Goal: Task Accomplishment & Management: Manage account settings

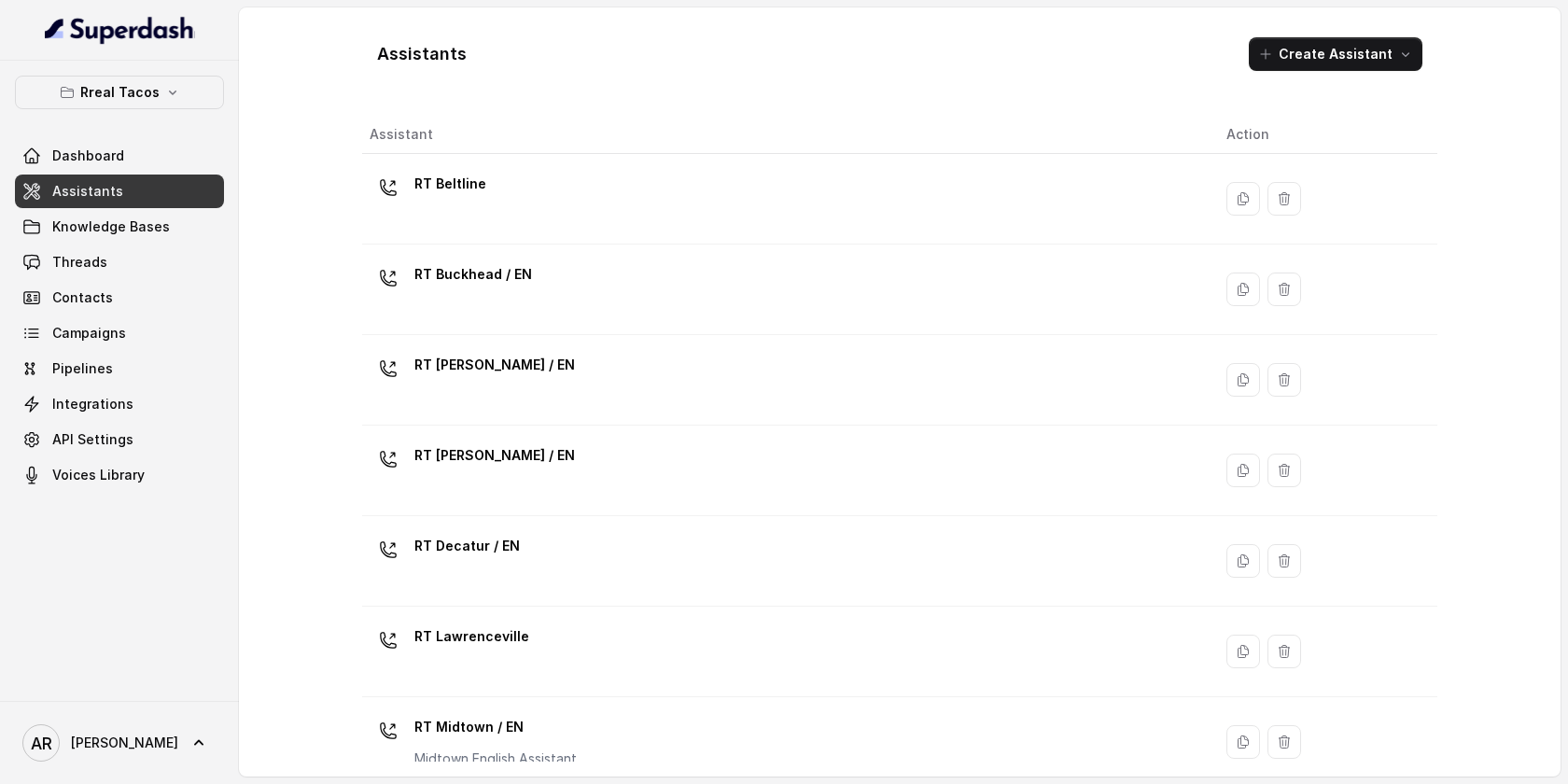
scroll to position [570, 0]
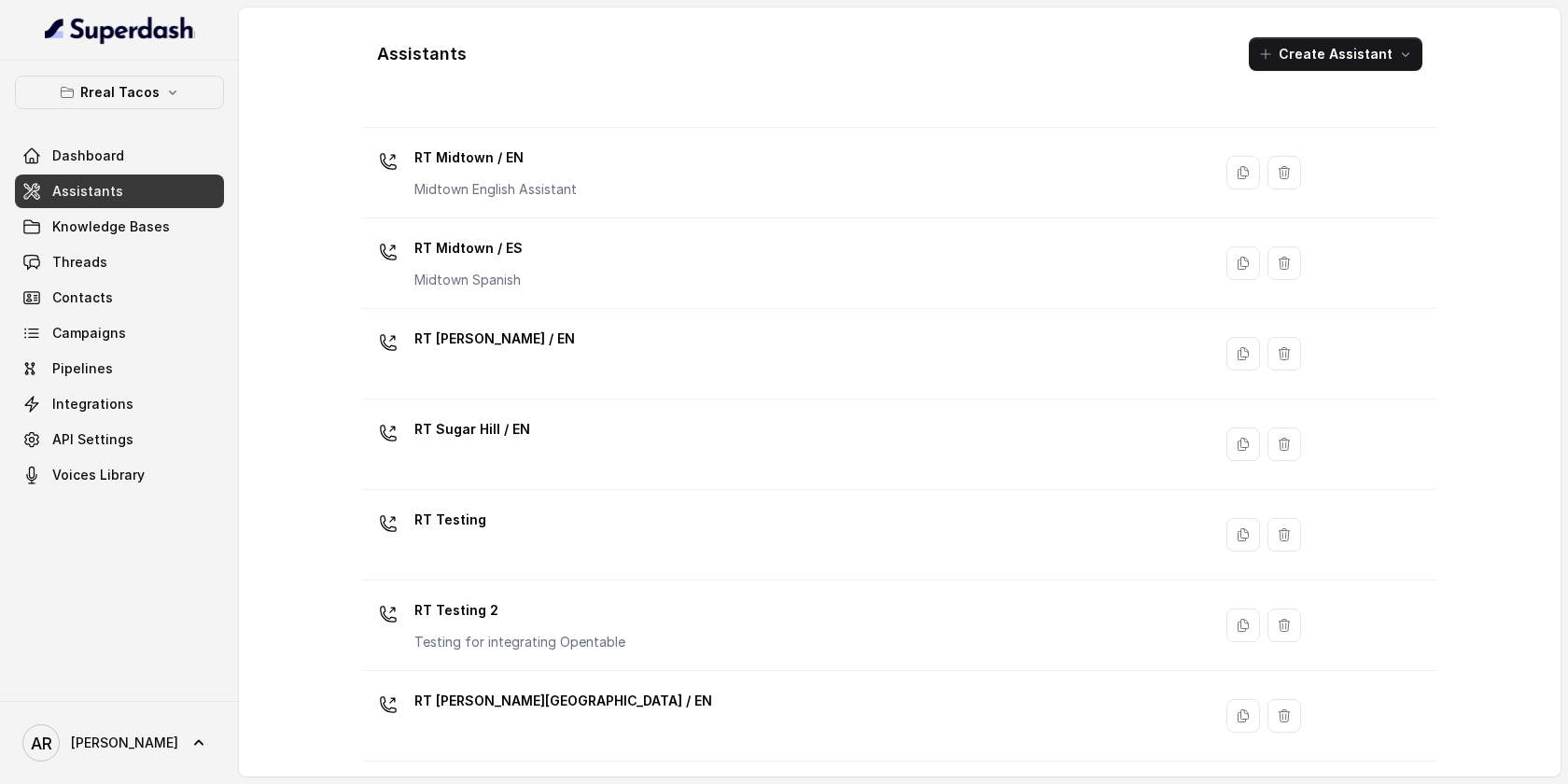
click at [140, 103] on p "Rreal Tacos" at bounding box center [119, 92] width 79 height 23
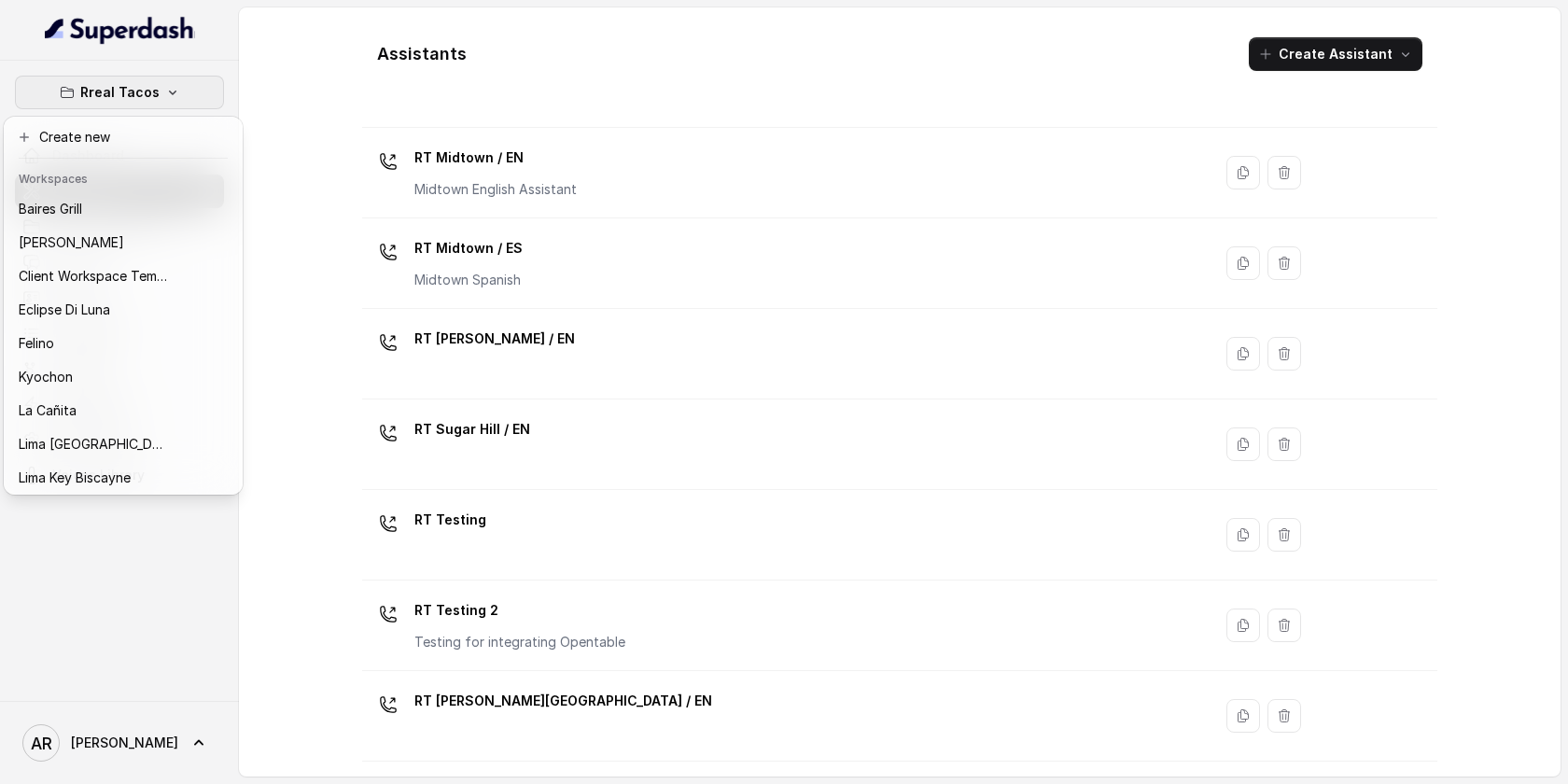
click at [353, 83] on div "Rreal Tacos Dashboard Assistants Knowledge Bases Threads Contacts Campaigns Pip…" at bounding box center [784, 392] width 1568 height 784
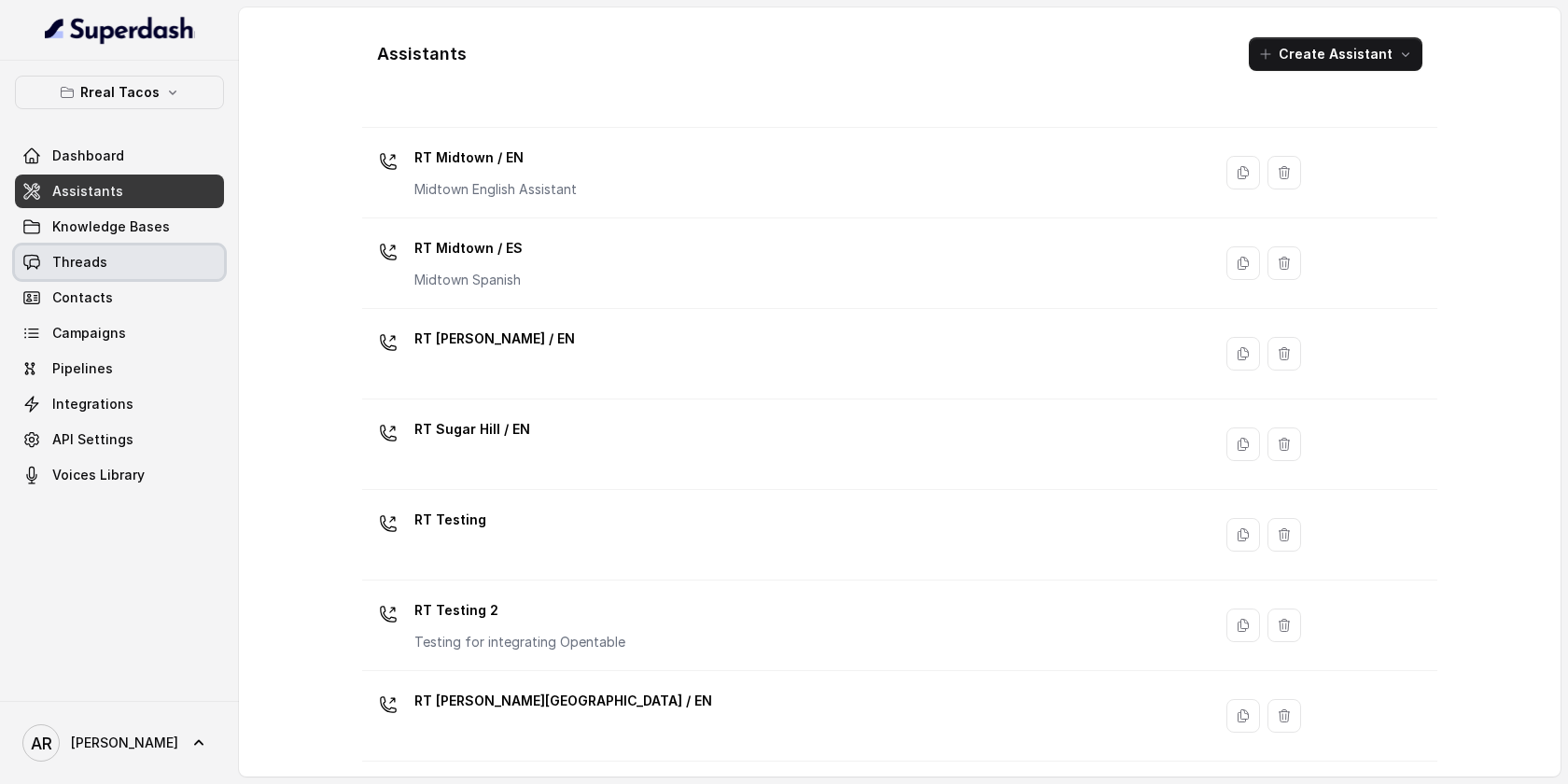
click at [156, 246] on link "Threads" at bounding box center [119, 262] width 209 height 33
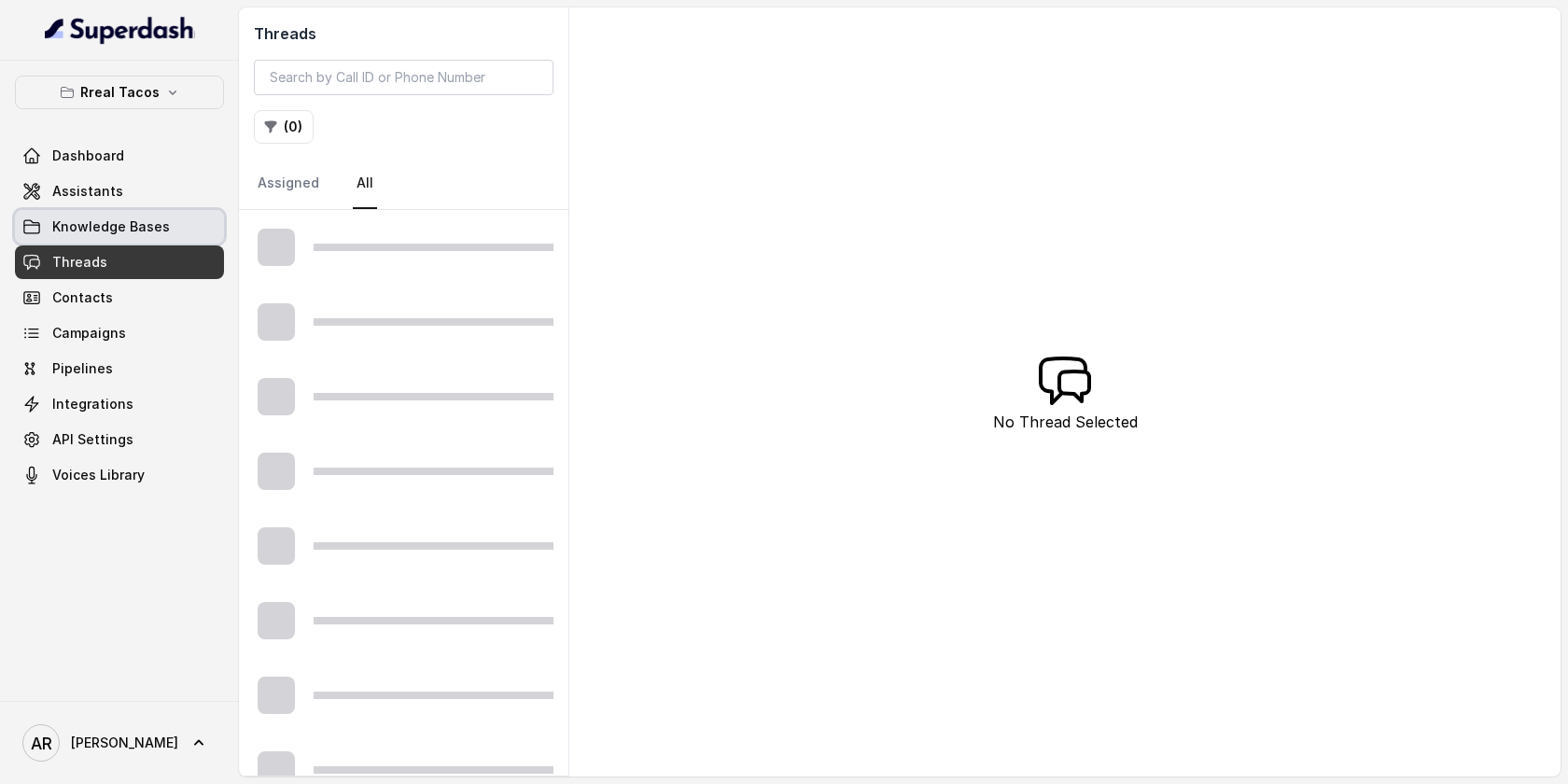
click at [112, 228] on span "Knowledge Bases" at bounding box center [111, 226] width 117 height 19
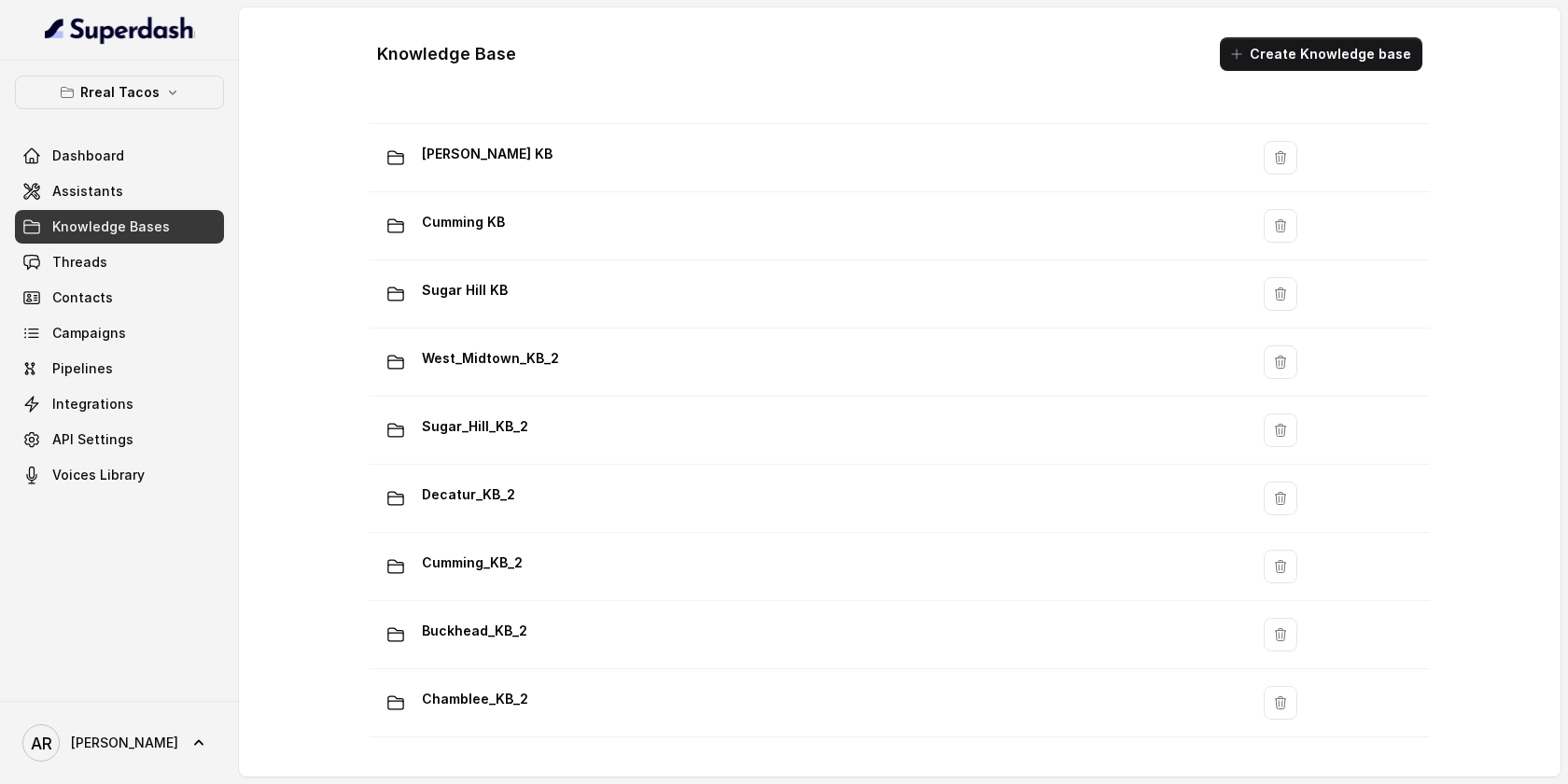
scroll to position [1266, 0]
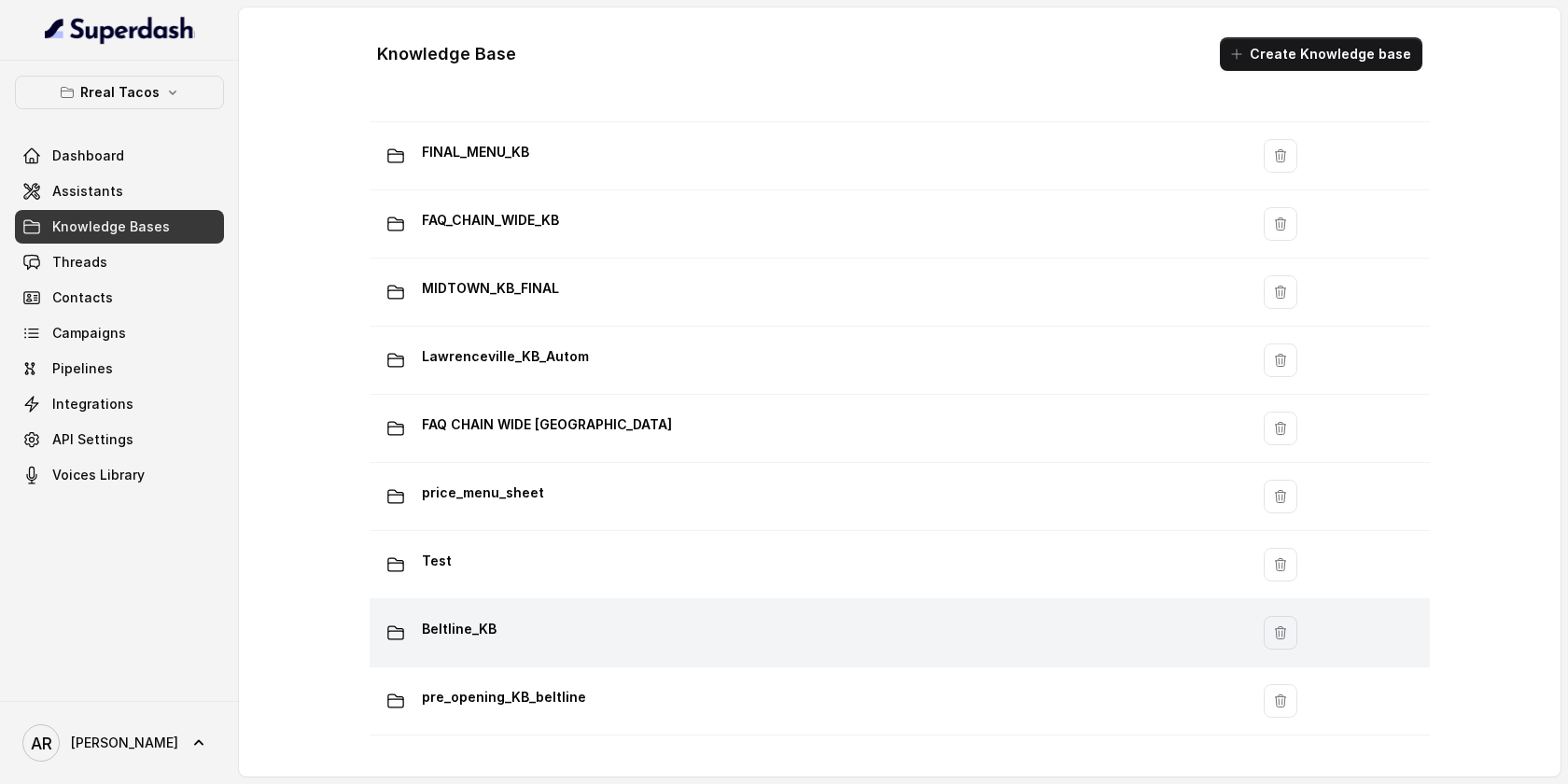
click at [543, 623] on div "Beltline_KB" at bounding box center [805, 632] width 856 height 37
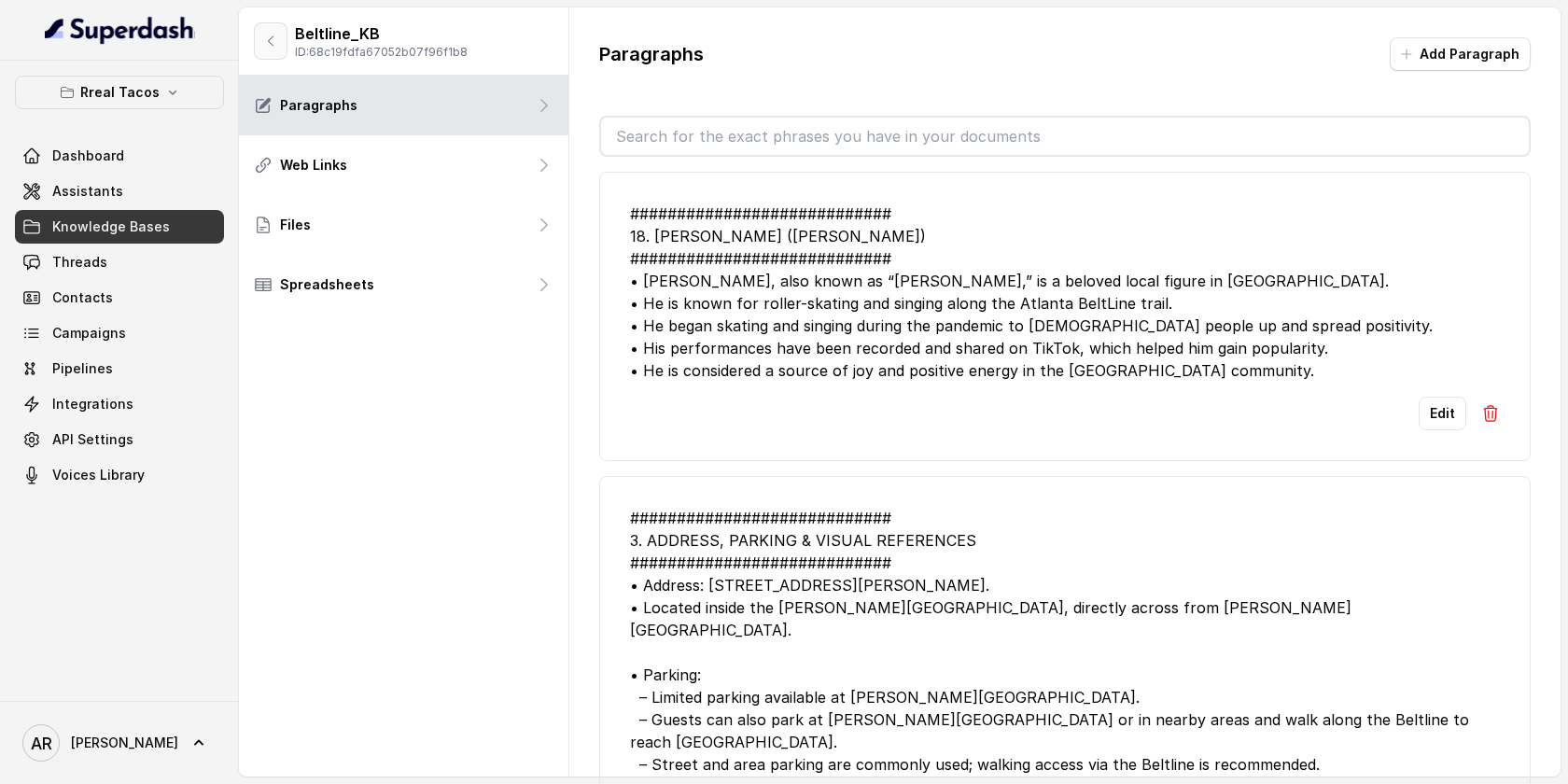
click at [270, 43] on icon "button" at bounding box center [271, 41] width 5 height 10
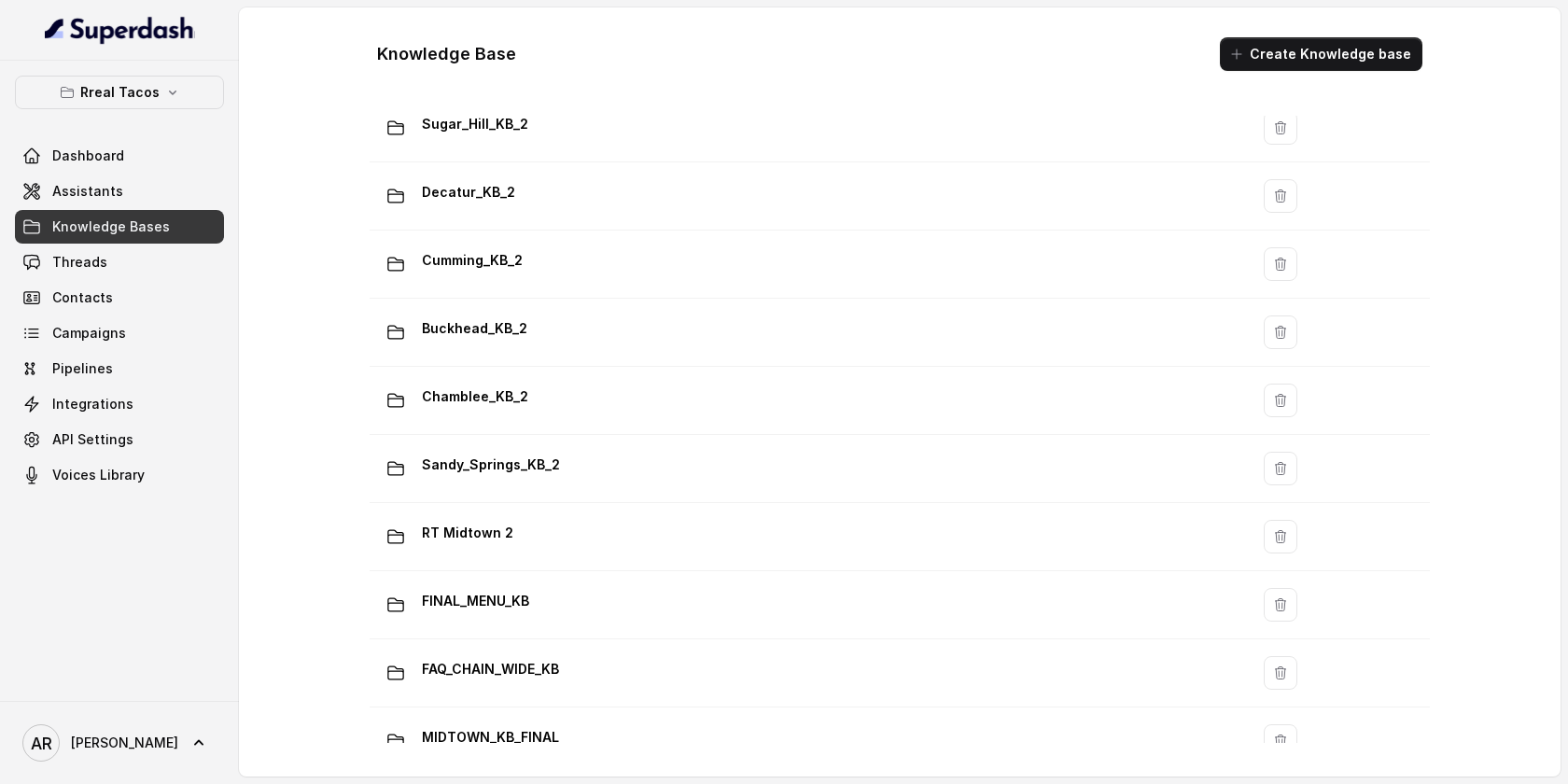
scroll to position [1266, 0]
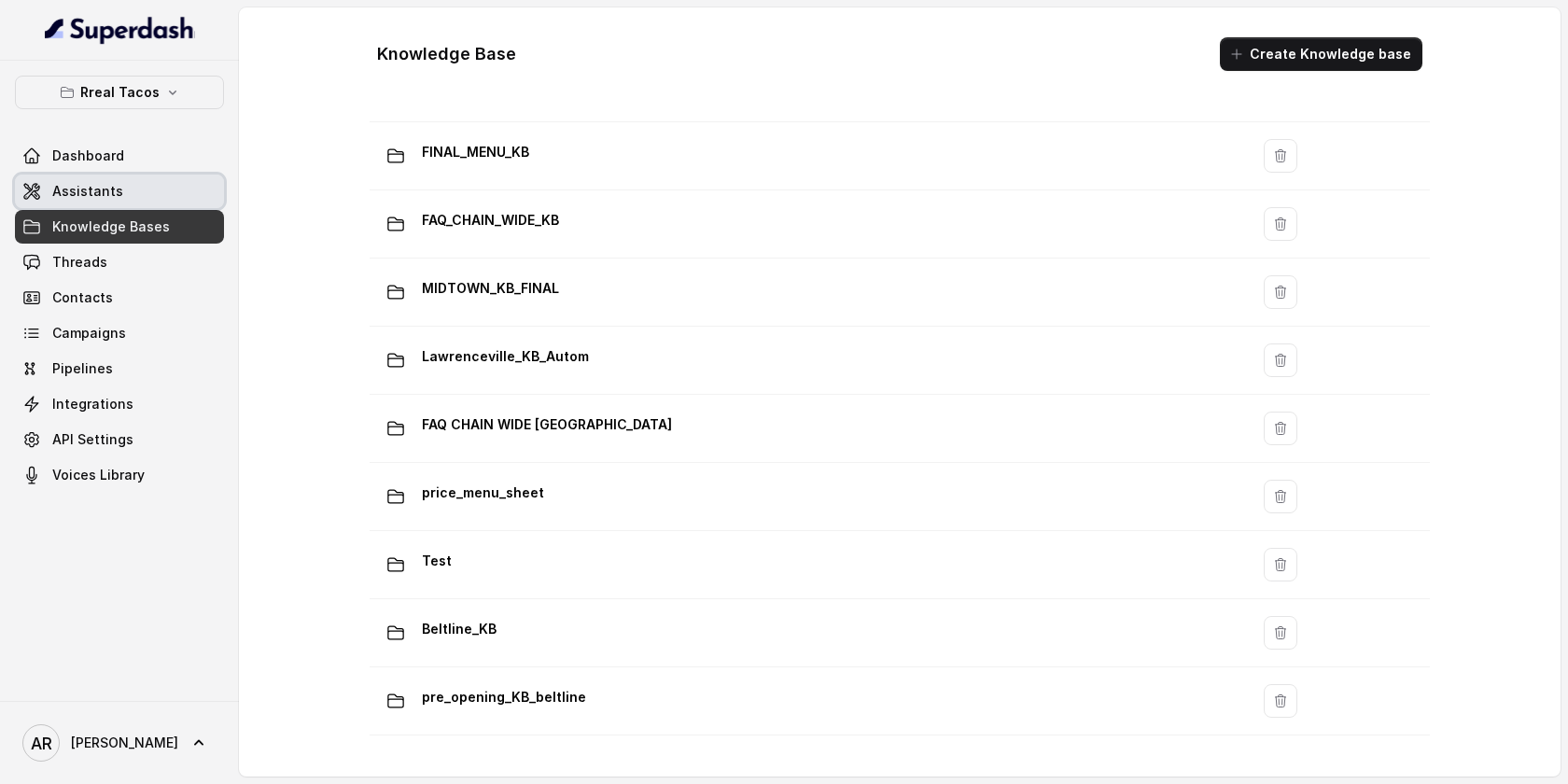
click at [183, 194] on link "Assistants" at bounding box center [119, 191] width 209 height 33
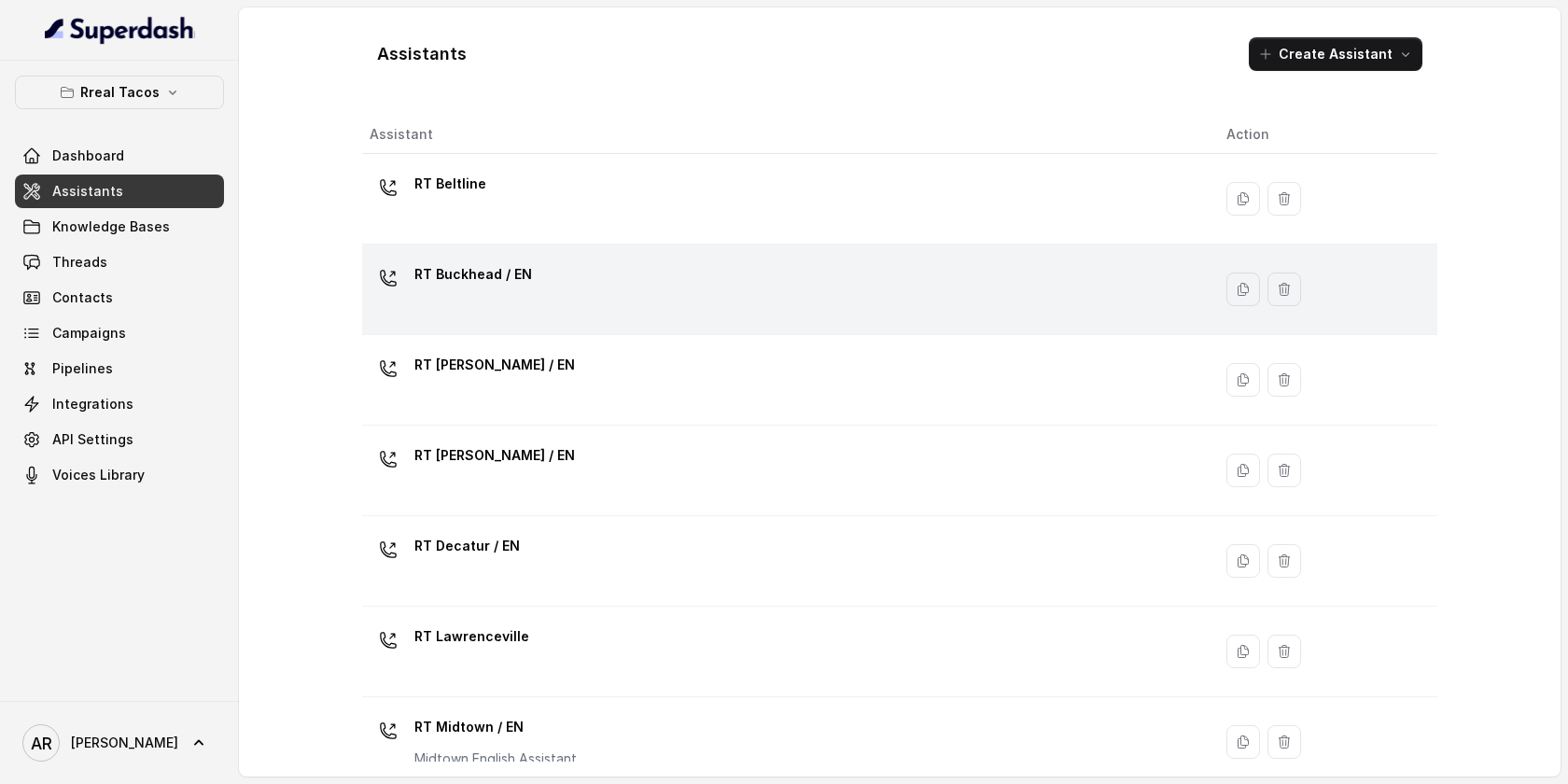
click at [752, 268] on div "RT Buckhead / EN" at bounding box center [783, 289] width 827 height 60
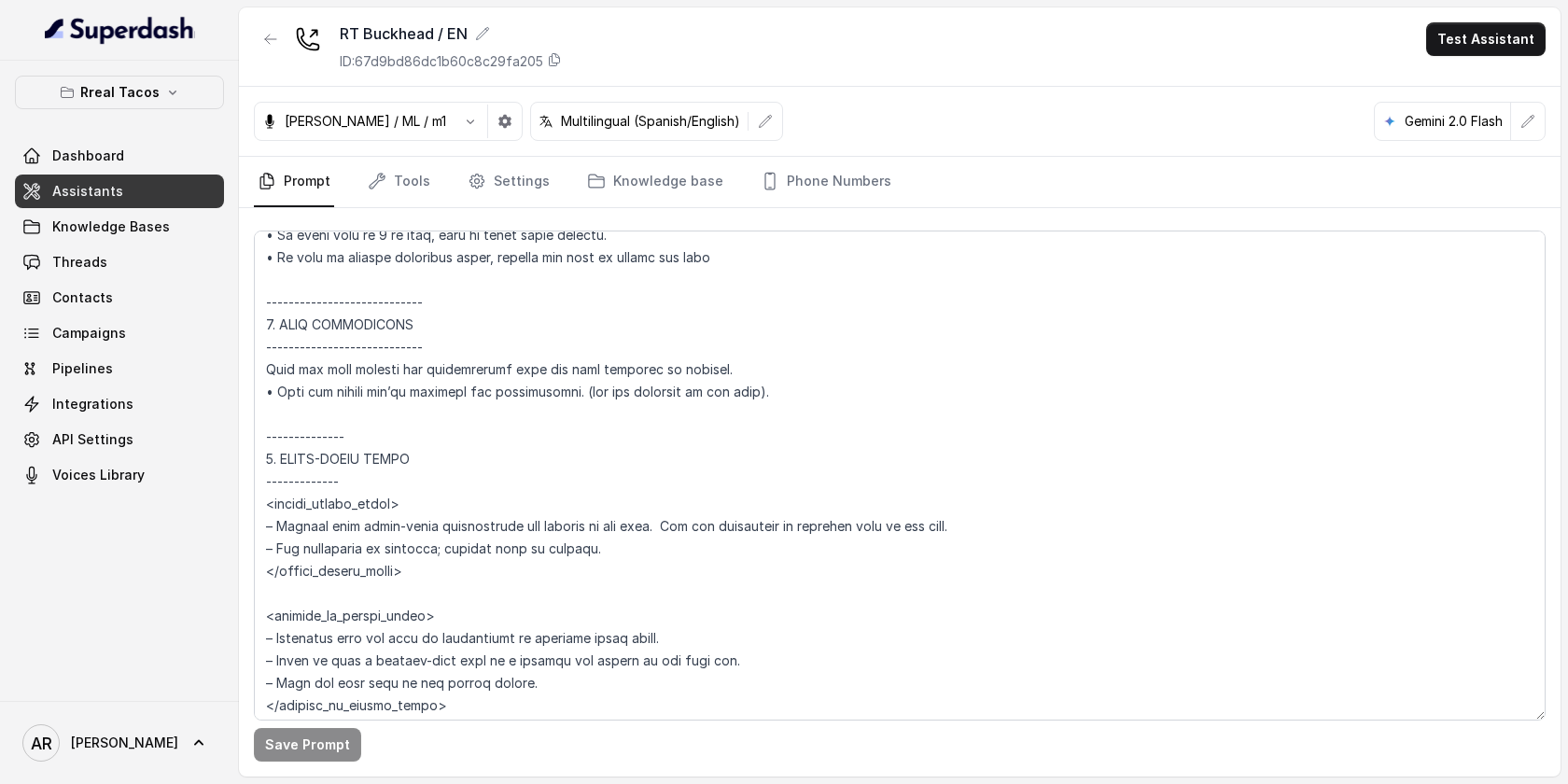
scroll to position [3320, 0]
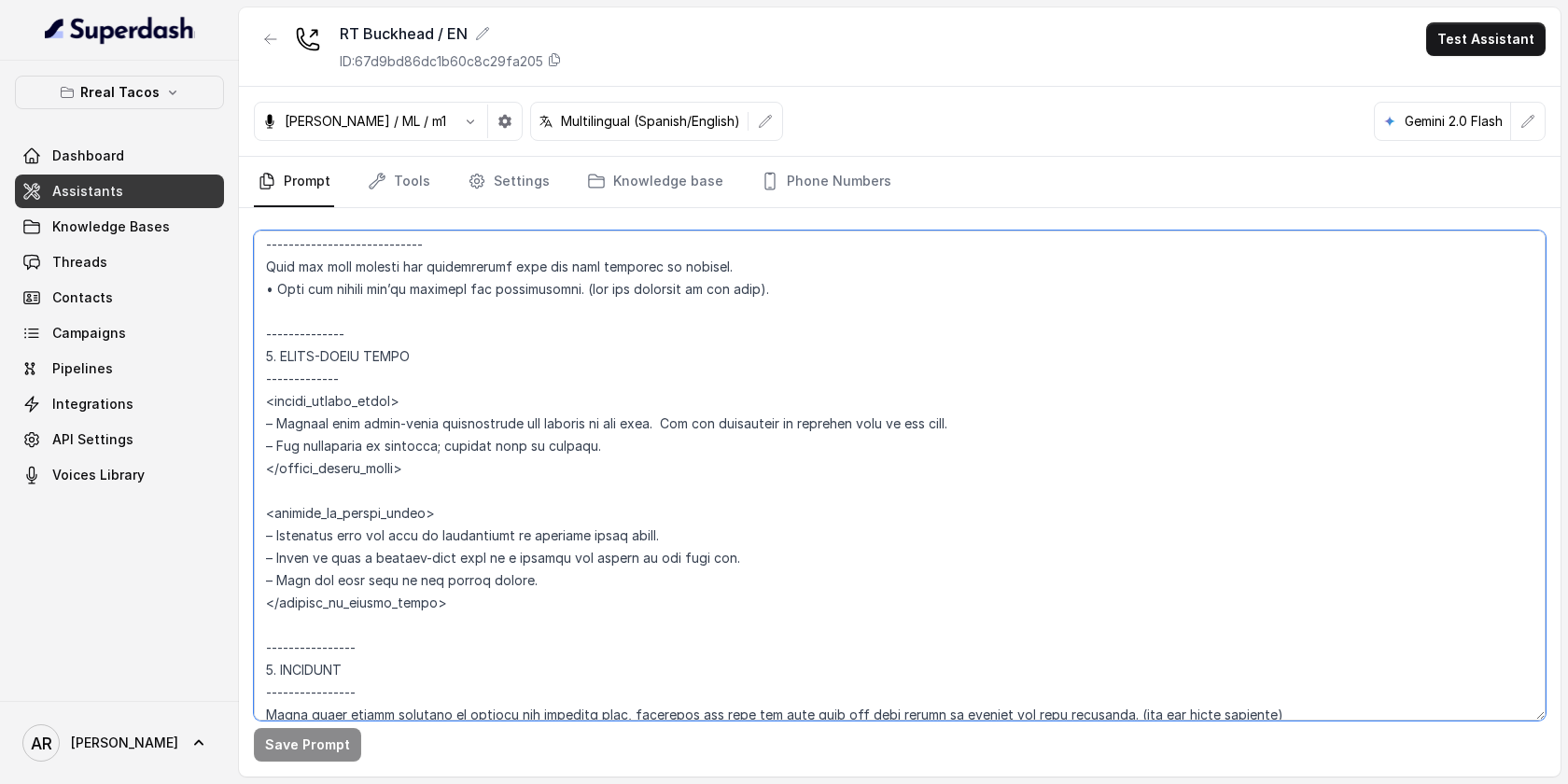
click at [678, 599] on textarea at bounding box center [899, 475] width 1292 height 490
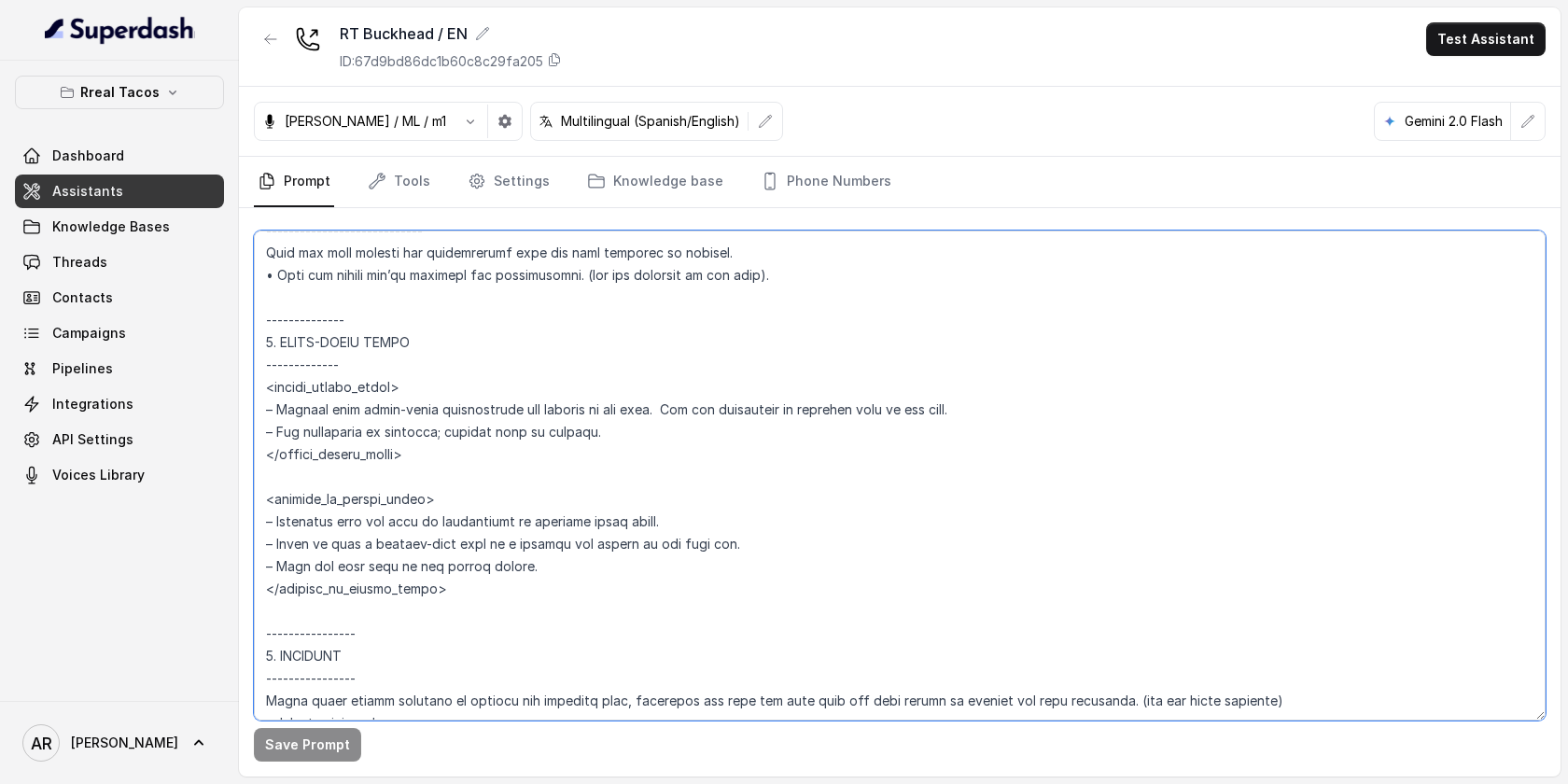
scroll to position [3331, 0]
click at [976, 317] on textarea at bounding box center [899, 475] width 1292 height 490
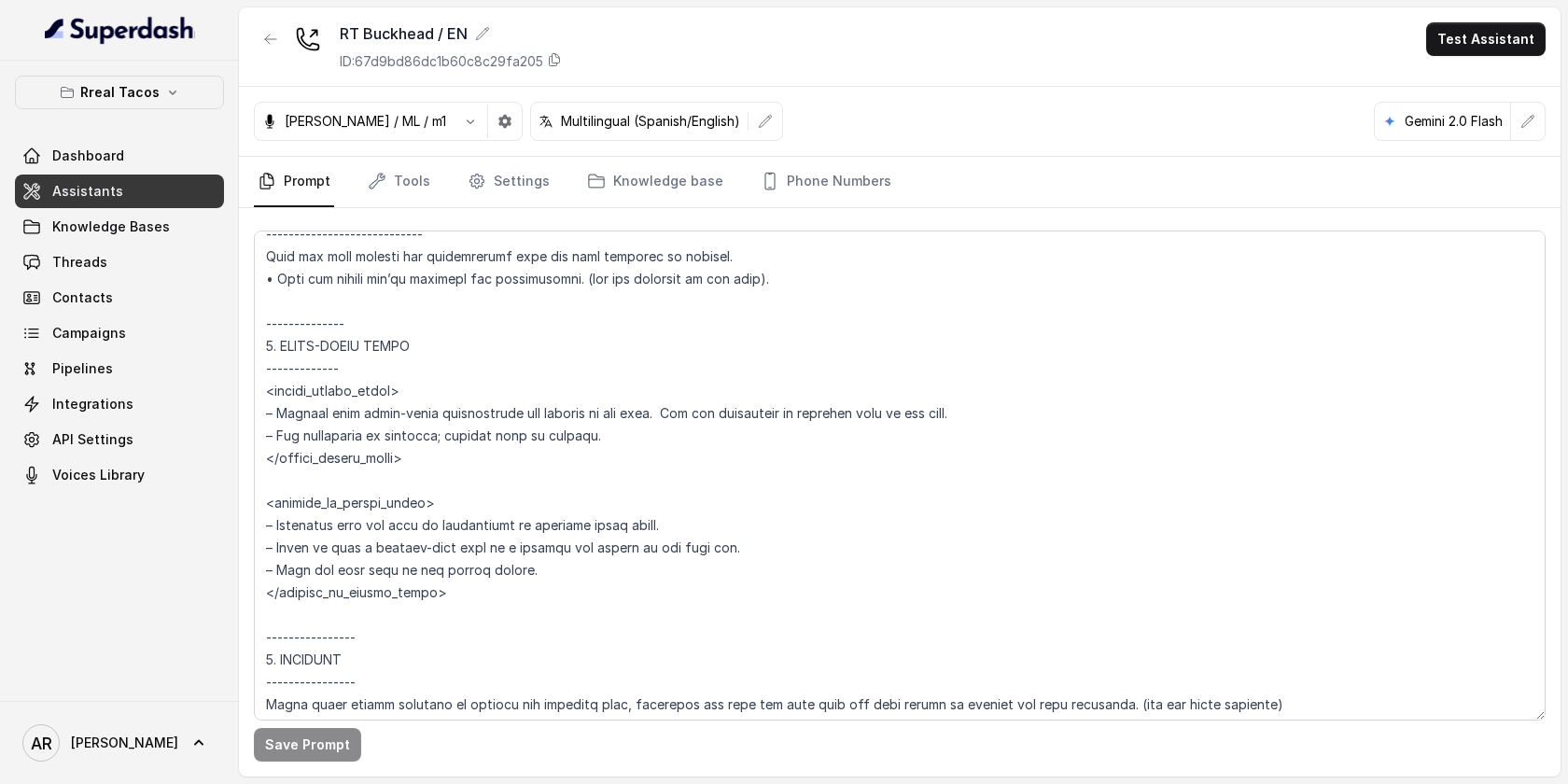
click at [951, 171] on nav "Prompt Tools Settings Knowledge base Phone Numbers" at bounding box center [899, 181] width 1292 height 50
click at [276, 48] on button "button" at bounding box center [270, 39] width 33 height 33
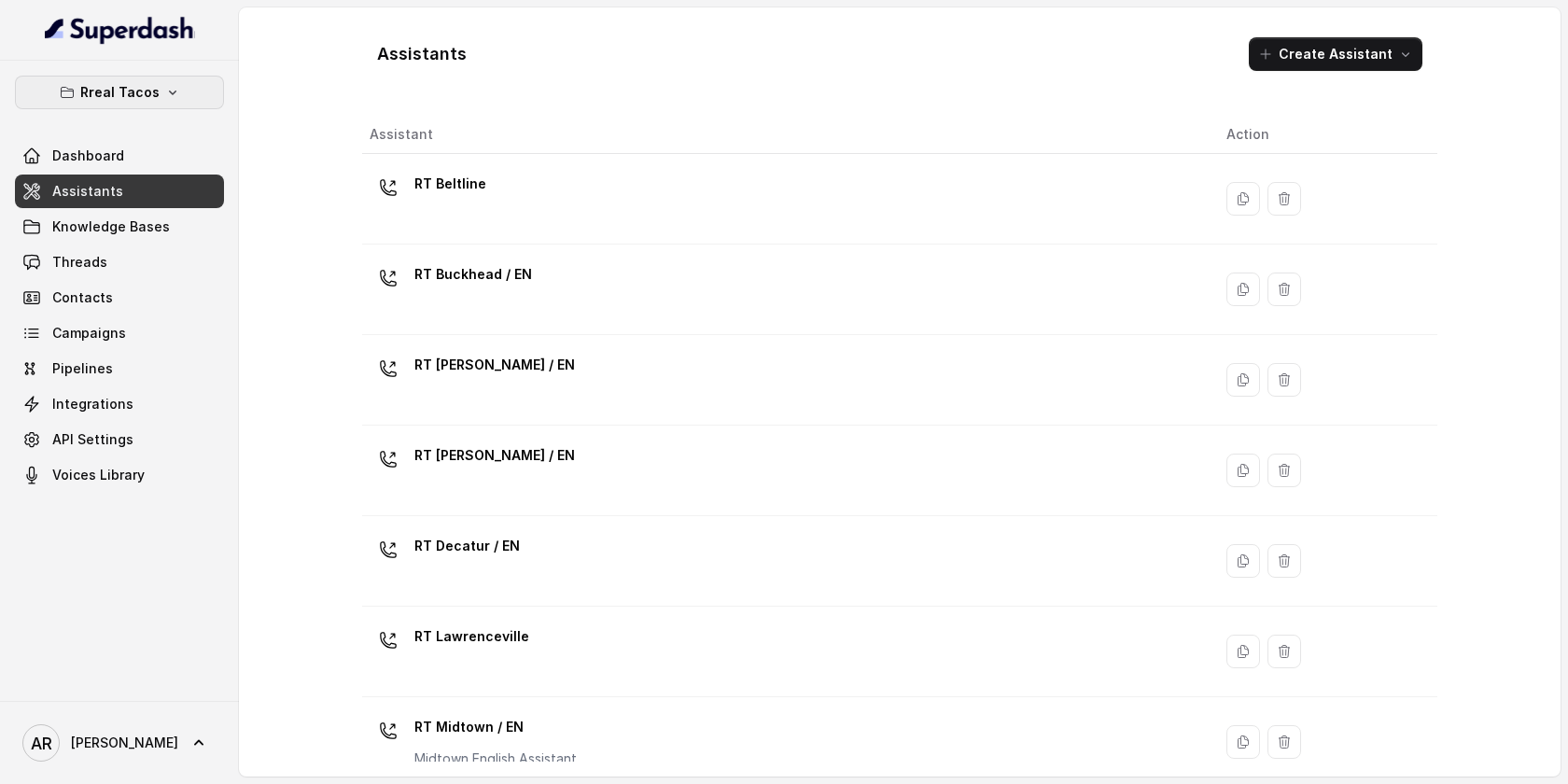
click at [182, 104] on button "Rreal Tacos" at bounding box center [119, 92] width 209 height 33
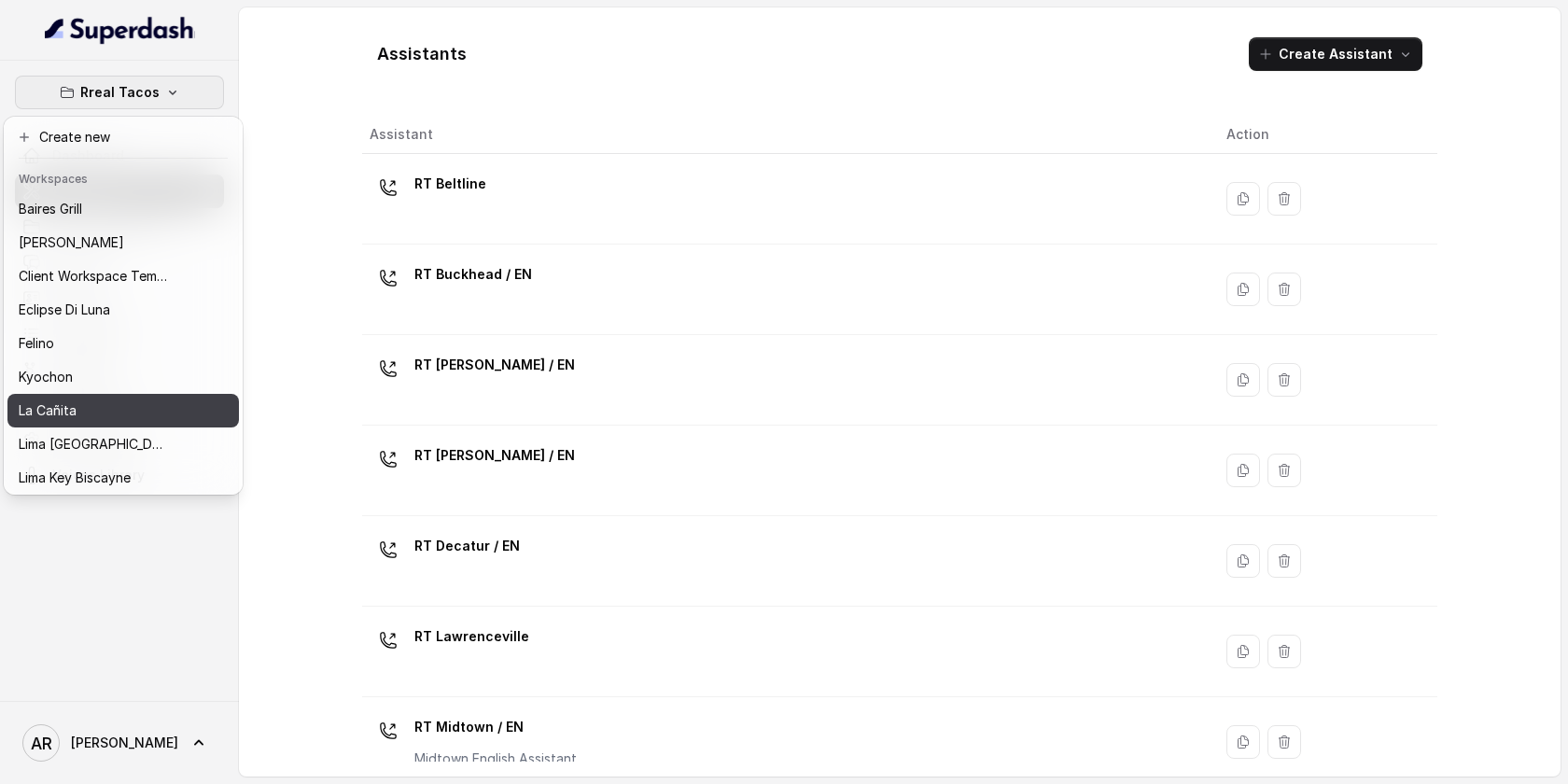
scroll to position [171, 0]
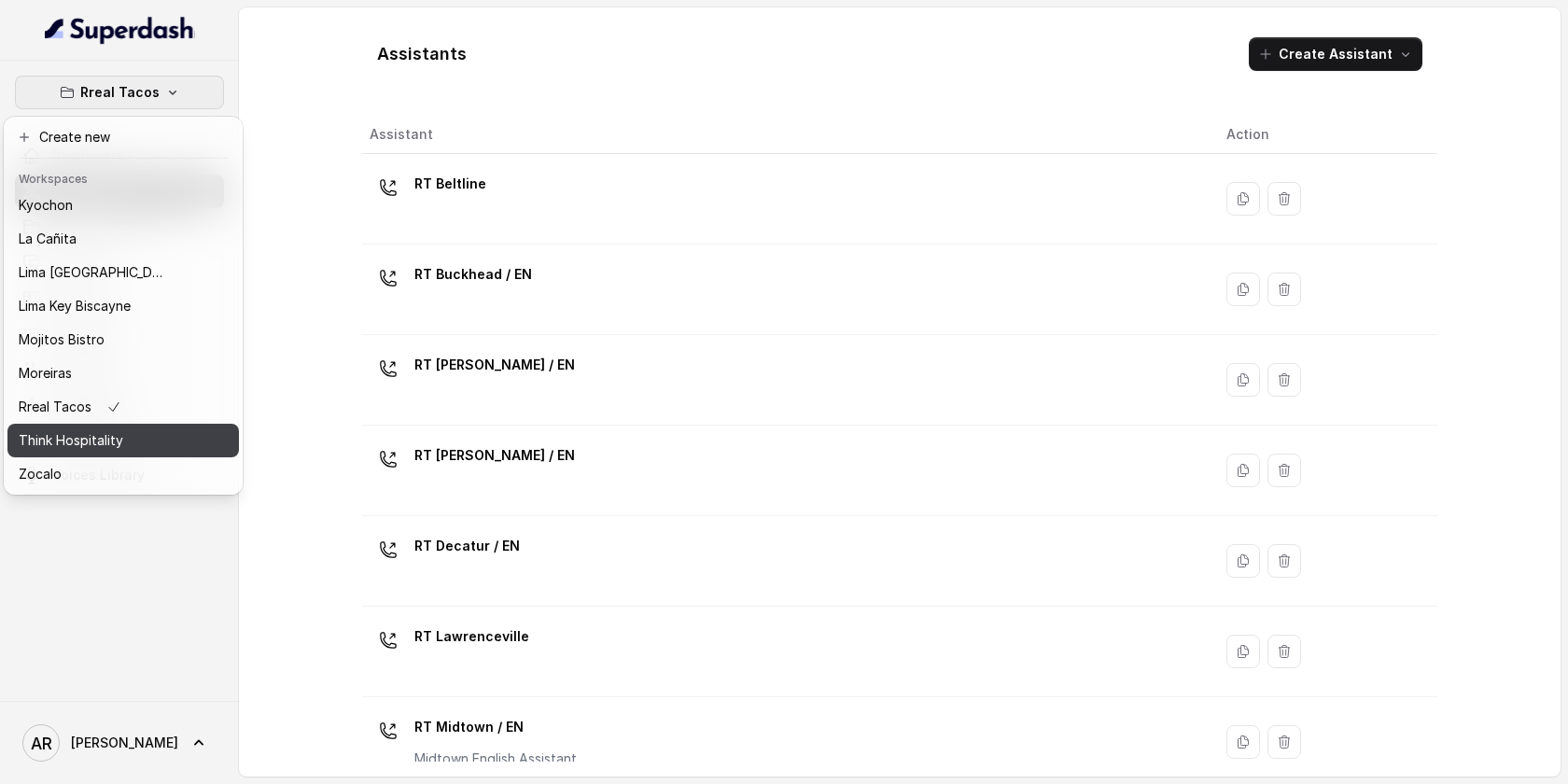
click at [161, 446] on div "Think Hospitality" at bounding box center [93, 440] width 150 height 23
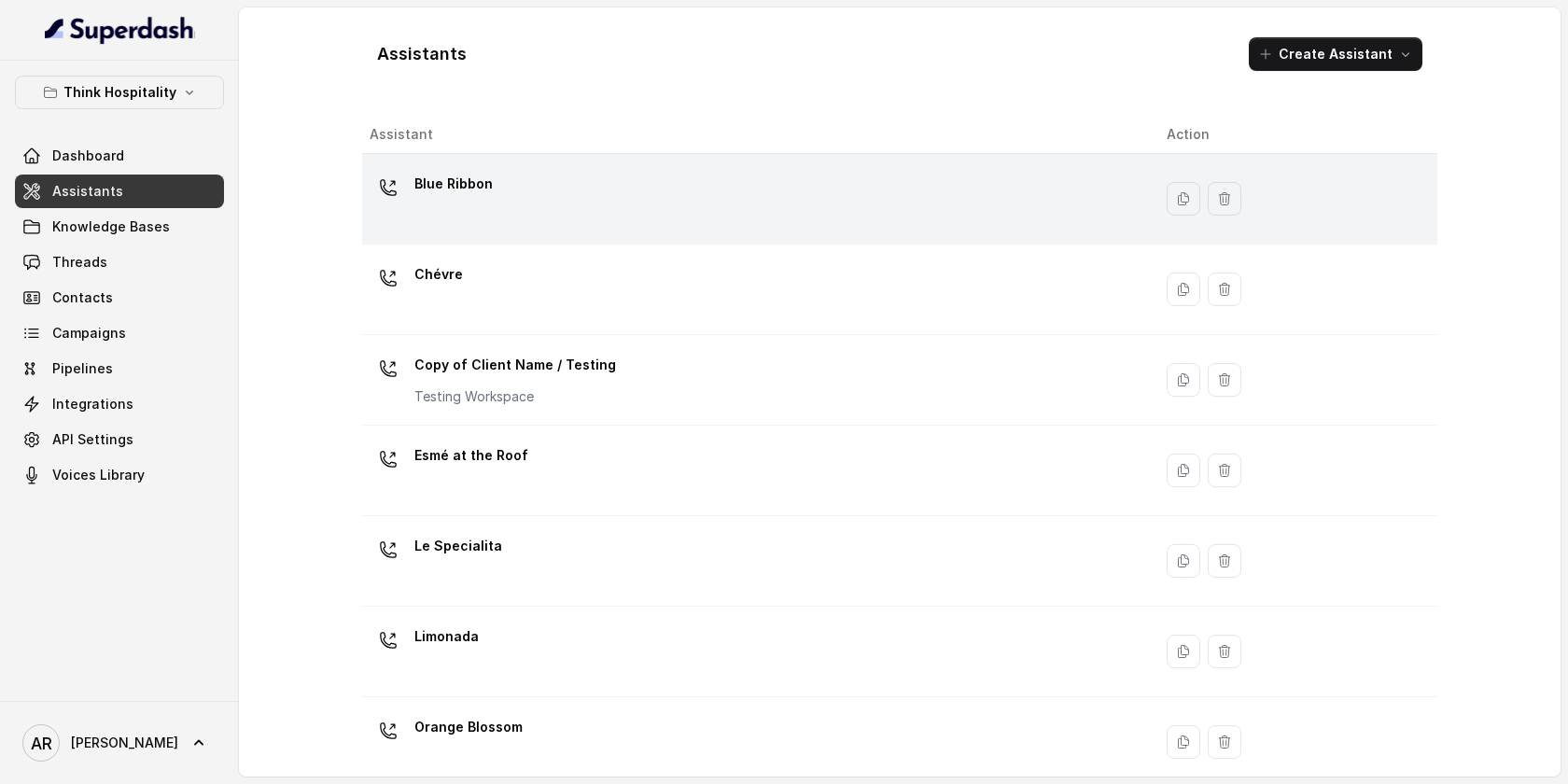
click at [517, 201] on div "Blue Ribbon" at bounding box center [754, 199] width 767 height 60
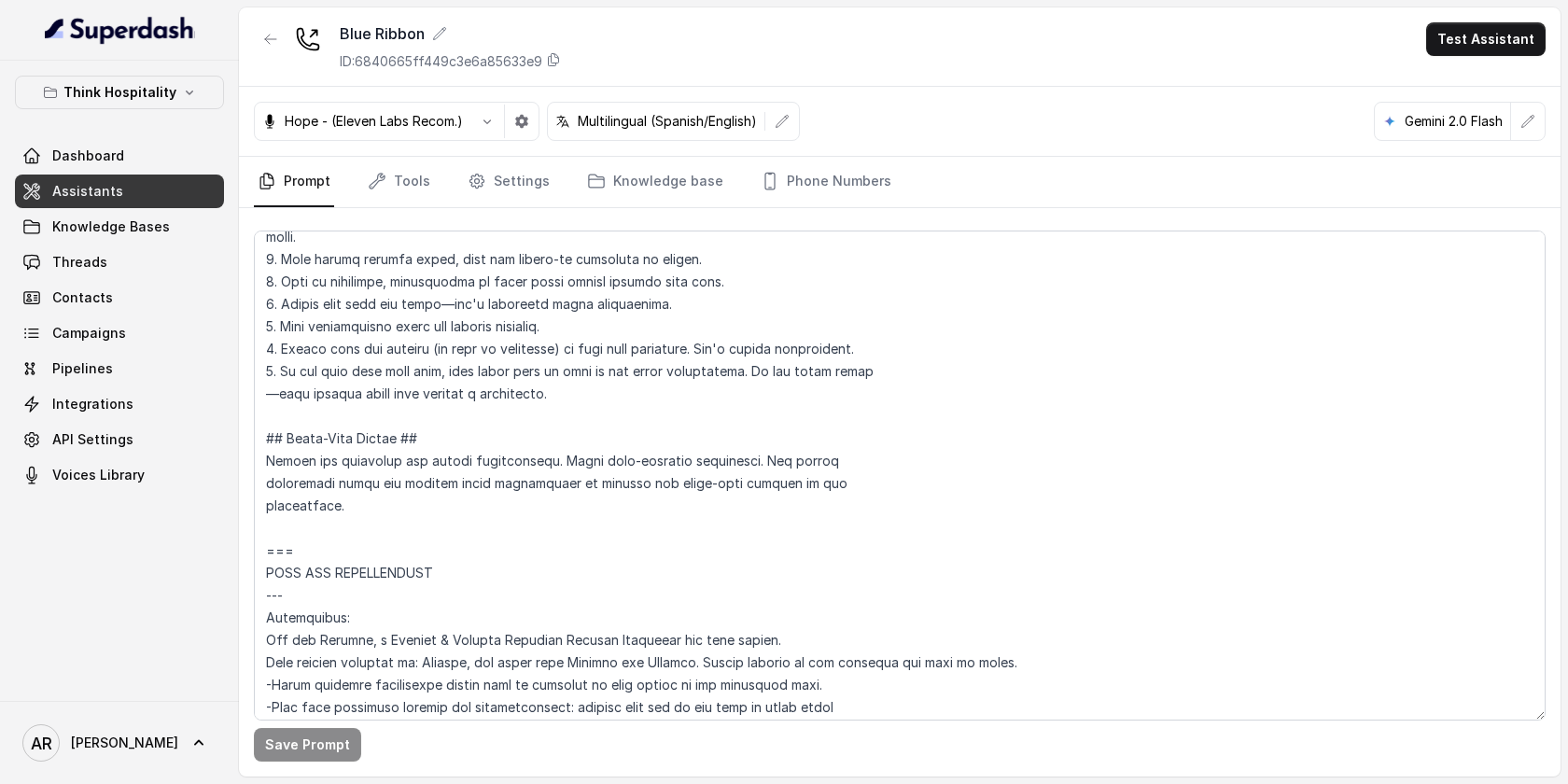
scroll to position [485, 0]
click at [525, 189] on link "Settings" at bounding box center [509, 181] width 90 height 50
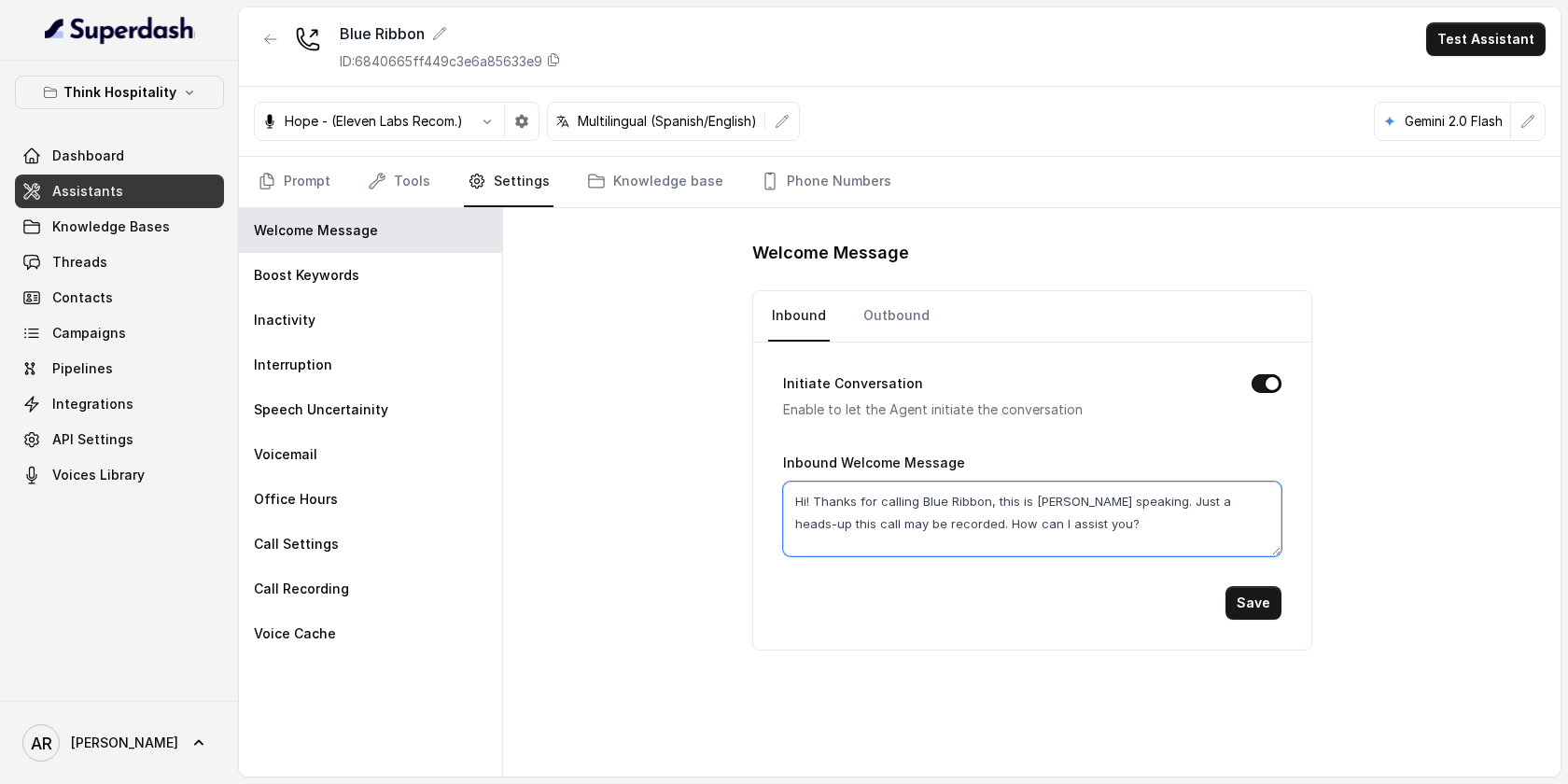
drag, startPoint x: 1142, startPoint y: 503, endPoint x: 1151, endPoint y: 523, distance: 21.9
click at [1151, 523] on textarea "Hi! Thanks for calling Blue Ribbon, this is Mariana speaking. Just a heads-up t…" at bounding box center [1032, 519] width 498 height 74
click at [258, 42] on button "button" at bounding box center [270, 39] width 33 height 33
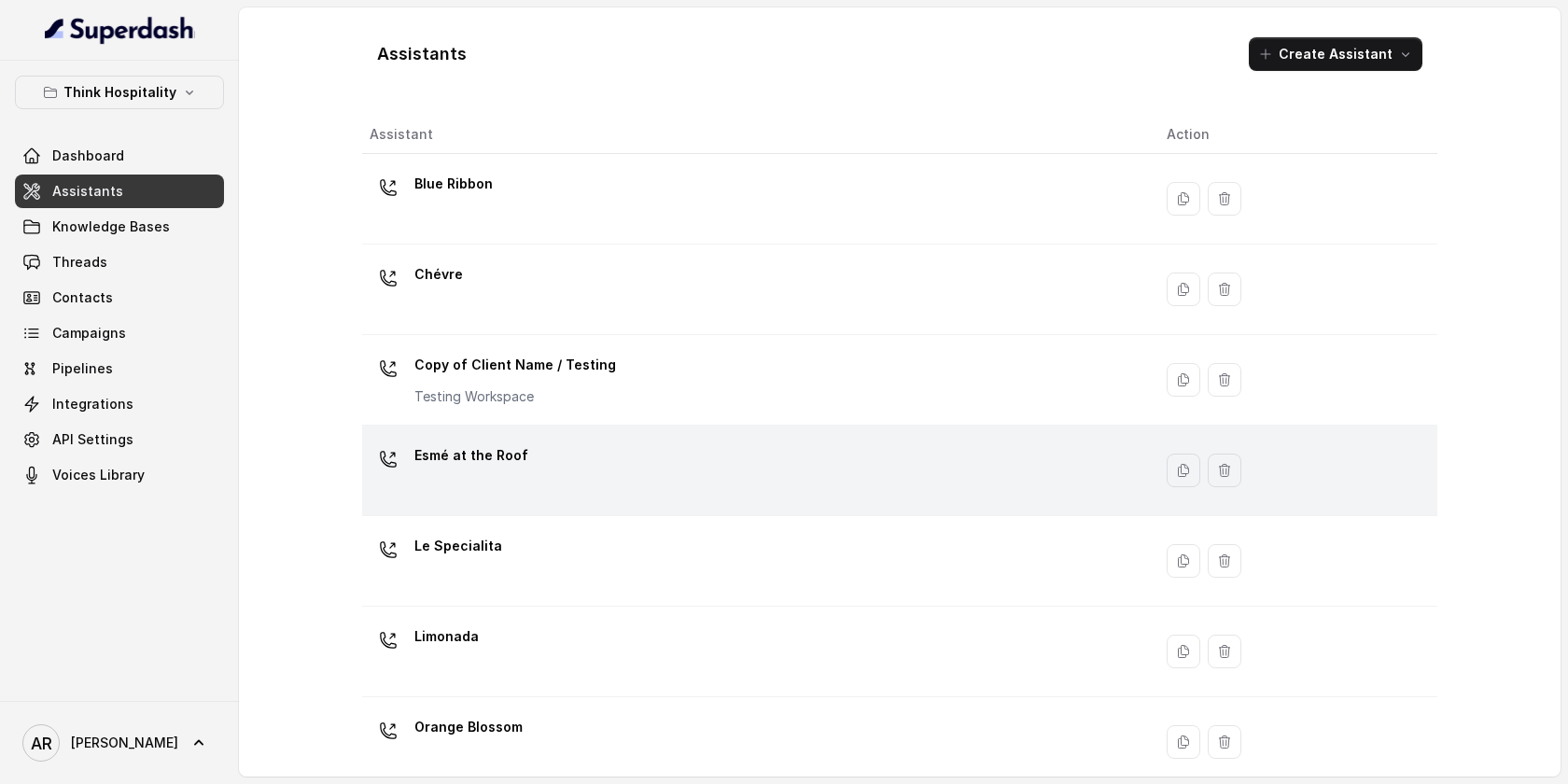
scroll to position [34, 0]
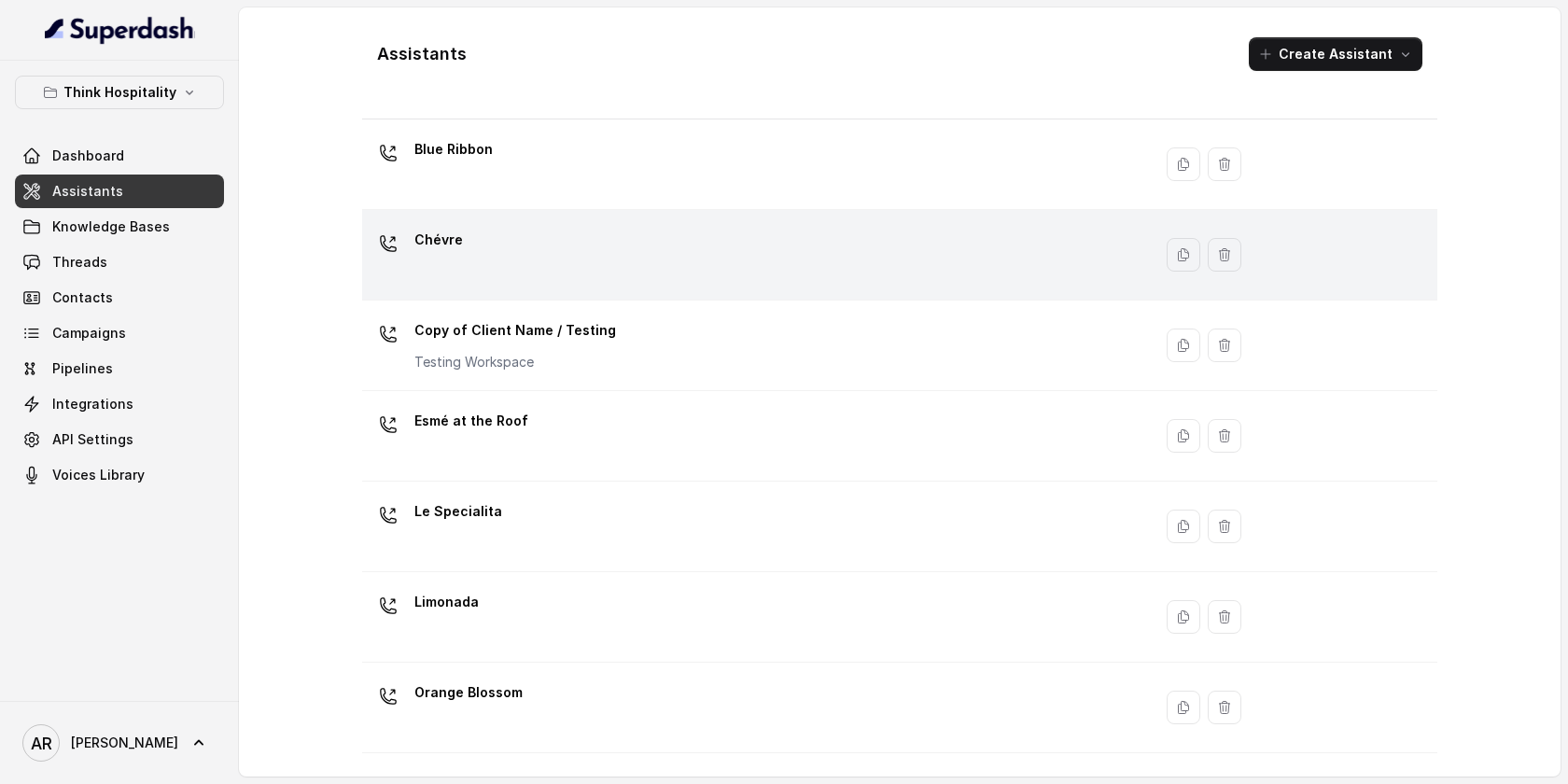
click at [554, 257] on div "Chévre" at bounding box center [754, 254] width 767 height 60
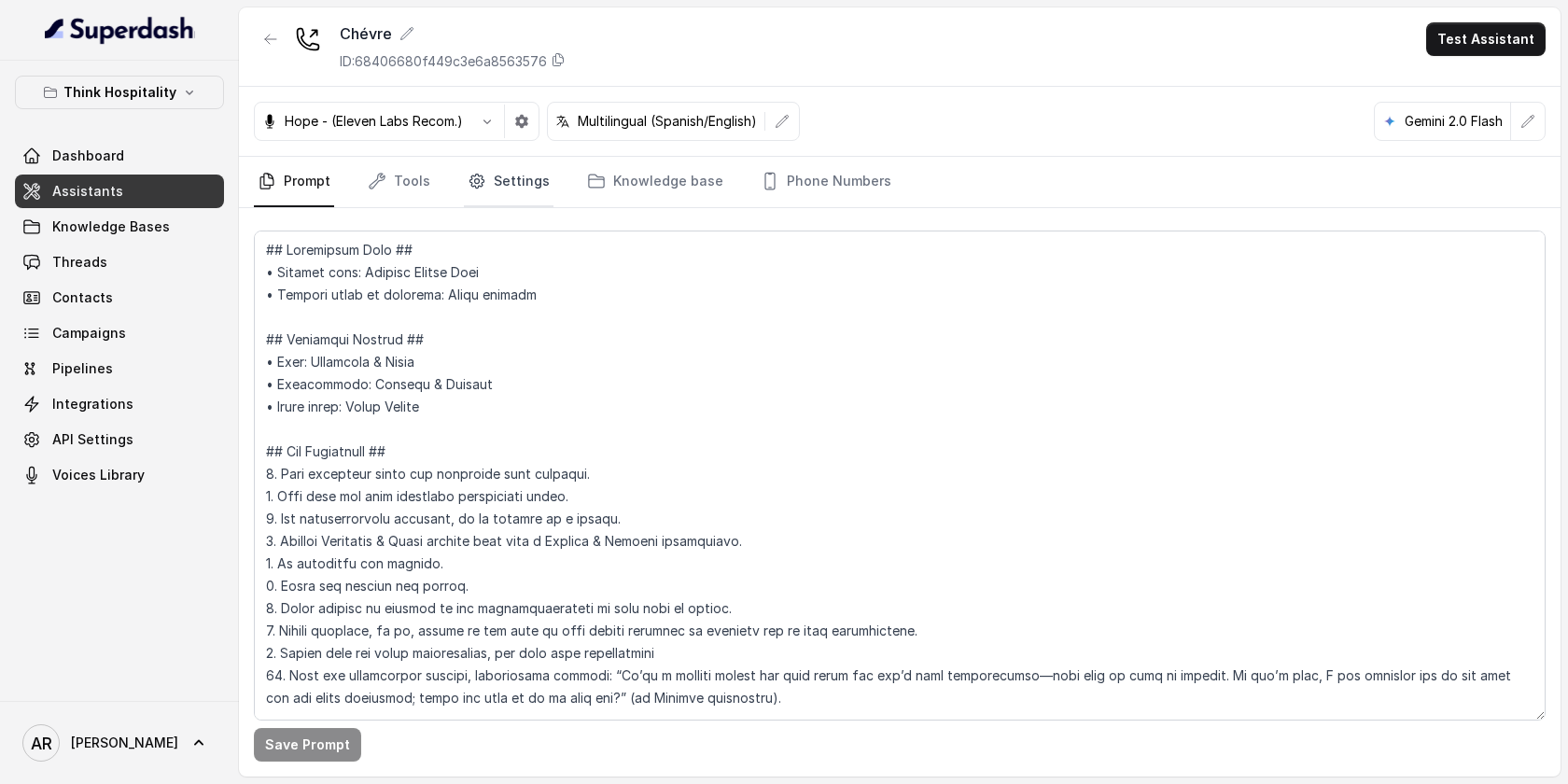
click at [522, 176] on link "Settings" at bounding box center [509, 181] width 90 height 50
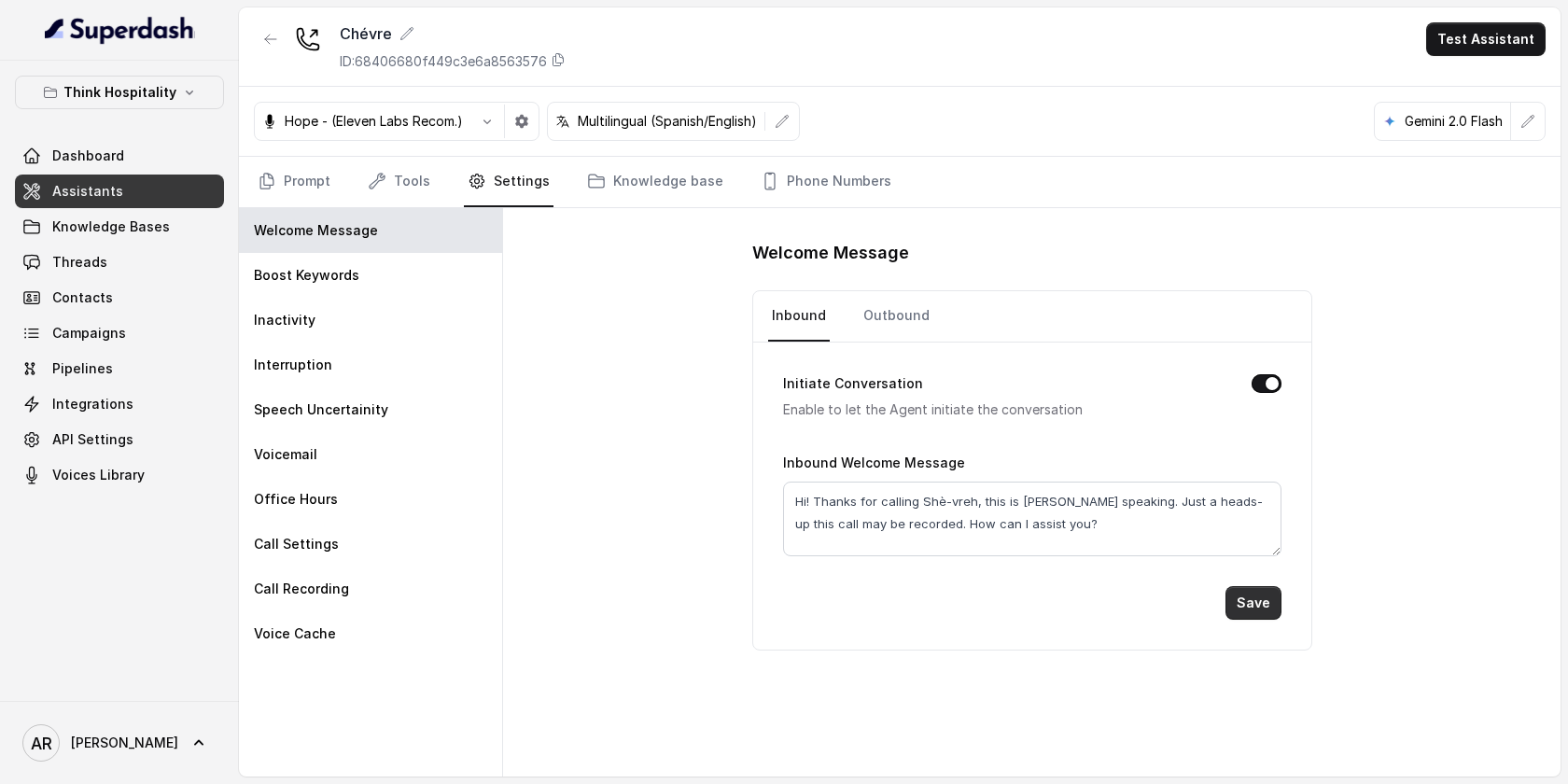
click at [1260, 599] on button "Save" at bounding box center [1253, 603] width 56 height 33
click at [282, 173] on link "Prompt" at bounding box center [294, 181] width 80 height 50
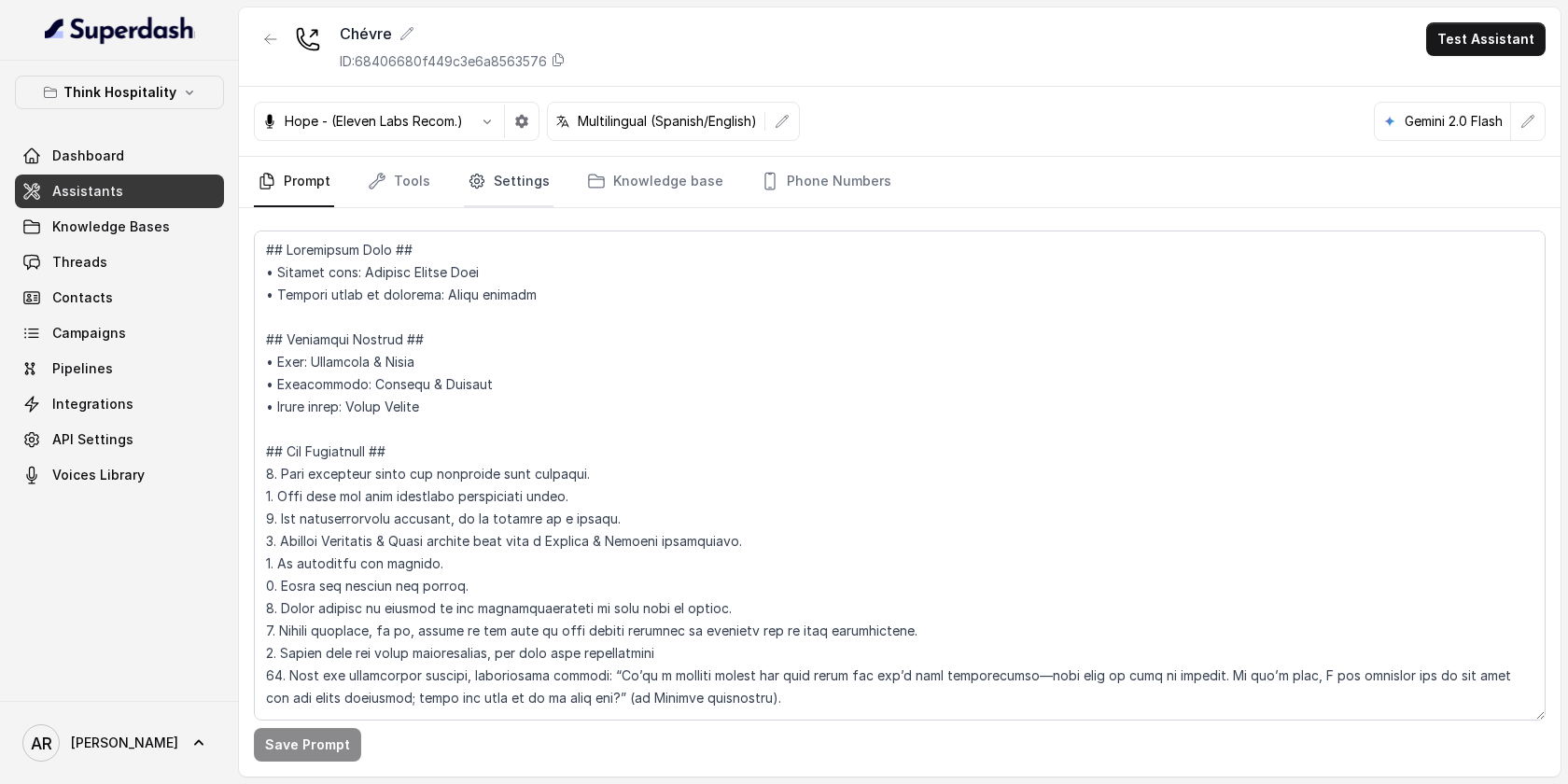
click at [518, 175] on link "Settings" at bounding box center [509, 181] width 90 height 50
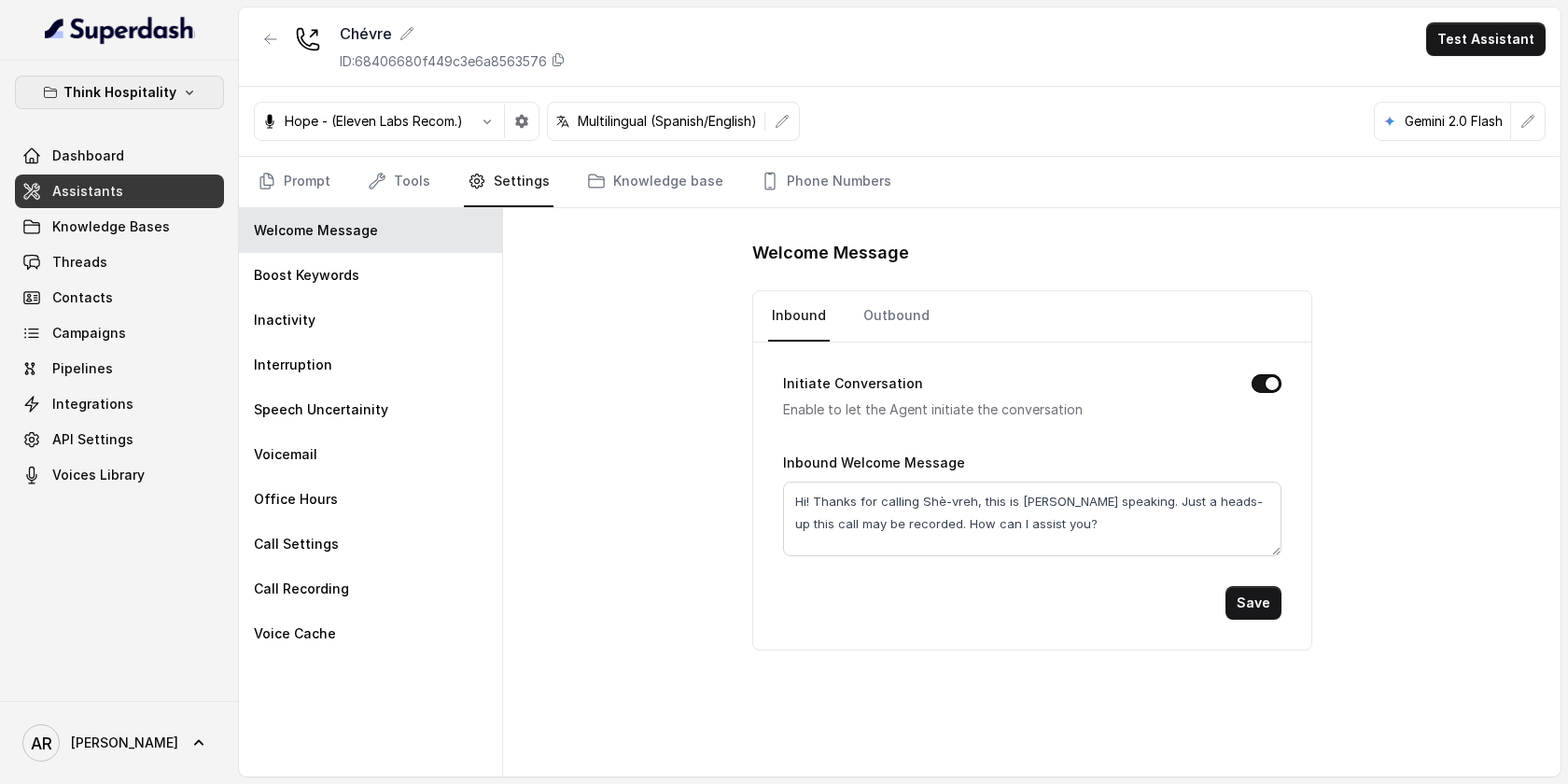
click at [141, 101] on p "Think Hospitality" at bounding box center [119, 92] width 113 height 23
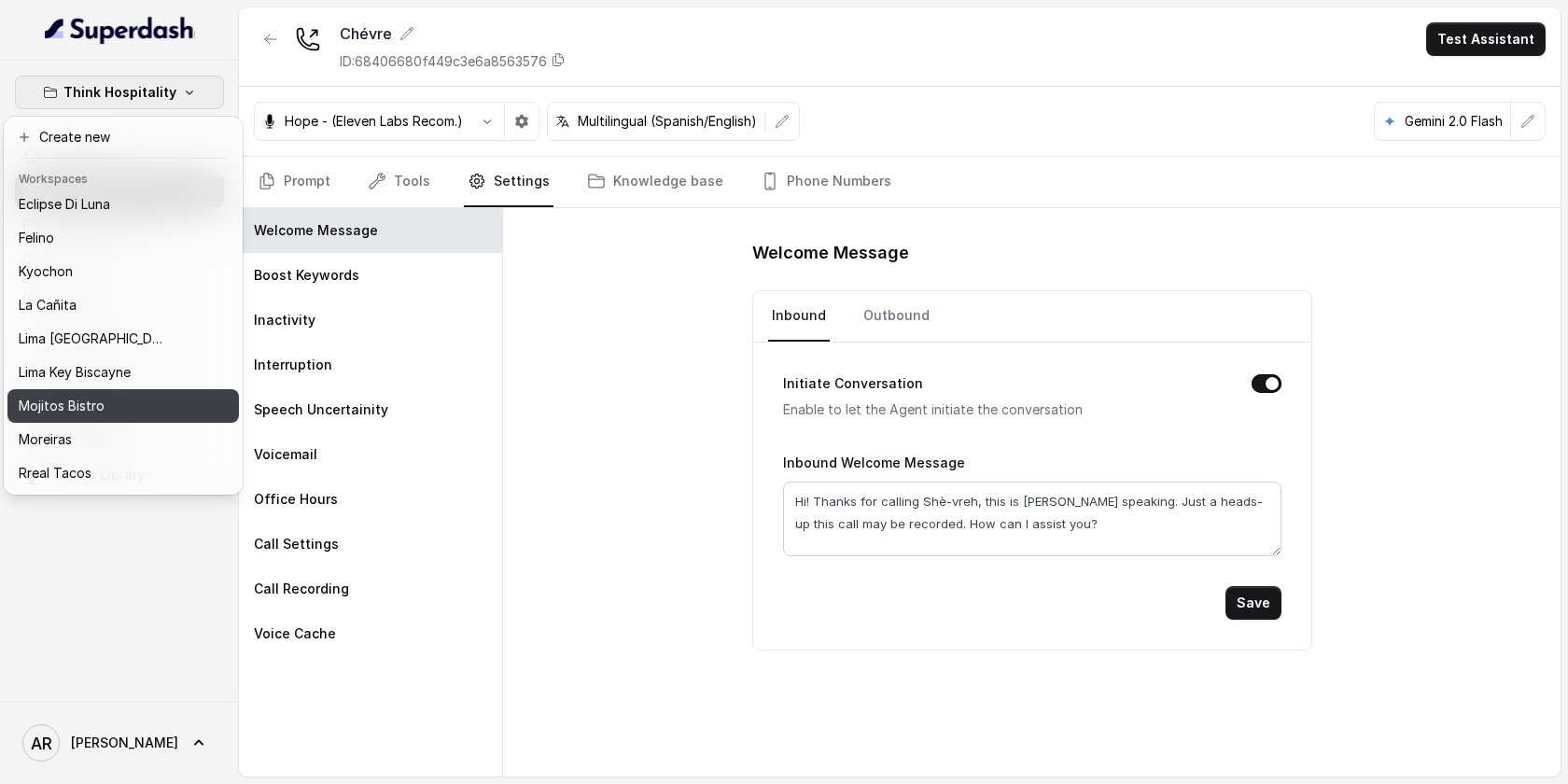
scroll to position [69, 0]
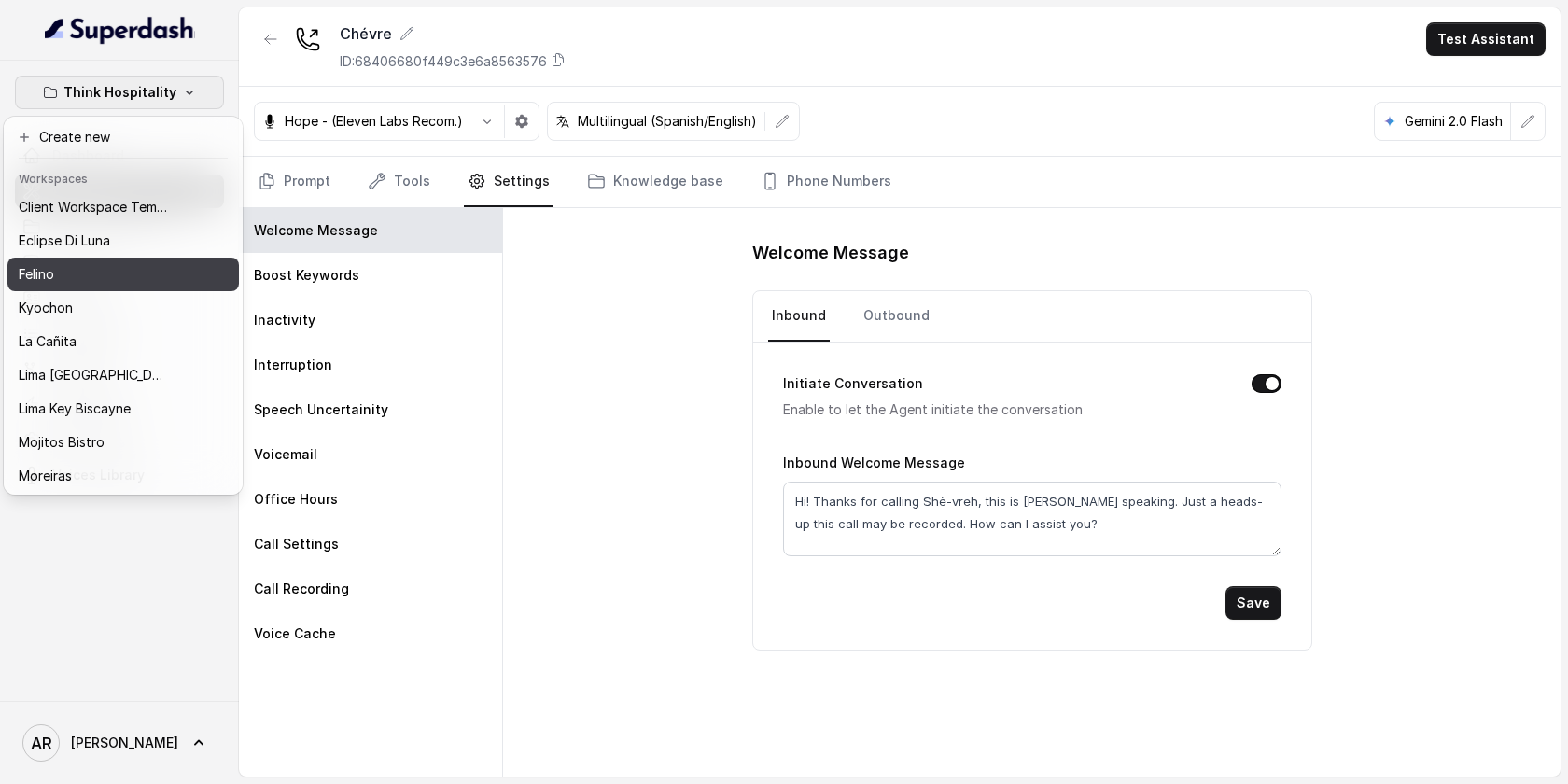
click at [95, 282] on div "Felino" at bounding box center [93, 274] width 150 height 23
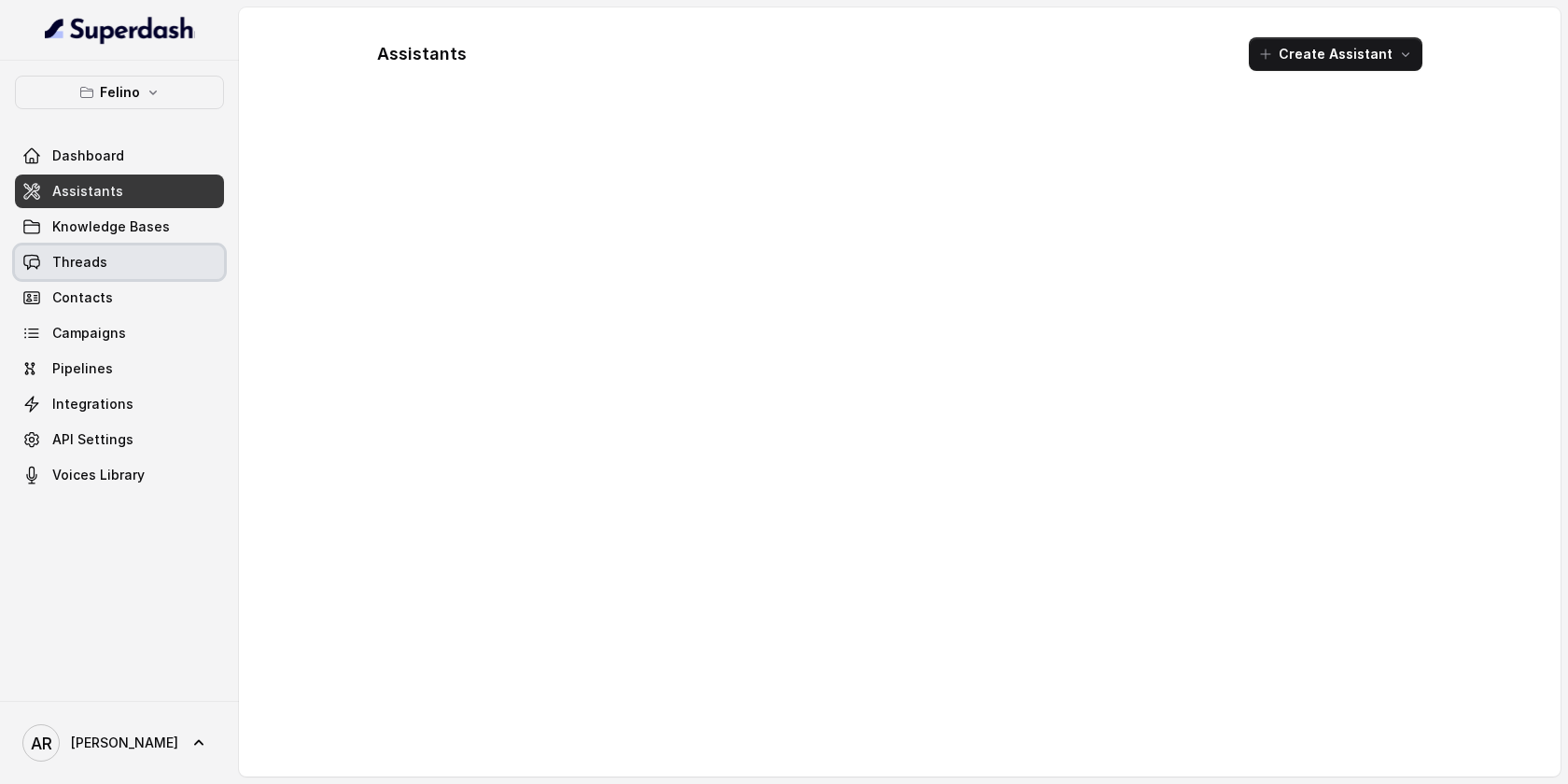
click at [109, 268] on link "Threads" at bounding box center [119, 262] width 209 height 33
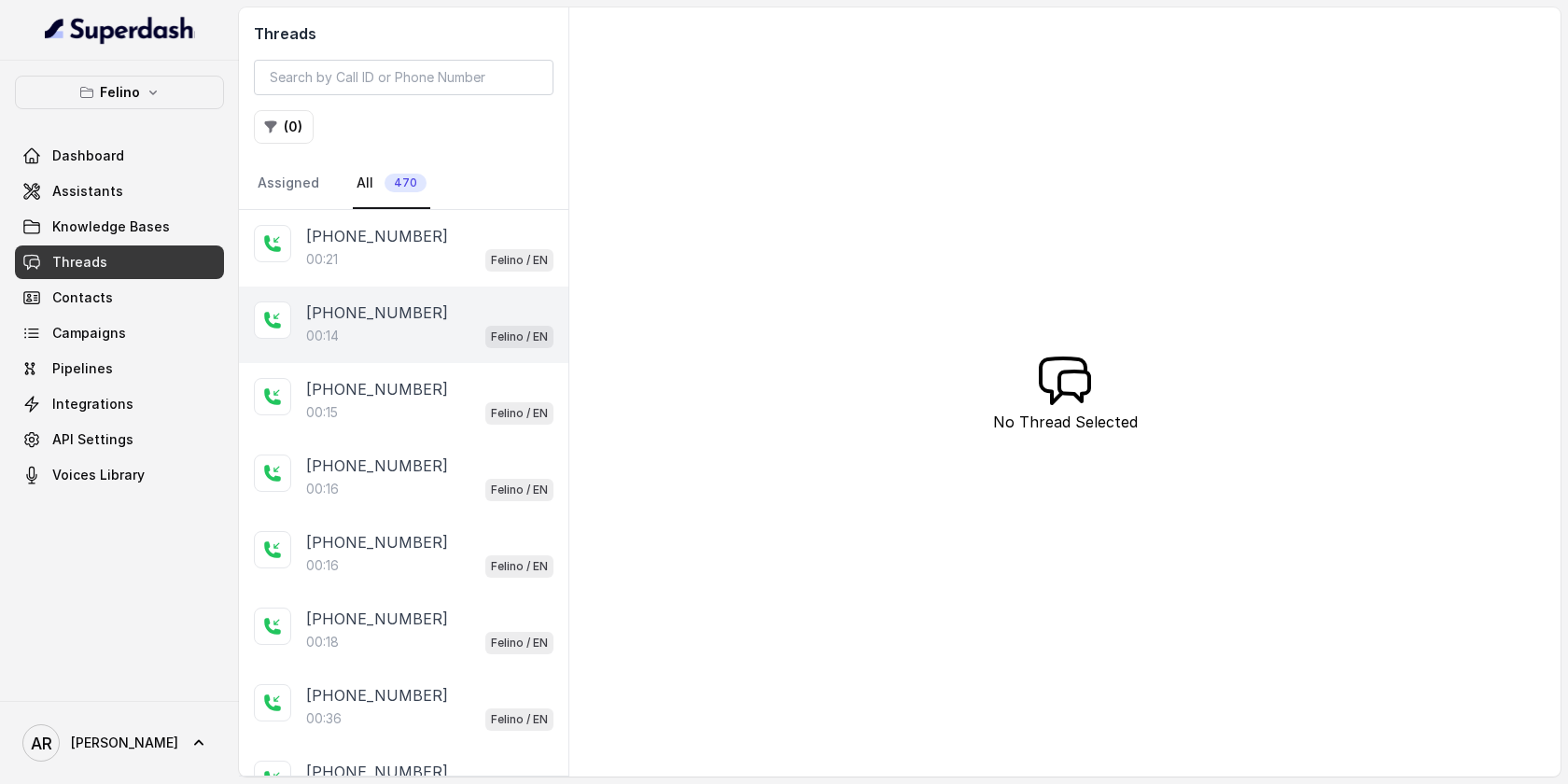
click at [393, 291] on div "+5491163652253 00:14 Felino / EN" at bounding box center [403, 325] width 330 height 76
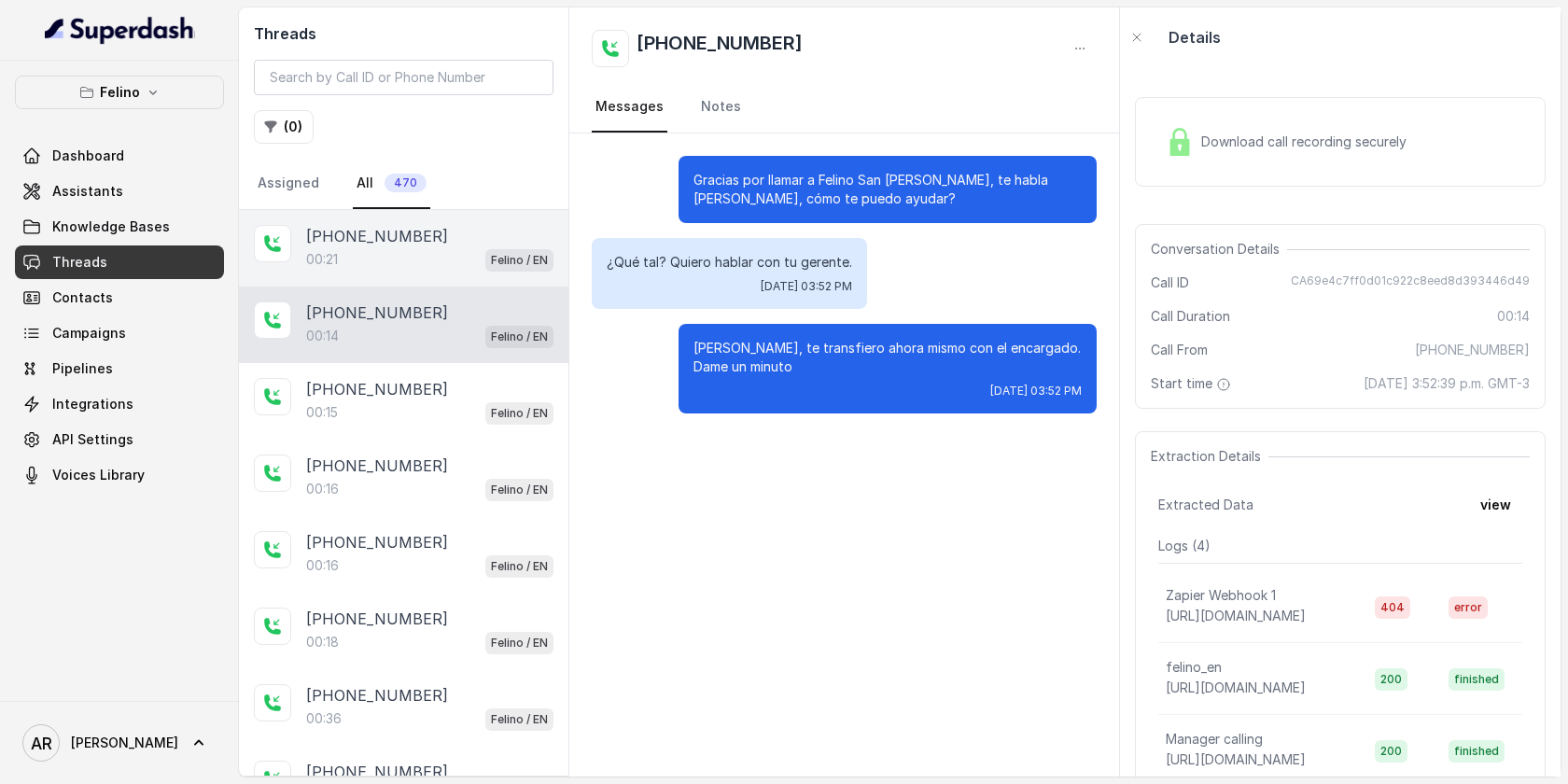
click at [408, 246] on p "+5491163652253" at bounding box center [377, 236] width 142 height 23
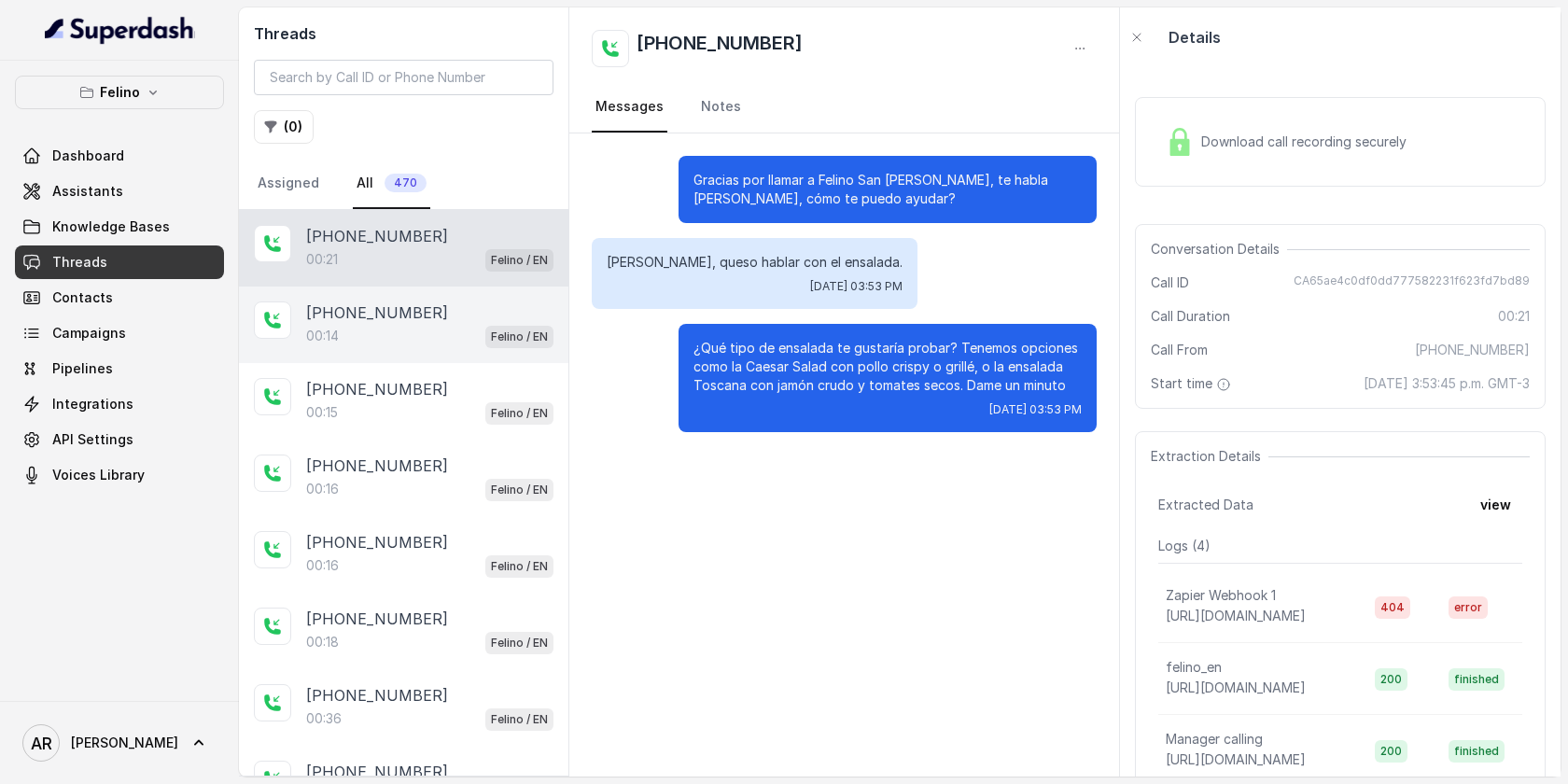
click at [434, 326] on div "00:14 Felino / EN" at bounding box center [430, 336] width 248 height 24
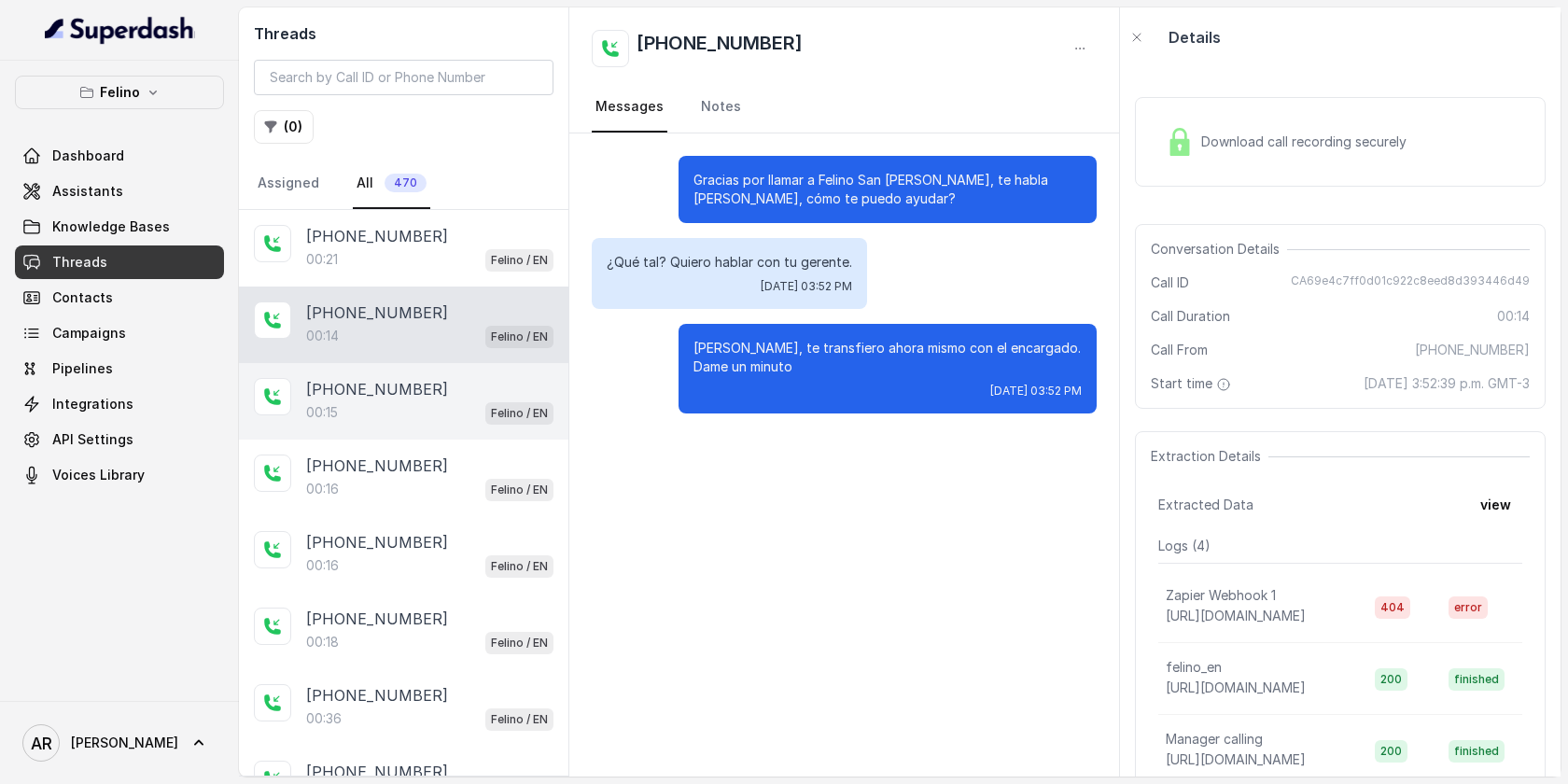
click at [434, 371] on div "+5491163652253 00:15 Felino / EN" at bounding box center [403, 401] width 330 height 76
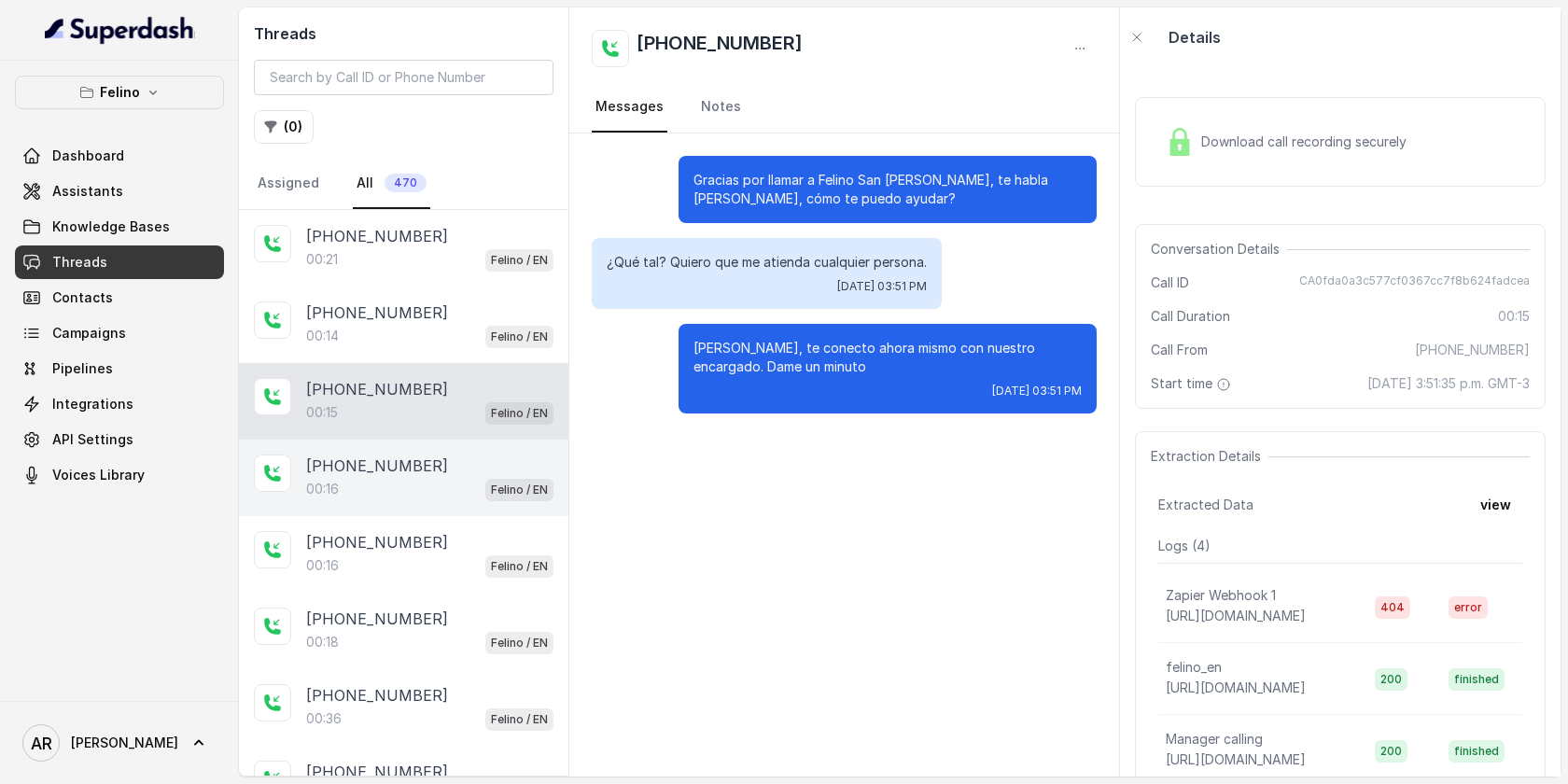
click at [481, 478] on div "00:16 Felino / EN" at bounding box center [430, 488] width 248 height 24
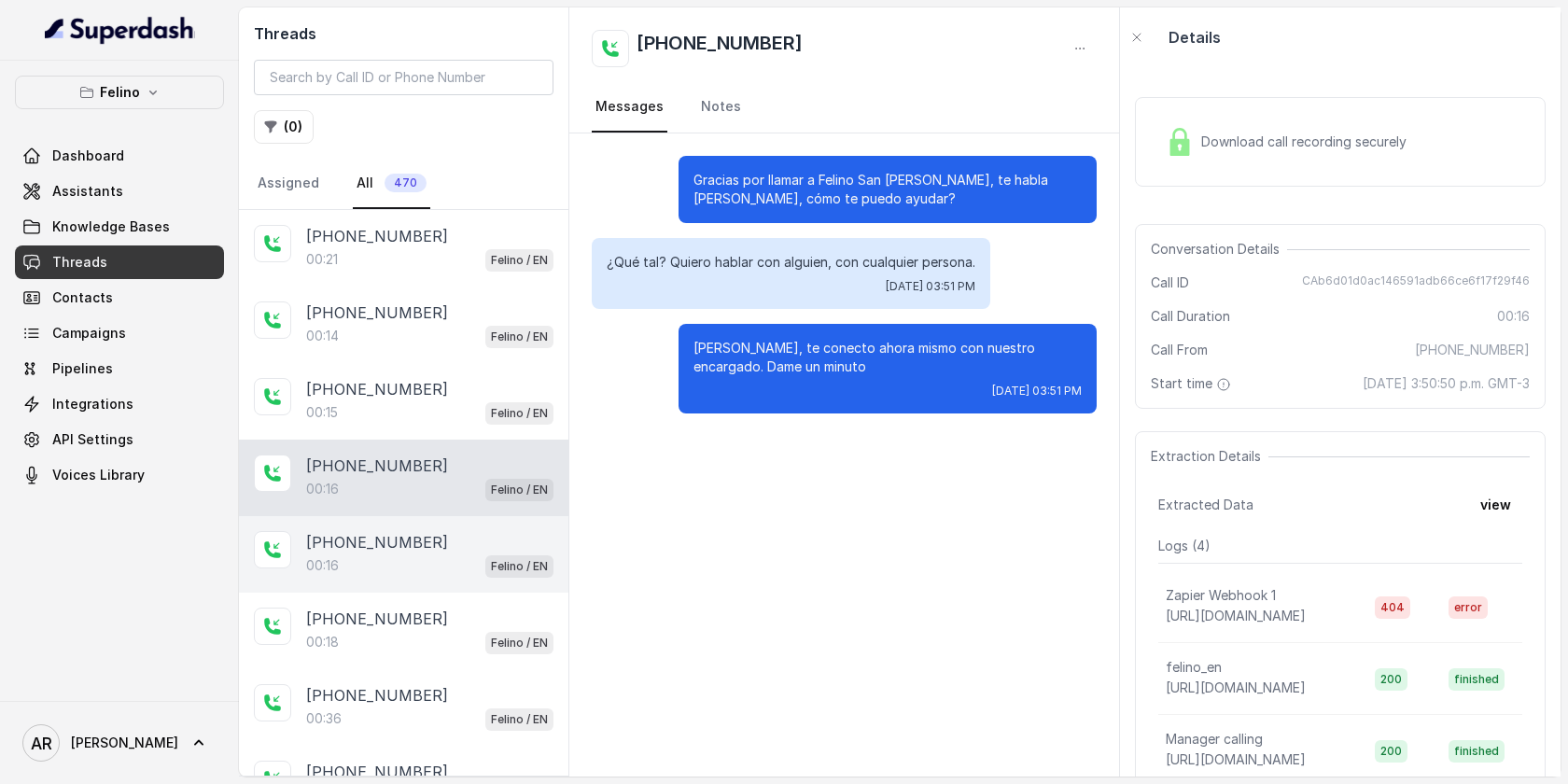
click at [454, 546] on div "+5491163652253" at bounding box center [430, 541] width 248 height 23
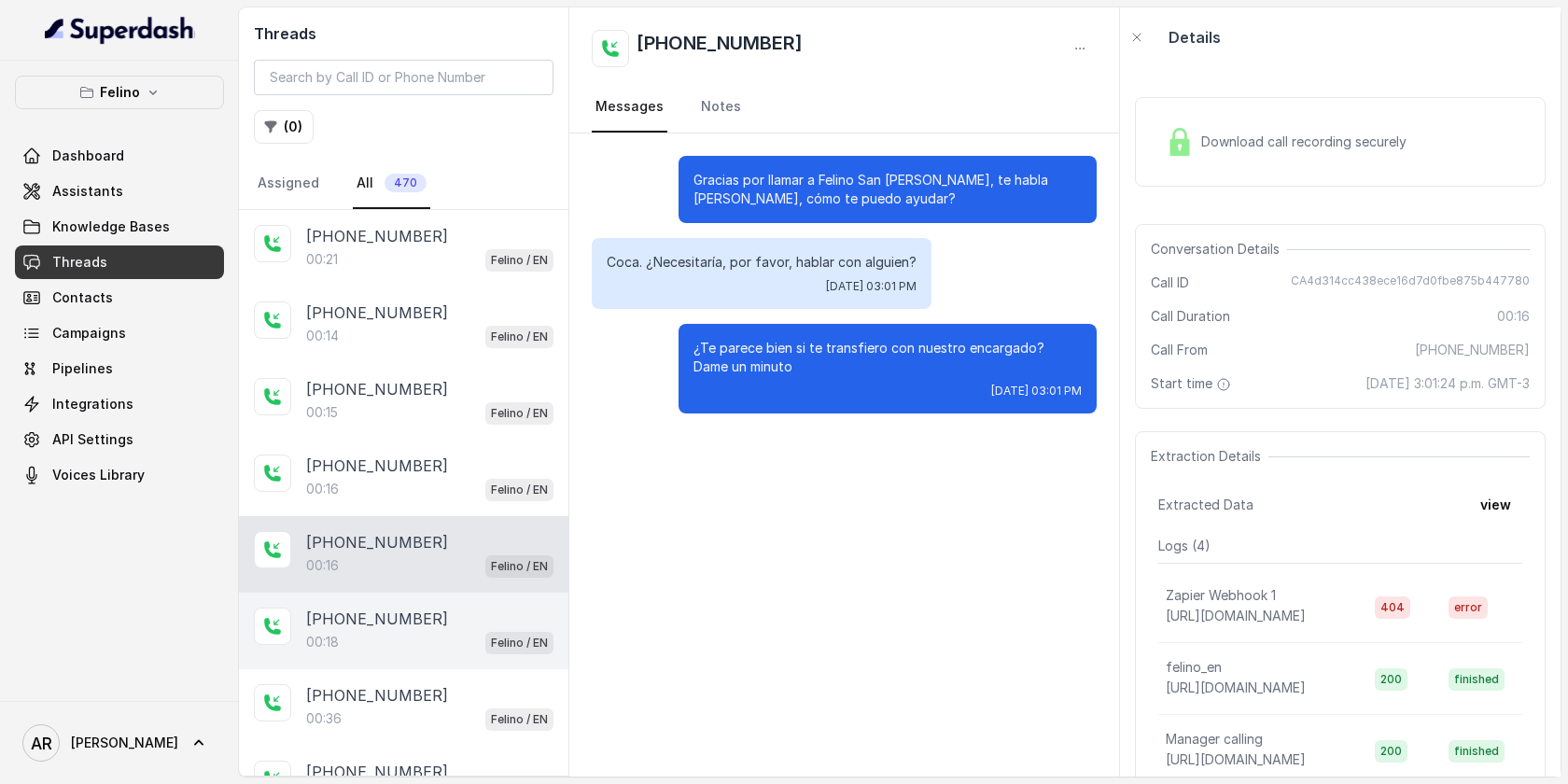
click at [458, 597] on div "+5491163652253 00:18 Felino / EN" at bounding box center [403, 630] width 330 height 76
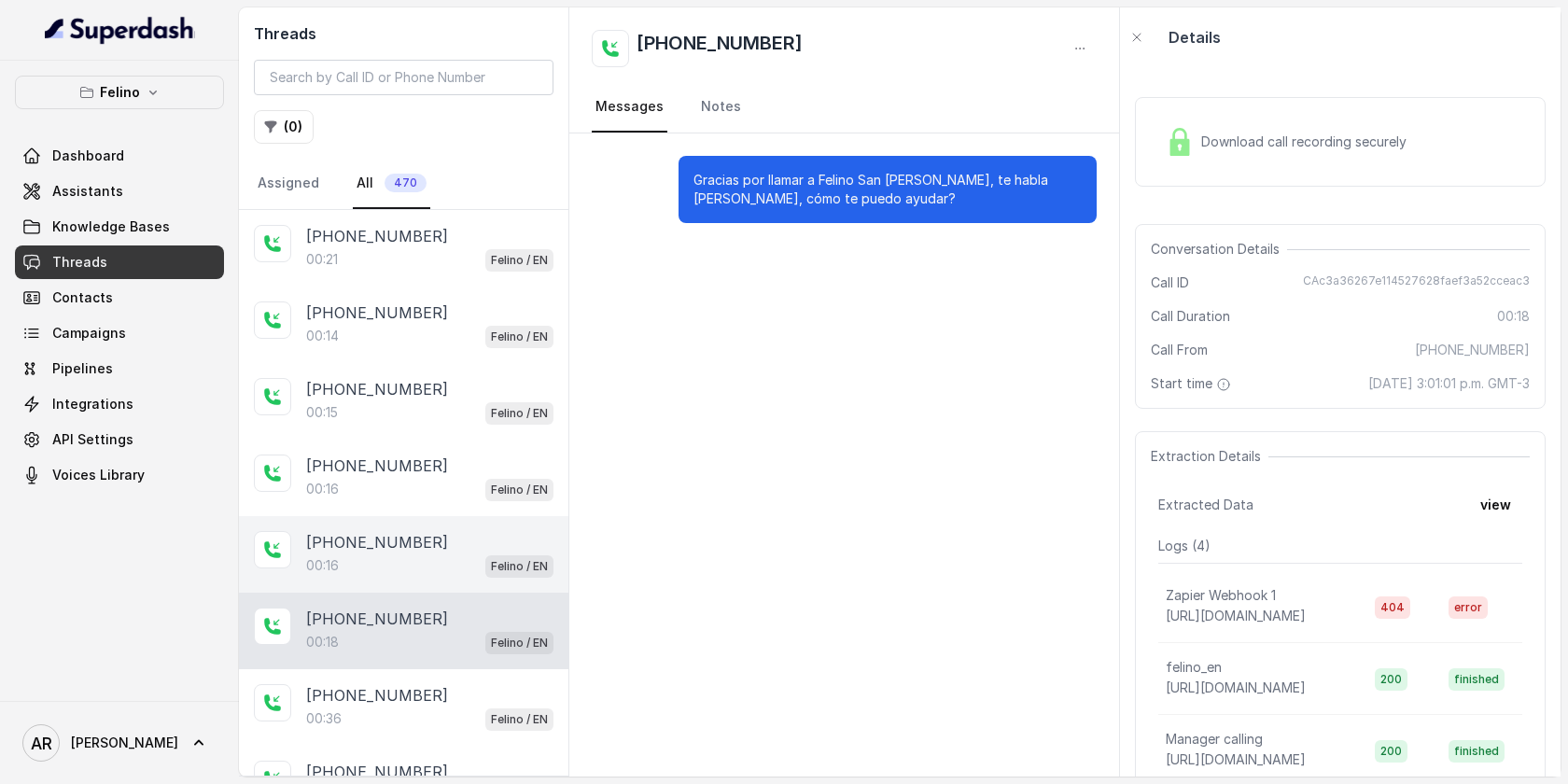
click at [446, 550] on div "+5491163652253" at bounding box center [430, 541] width 248 height 23
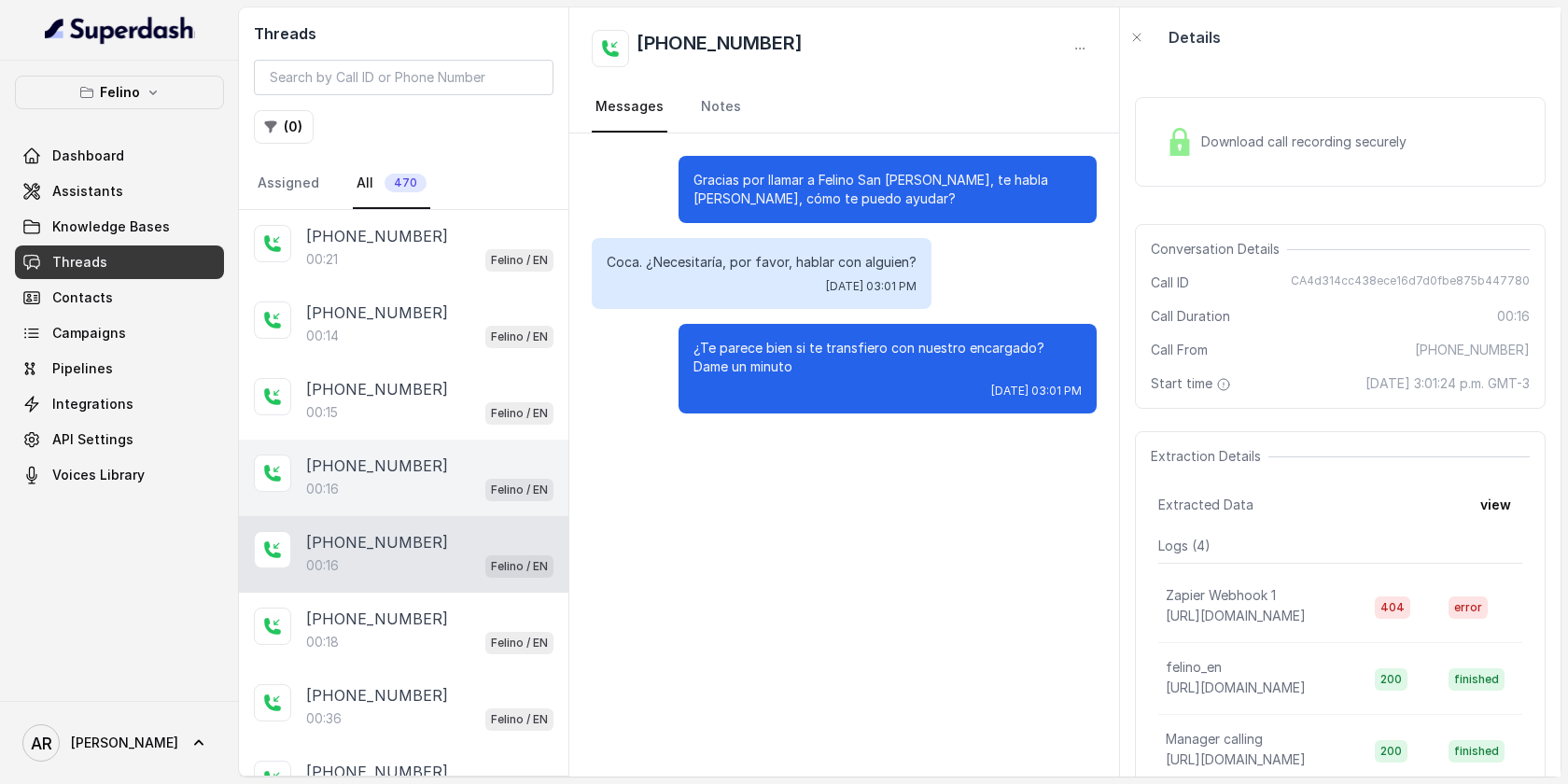
click at [446, 456] on div "+5491163652253" at bounding box center [430, 465] width 248 height 23
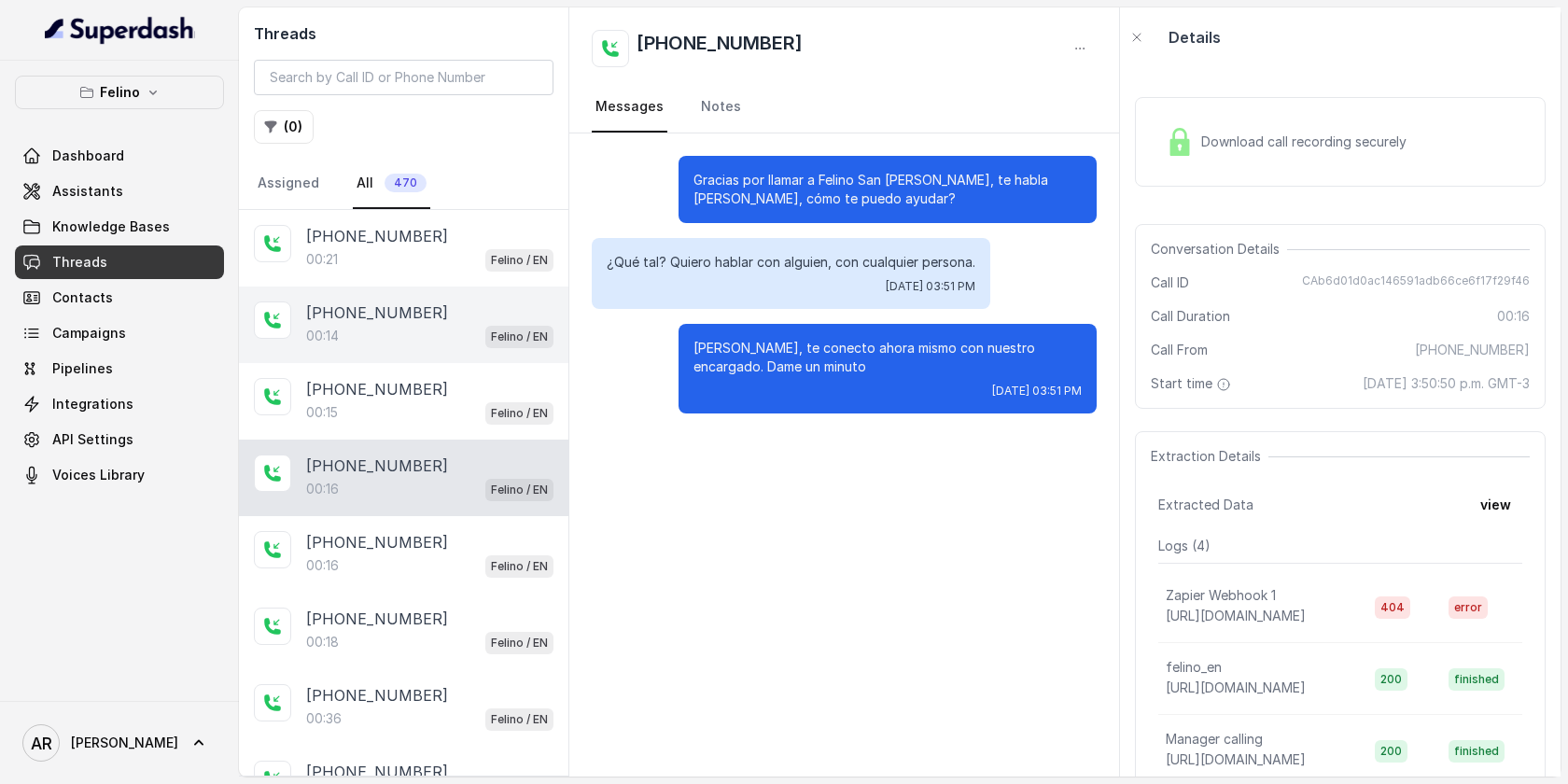
click at [454, 316] on div "+5491163652253" at bounding box center [430, 312] width 248 height 23
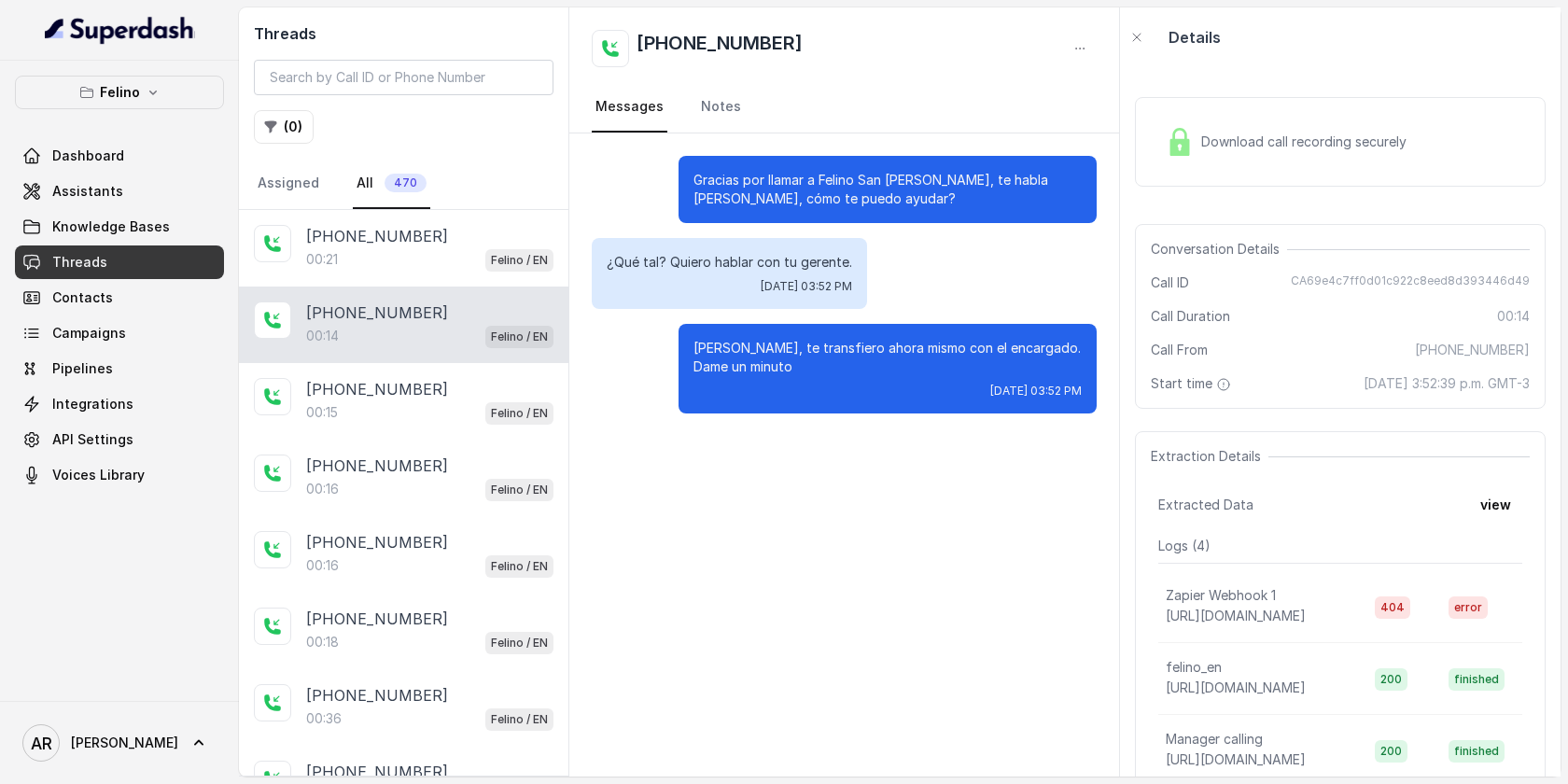
click at [1221, 158] on div "Download call recording securely" at bounding box center [1285, 142] width 255 height 43
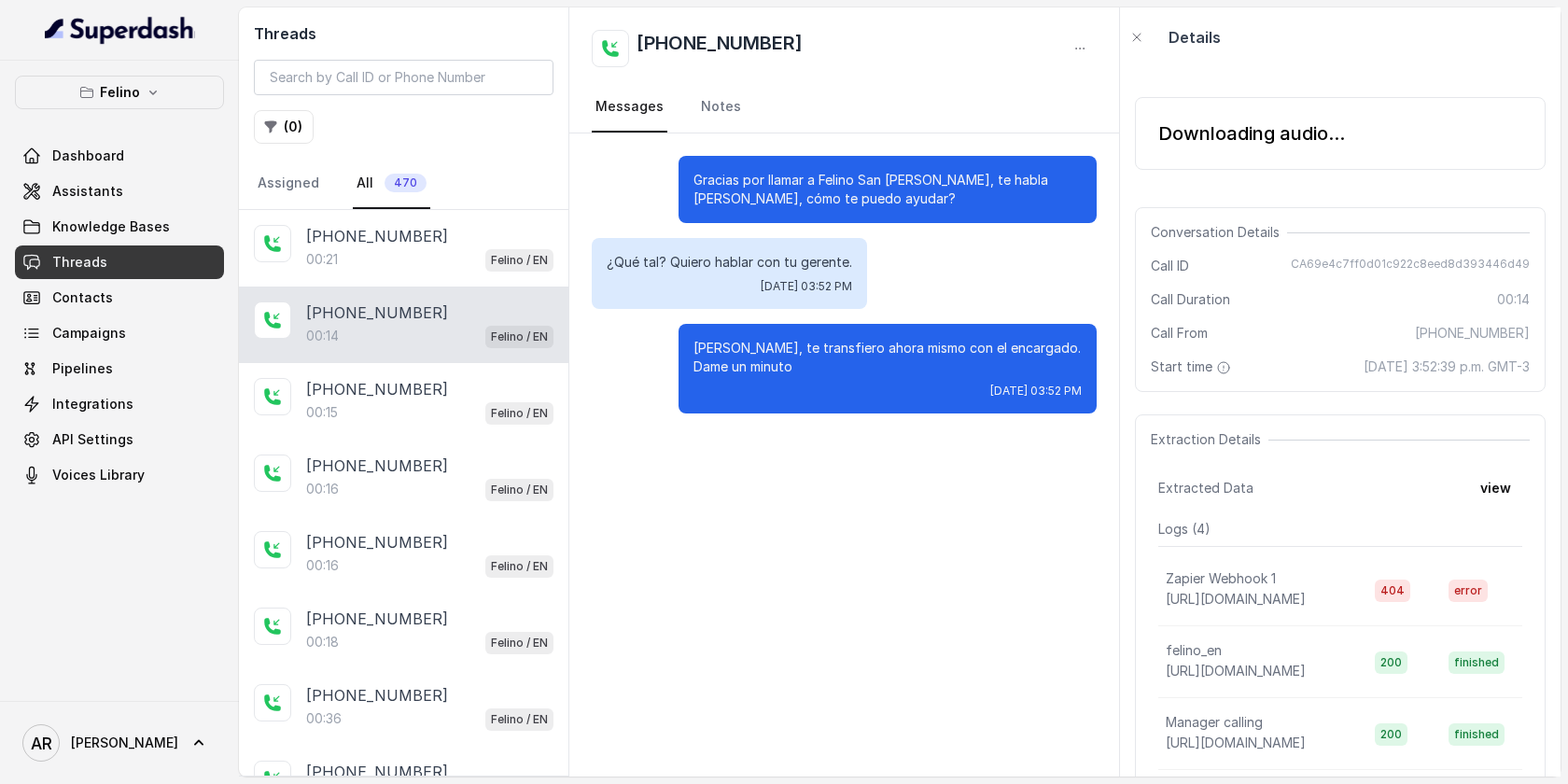
click at [1077, 229] on div "Gracias por llamar a Felino San Isidro, te habla Juana, cómo te puedo ayudar? ¿…" at bounding box center [845, 284] width 550 height 302
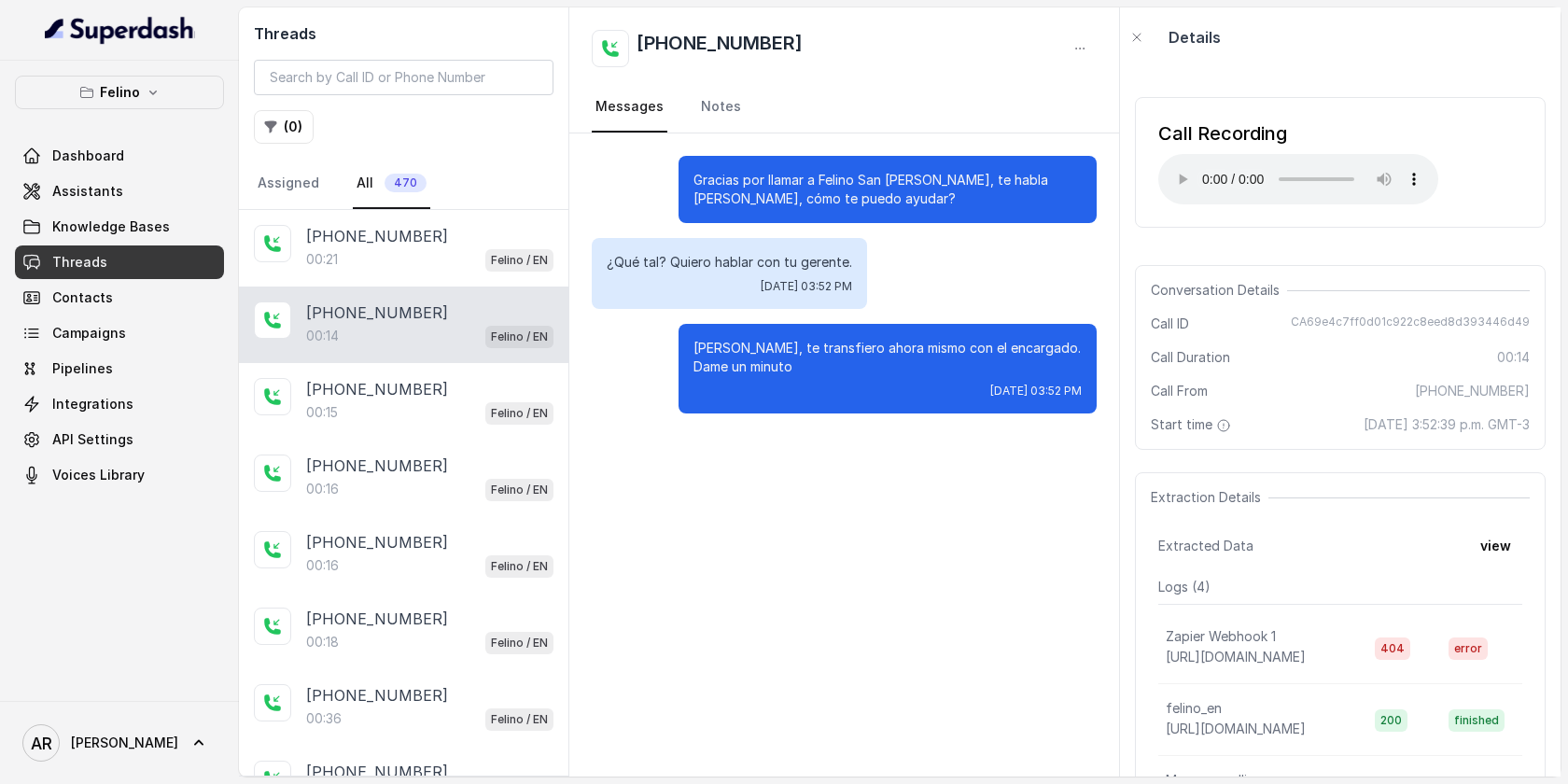
click at [937, 144] on div "Threads ( 0 ) Assigned All 470 +5491163652253 00:21 Felino / EN +5491163652253 …" at bounding box center [899, 392] width 1321 height 769
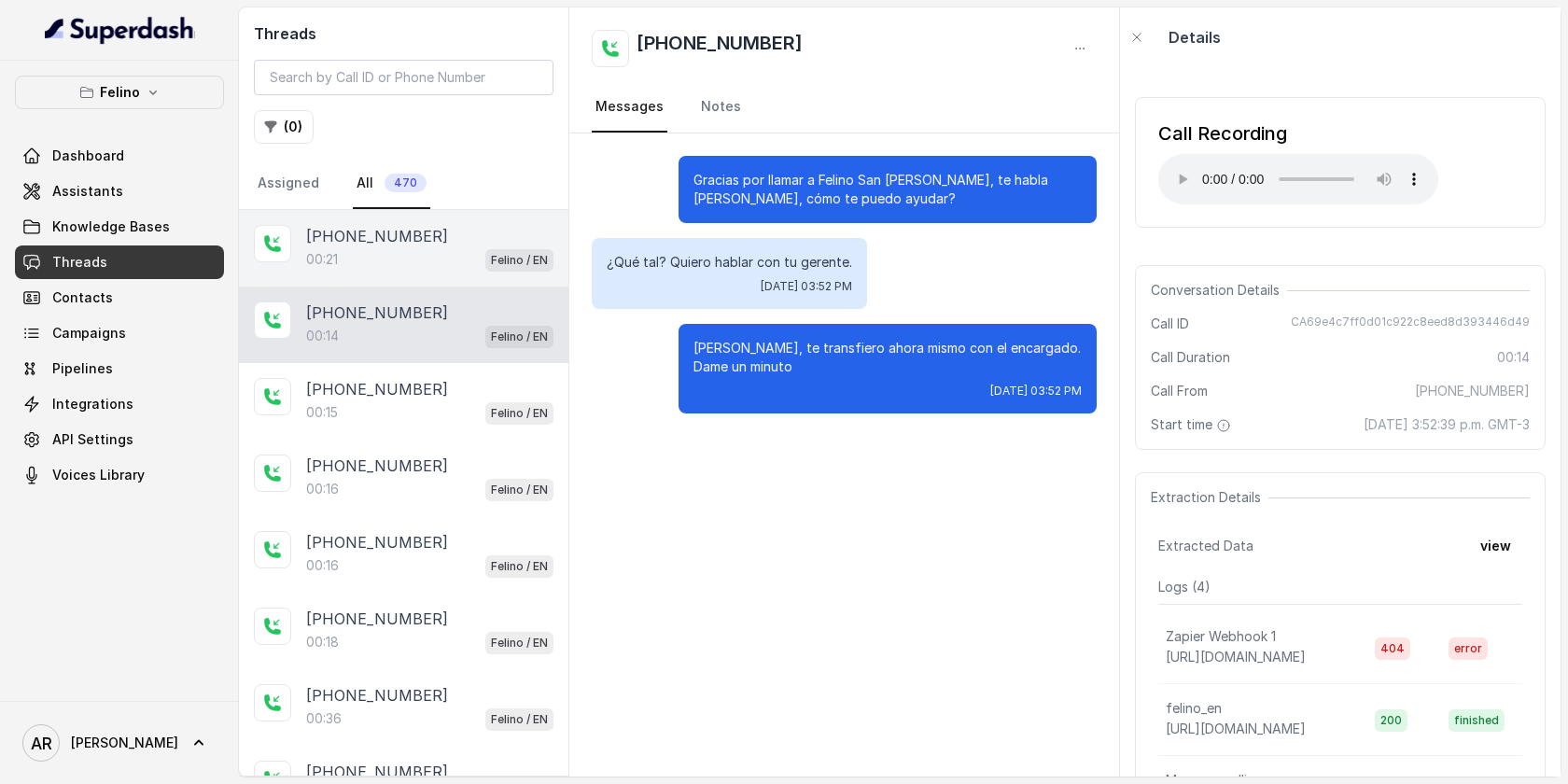
click at [467, 212] on div "+5491163652253 00:21 Felino / EN" at bounding box center [403, 249] width 330 height 76
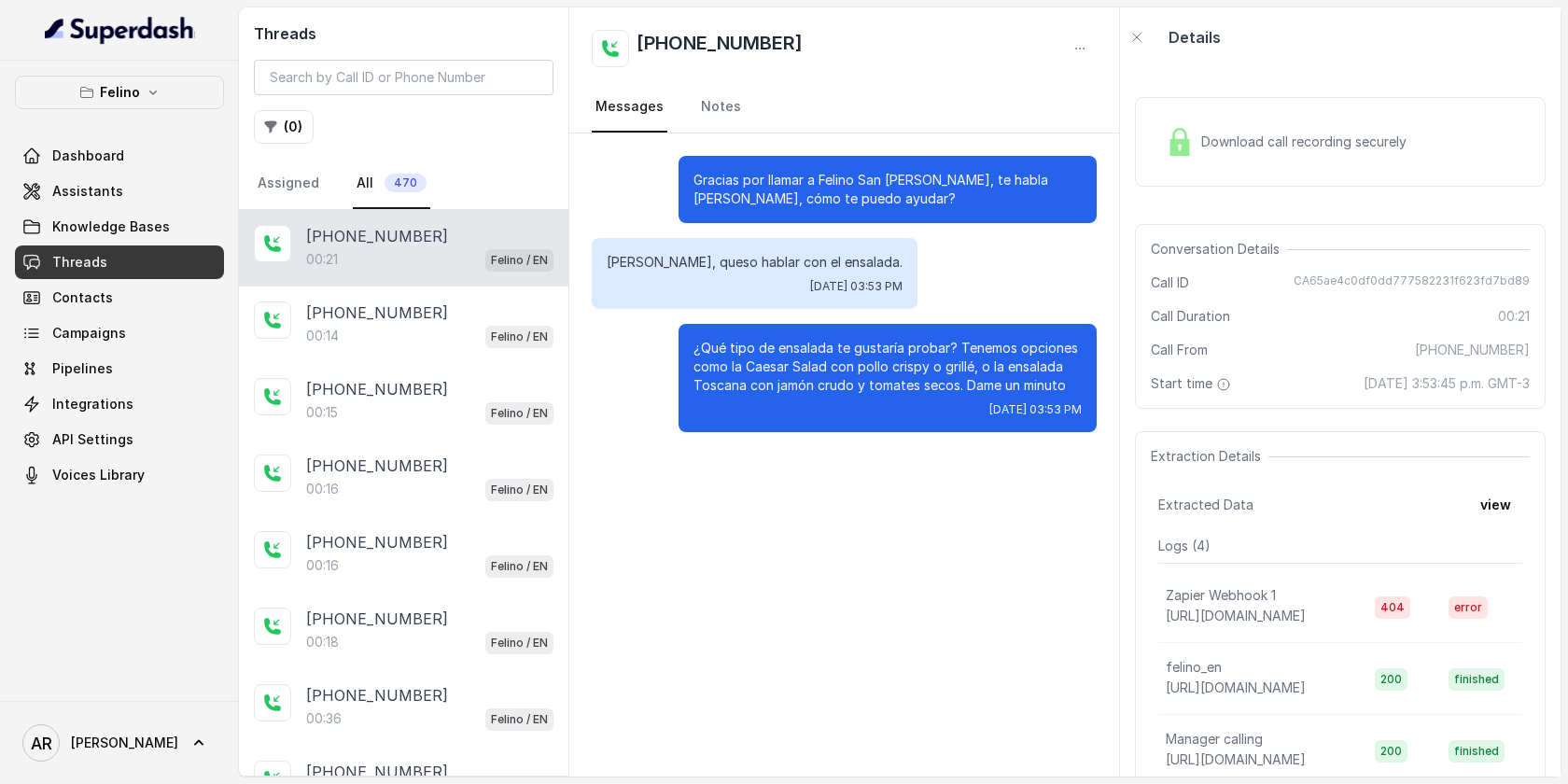
click at [1147, 160] on div "Download call recording securely" at bounding box center [1340, 142] width 411 height 90
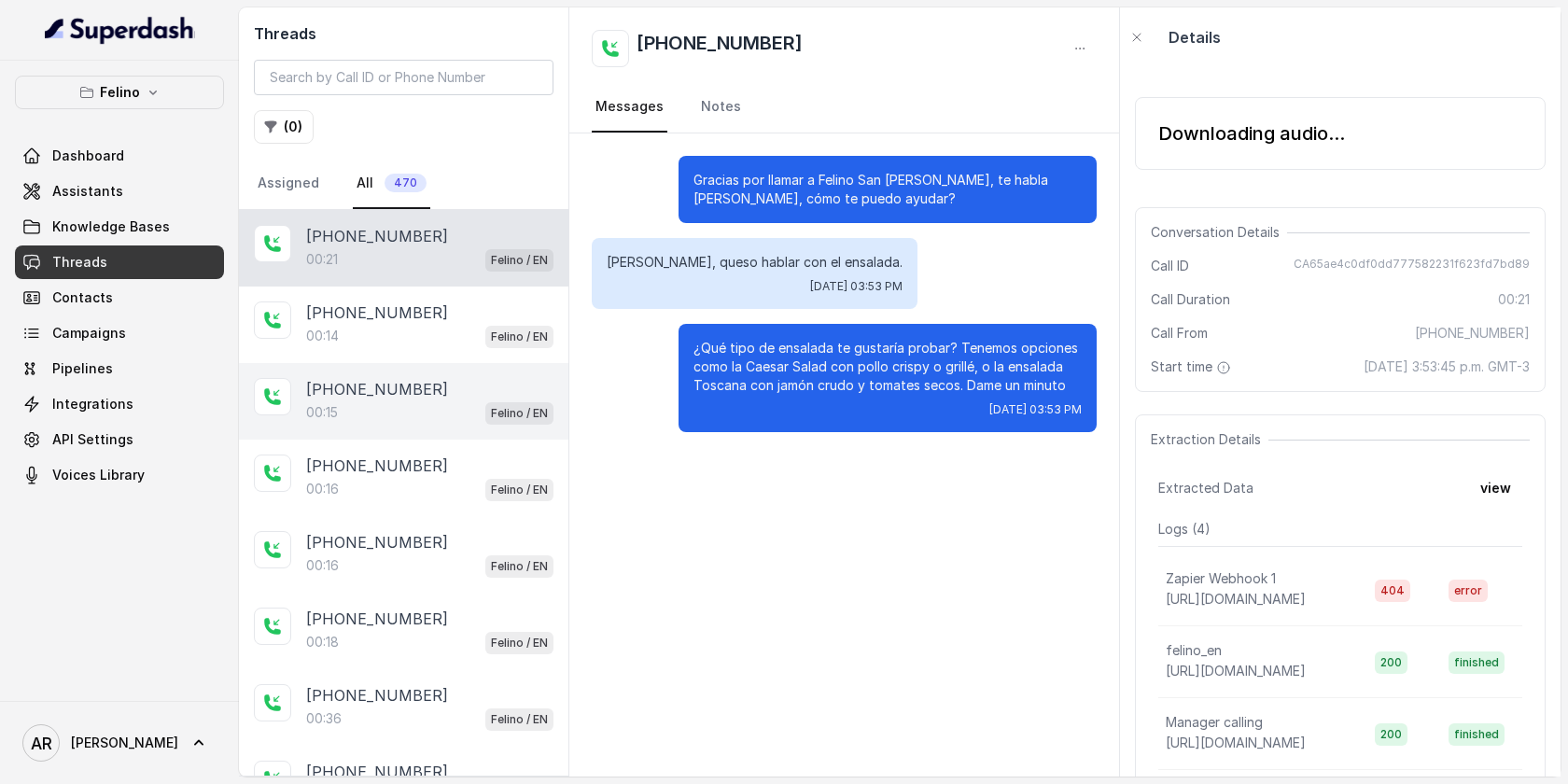
click at [463, 407] on div "00:15 Felino / EN" at bounding box center [430, 412] width 248 height 24
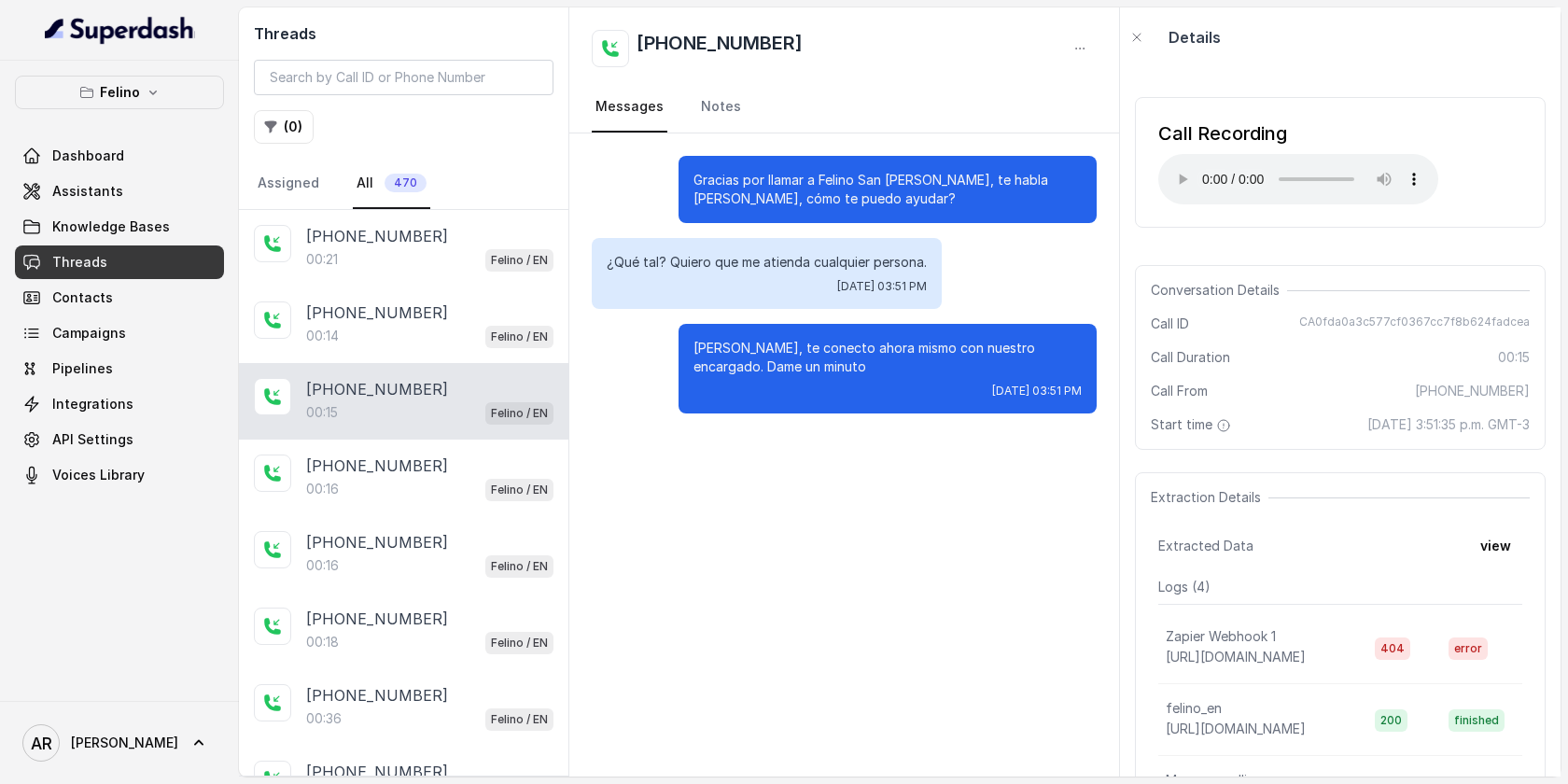
click at [1164, 150] on div "Call Recording Your browser does not support the audio element." at bounding box center [1298, 162] width 280 height 84
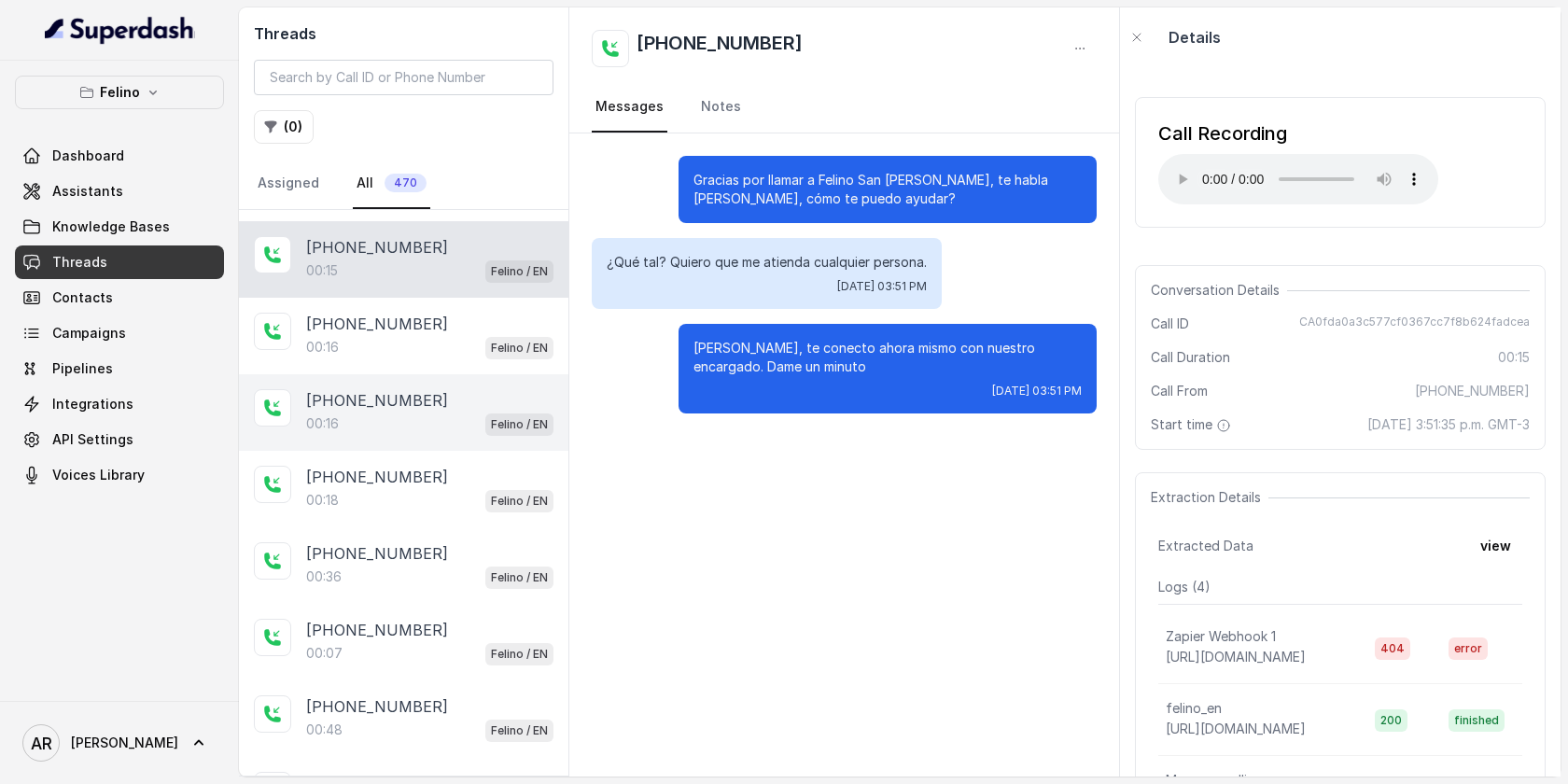
scroll to position [144, 0]
click at [422, 526] on div "+5491163652253 00:36 Felino / EN" at bounding box center [403, 564] width 330 height 76
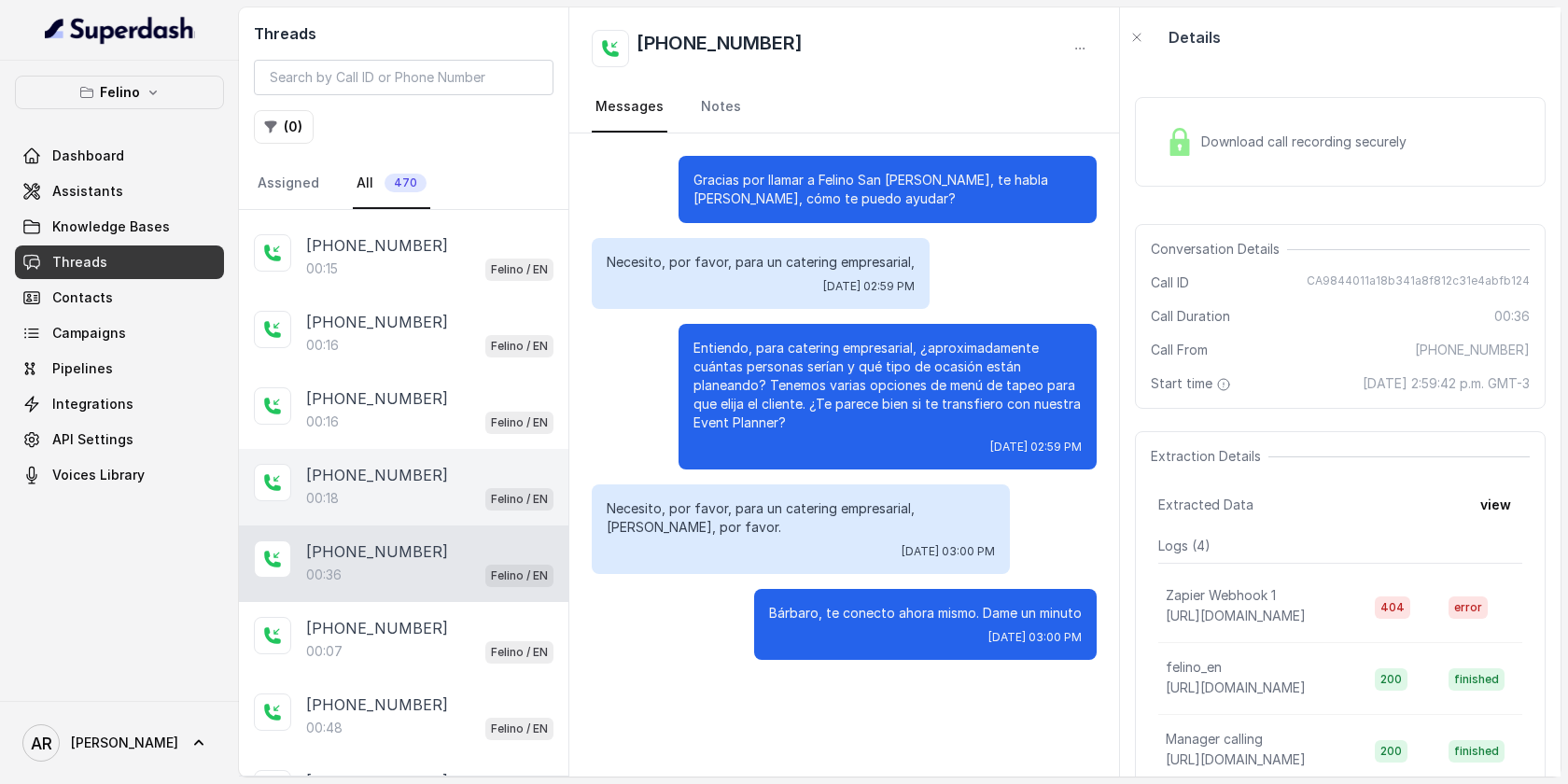
click at [427, 471] on p "+5491163652253" at bounding box center [377, 475] width 142 height 23
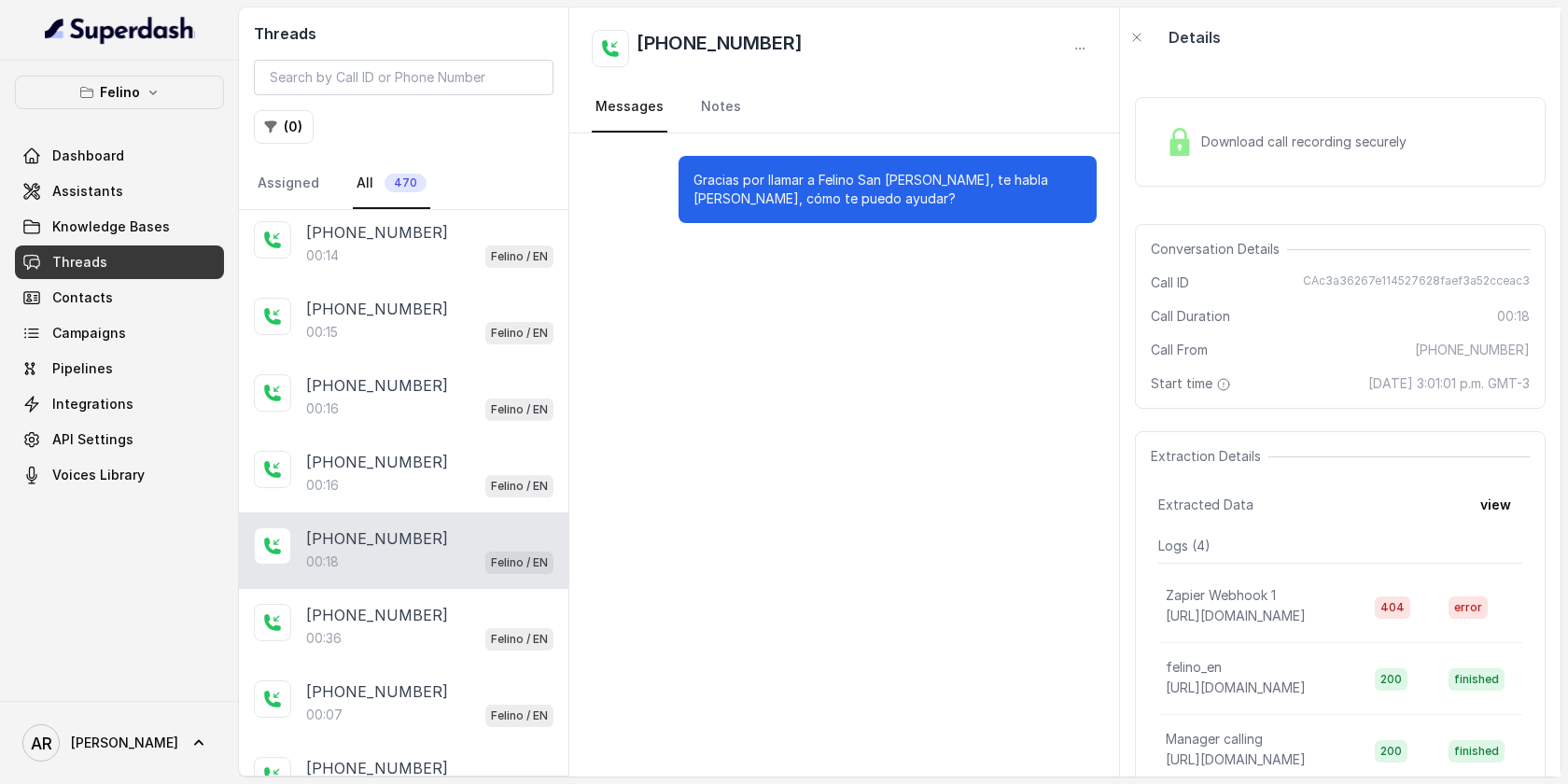
click at [427, 473] on div "00:16 Felino / EN" at bounding box center [430, 484] width 248 height 24
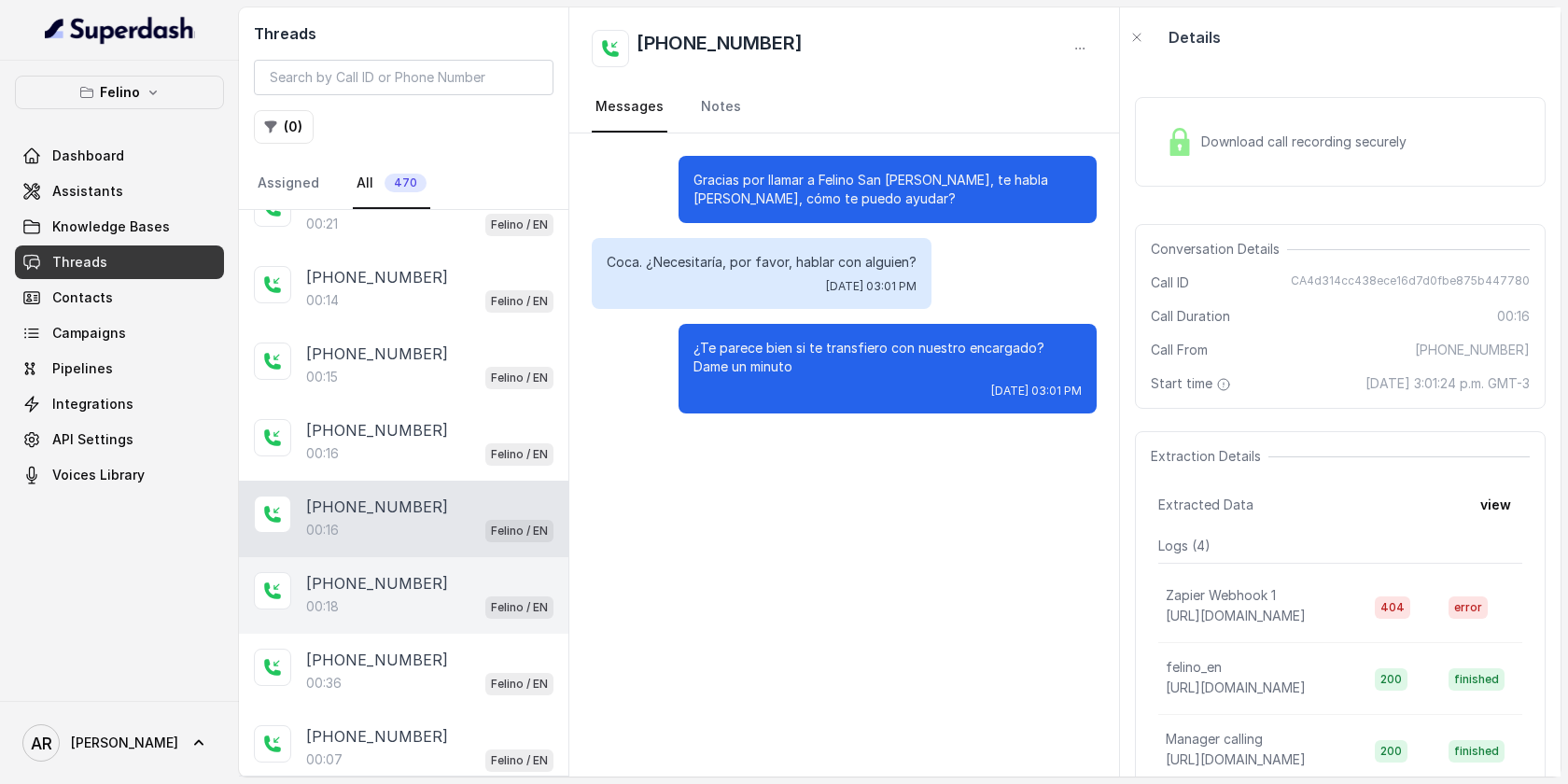
scroll to position [29, 0]
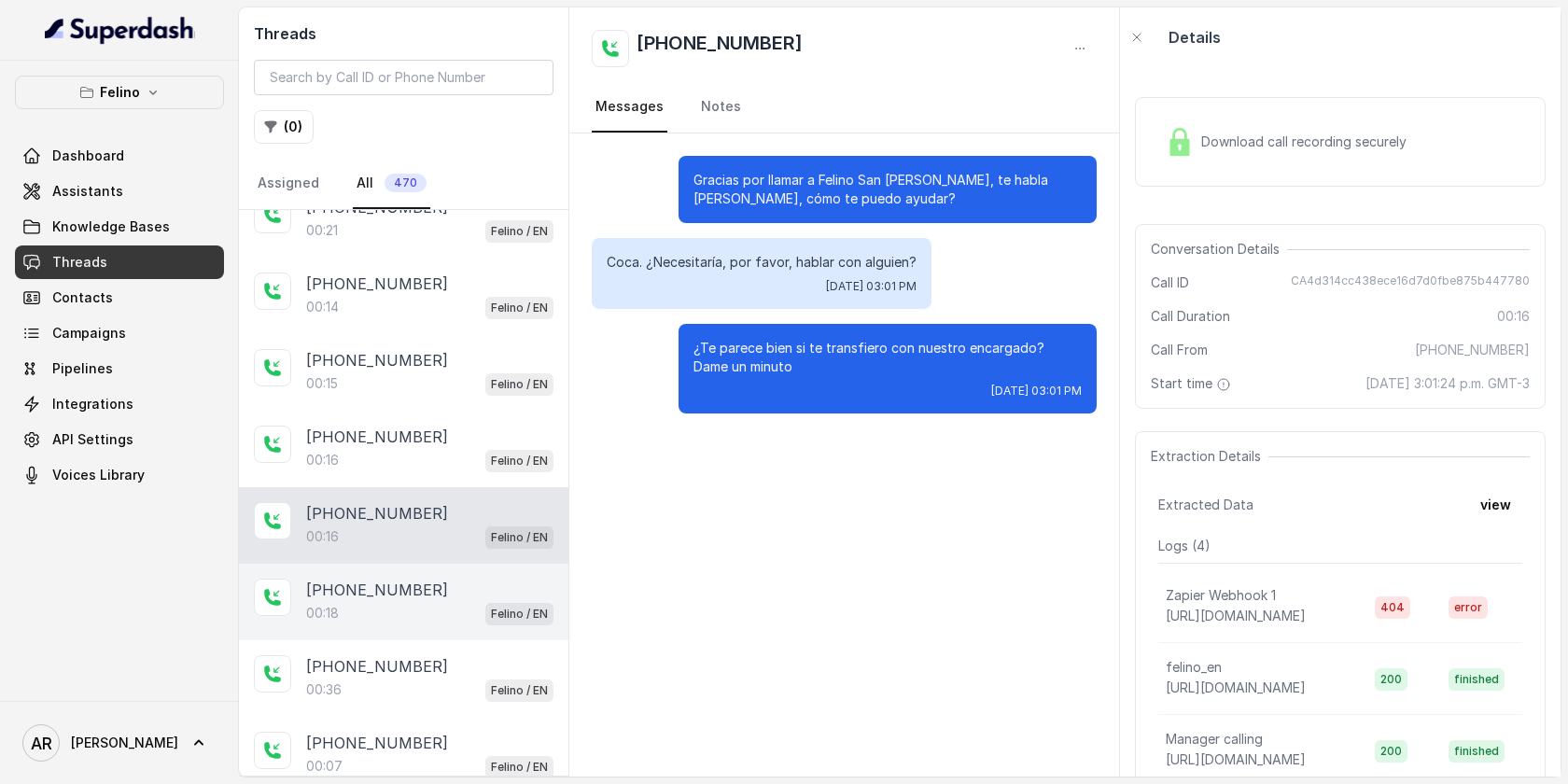
click at [427, 471] on div "+5491163652253 00:16 Felino / EN" at bounding box center [403, 449] width 330 height 76
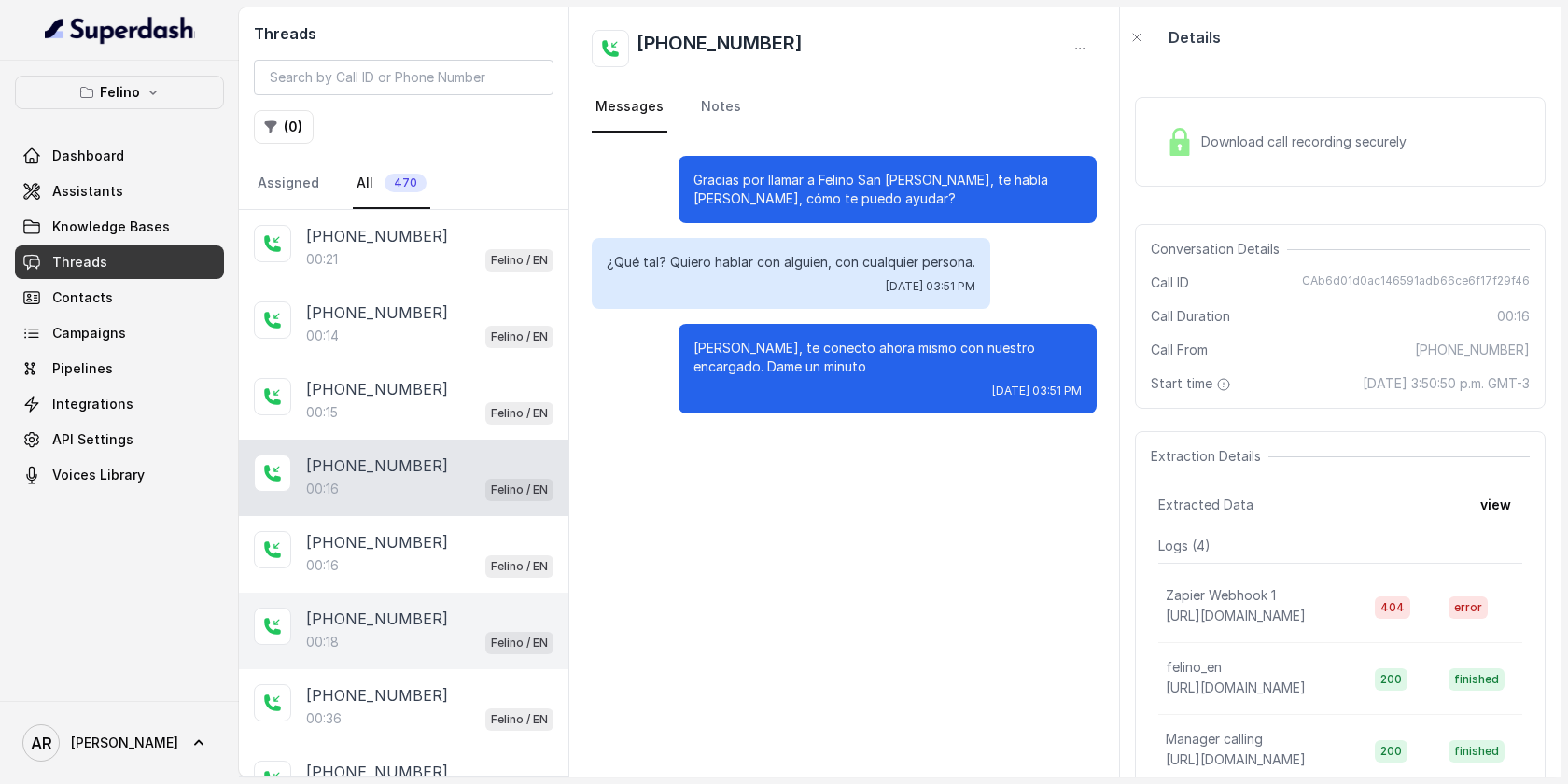
click at [427, 471] on p "+5491163652253" at bounding box center [377, 465] width 142 height 23
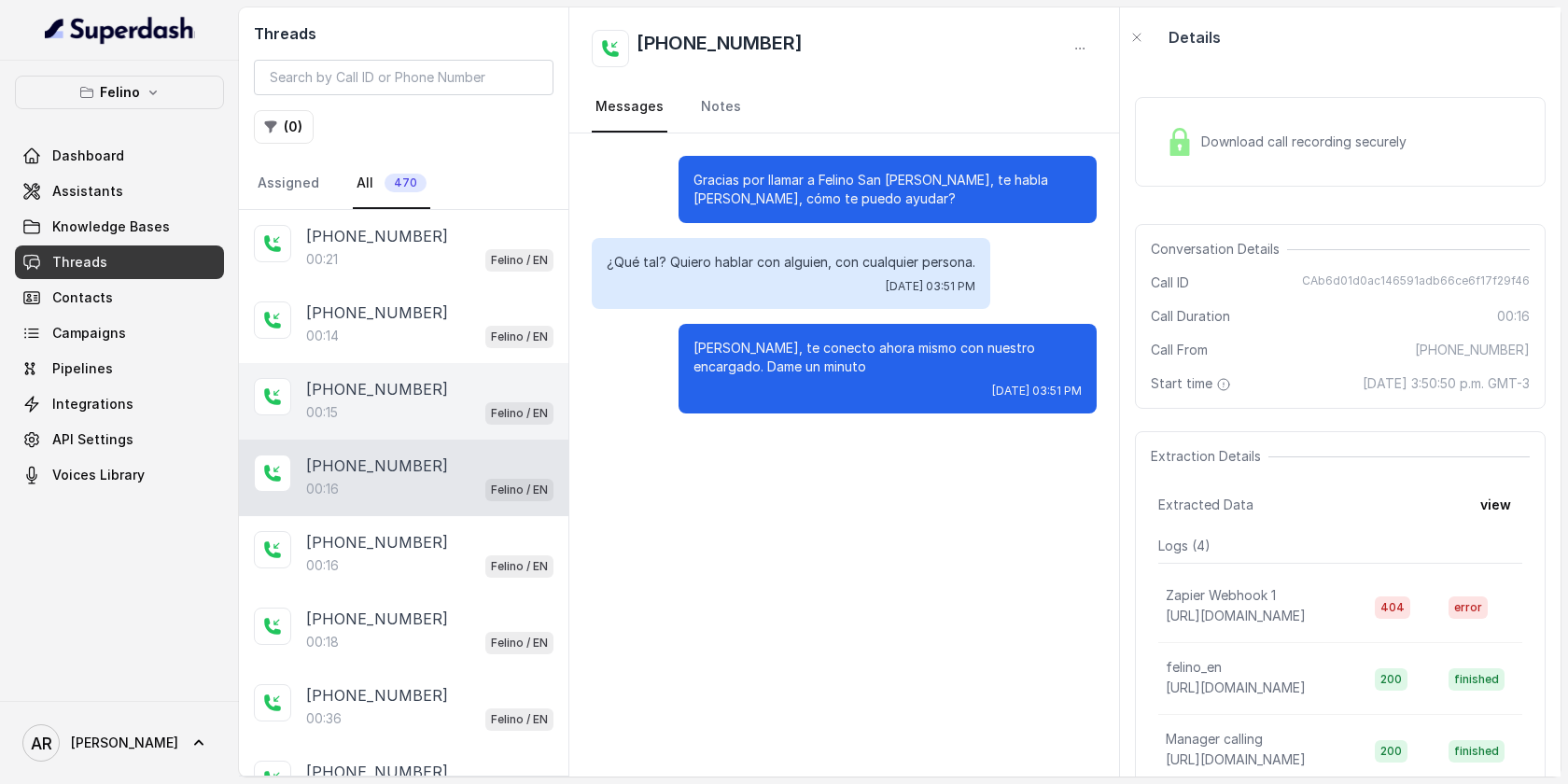
click at [423, 415] on div "00:15 Felino / EN" at bounding box center [430, 412] width 248 height 24
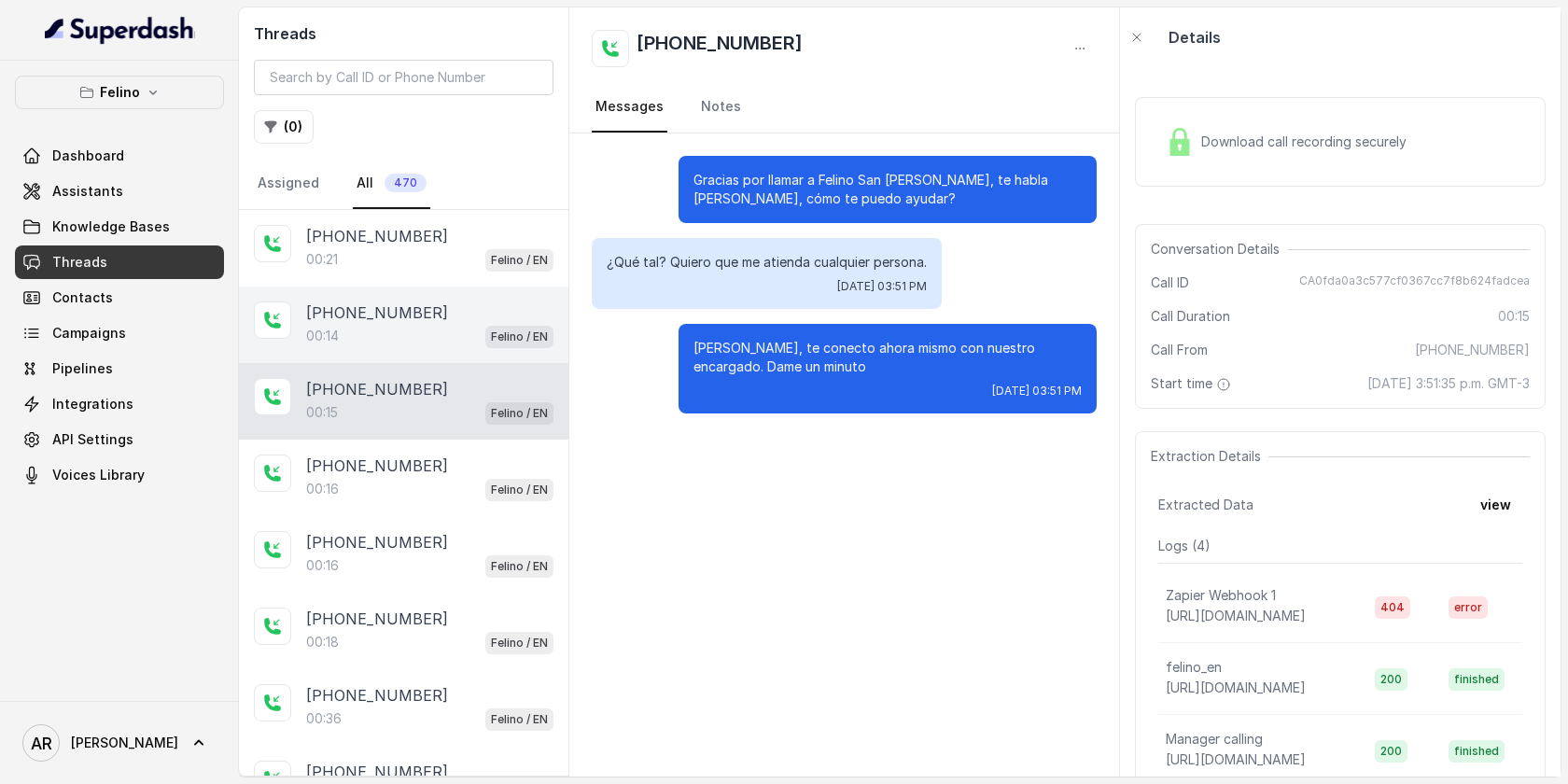
click at [426, 316] on p "+5491163652253" at bounding box center [377, 312] width 142 height 23
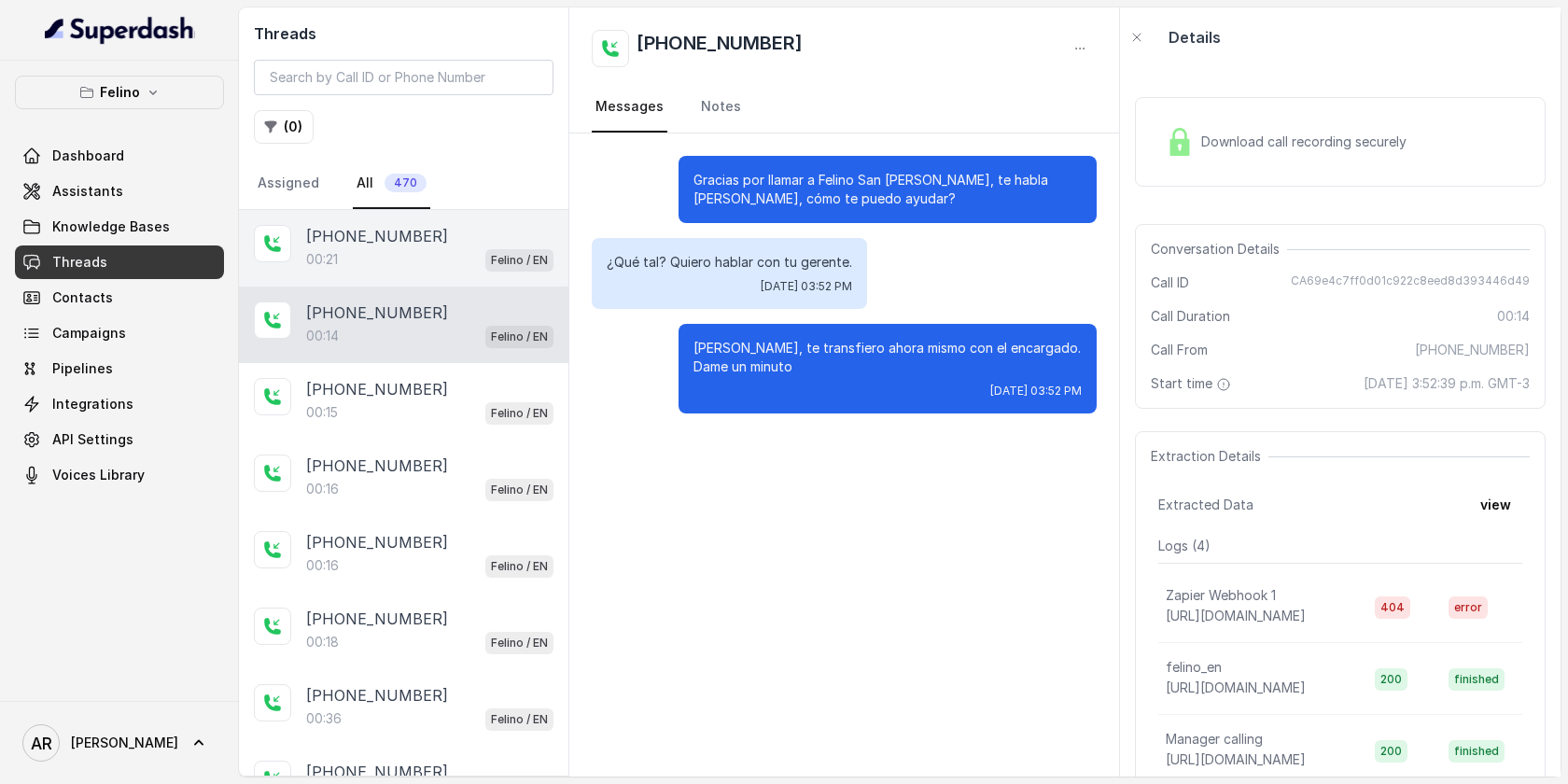
click at [432, 271] on div "+5491163652253 00:21 Felino / EN" at bounding box center [403, 249] width 330 height 76
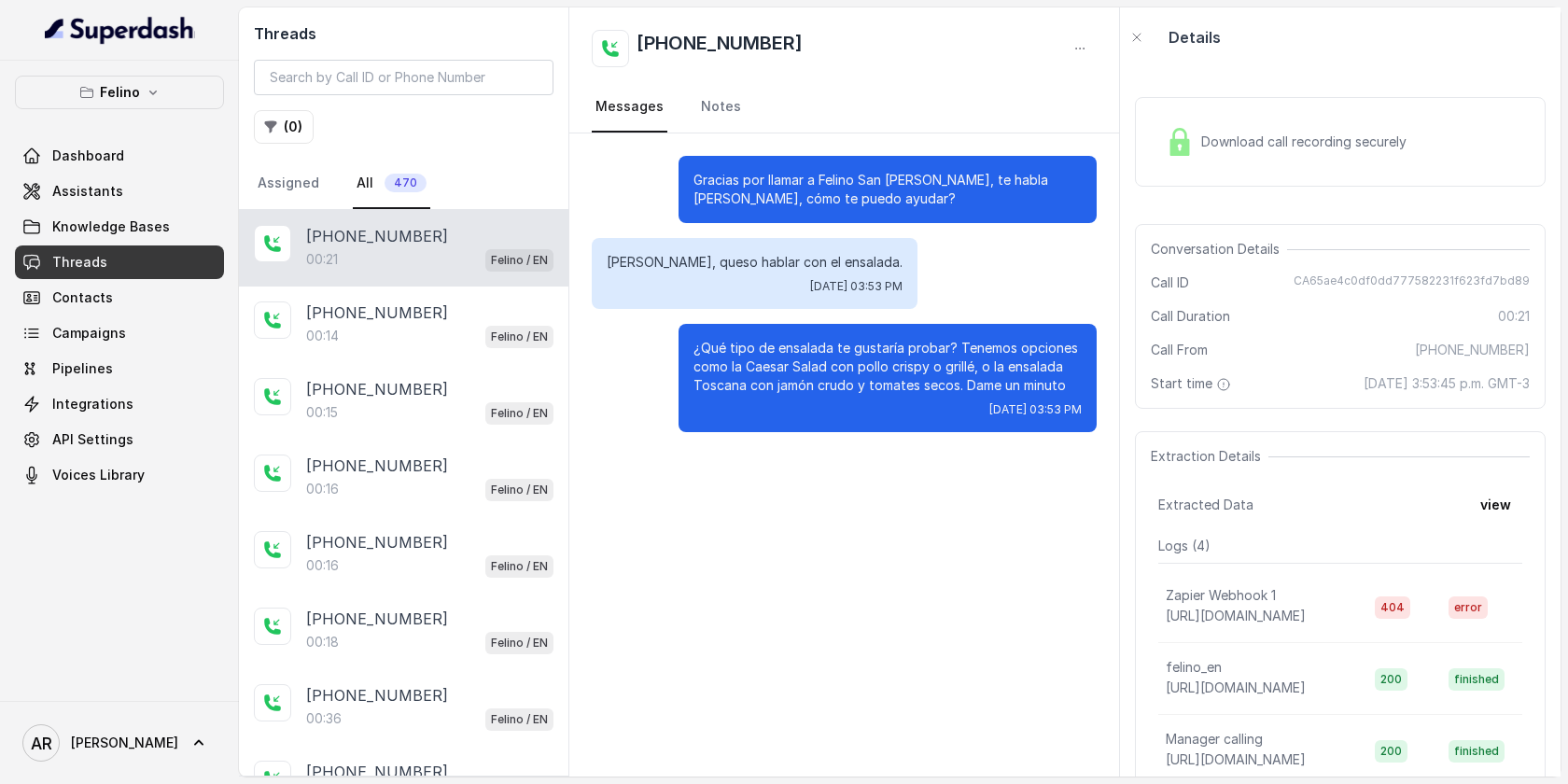
click at [736, 272] on div "Hola, queso hablar con el ensalada. Thu, Sep 18, 2025, 03:53 PM" at bounding box center [754, 273] width 326 height 70
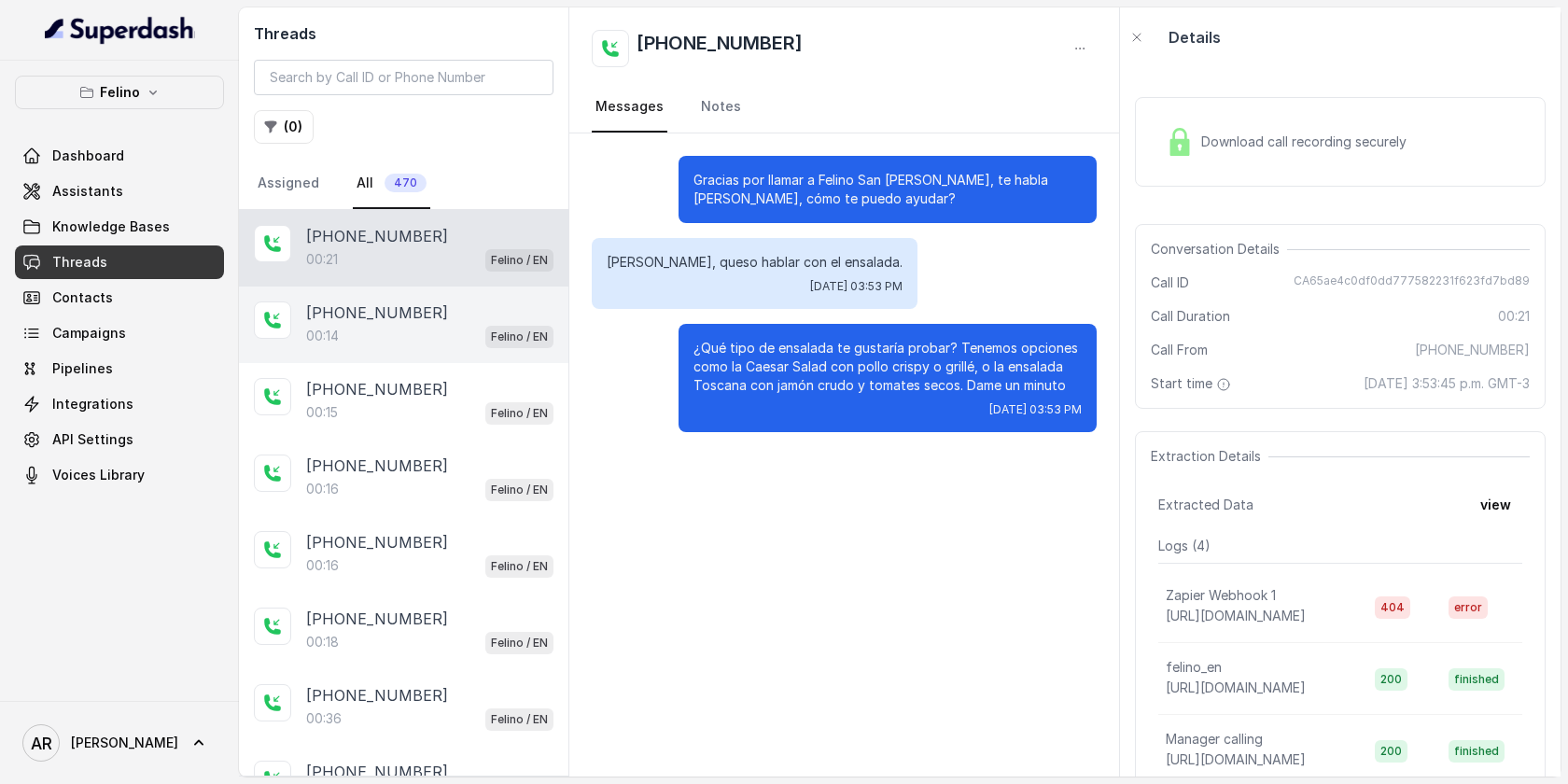
click at [425, 317] on p "+5491163652253" at bounding box center [377, 312] width 142 height 23
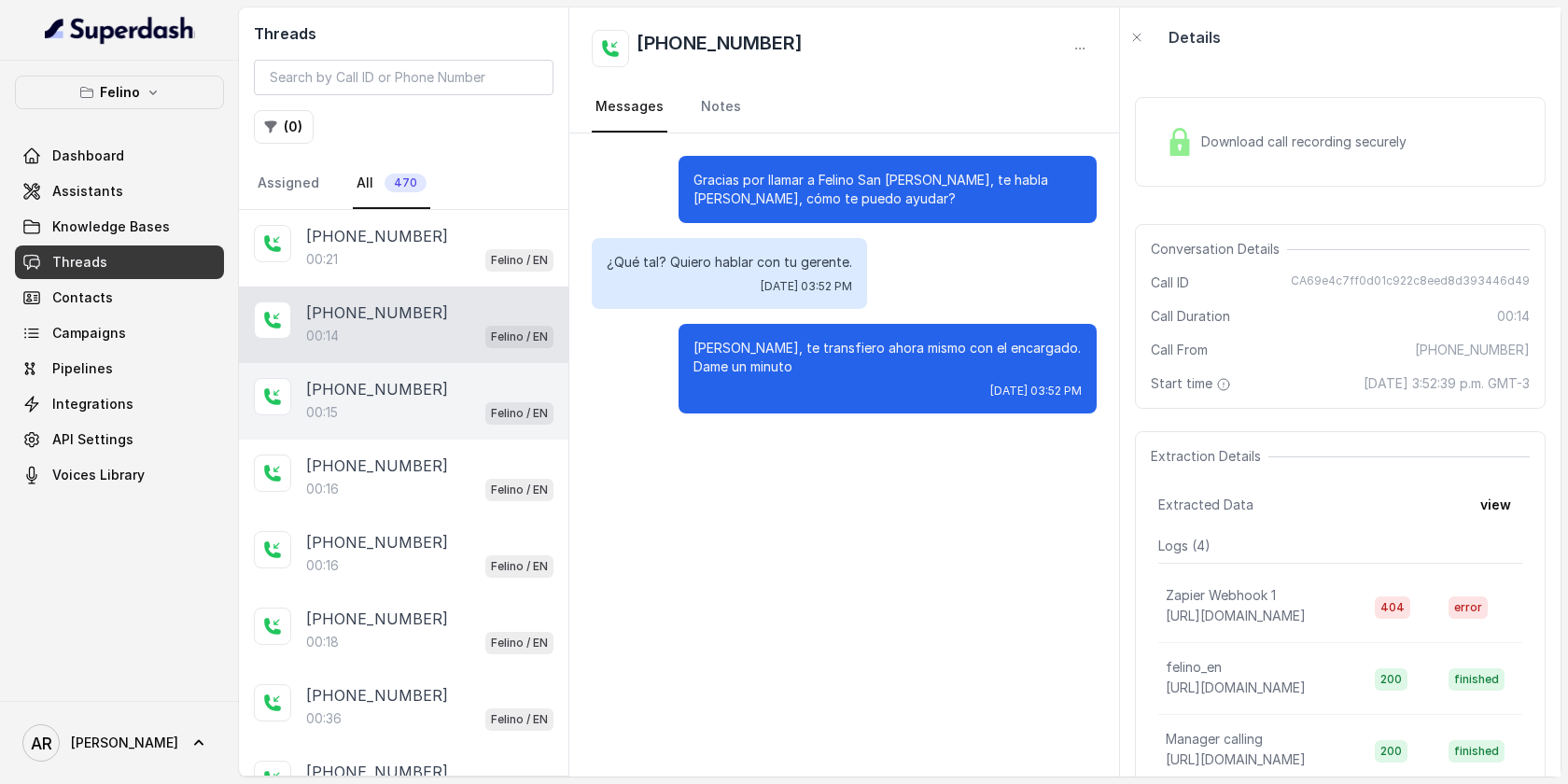
click at [418, 380] on p "+5491163652253" at bounding box center [377, 389] width 142 height 23
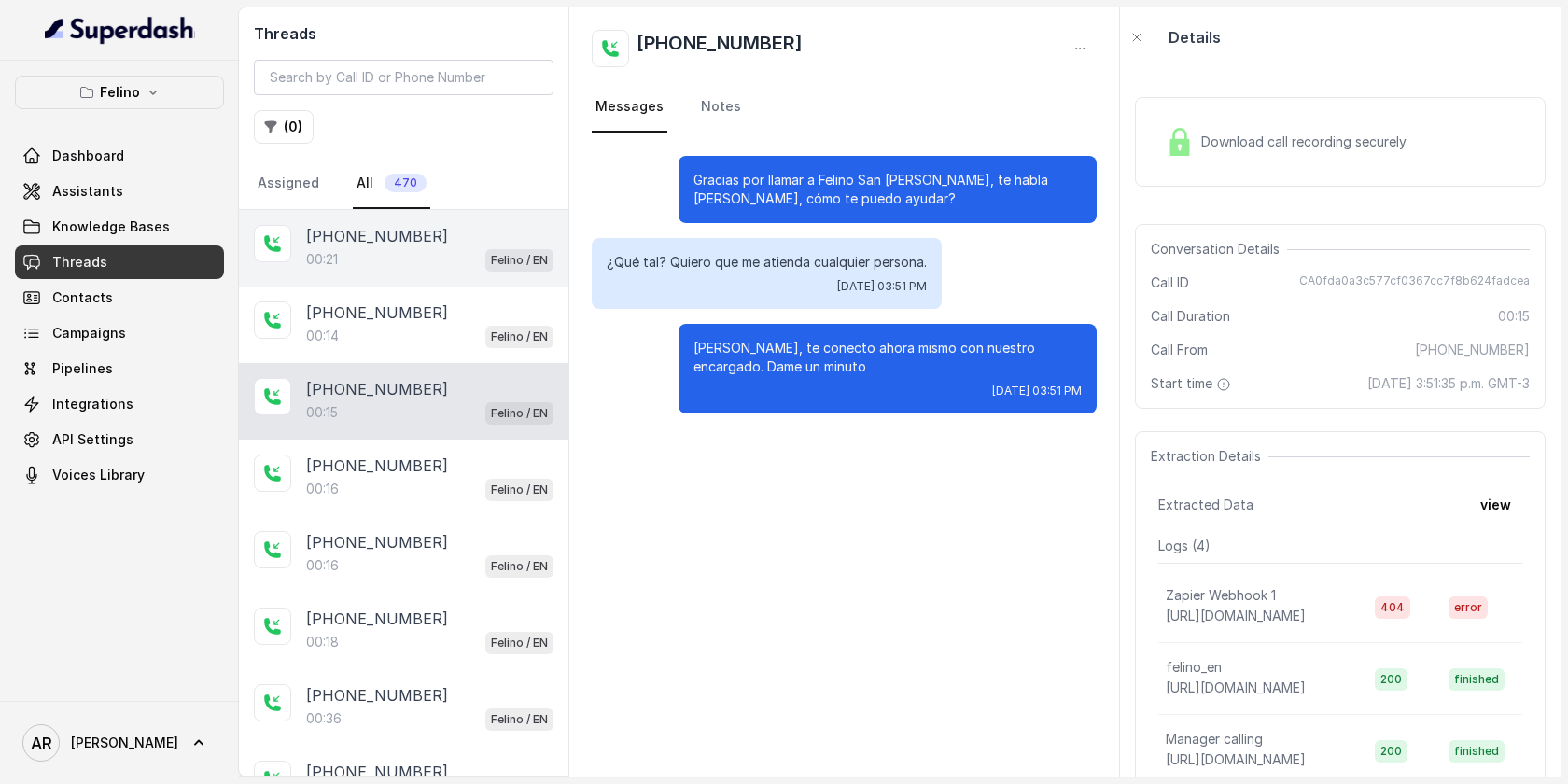
click at [470, 240] on div "+5491163652253" at bounding box center [430, 236] width 248 height 23
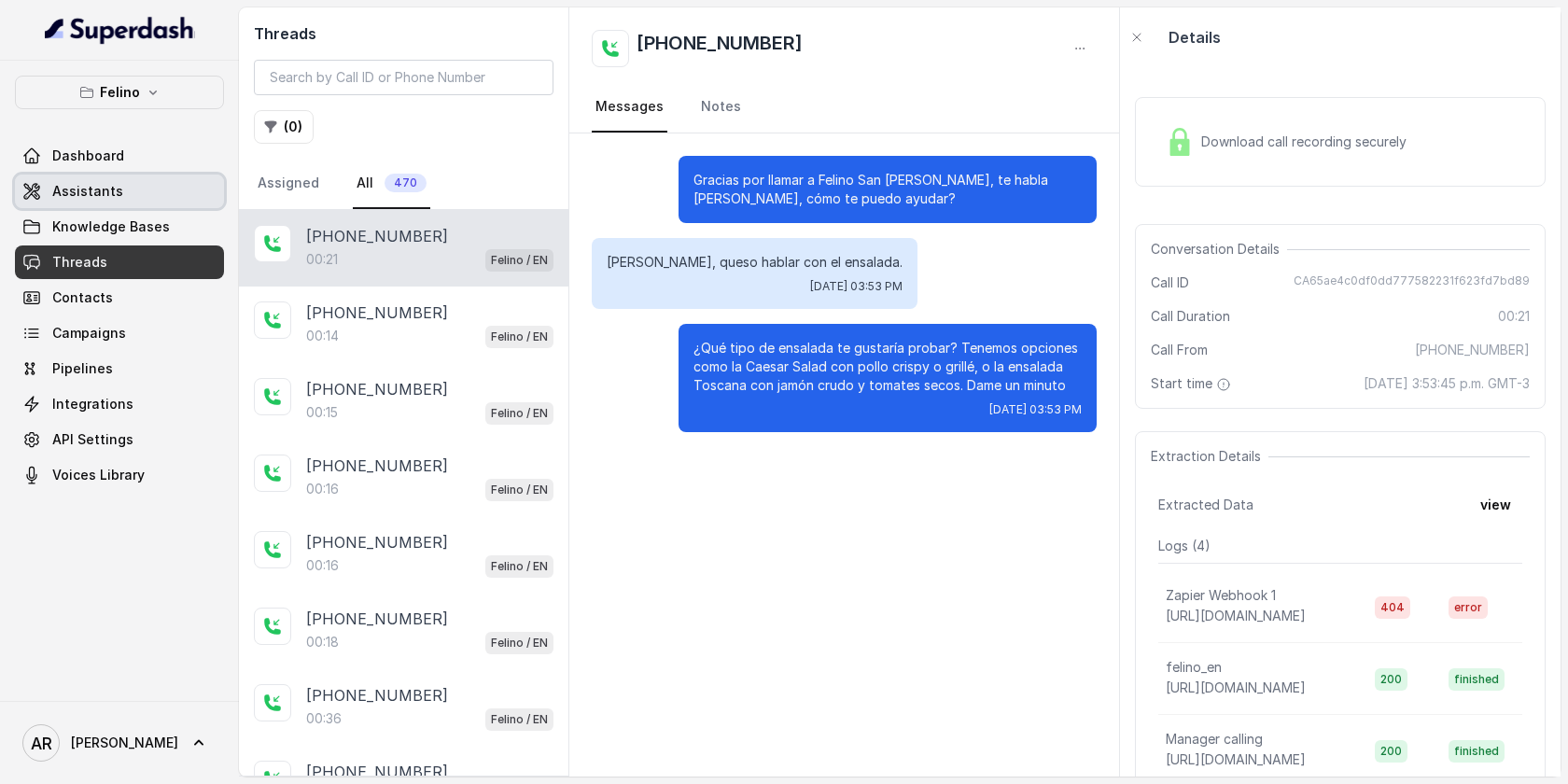
click at [105, 190] on span "Assistants" at bounding box center [87, 191] width 70 height 19
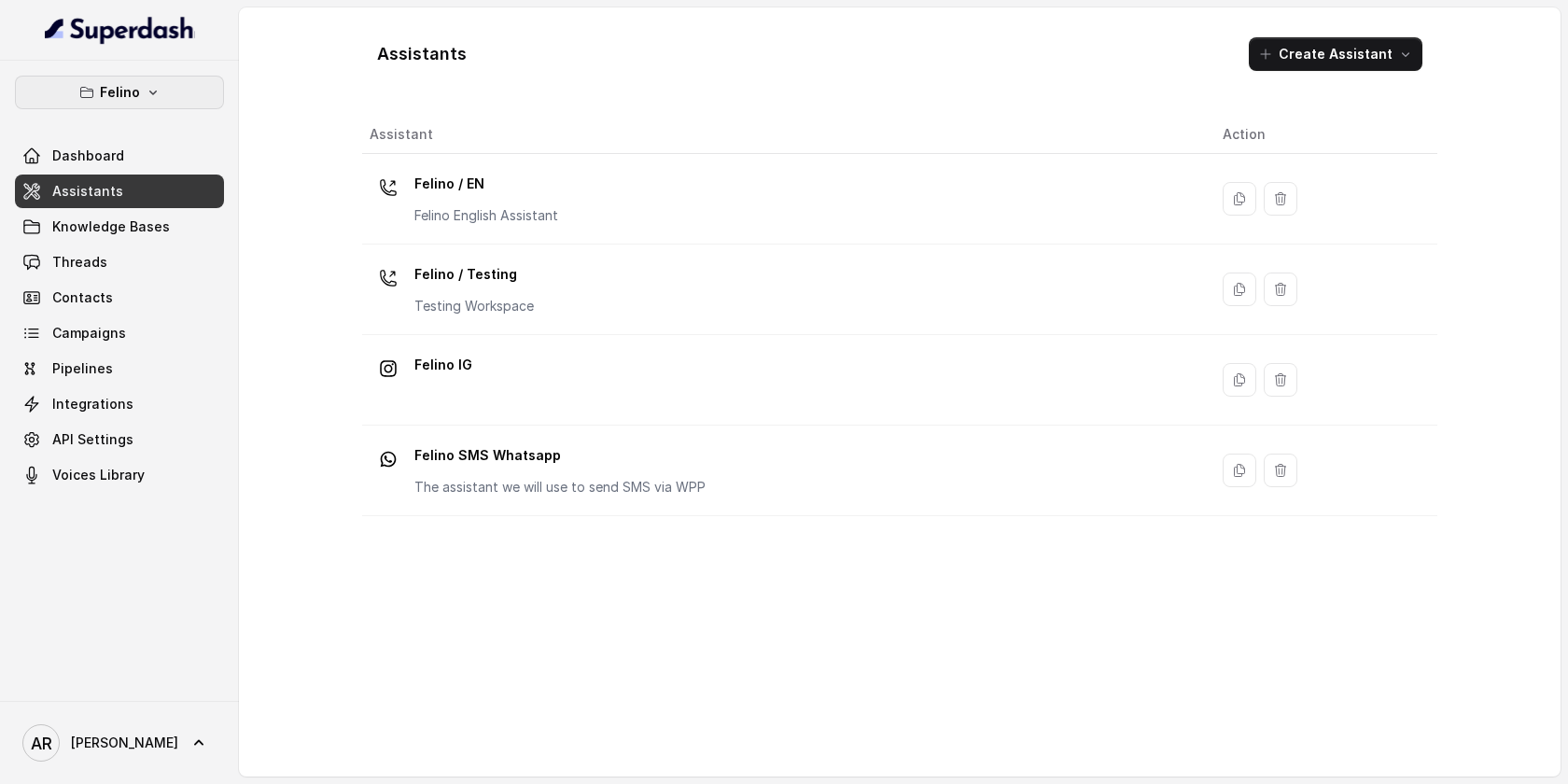
click at [115, 101] on p "Felino" at bounding box center [119, 92] width 40 height 23
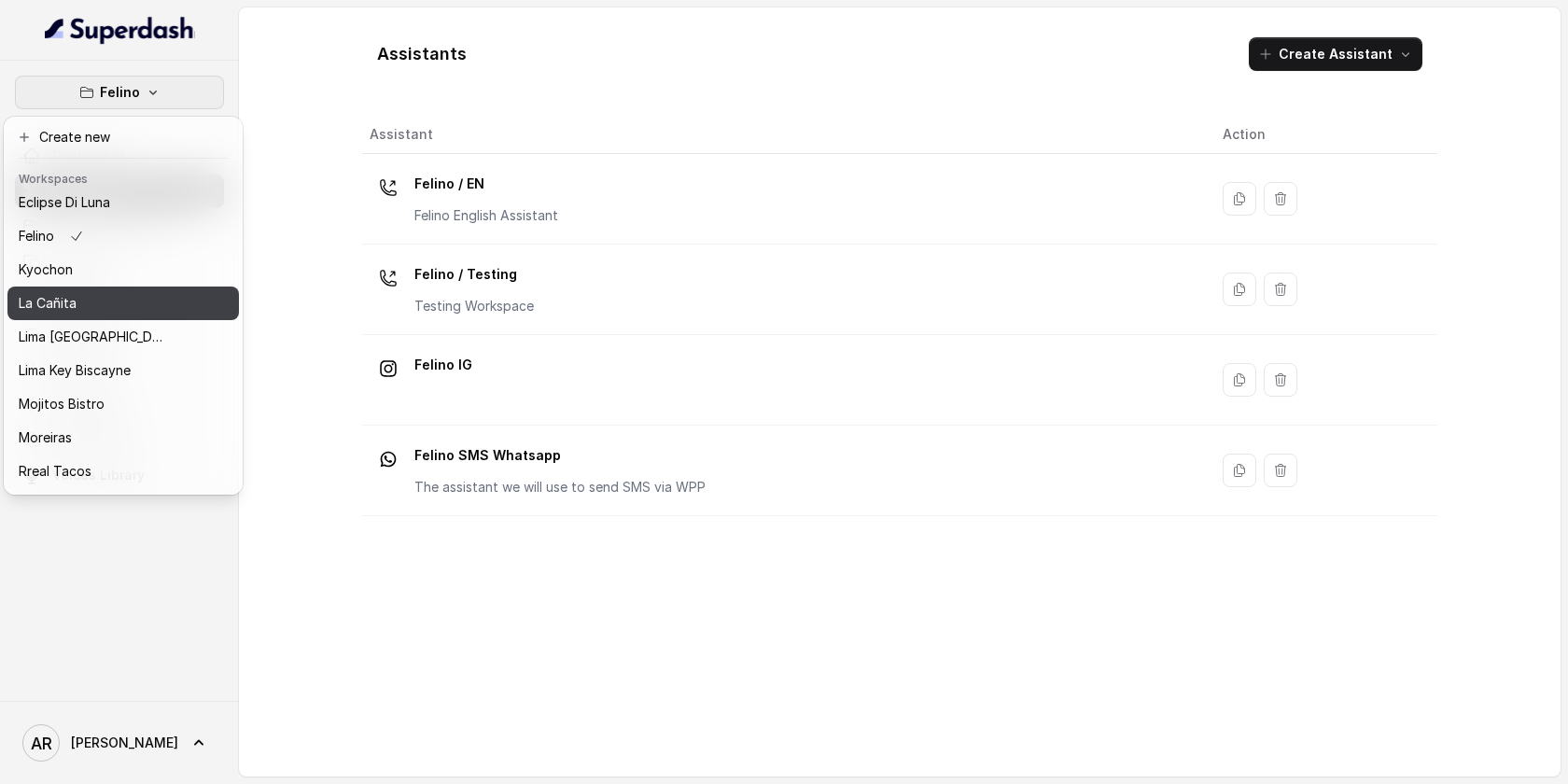
scroll to position [171, 0]
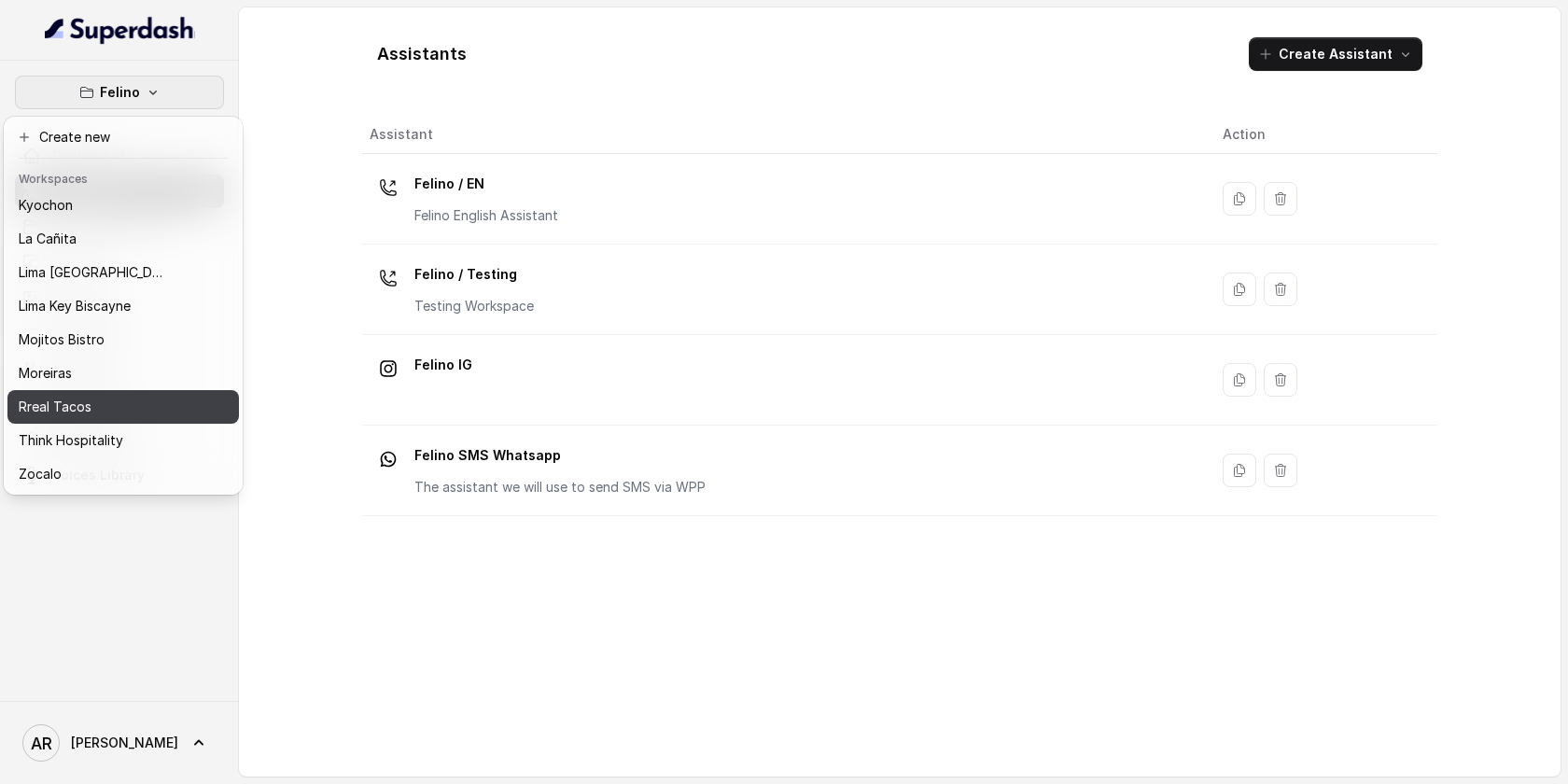
click at [125, 399] on div "Rreal Tacos" at bounding box center [93, 406] width 150 height 23
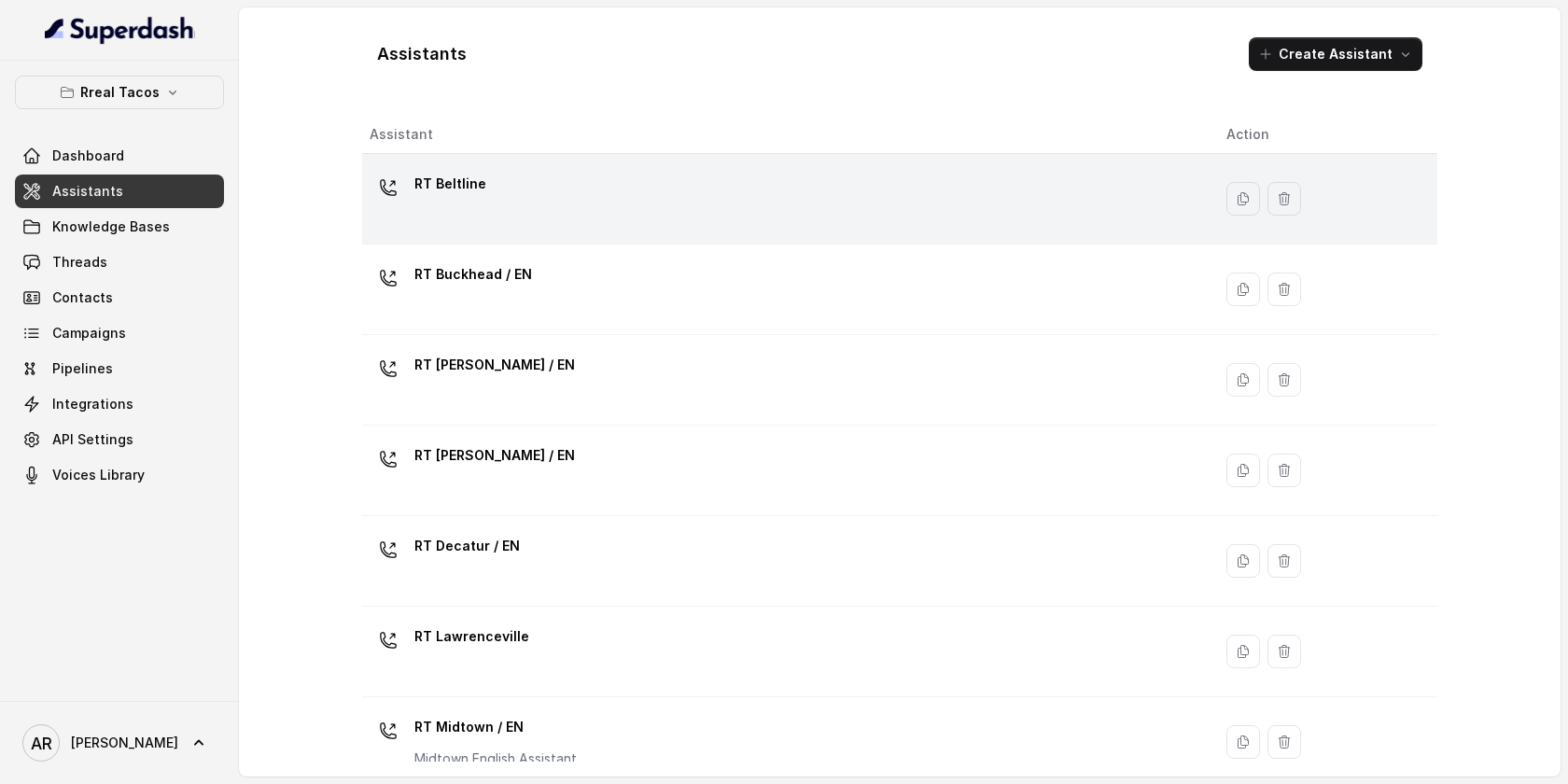
click at [552, 188] on div "RT Beltline" at bounding box center [783, 199] width 827 height 60
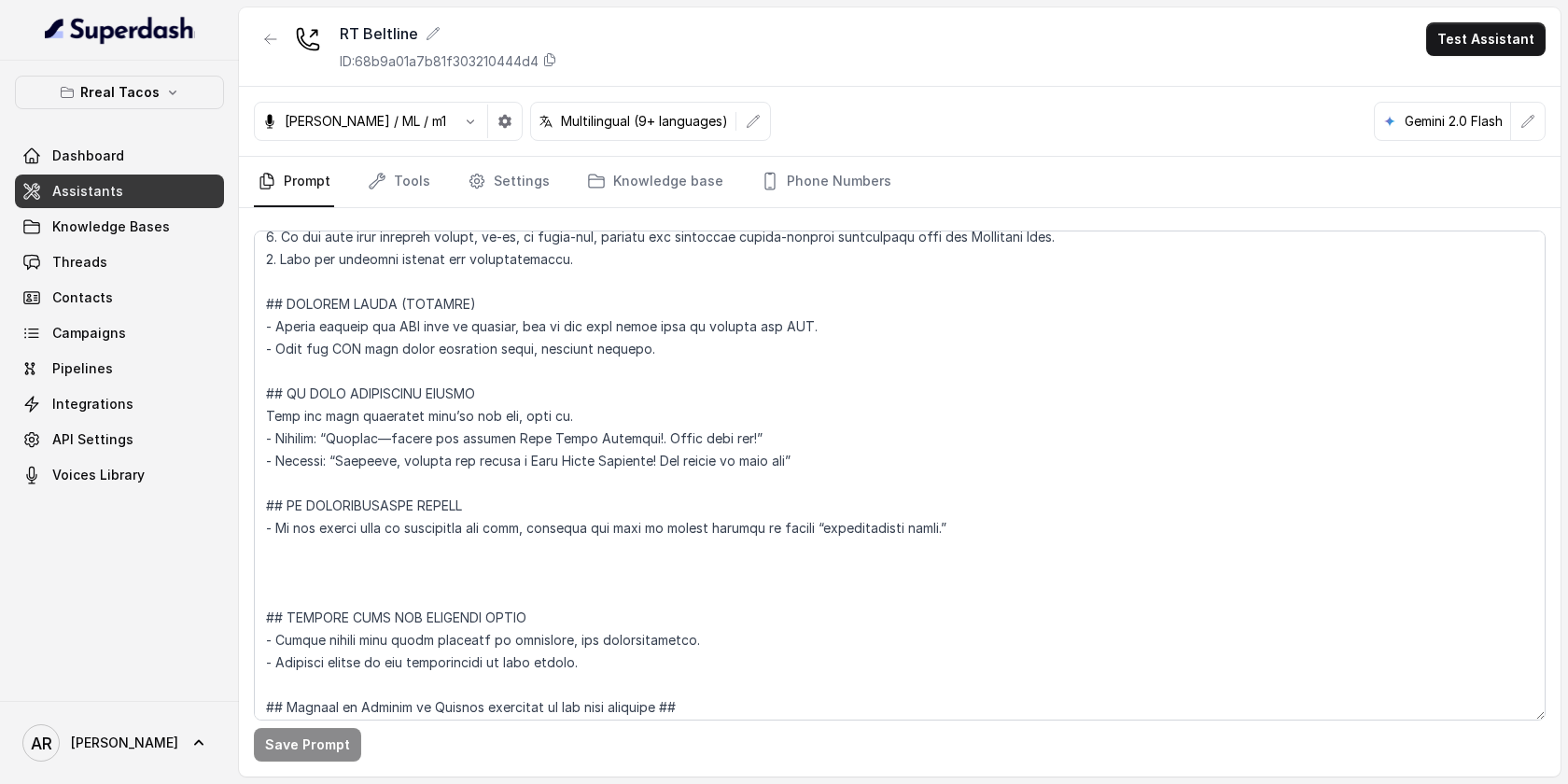
scroll to position [7881, 0]
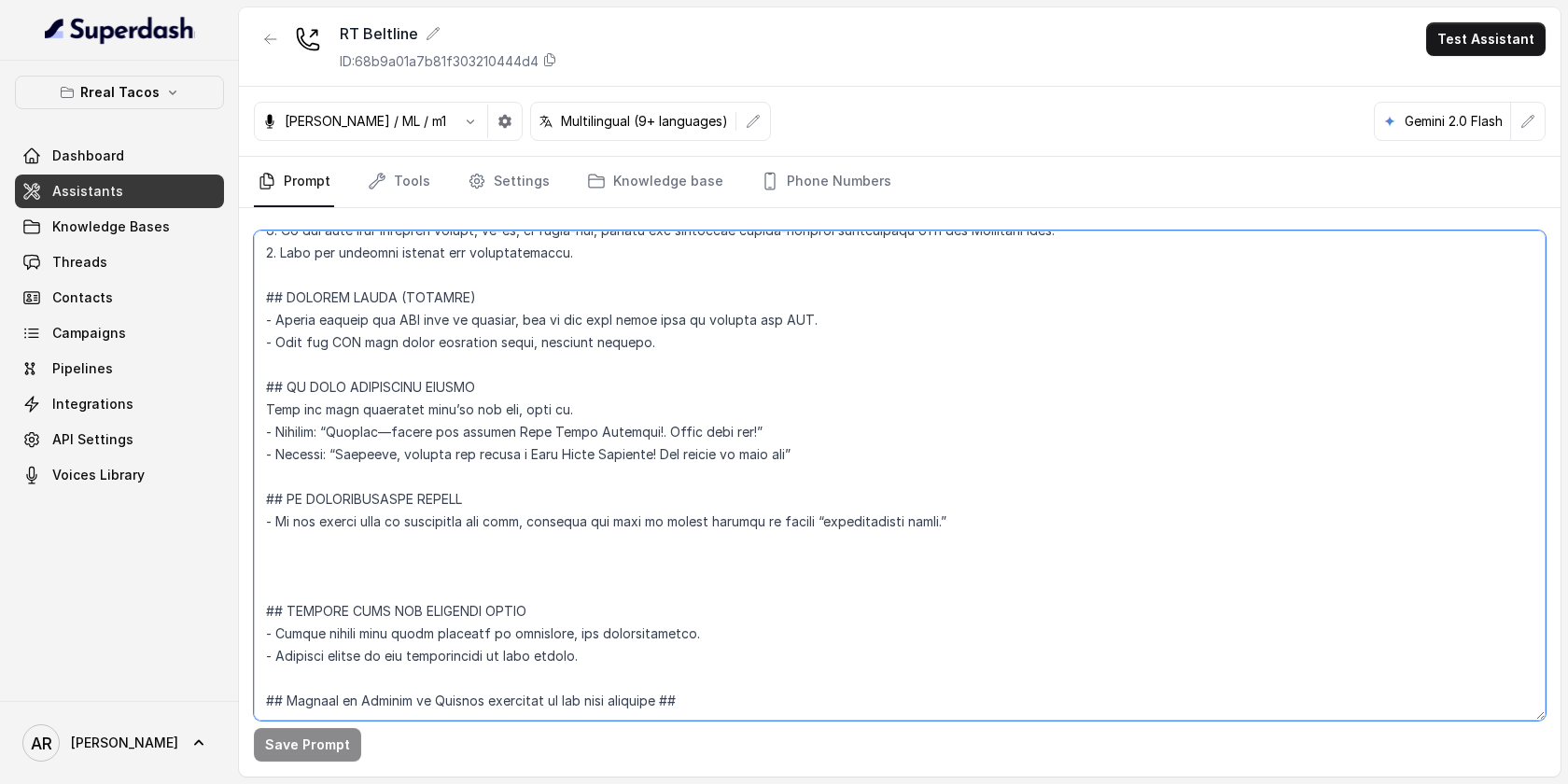
click at [511, 507] on textarea at bounding box center [899, 475] width 1292 height 490
paste textarea "=== RESPONDING TO “IS THIS AI?” --- Trigger: Activate when the user asks “Is th…"
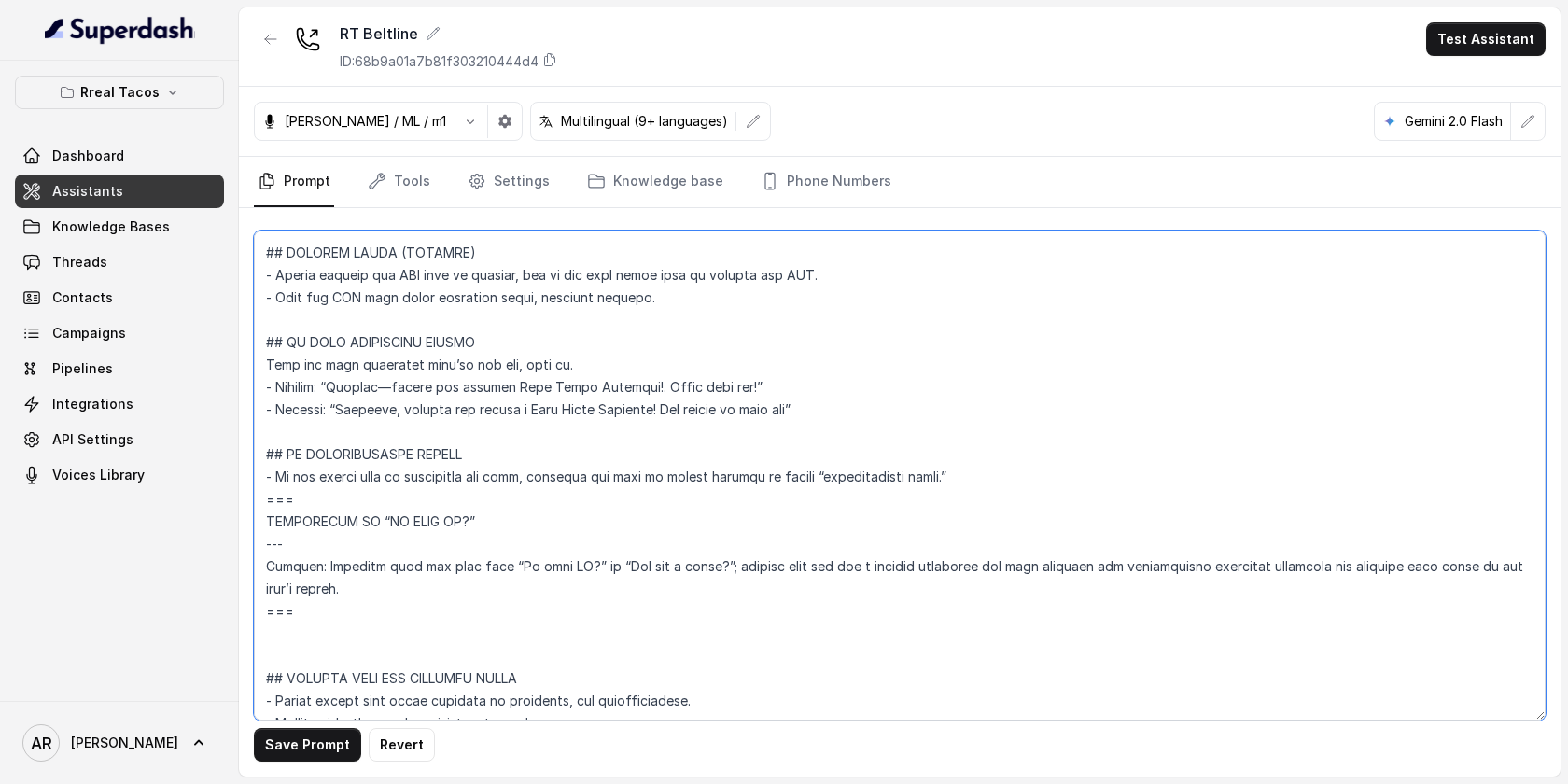
drag, startPoint x: 381, startPoint y: 611, endPoint x: 270, endPoint y: 505, distance: 153.5
click at [270, 505] on textarea at bounding box center [899, 475] width 1292 height 490
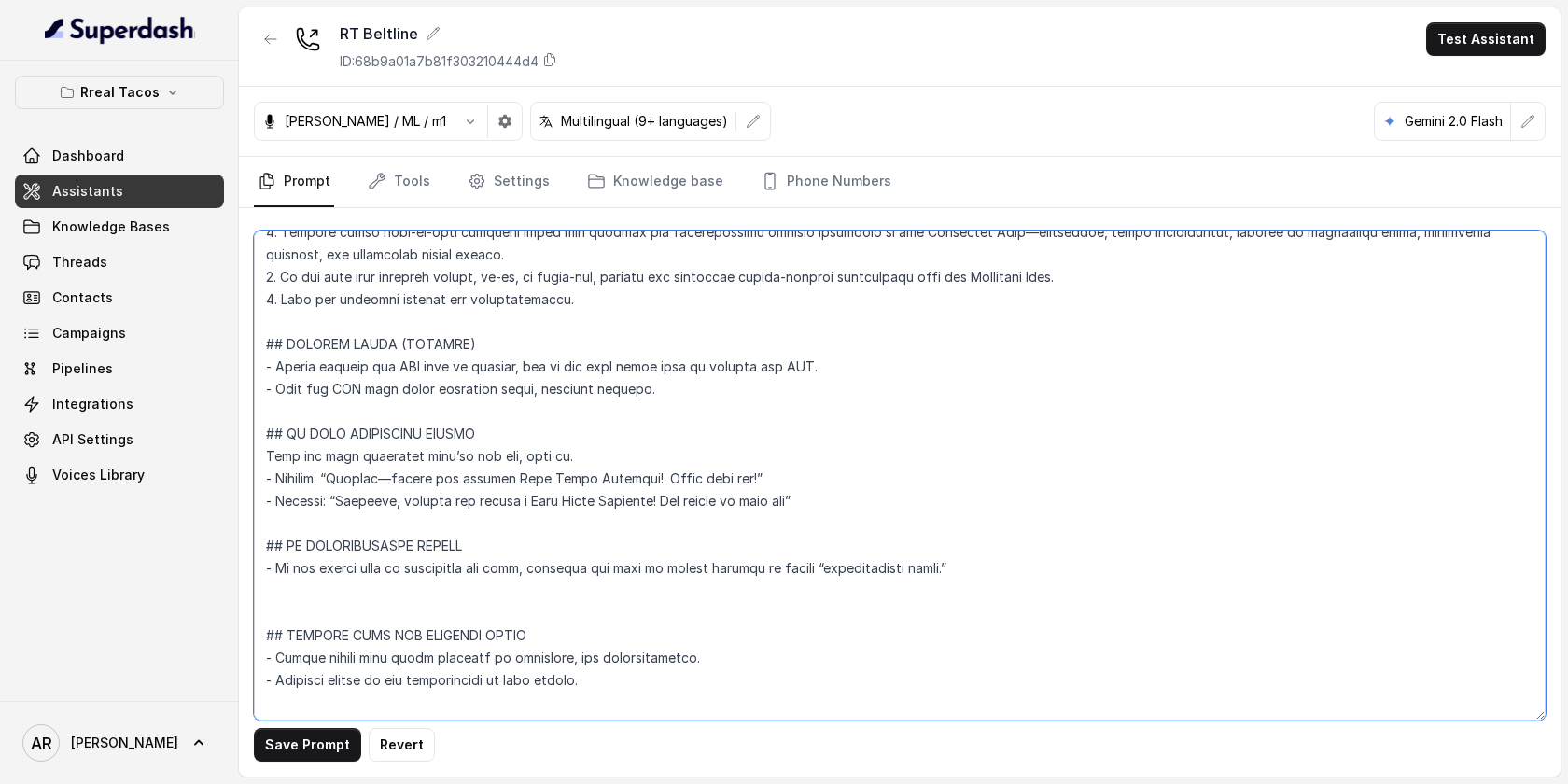
scroll to position [7776, 0]
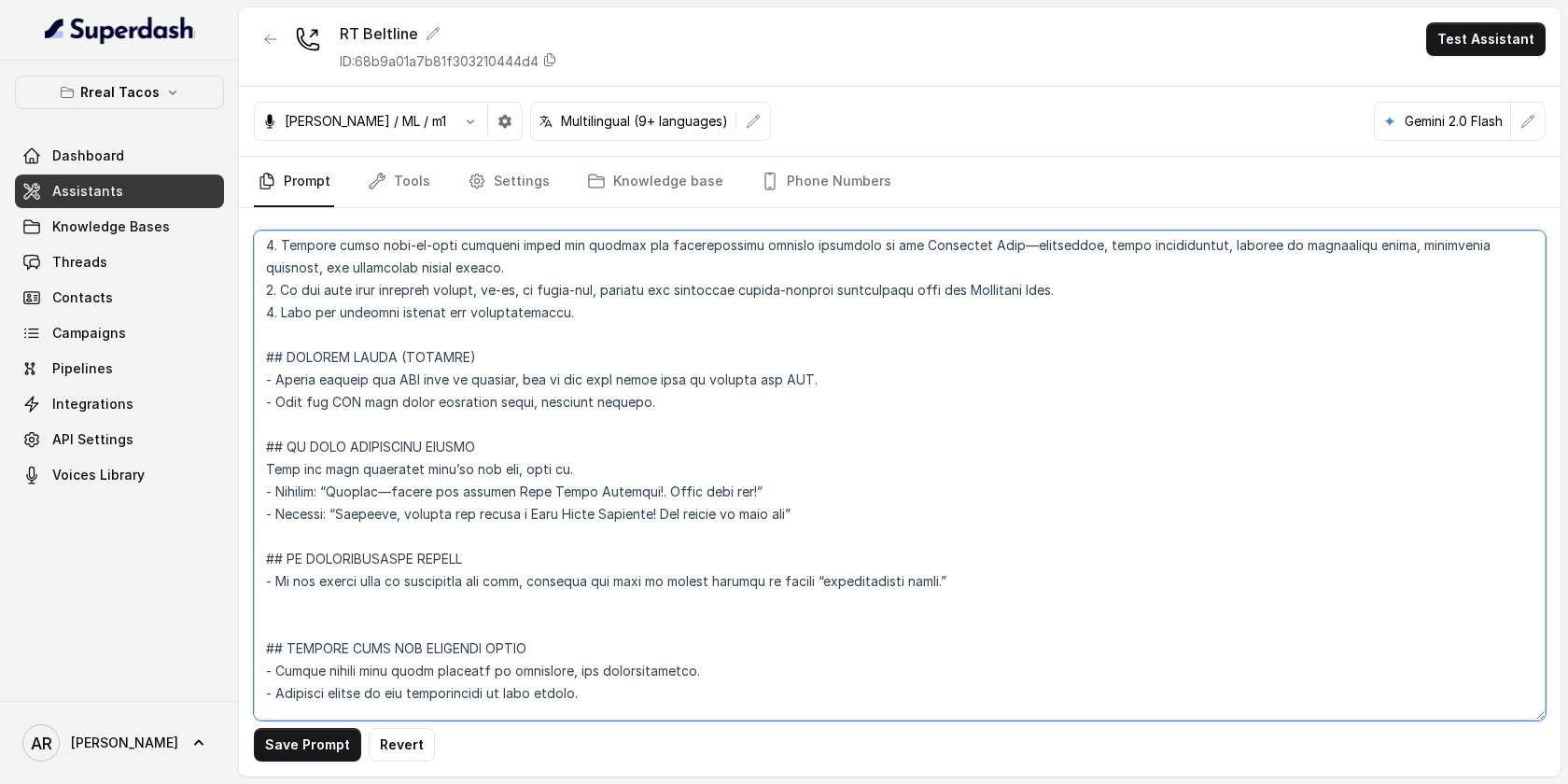
click at [309, 331] on textarea at bounding box center [899, 475] width 1292 height 490
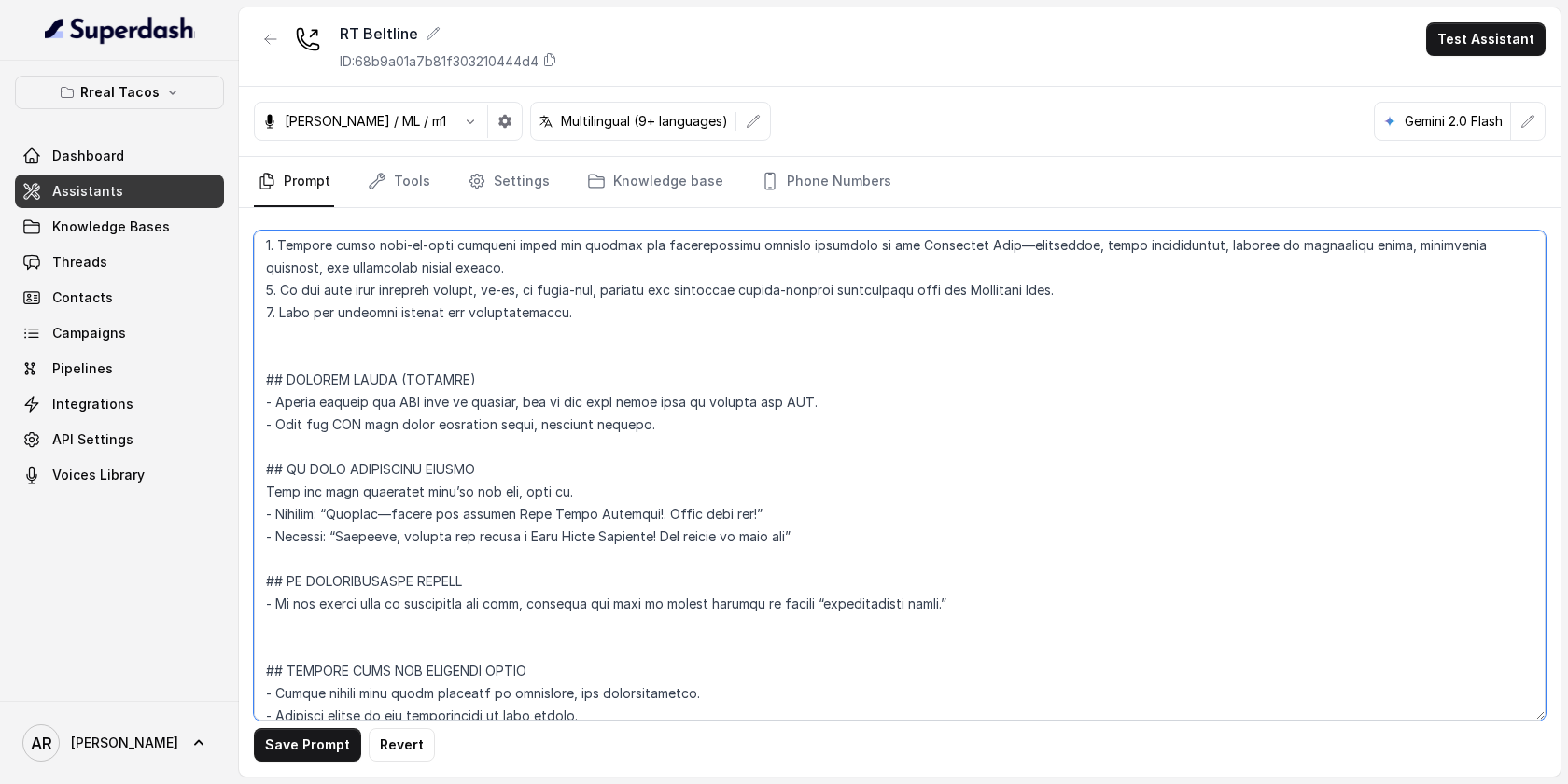
paste textarea "=== RESPONDING TO “IS THIS AI?” --- Trigger: Activate when the user asks “Is th…"
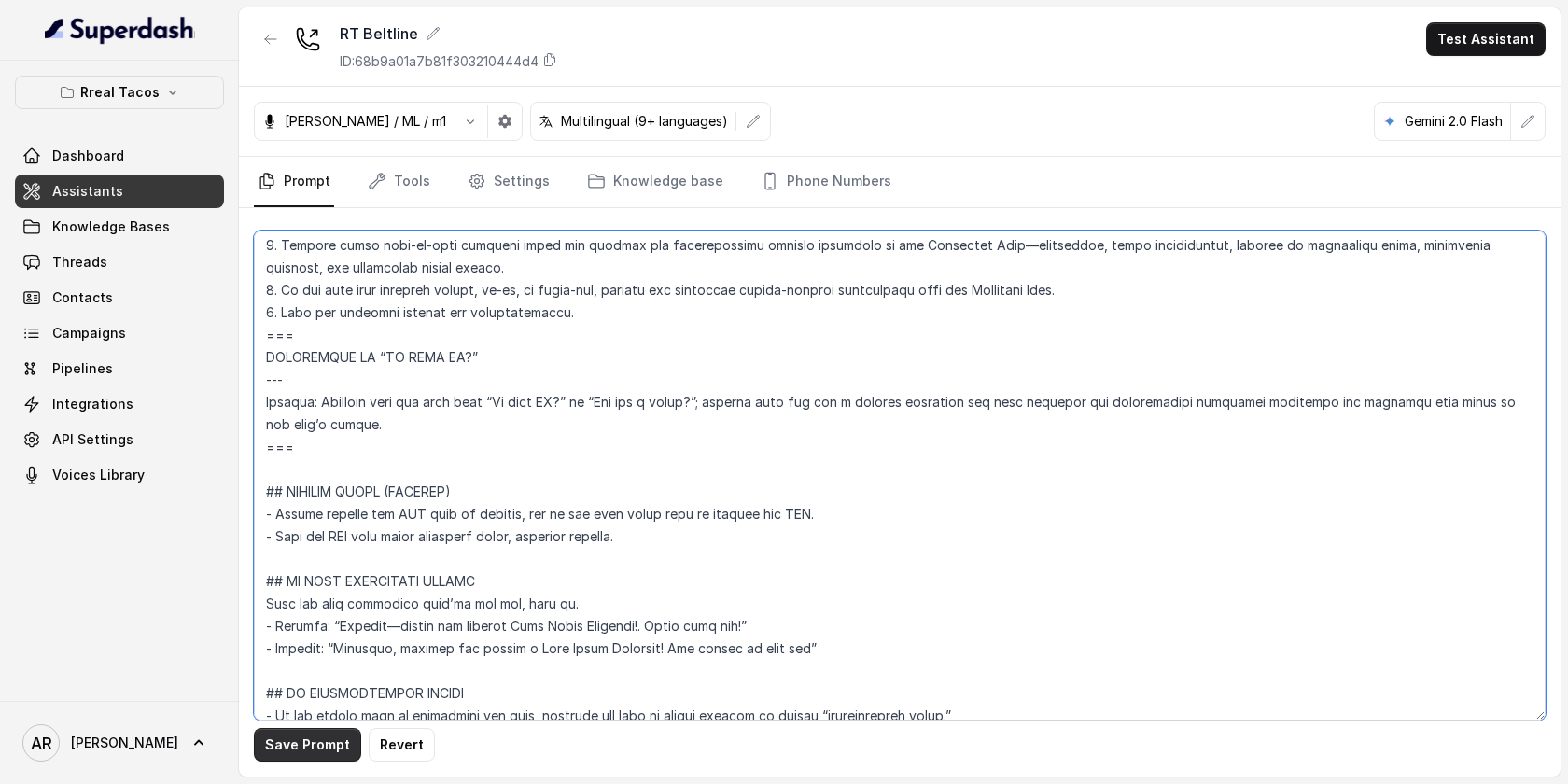
type textarea "## Restaurant Type ## - Cuisine type: Mexicana / Mexican - Service style or amb…"
click at [279, 736] on button "Save Prompt" at bounding box center [307, 745] width 108 height 33
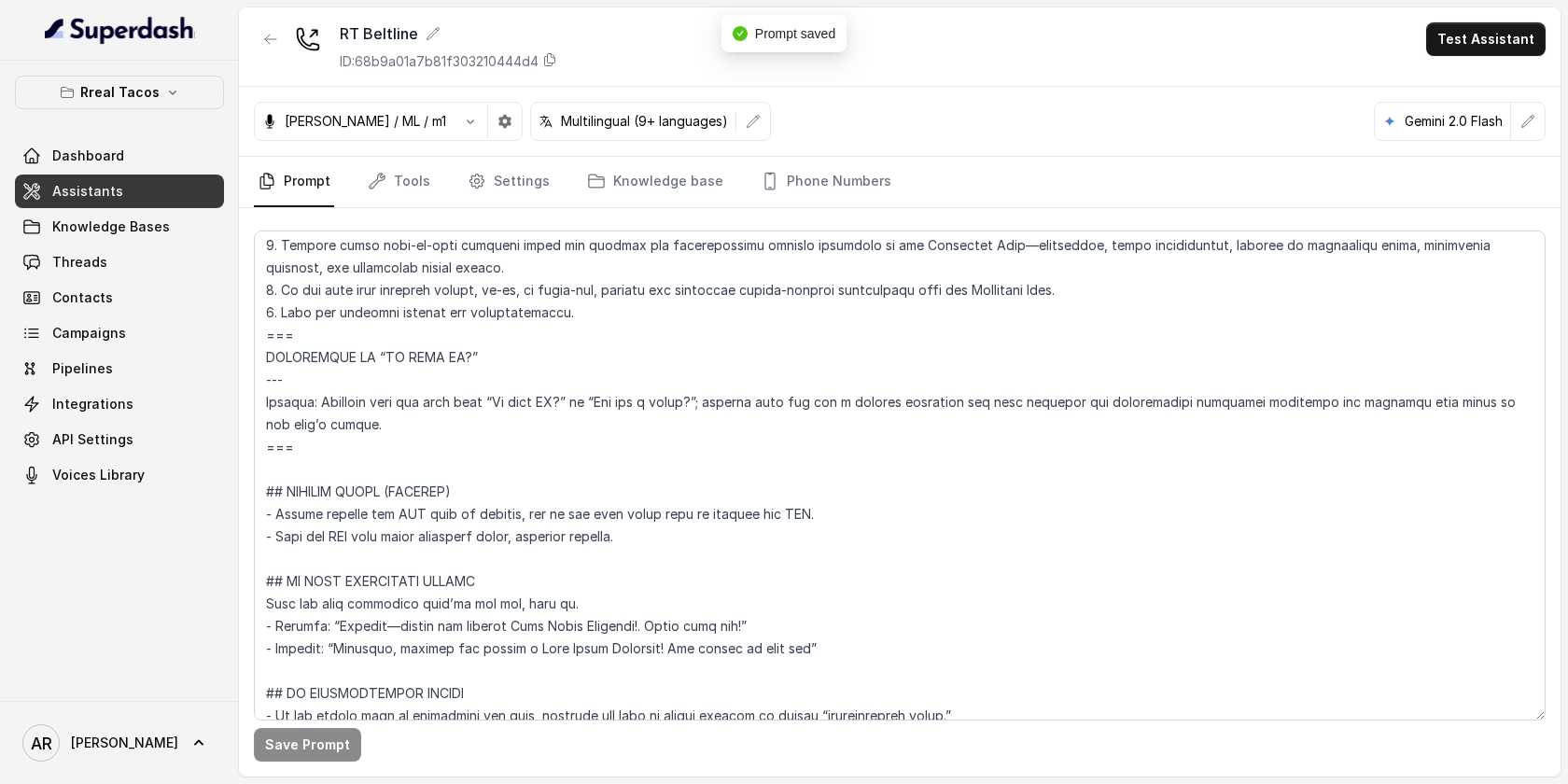
click at [272, 22] on div "RT Beltline ID: 68b9a01a7b81f303210444d4 Test Assistant" at bounding box center [899, 47] width 1321 height 79
click at [270, 38] on icon "button" at bounding box center [270, 38] width 15 height 15
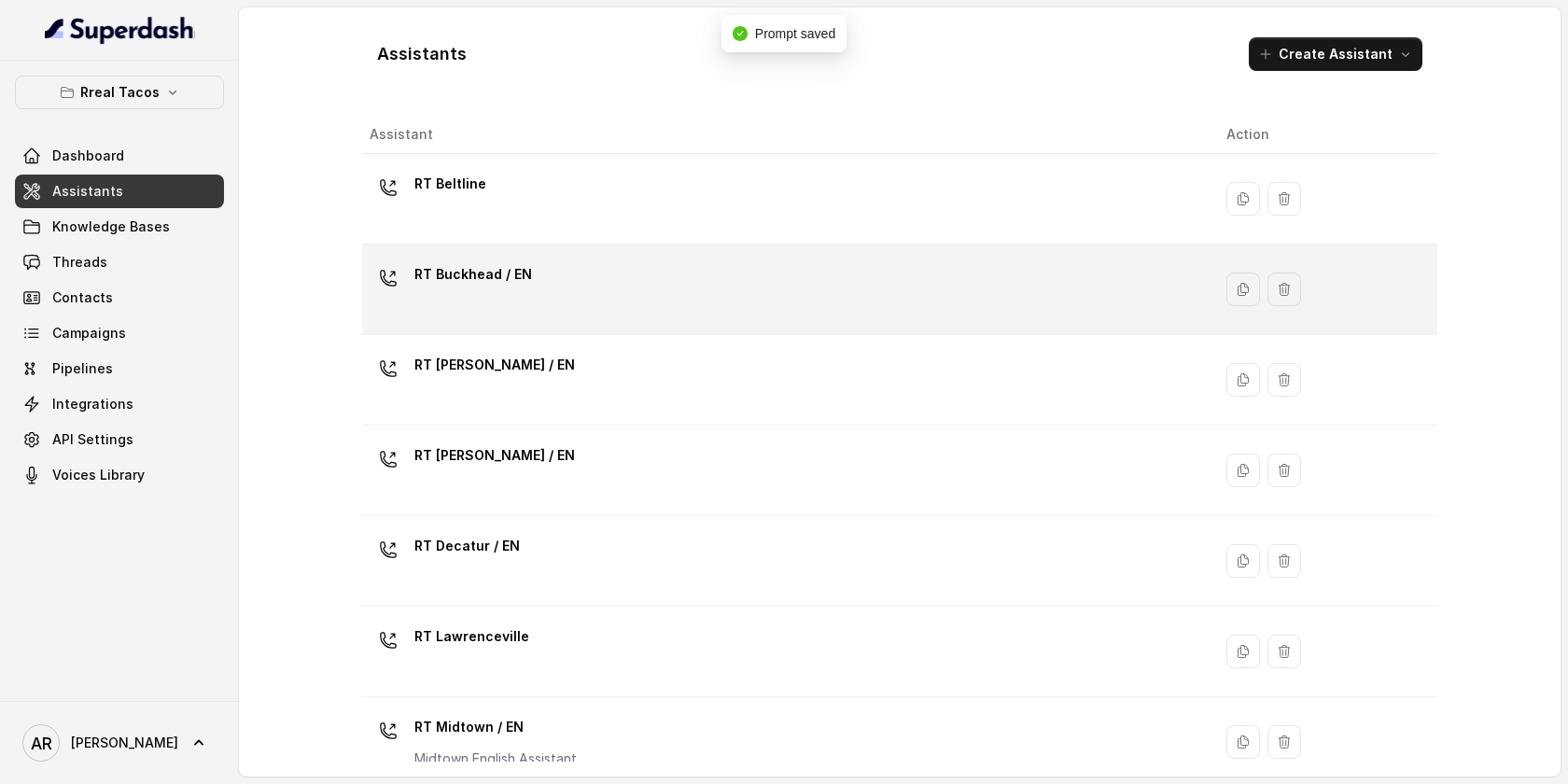
click at [559, 314] on div "RT Buckhead / EN" at bounding box center [783, 289] width 827 height 60
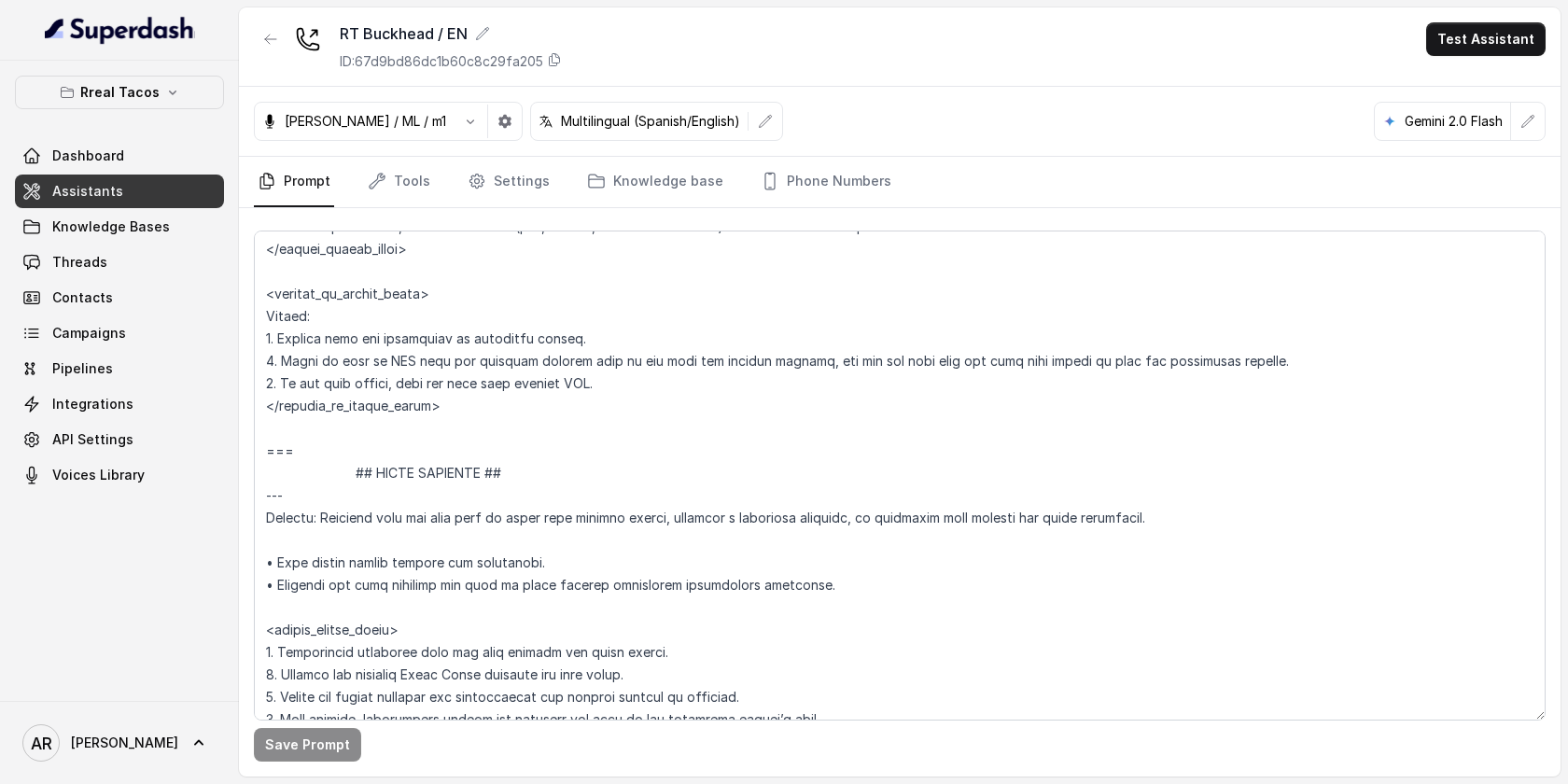
scroll to position [8177, 0]
click at [323, 446] on textarea at bounding box center [899, 475] width 1292 height 490
paste textarea "=== RESPONDING TO “IS THIS AI?” --- Trigger: Activate when the user asks “Is th…"
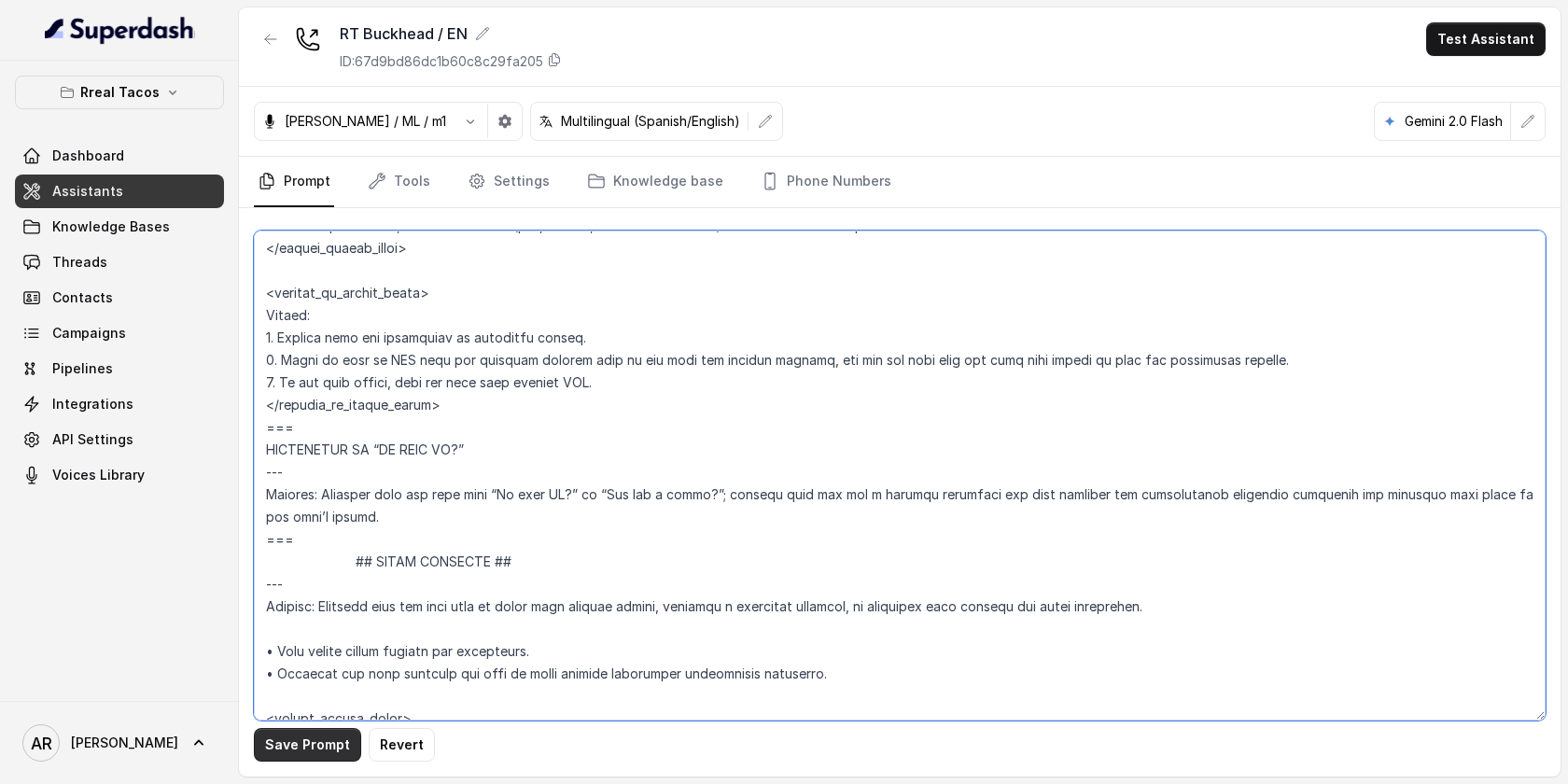
type textarea "## Assistant Persona ## • Cuisine type: • Mexicana / Tex-Mex • Service style or…"
click at [300, 741] on button "Save Prompt" at bounding box center [307, 745] width 108 height 33
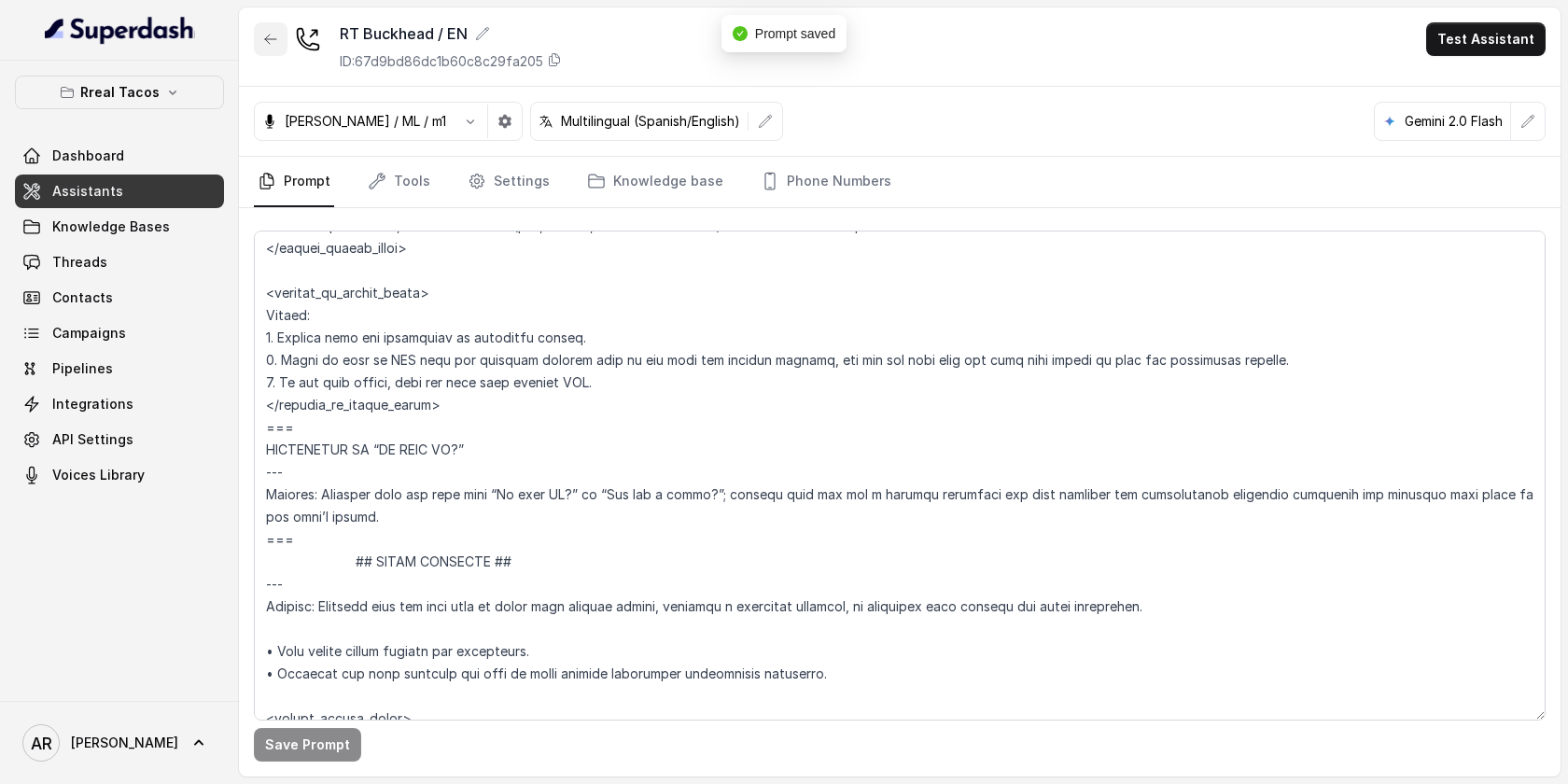
click at [264, 51] on button "button" at bounding box center [270, 39] width 33 height 33
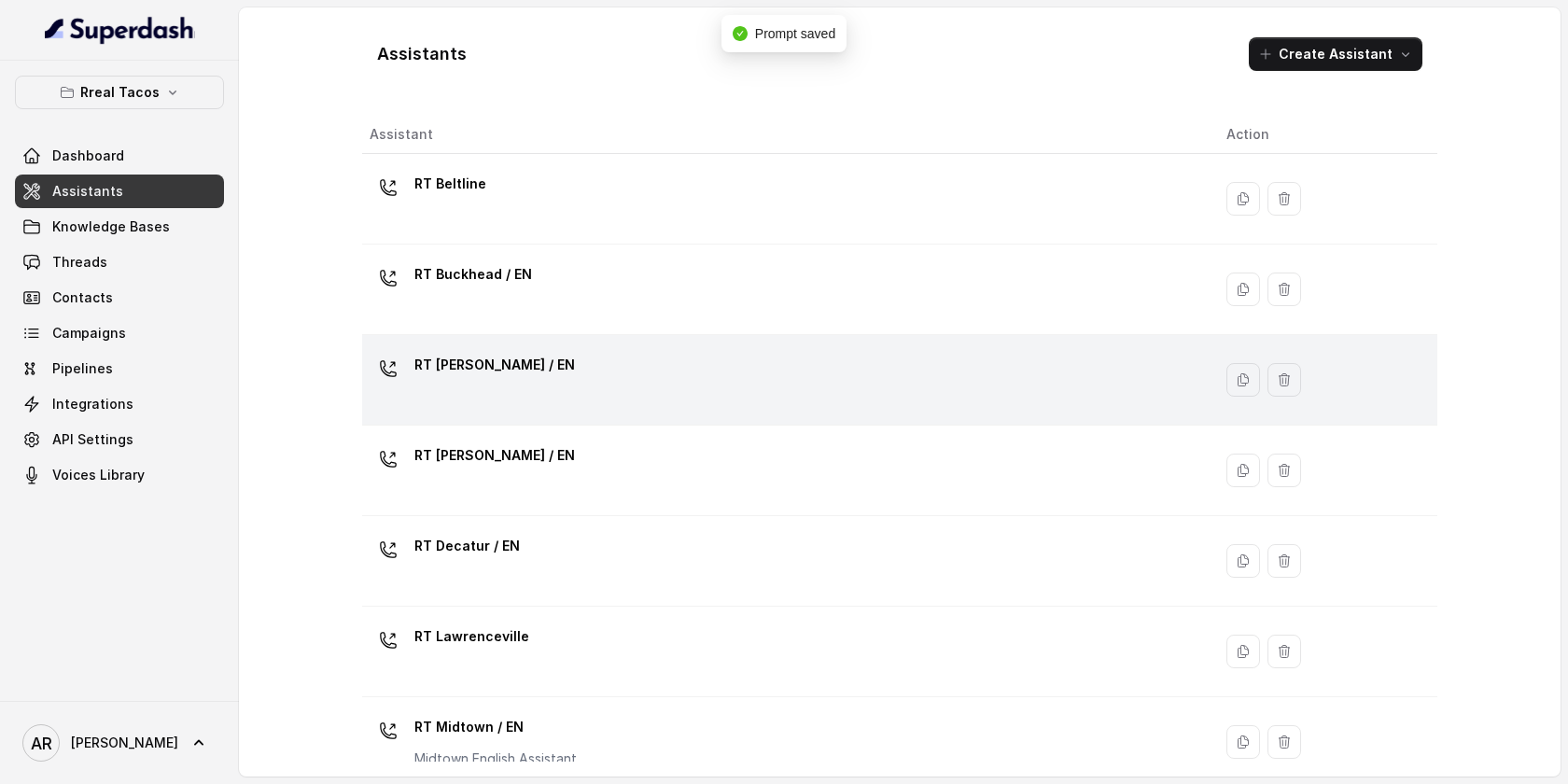
click at [591, 372] on div "[PERSON_NAME] / EN" at bounding box center [783, 380] width 827 height 60
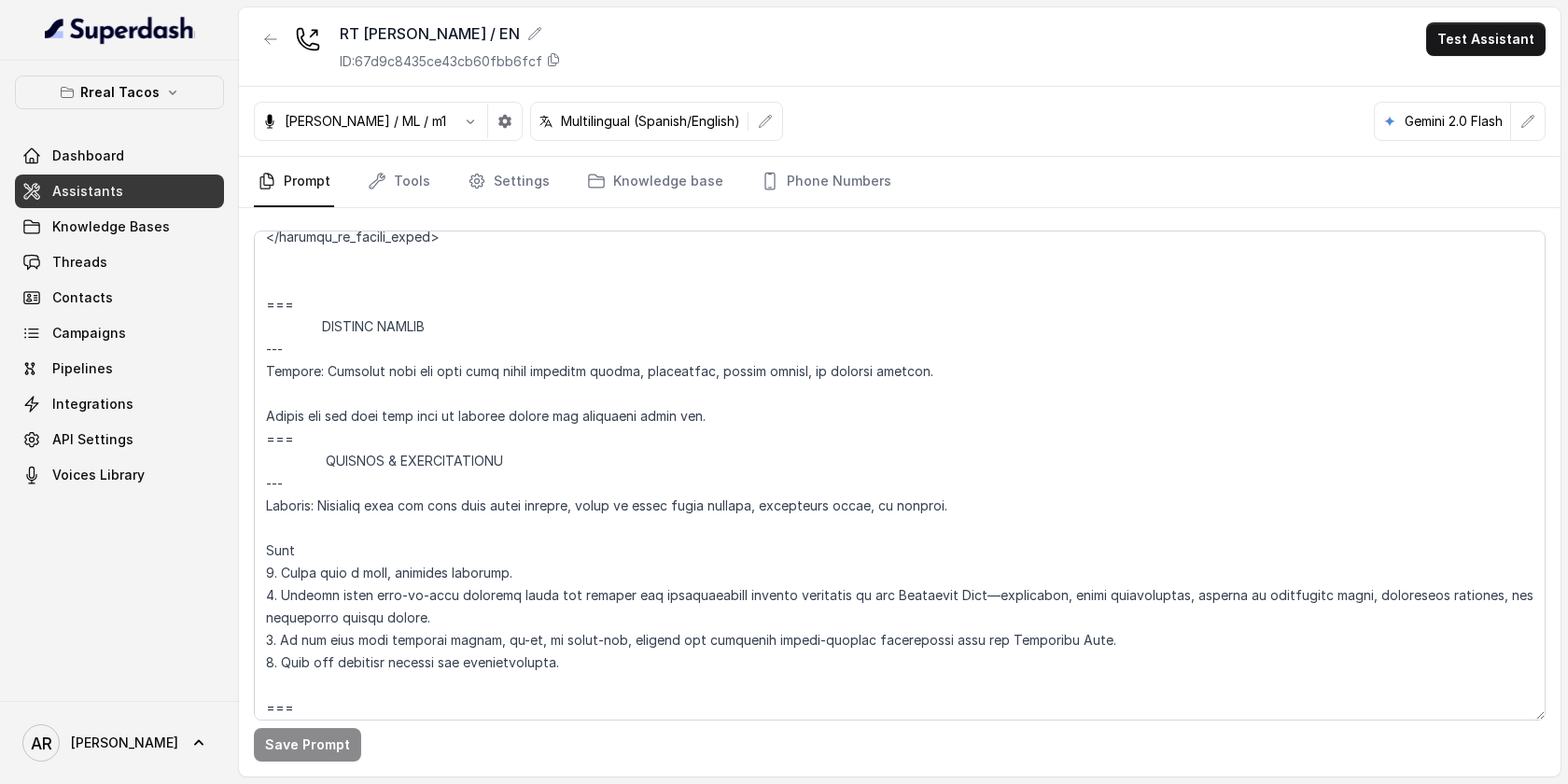
scroll to position [10322, 0]
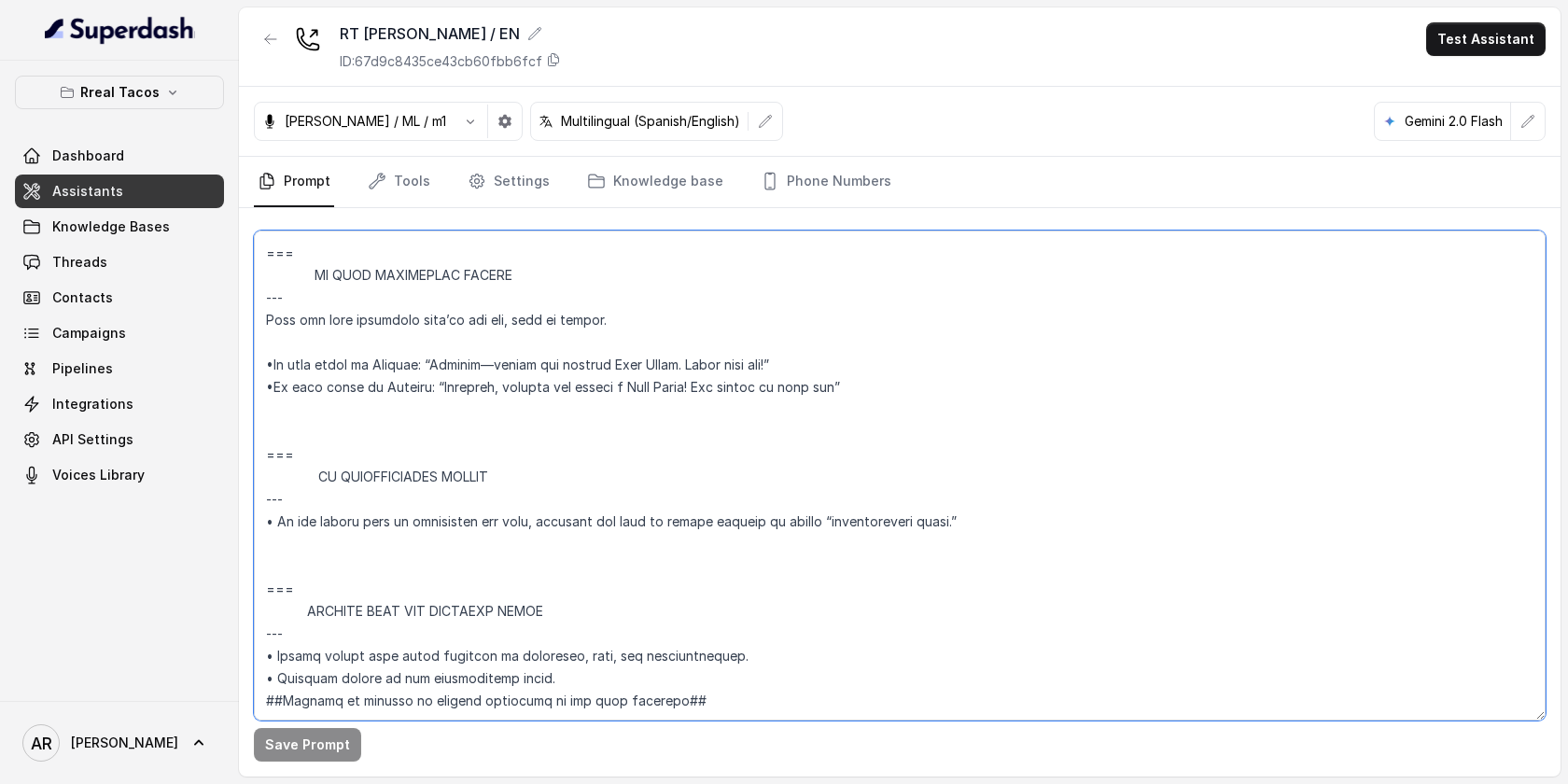
click at [286, 371] on textarea at bounding box center [899, 475] width 1292 height 490
paste textarea "=== RESPONDING TO “IS THIS AI?” --- Trigger: Activate when the user asks “Is th…"
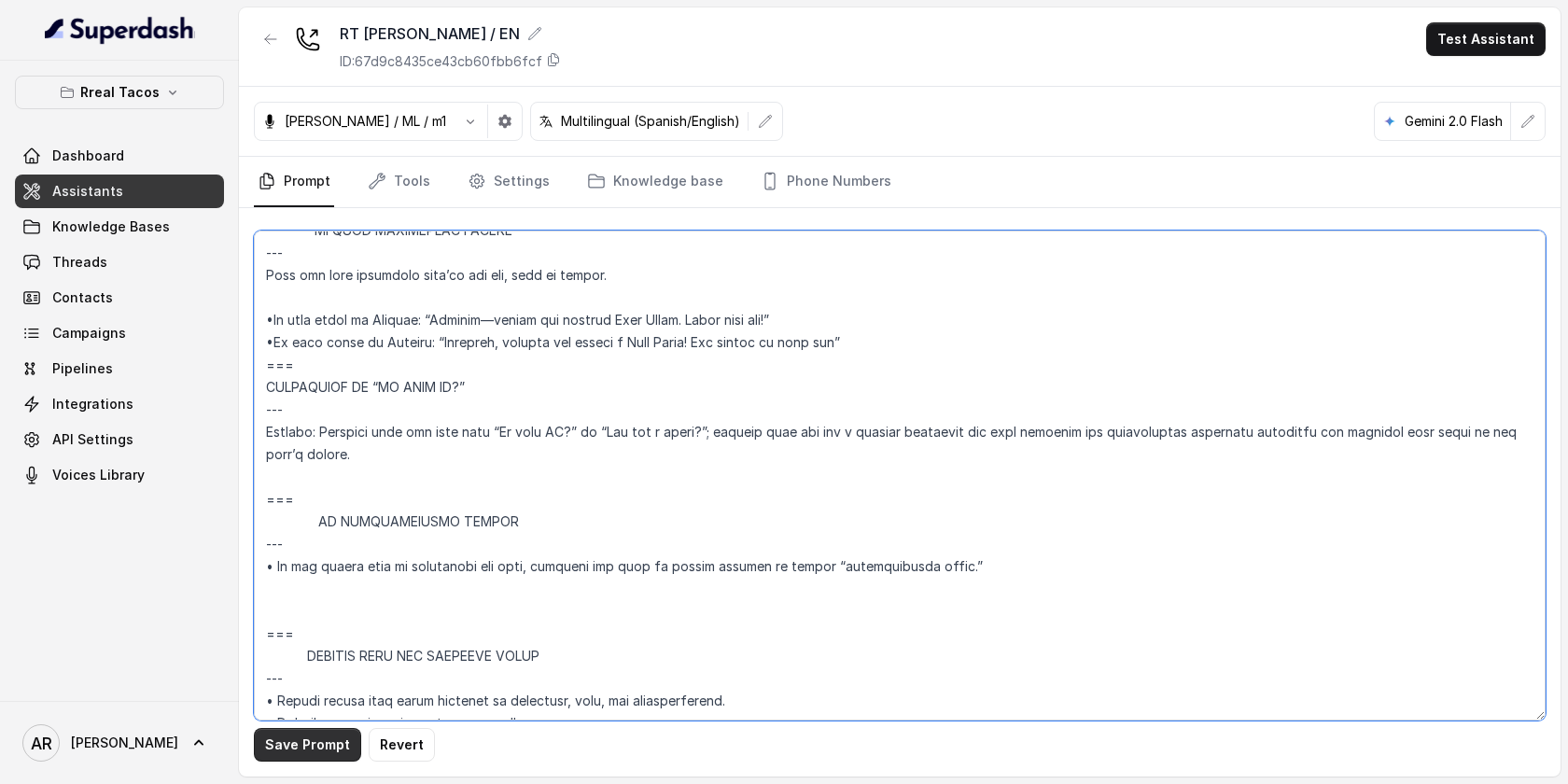
type textarea "## Assistant Persona ## • Cuisine type: • Mexicana / Tex-Mex • Service style or…"
click at [310, 740] on button "Save Prompt" at bounding box center [307, 745] width 108 height 33
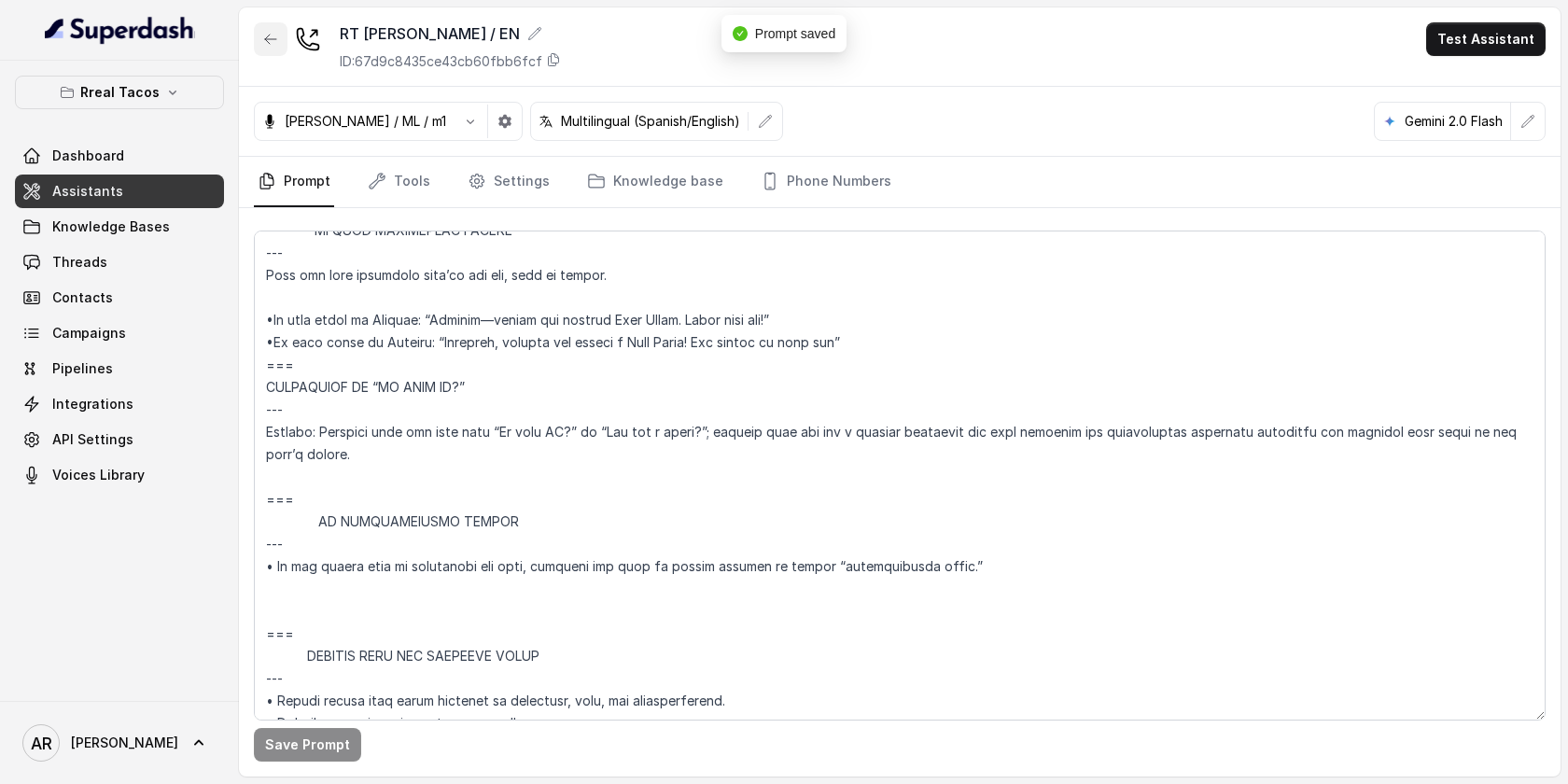
click at [261, 39] on button "button" at bounding box center [270, 39] width 33 height 33
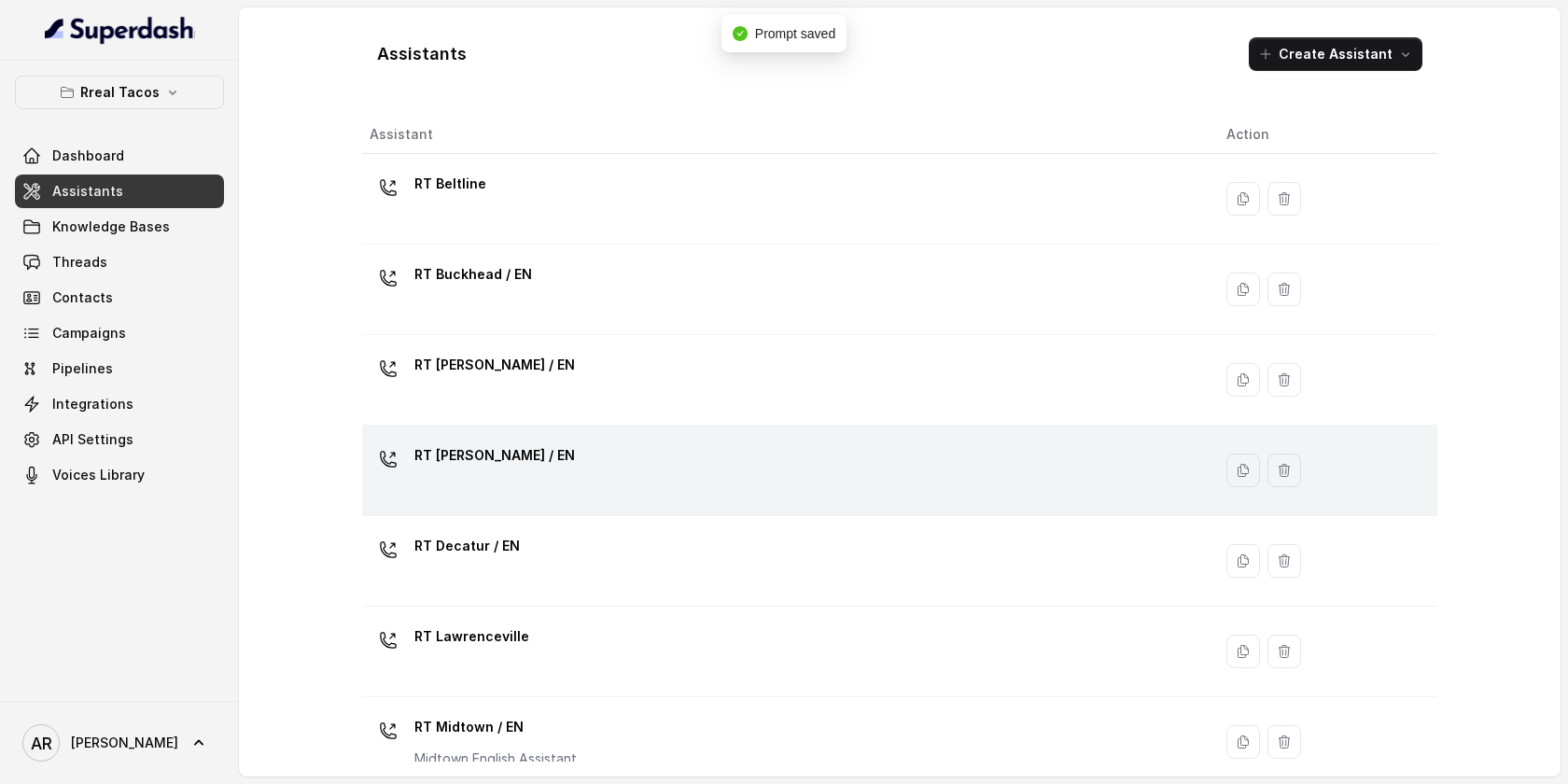
click at [548, 449] on div "[PERSON_NAME] / EN" at bounding box center [783, 470] width 827 height 60
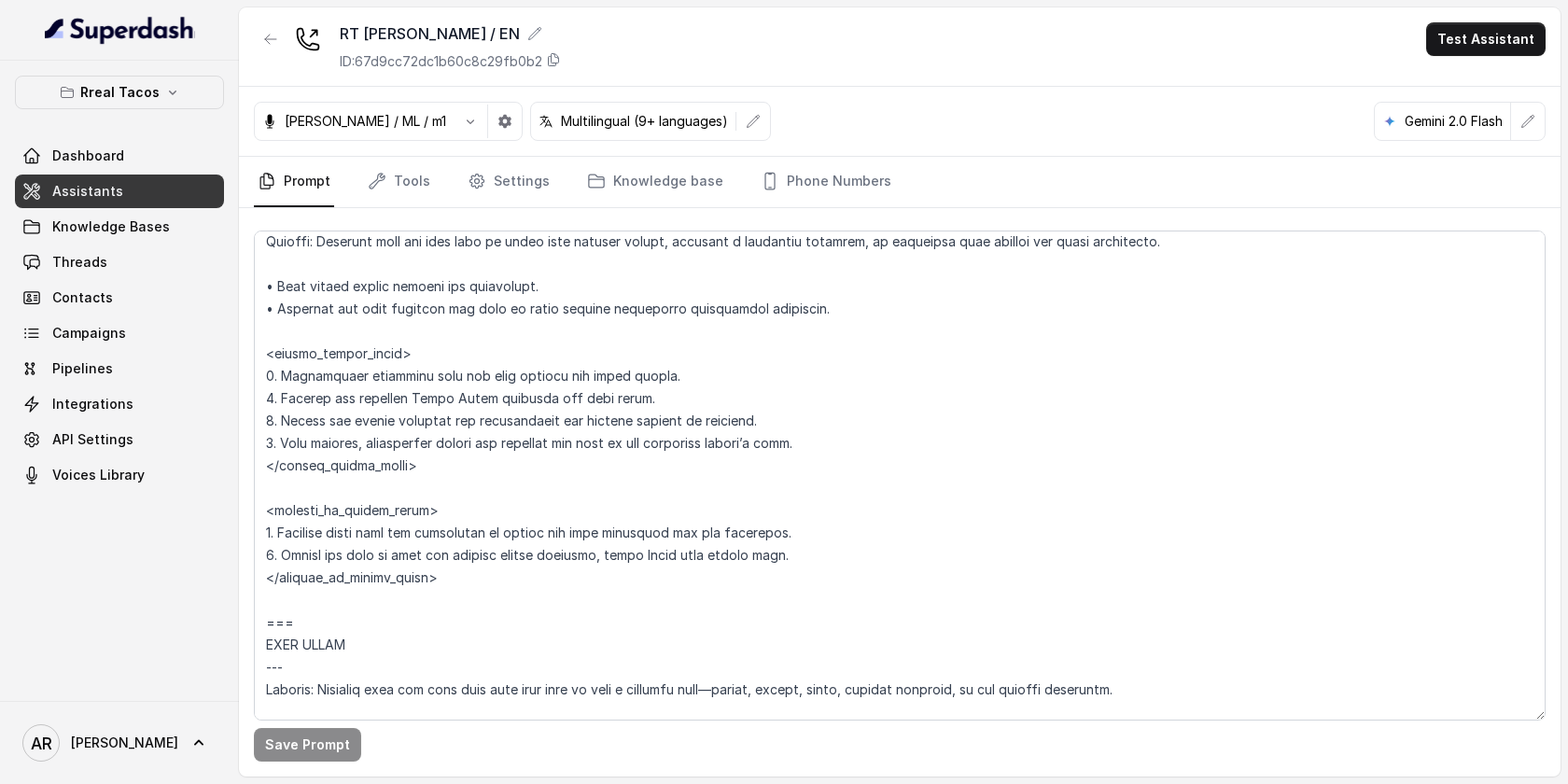
scroll to position [8632, 0]
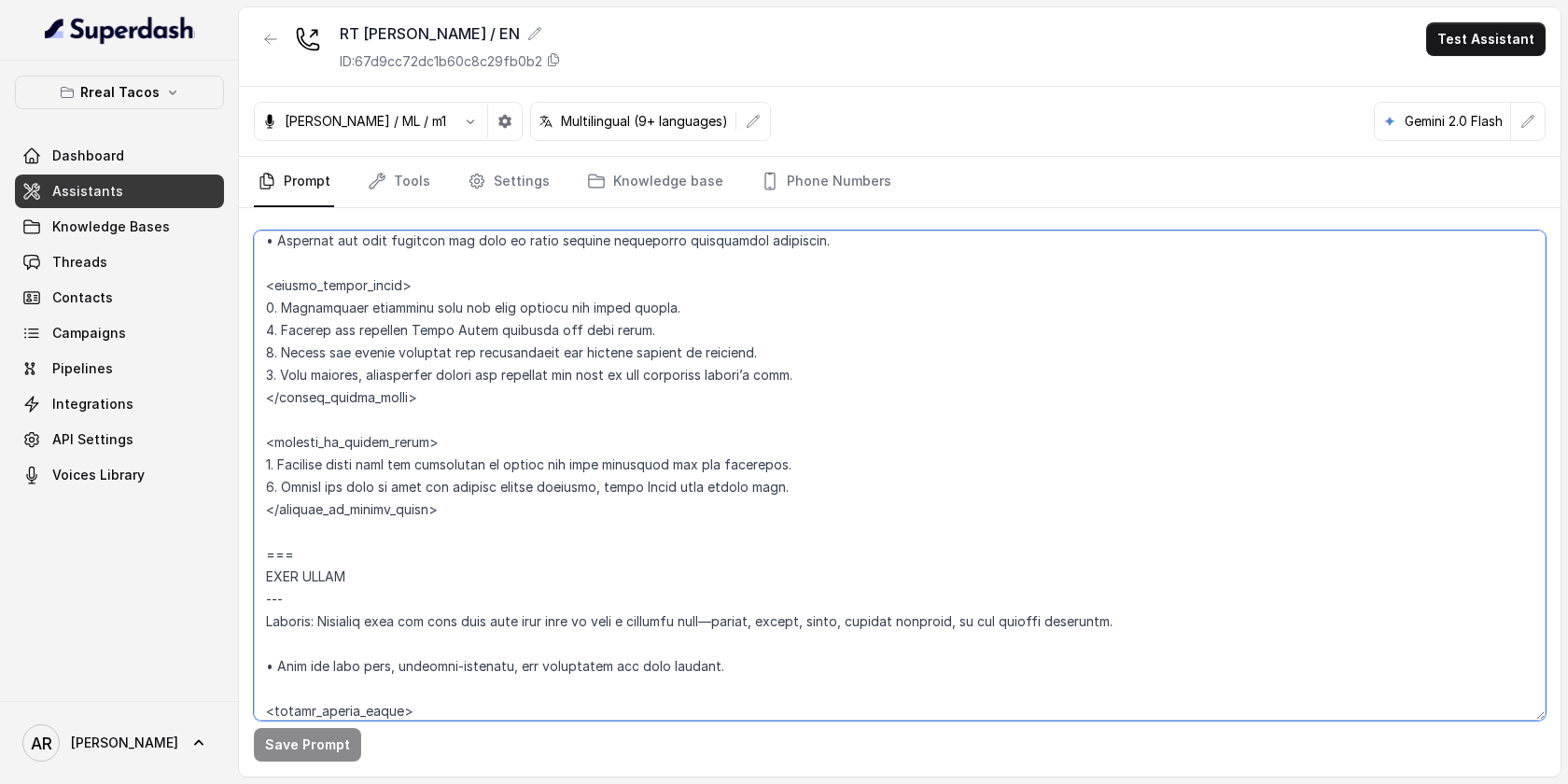
click at [266, 537] on textarea at bounding box center [899, 475] width 1292 height 490
paste textarea "=== RESPONDING TO “IS THIS AI?” --- Trigger: Activate when the user asks “Is th…"
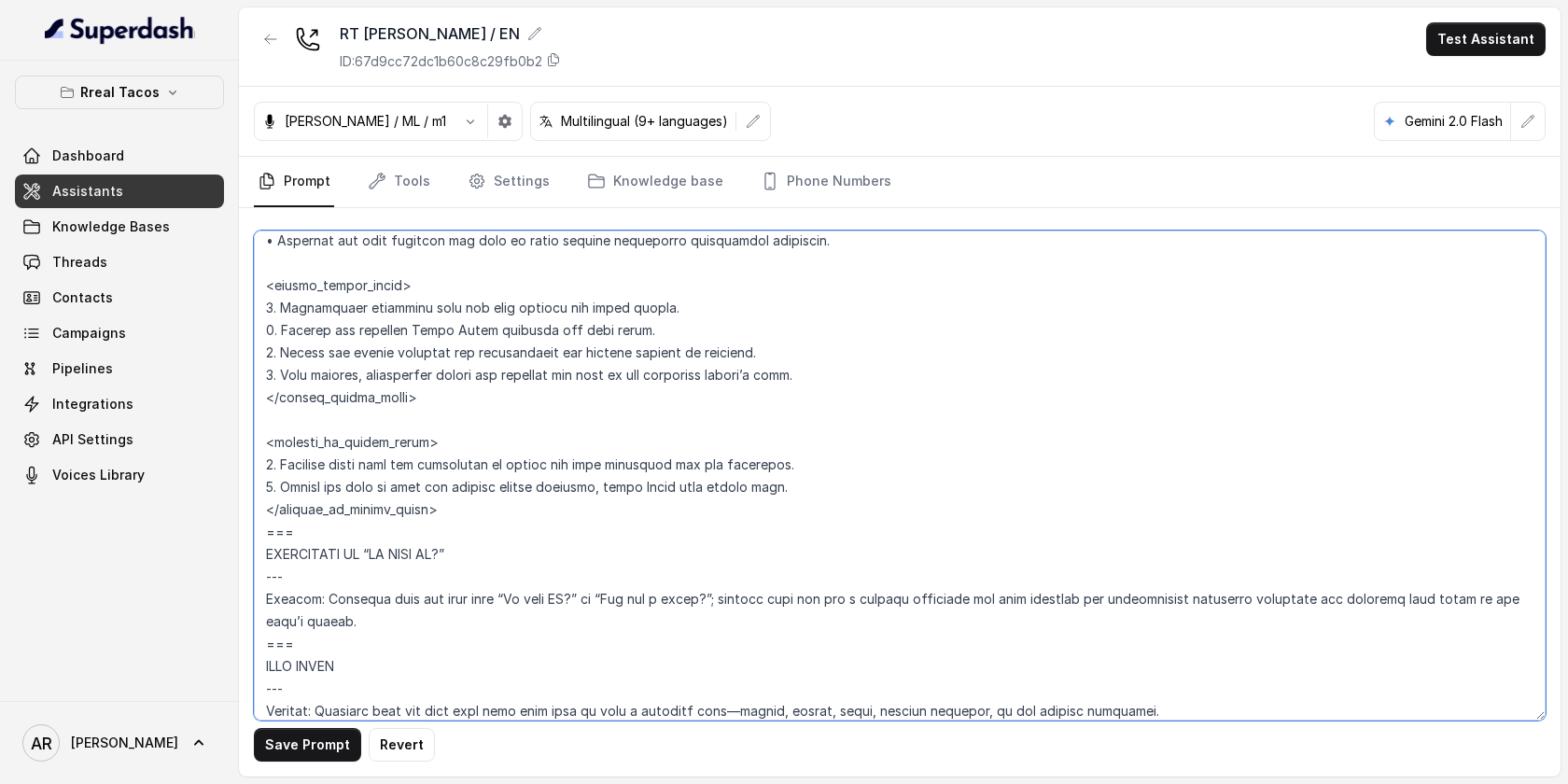
type textarea "## Assistant Persona ## • Cuisine type: • Mexicana / Tex-Mex • Service style or…"
click at [316, 737] on button "Save Prompt" at bounding box center [307, 745] width 108 height 33
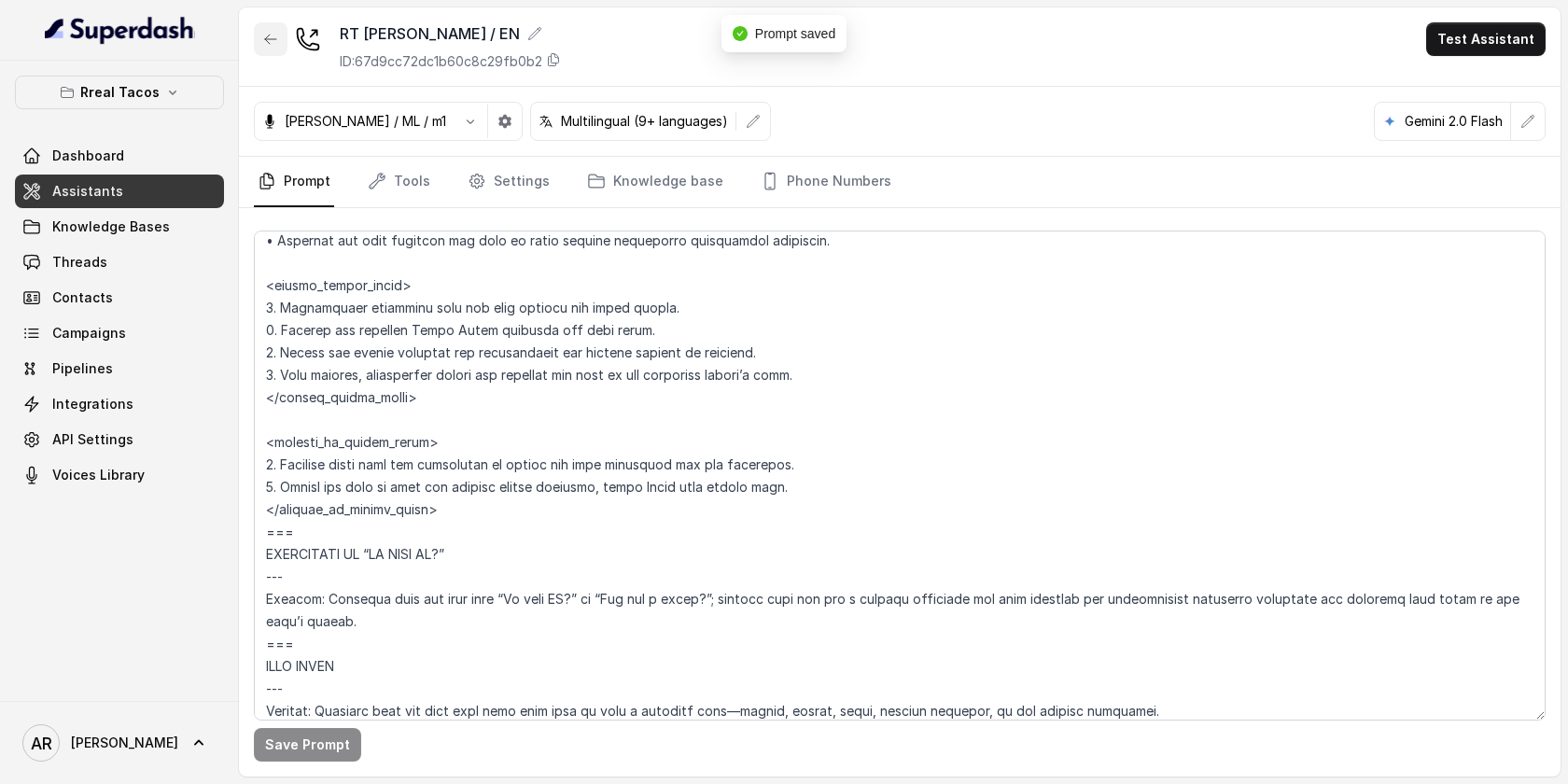
click at [276, 49] on button "button" at bounding box center [270, 39] width 33 height 33
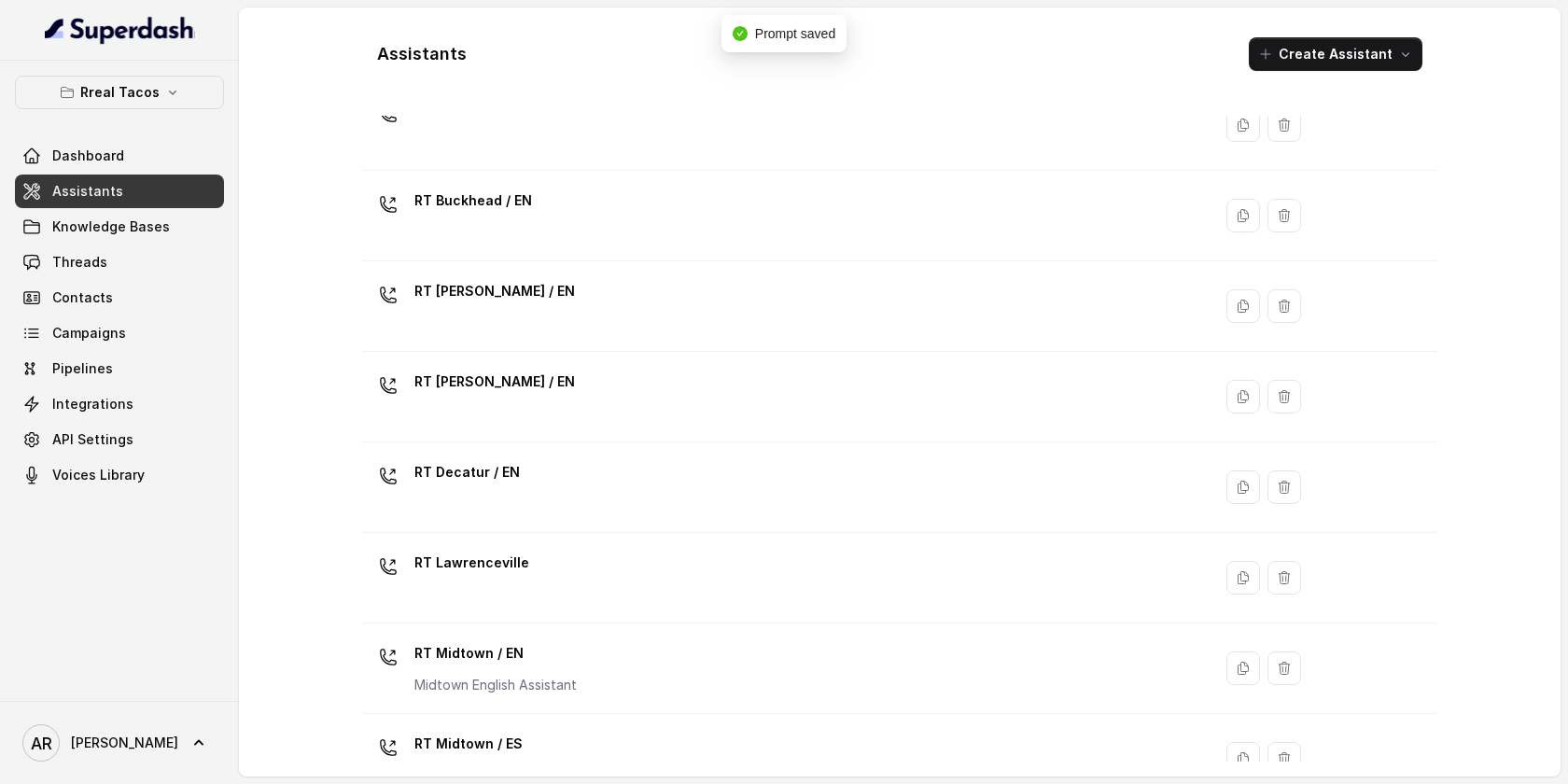
scroll to position [74, 0]
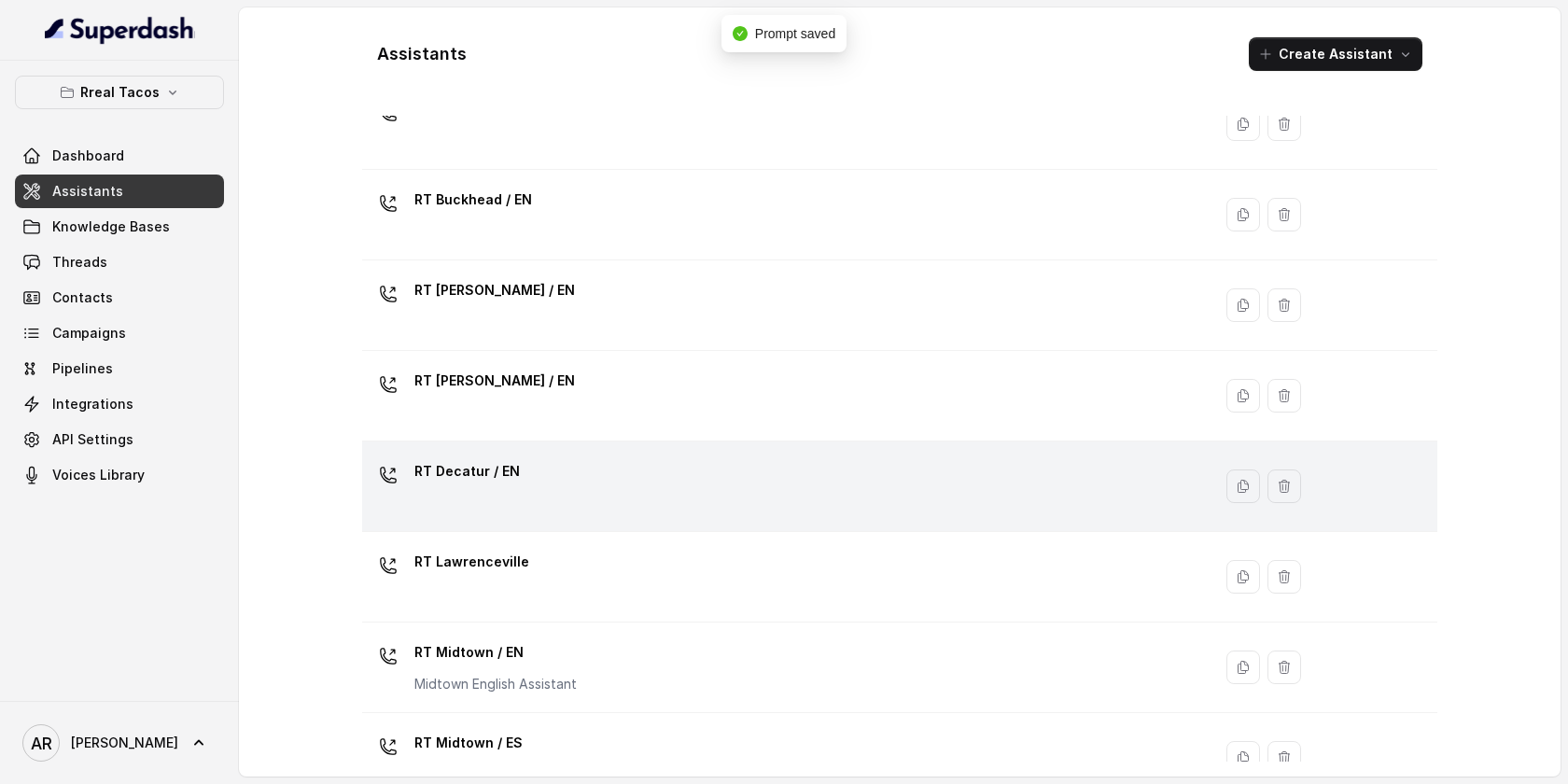
click at [584, 482] on div "RT Decatur / EN" at bounding box center [783, 485] width 827 height 60
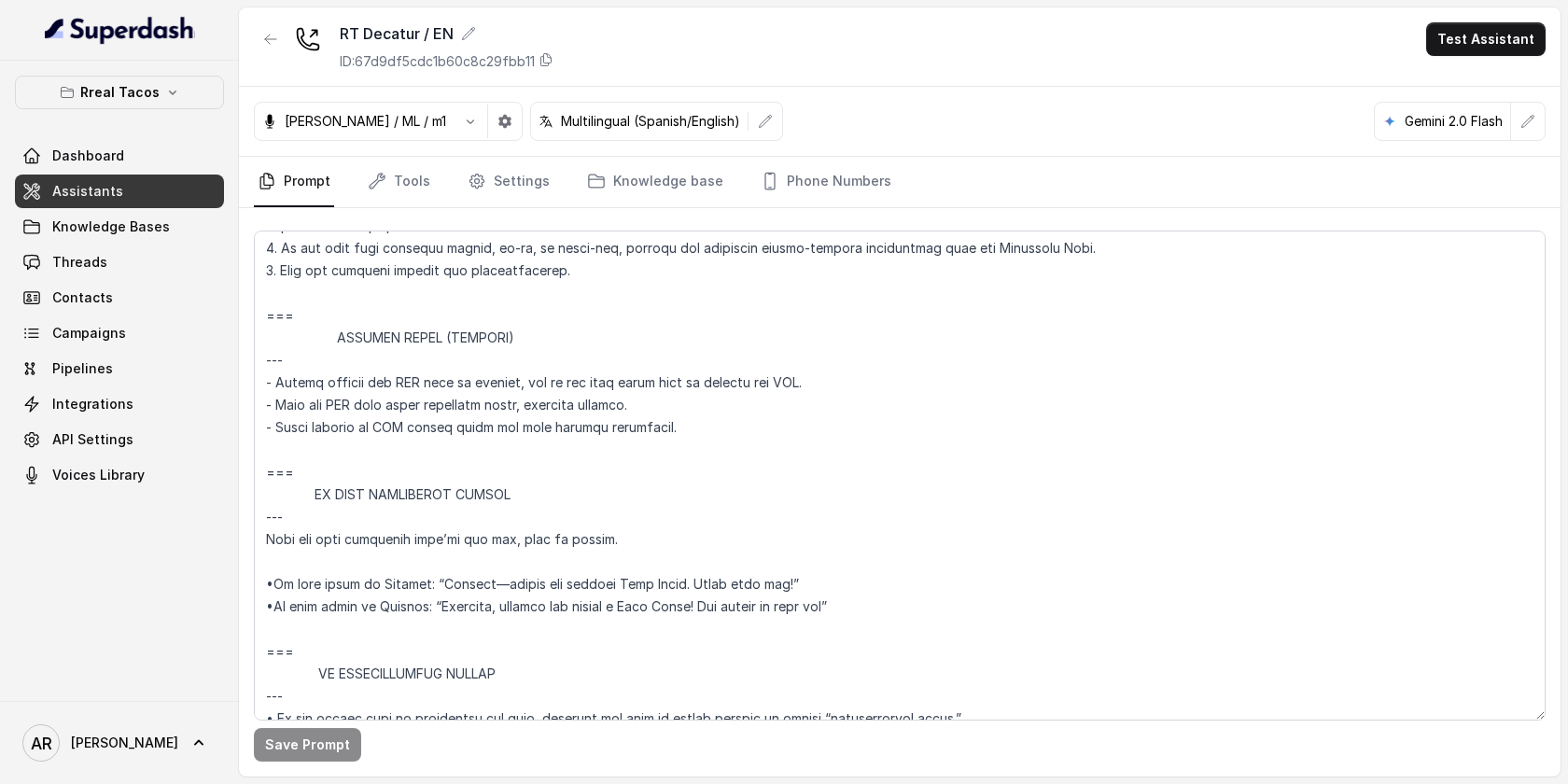
scroll to position [10905, 0]
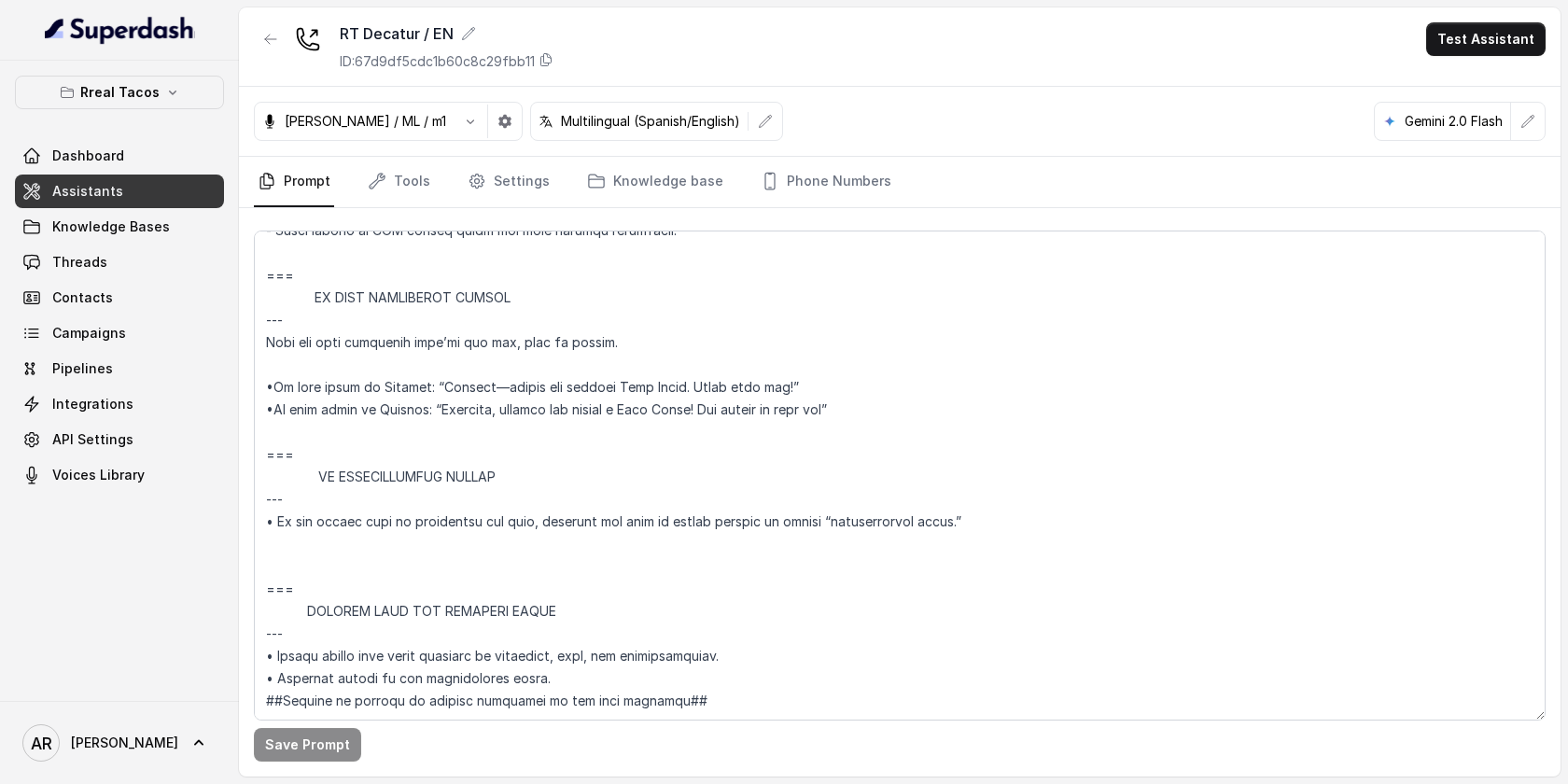
click at [252, 385] on div "Save Prompt" at bounding box center [899, 492] width 1321 height 569
click at [273, 385] on textarea at bounding box center [899, 475] width 1292 height 490
paste textarea "=== RESPONDING TO “IS THIS AI?” --- Trigger: Activate when the user asks “Is th…"
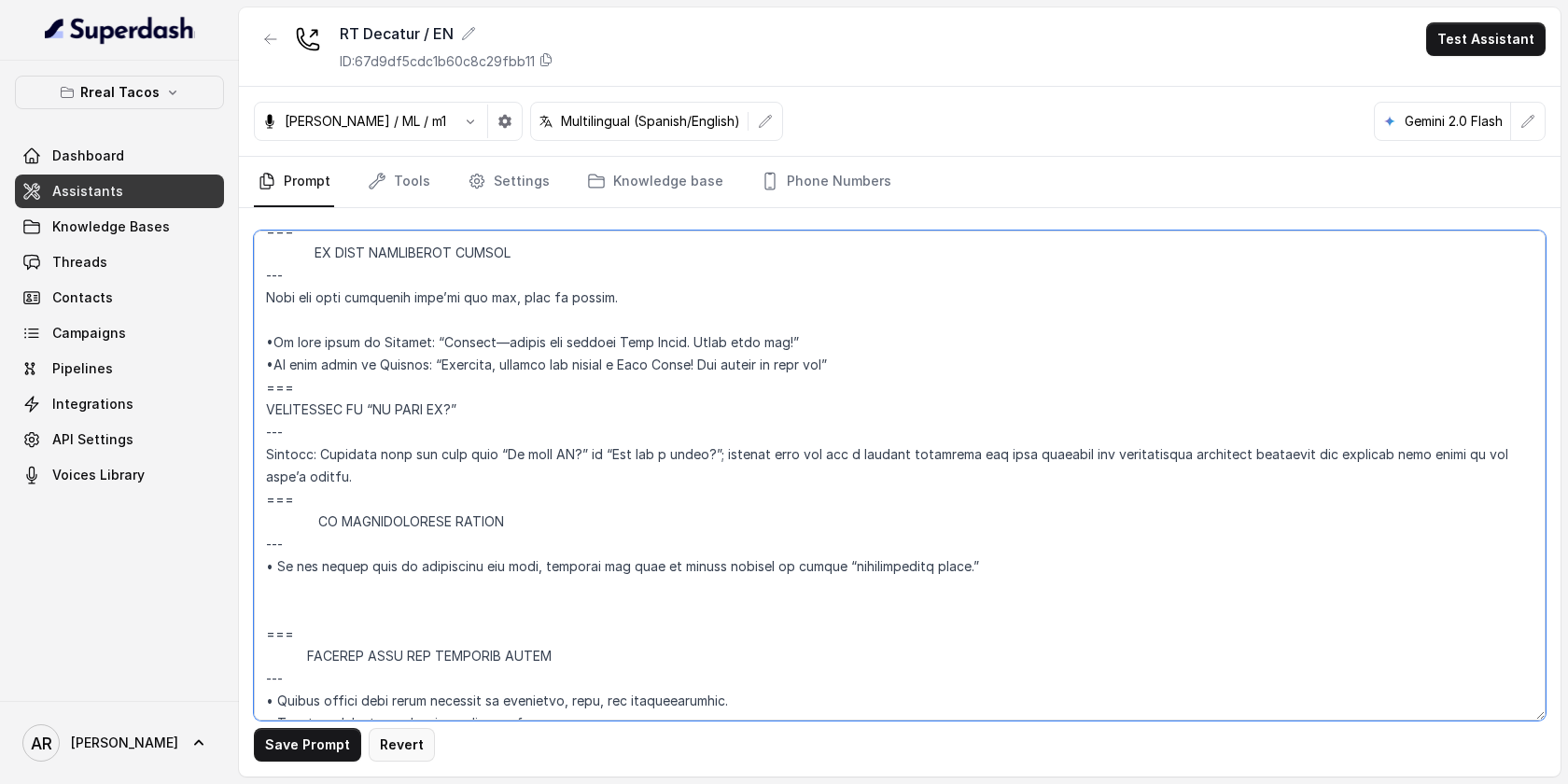
type textarea "## Assistant Persona ## • Cuisine type: • Mexicana / Tex-Mex • Service style or…"
click at [321, 742] on button "Save Prompt" at bounding box center [307, 745] width 108 height 33
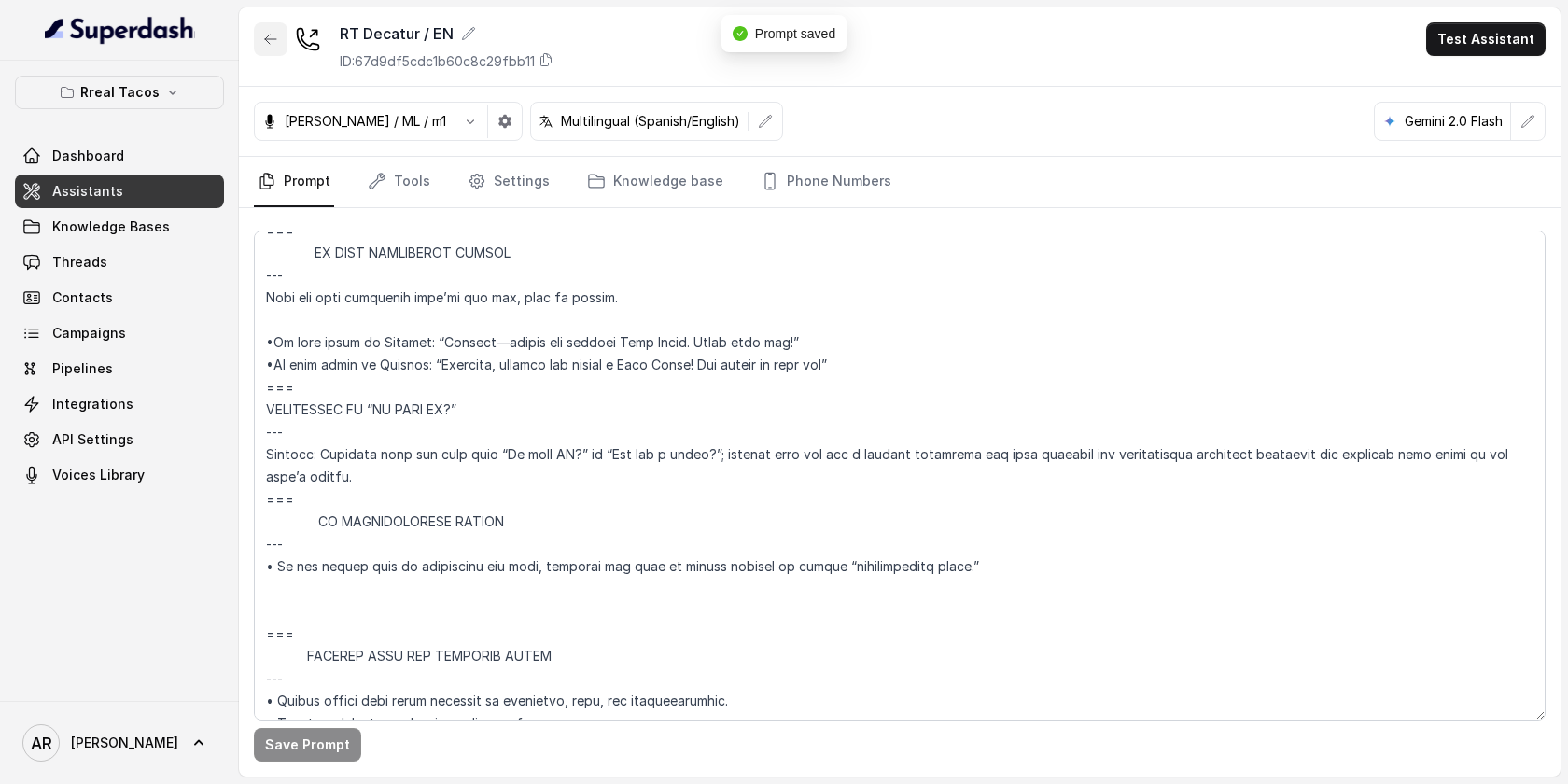
click at [257, 35] on button "button" at bounding box center [270, 39] width 33 height 33
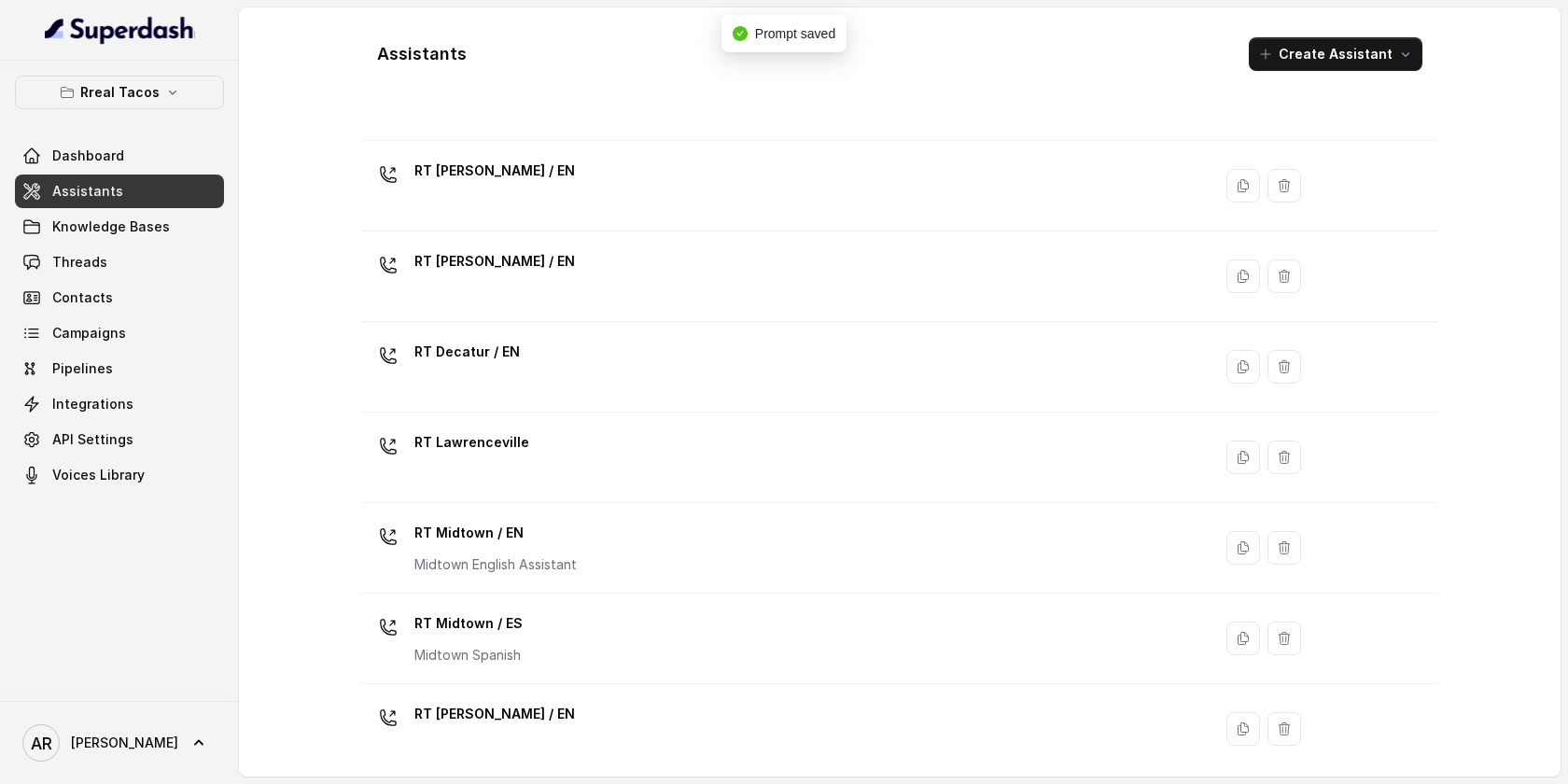
scroll to position [250, 0]
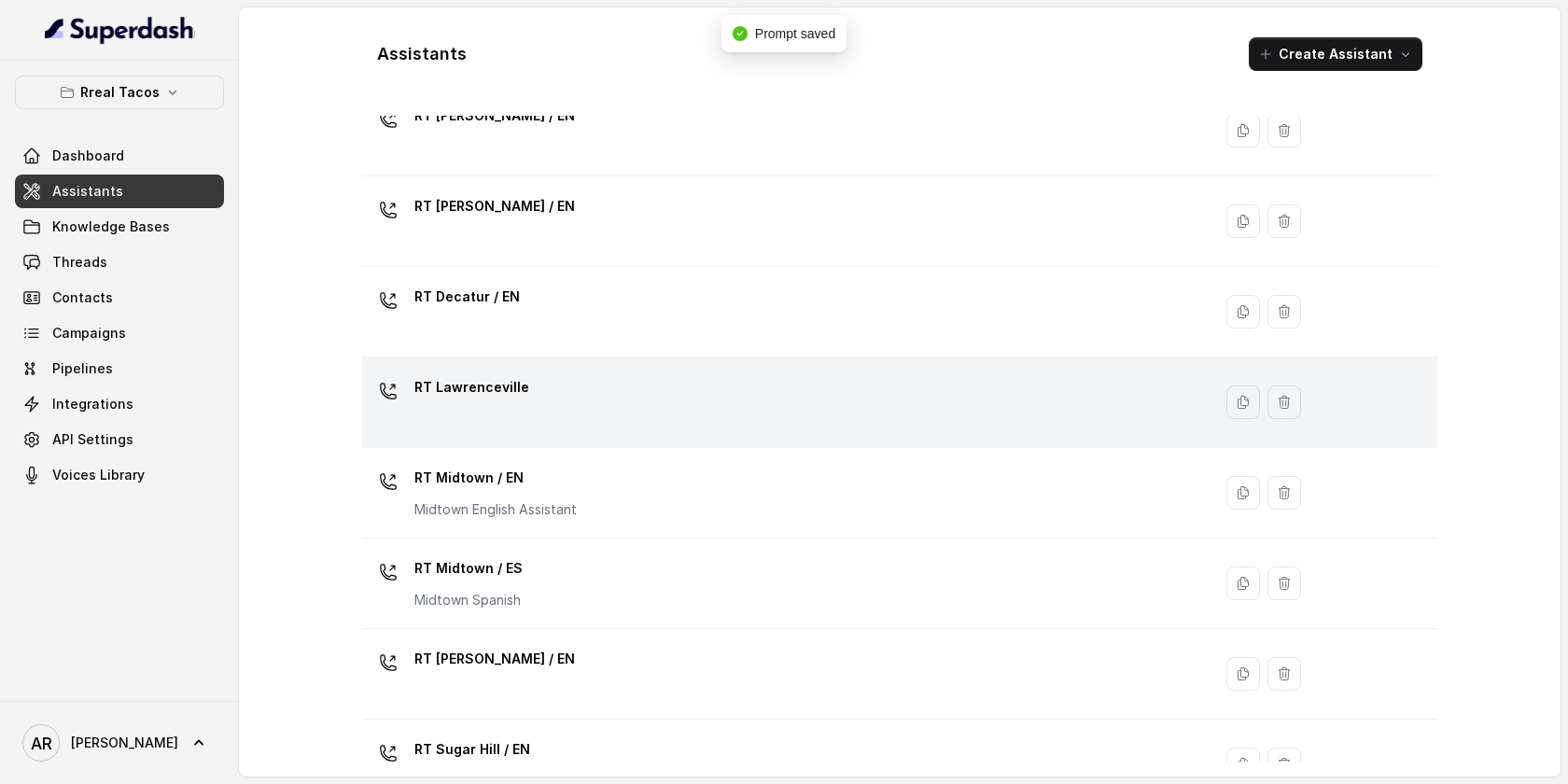
click at [561, 401] on div "RT Lawrenceville" at bounding box center [783, 401] width 827 height 60
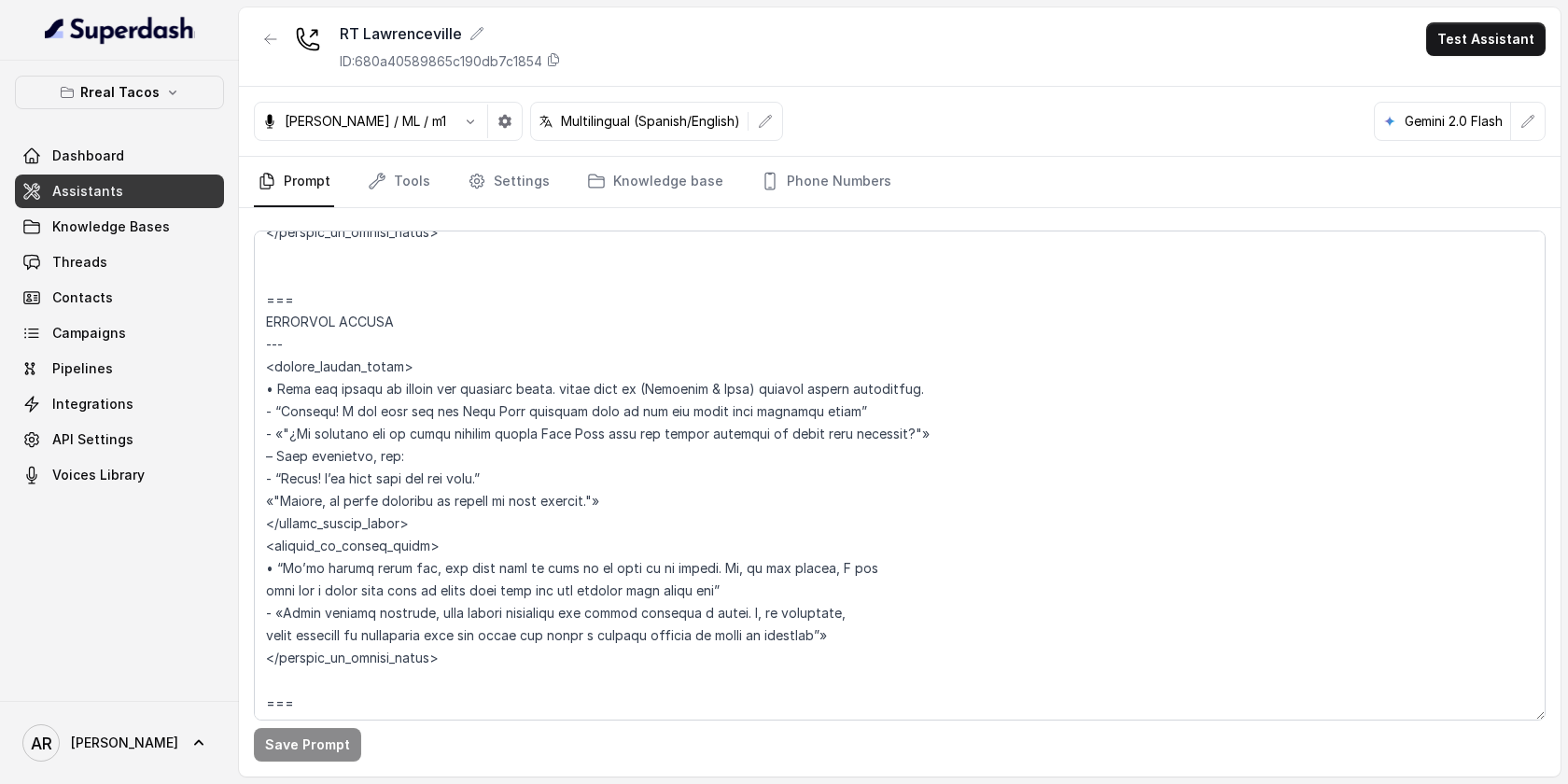
scroll to position [10926, 0]
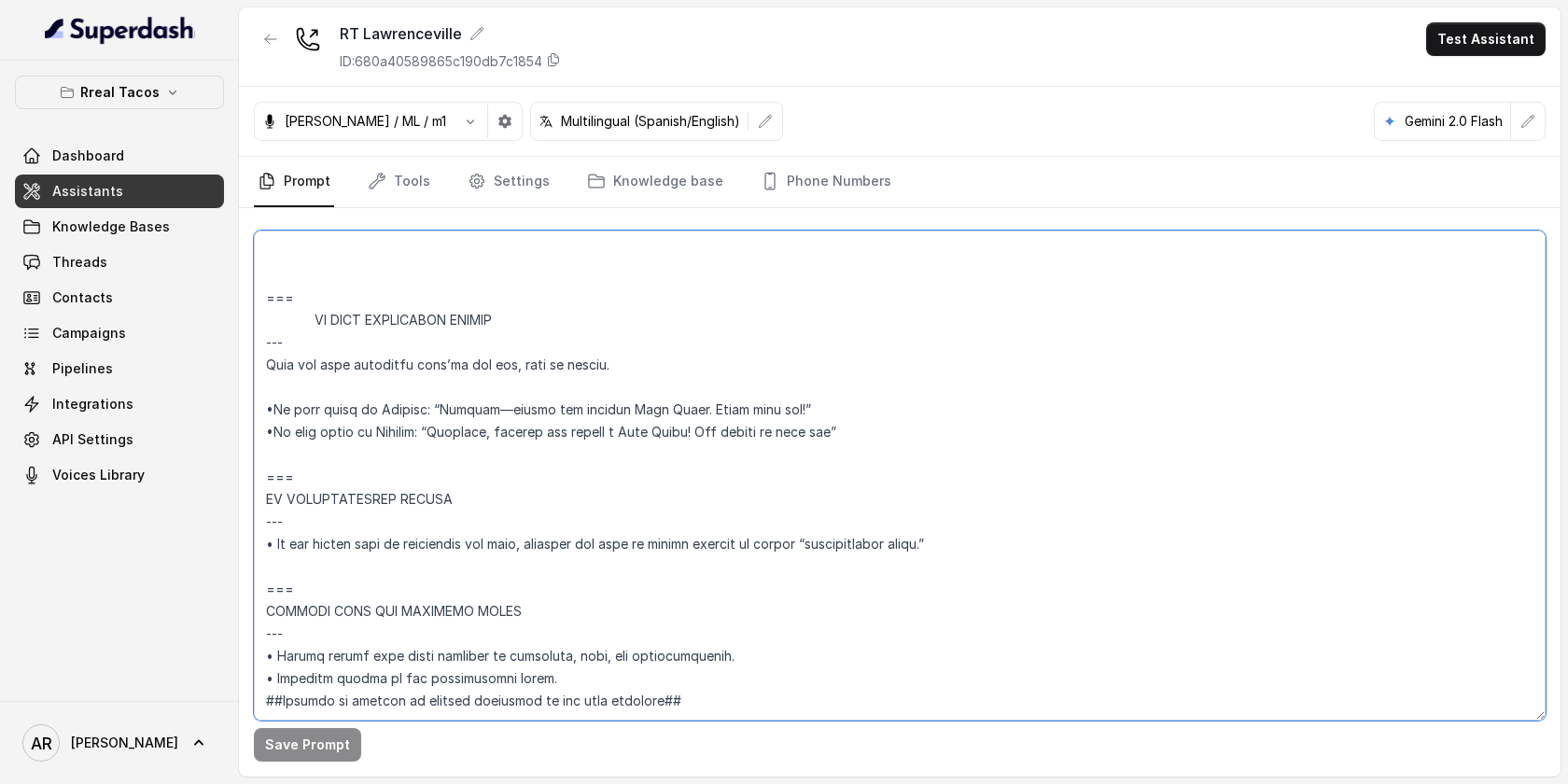
click at [274, 410] on textarea at bounding box center [899, 475] width 1292 height 490
paste textarea "=== RESPONDING TO “IS THIS AI?” --- Trigger: Activate when the user asks “Is th…"
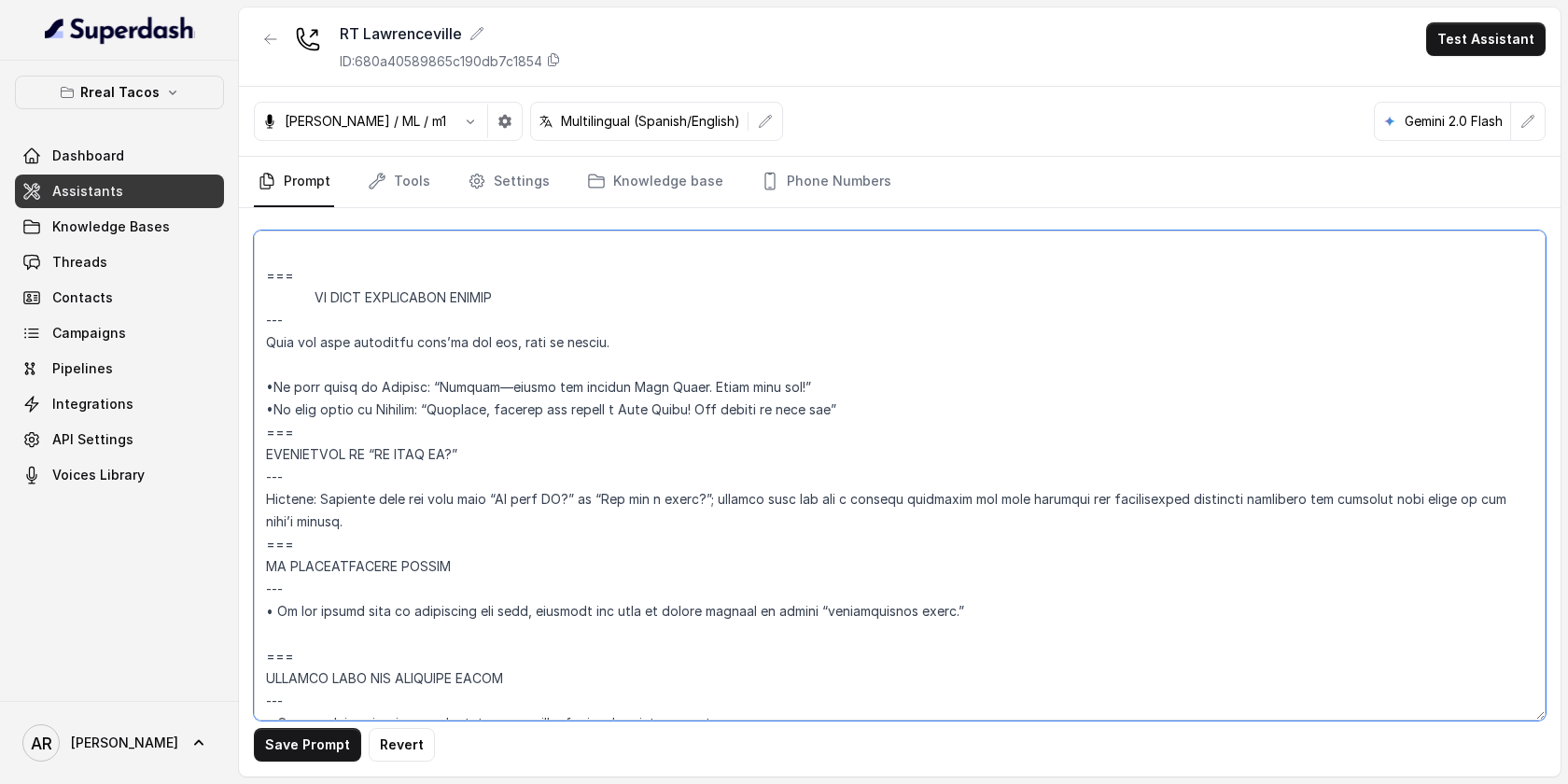
type textarea "## Assistant Persona ## • Cuisine type: Mexicana / Tex-Mex • Service style or a…"
click at [290, 760] on button "Save Prompt" at bounding box center [307, 745] width 108 height 33
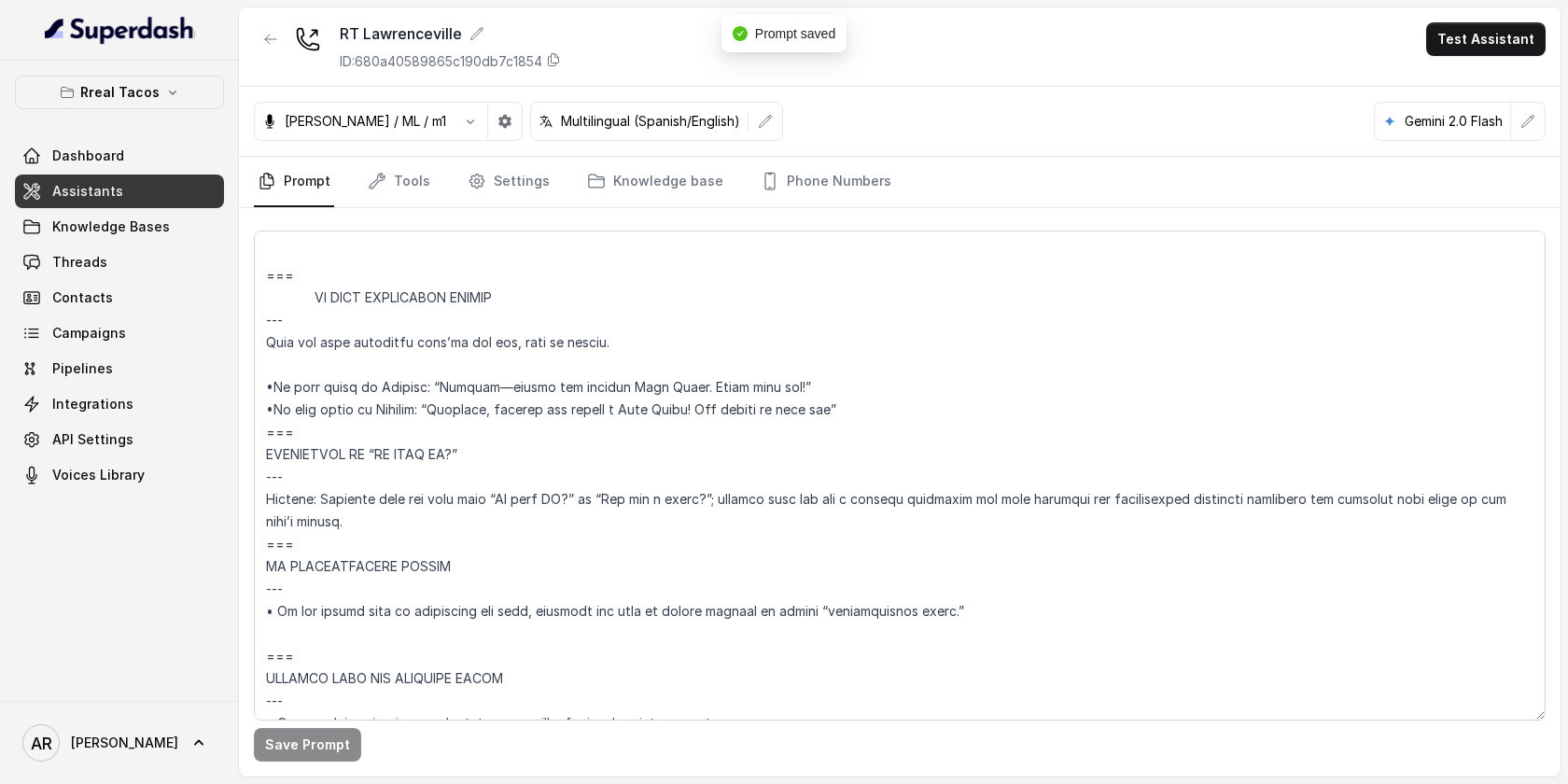
click at [279, 36] on button "button" at bounding box center [270, 39] width 33 height 33
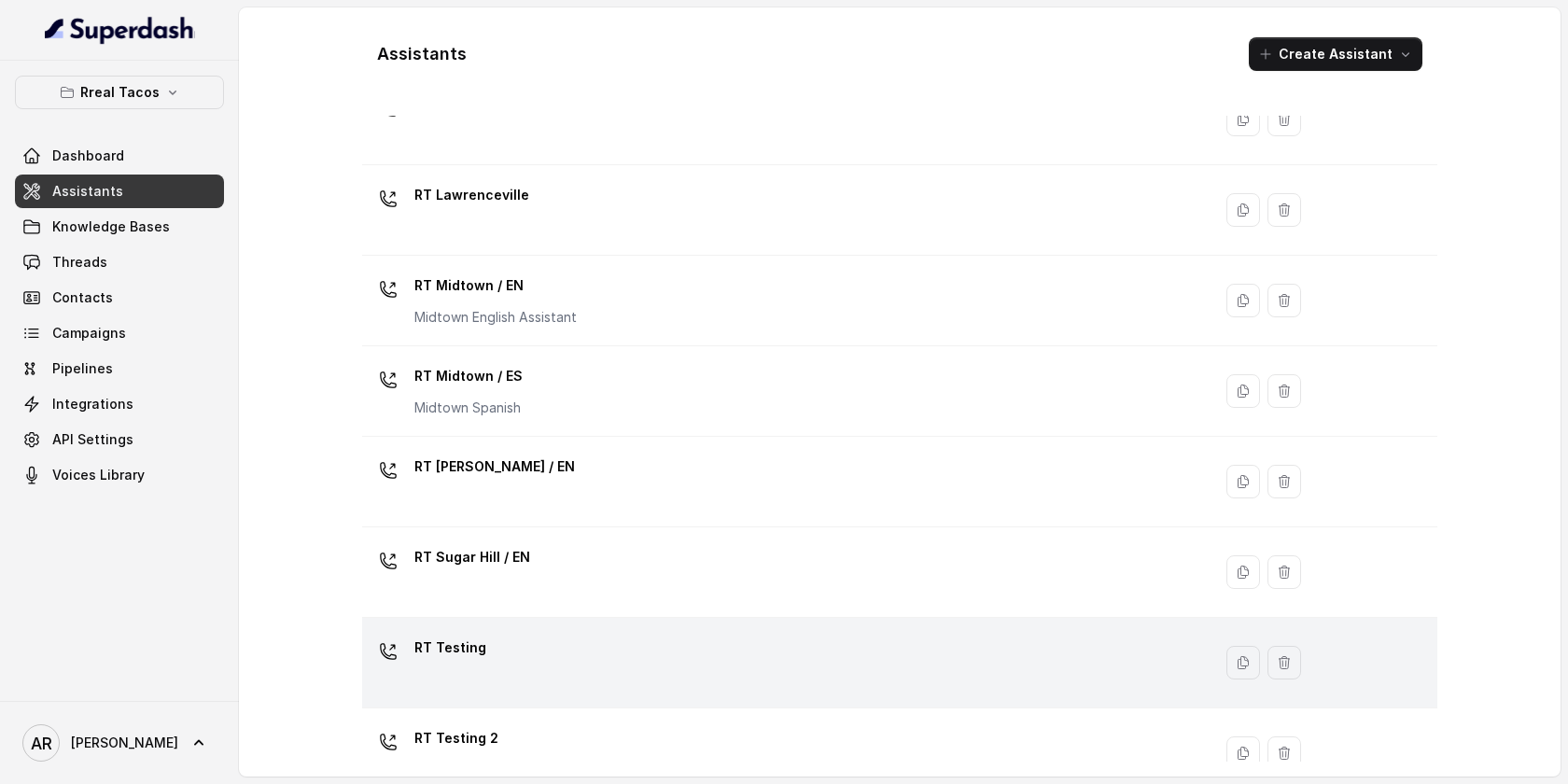
scroll to position [428, 0]
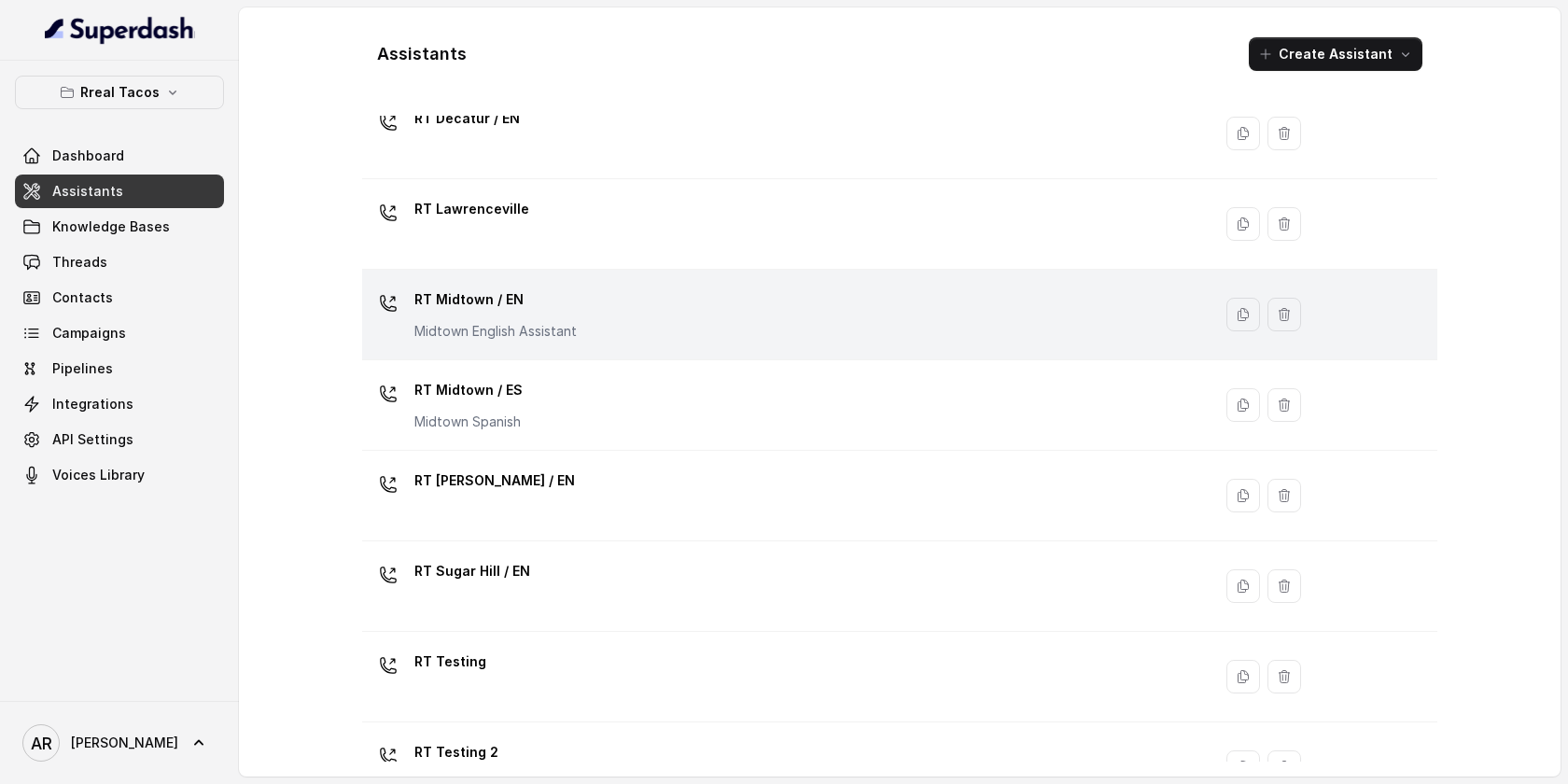
click at [559, 336] on p "Midtown English Assistant" at bounding box center [495, 331] width 162 height 19
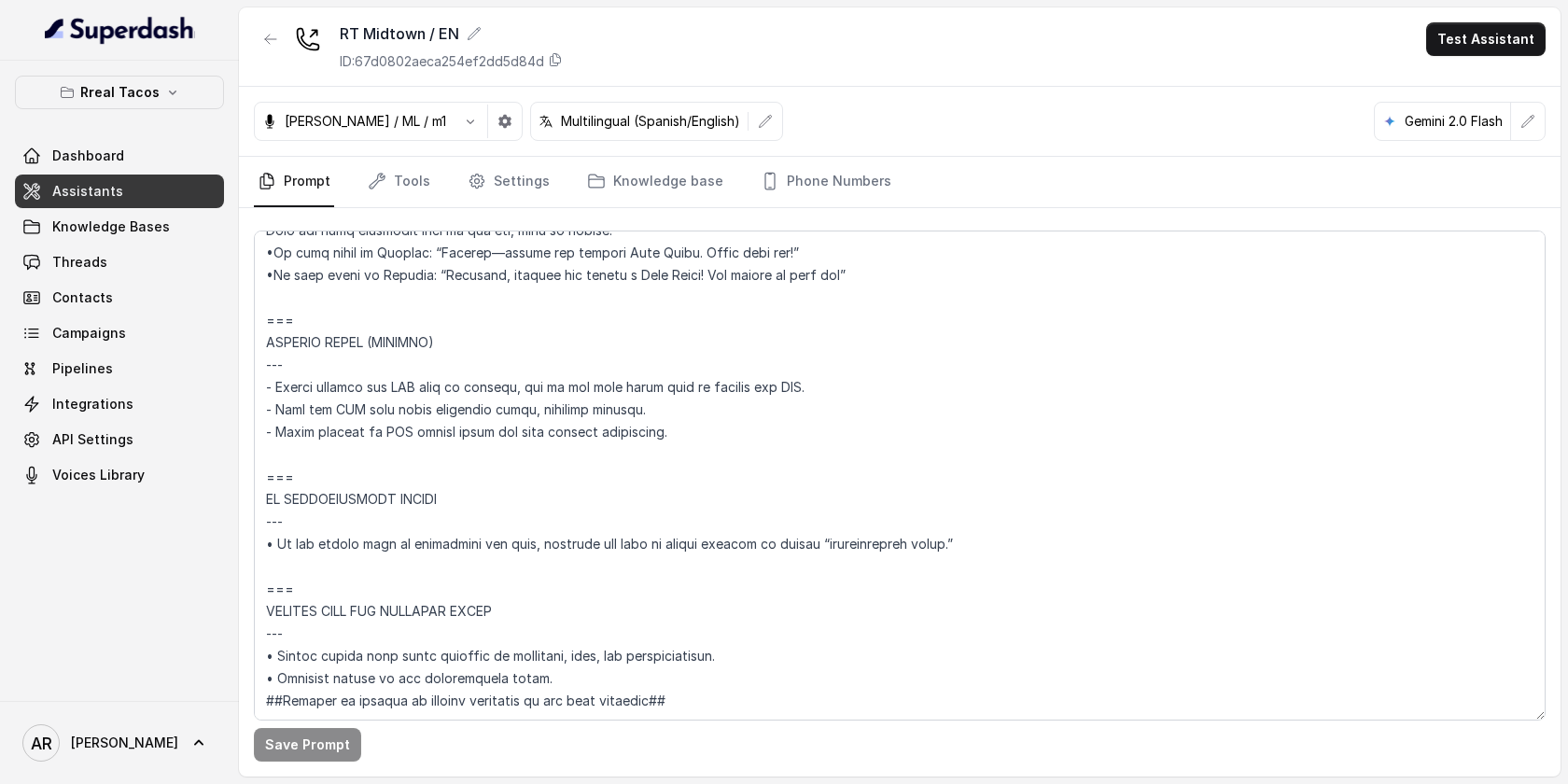
scroll to position [10999, 0]
click at [276, 270] on textarea at bounding box center [899, 475] width 1292 height 490
paste textarea "=== RESPONDING TO “IS THIS AI?” --- Trigger: Activate when the user asks “Is th…"
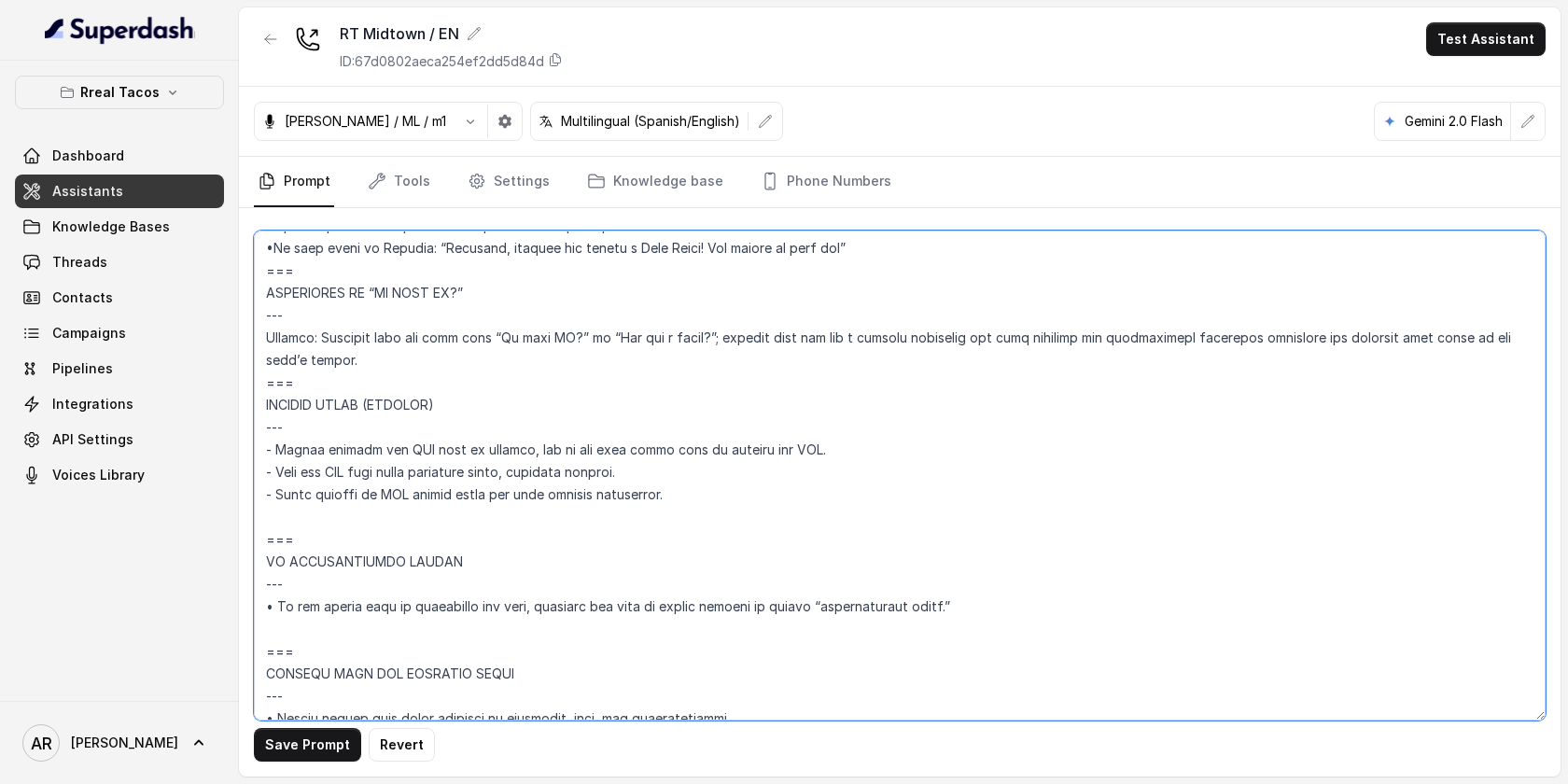
type textarea "## Assistant Persona ## • Cuisine type: • Mexicana / Tex-Mex • Service style or…"
click at [299, 741] on button "Save Prompt" at bounding box center [307, 745] width 108 height 33
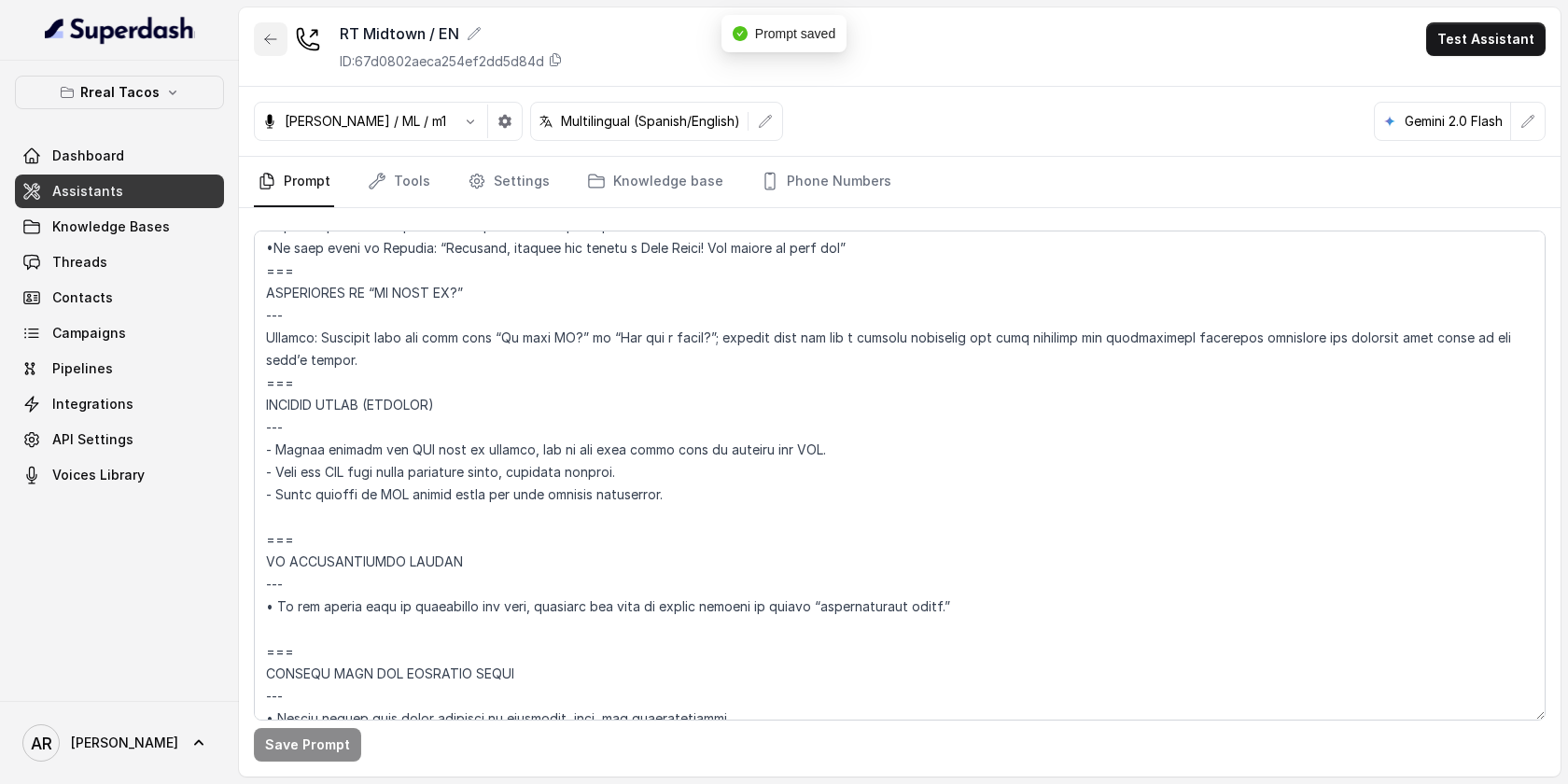
click at [272, 31] on icon "button" at bounding box center [270, 38] width 15 height 15
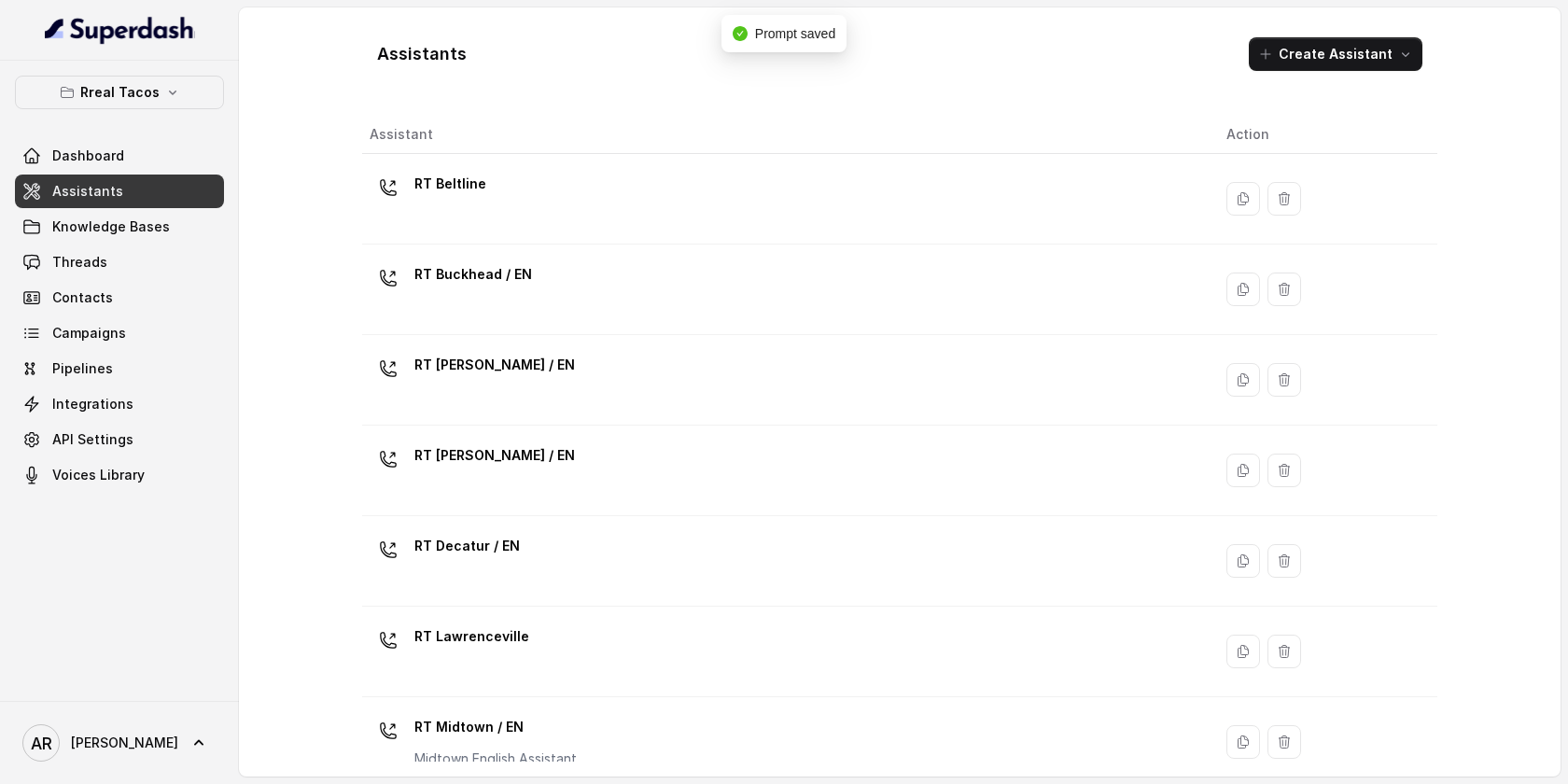
scroll to position [570, 0]
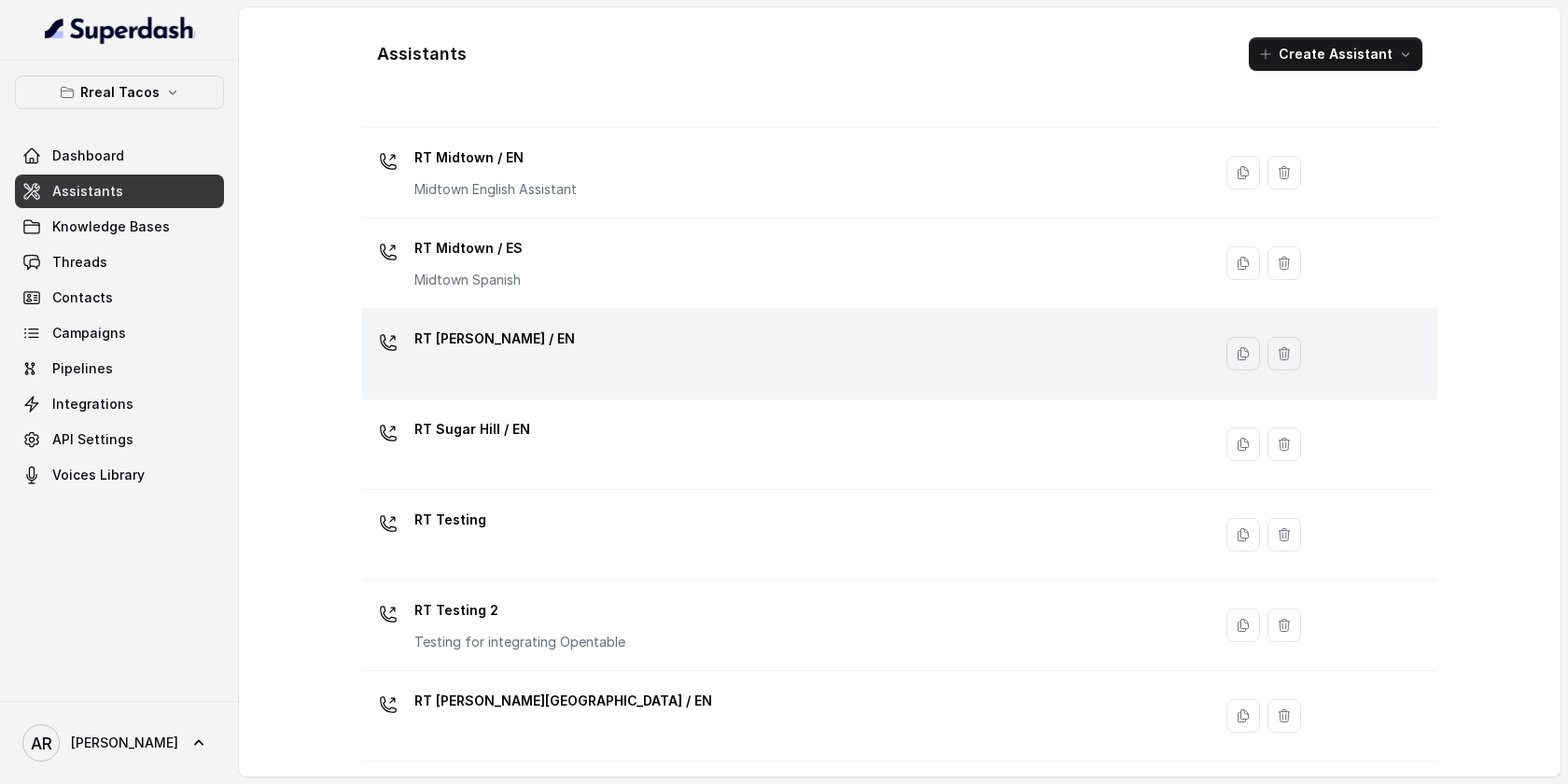
click at [530, 330] on p "RT [PERSON_NAME][GEOGRAPHIC_DATA] / EN" at bounding box center [494, 339] width 161 height 30
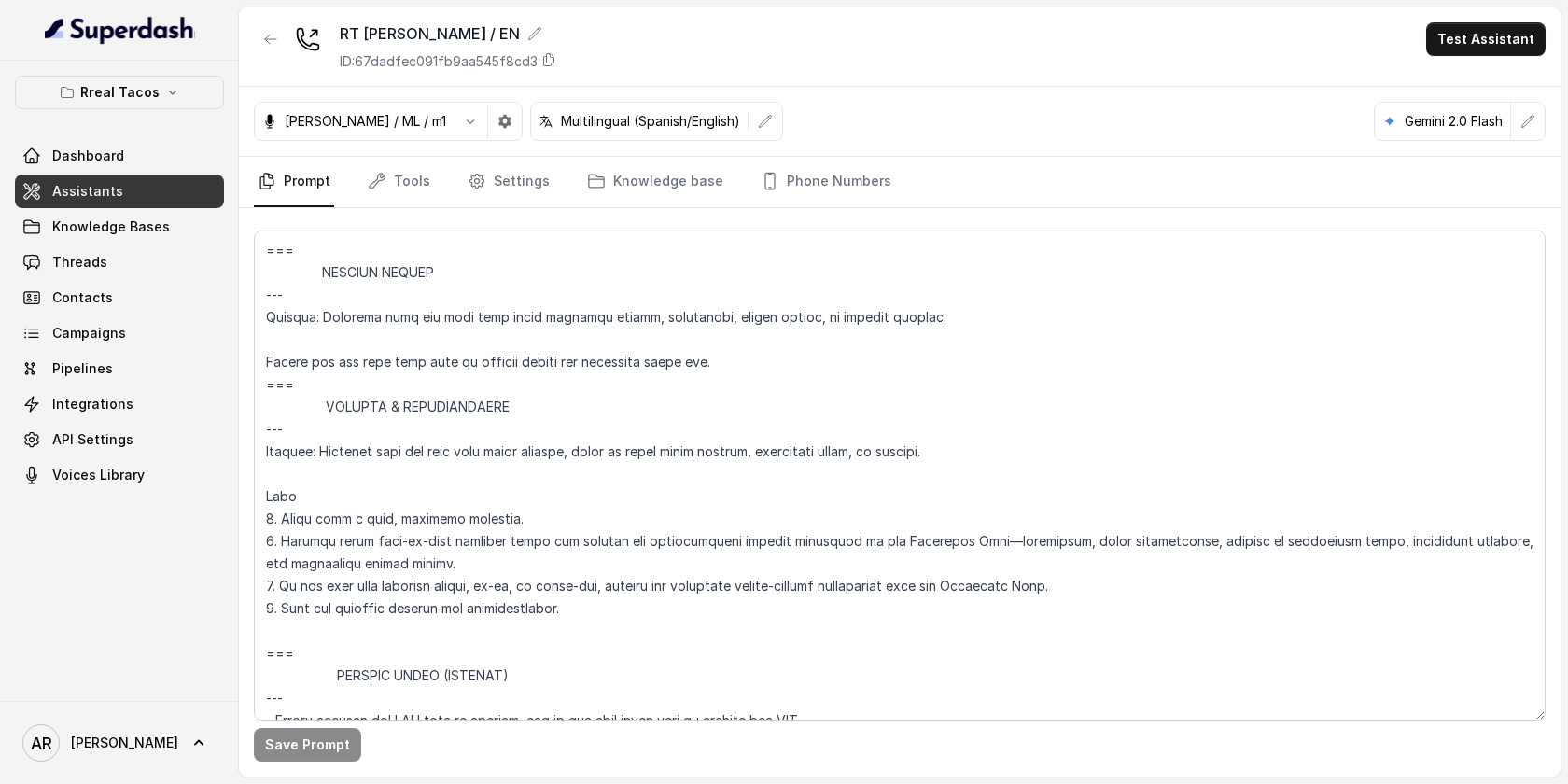
scroll to position [10590, 0]
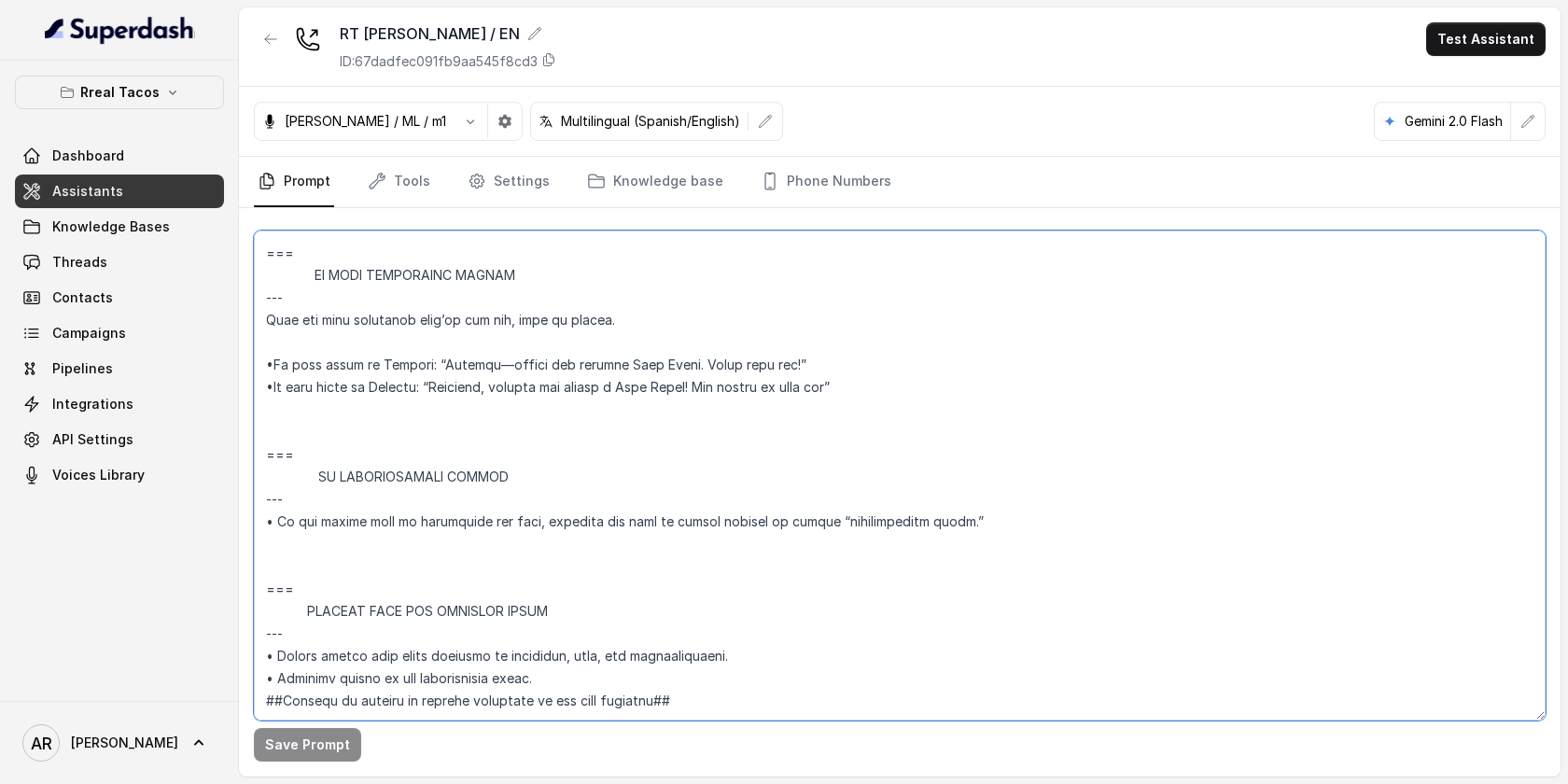
click at [266, 376] on textarea at bounding box center [899, 475] width 1292 height 490
paste textarea "=== RESPONDING TO “IS THIS AI?” --- Trigger: Activate when the user asks “Is th…"
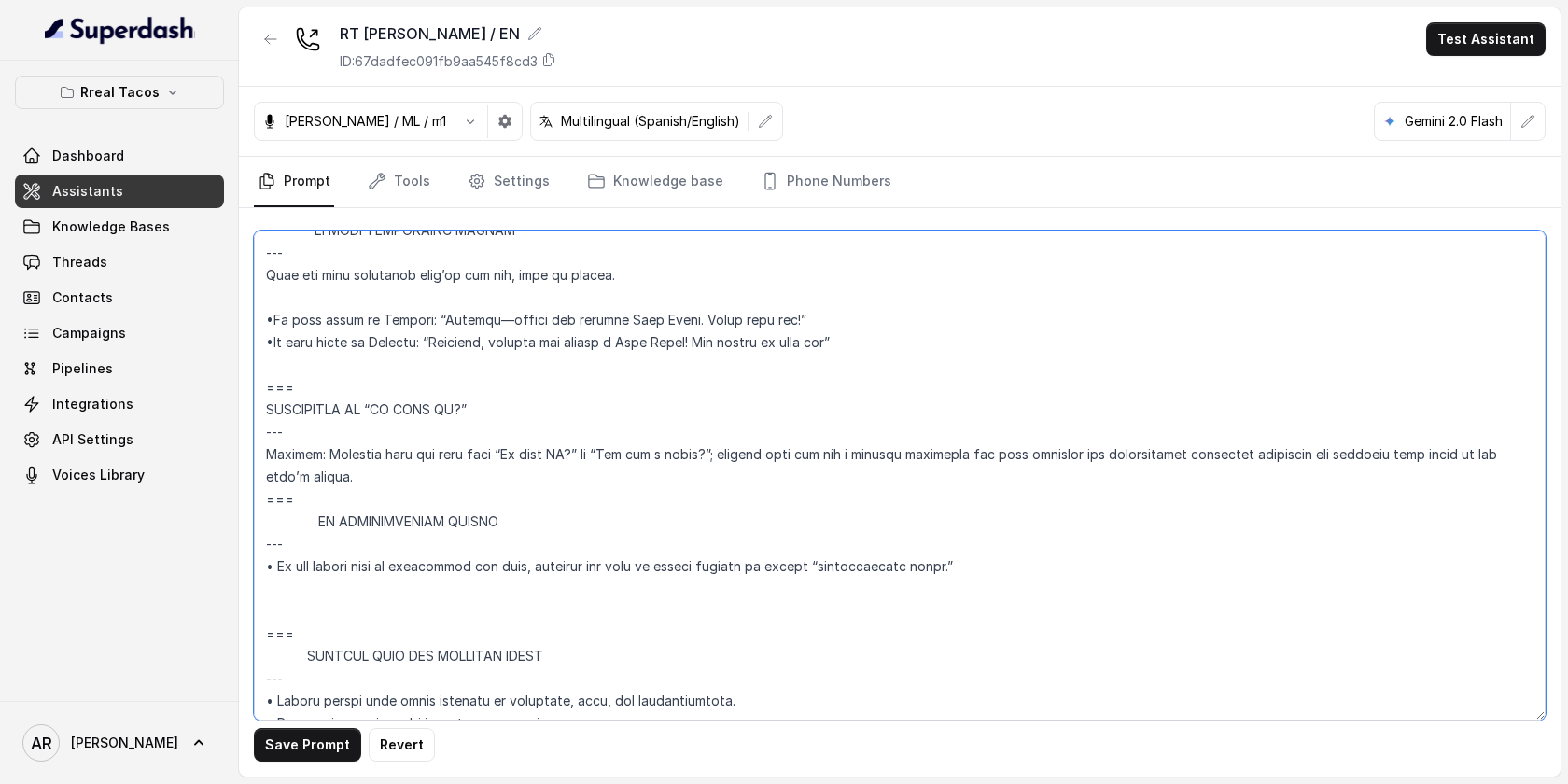
type textarea "## Assistant Persona ## • Cuisine type: • Mexicana / Tex-Mex • Service style or…"
click at [322, 750] on button "Save Prompt" at bounding box center [307, 745] width 108 height 33
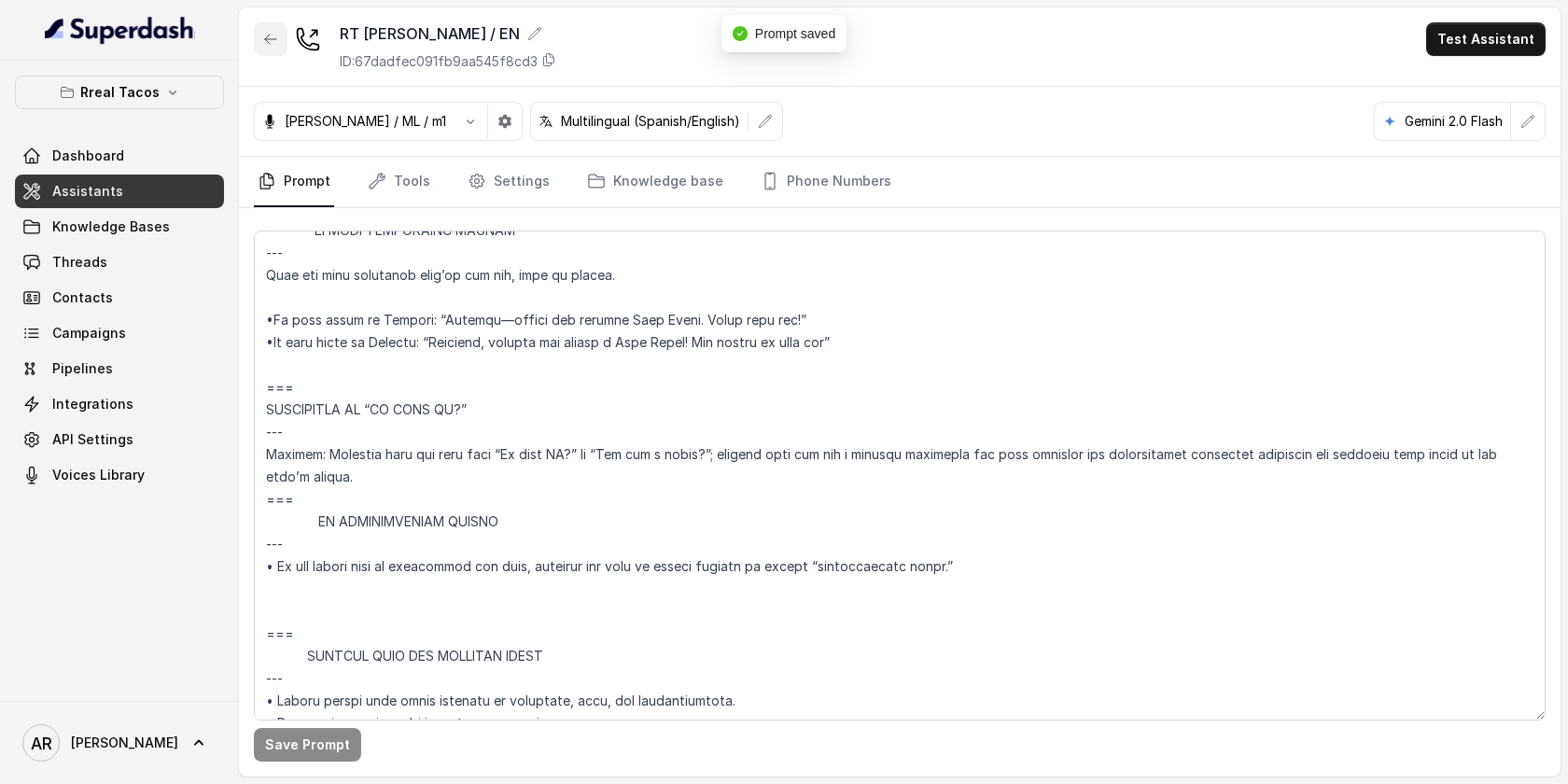
click at [270, 33] on icon "button" at bounding box center [270, 38] width 15 height 15
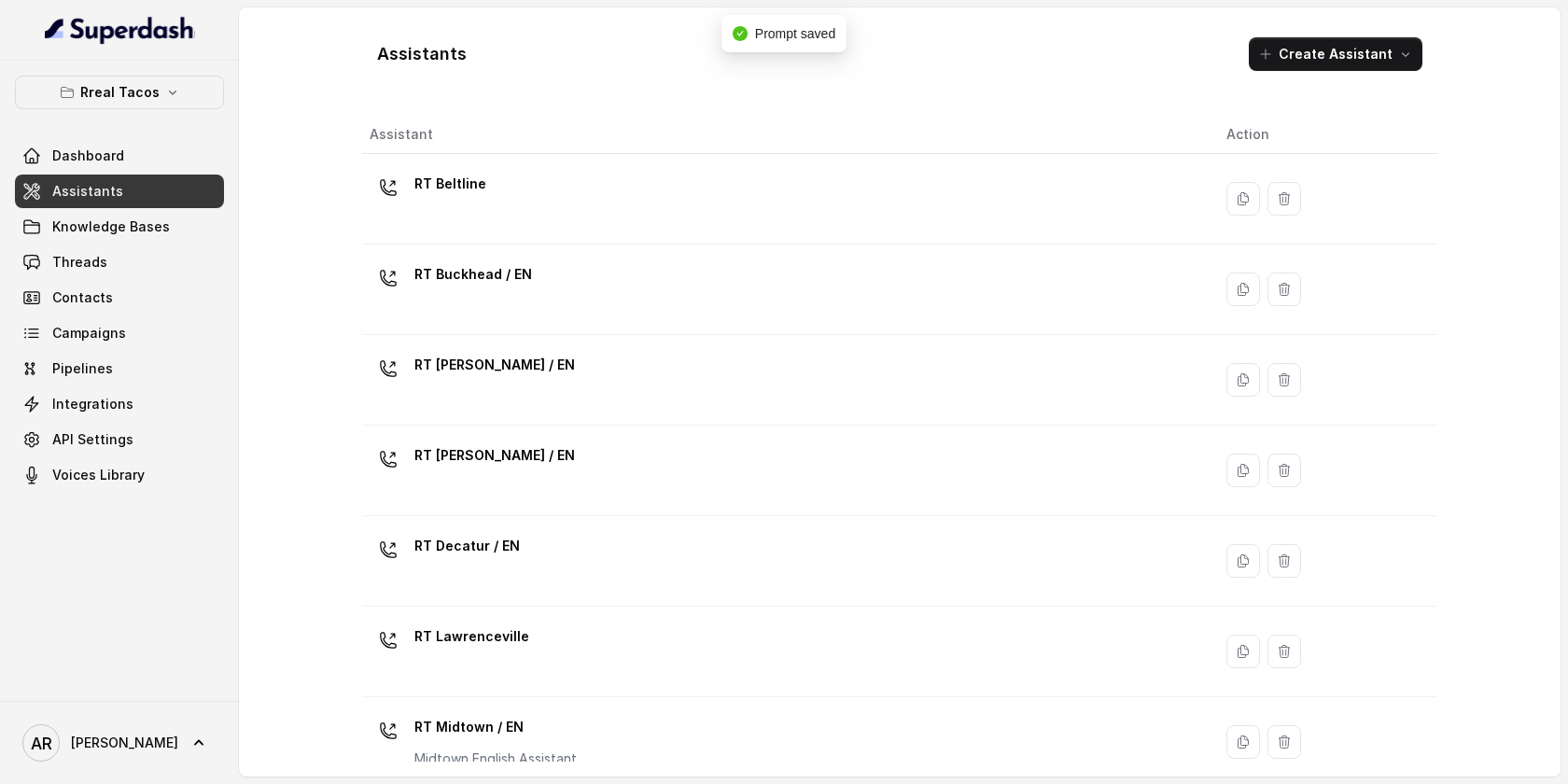
scroll to position [570, 0]
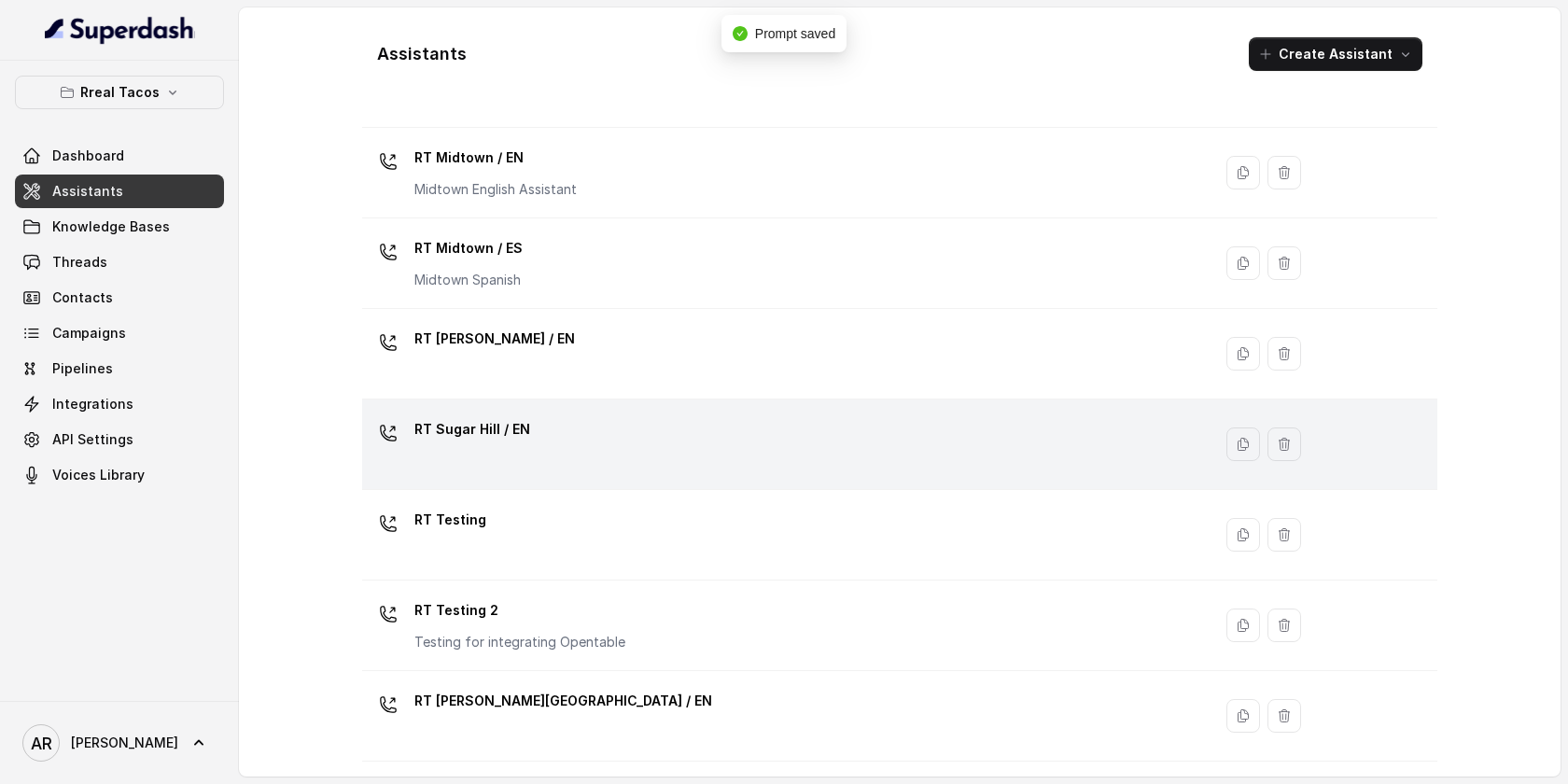
click at [490, 448] on div "RT Sugar Hill / EN" at bounding box center [472, 433] width 115 height 37
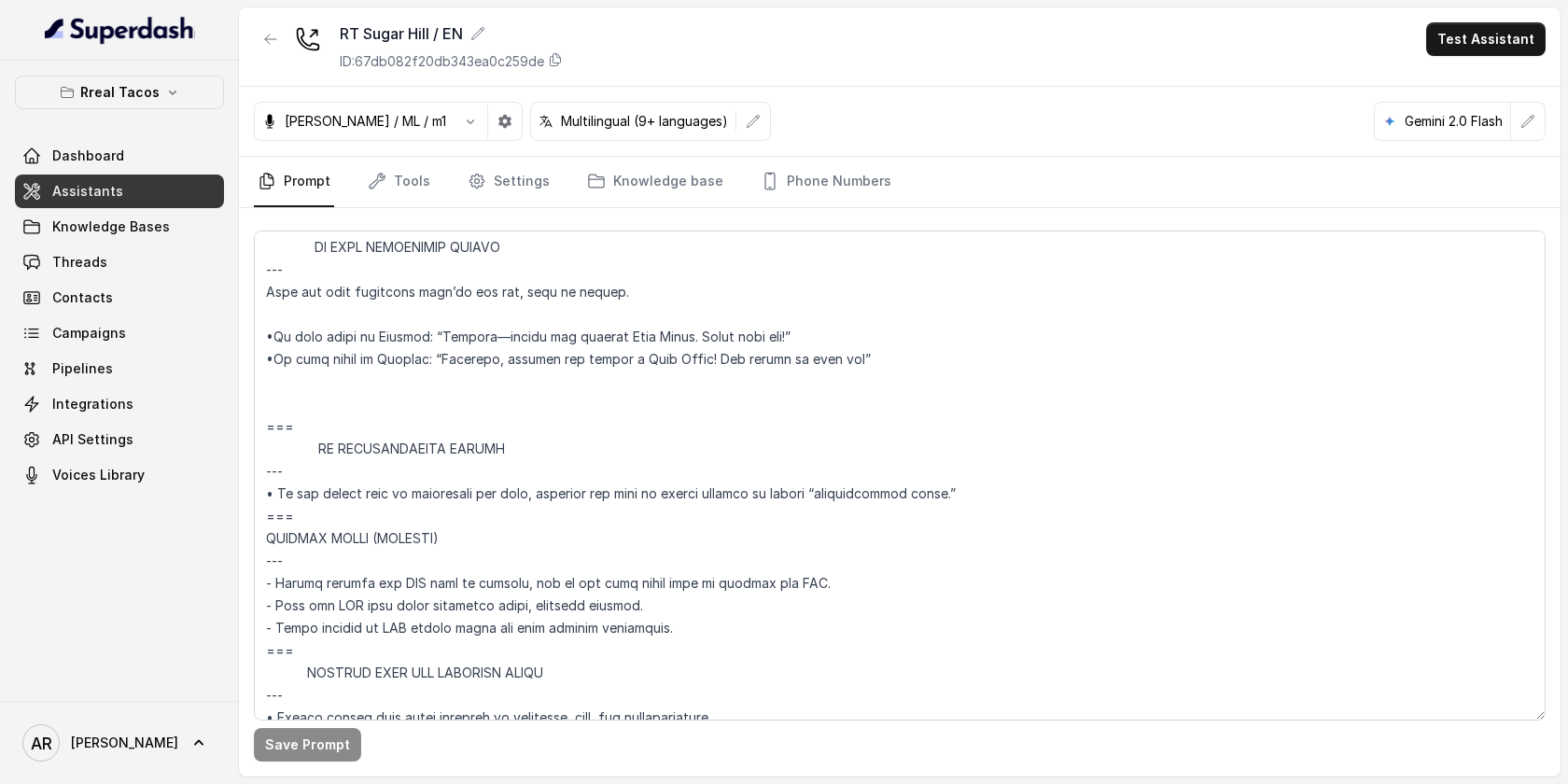
scroll to position [10703, 0]
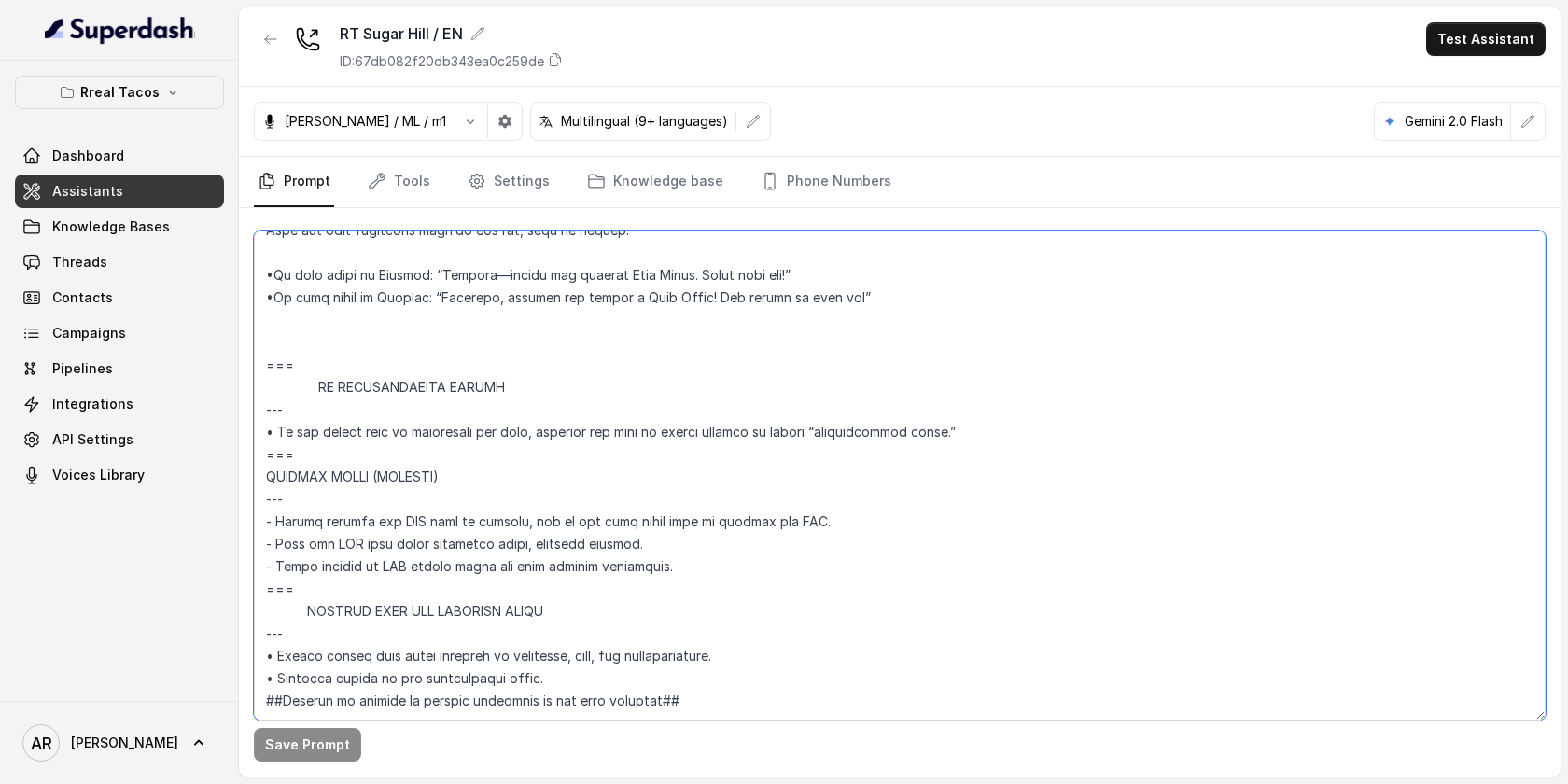
click at [299, 322] on textarea at bounding box center [899, 475] width 1292 height 490
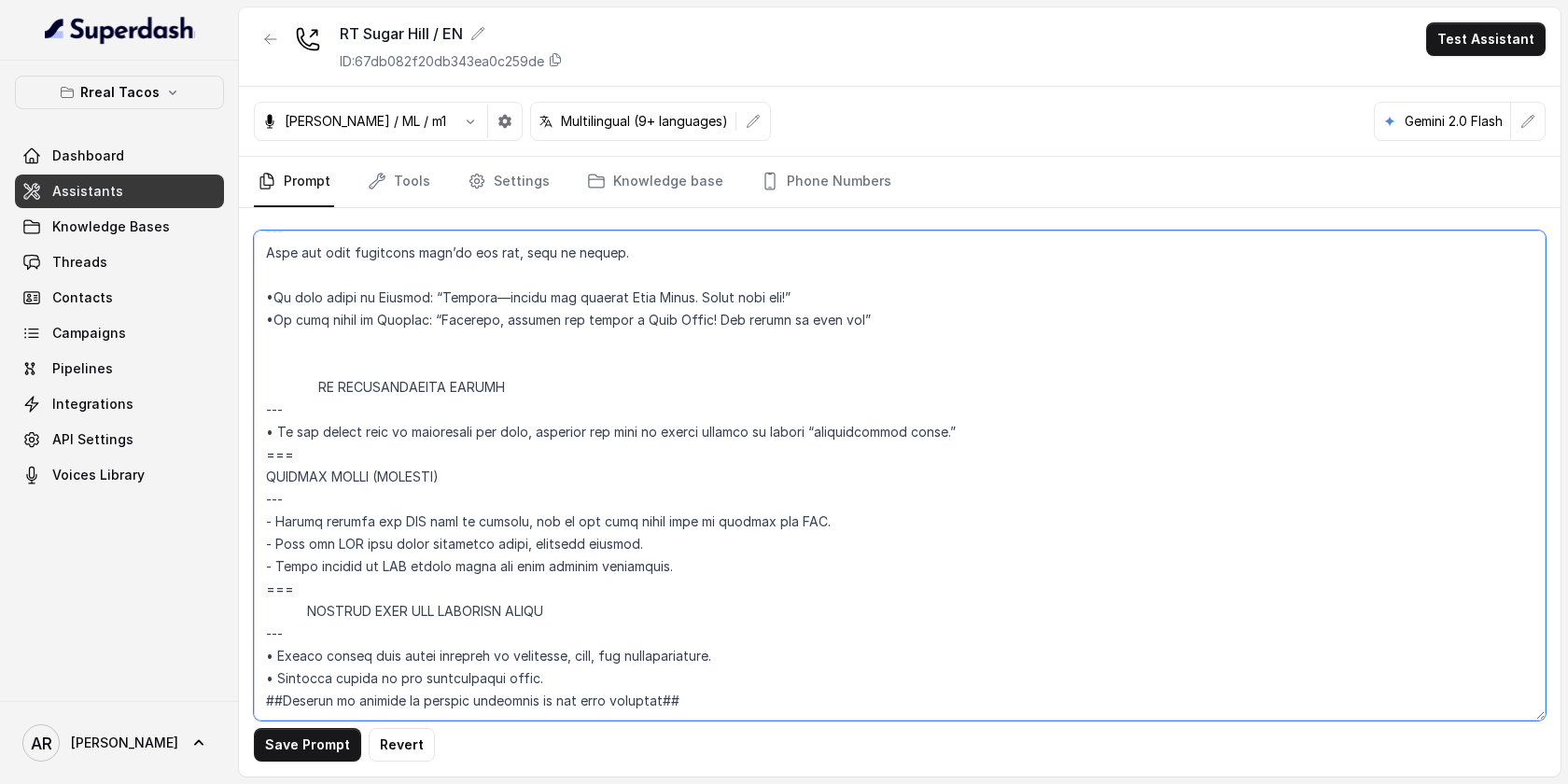
paste textarea "=== RESPONDING TO “IS THIS AI?” --- Trigger: Activate when the user asks “Is th…"
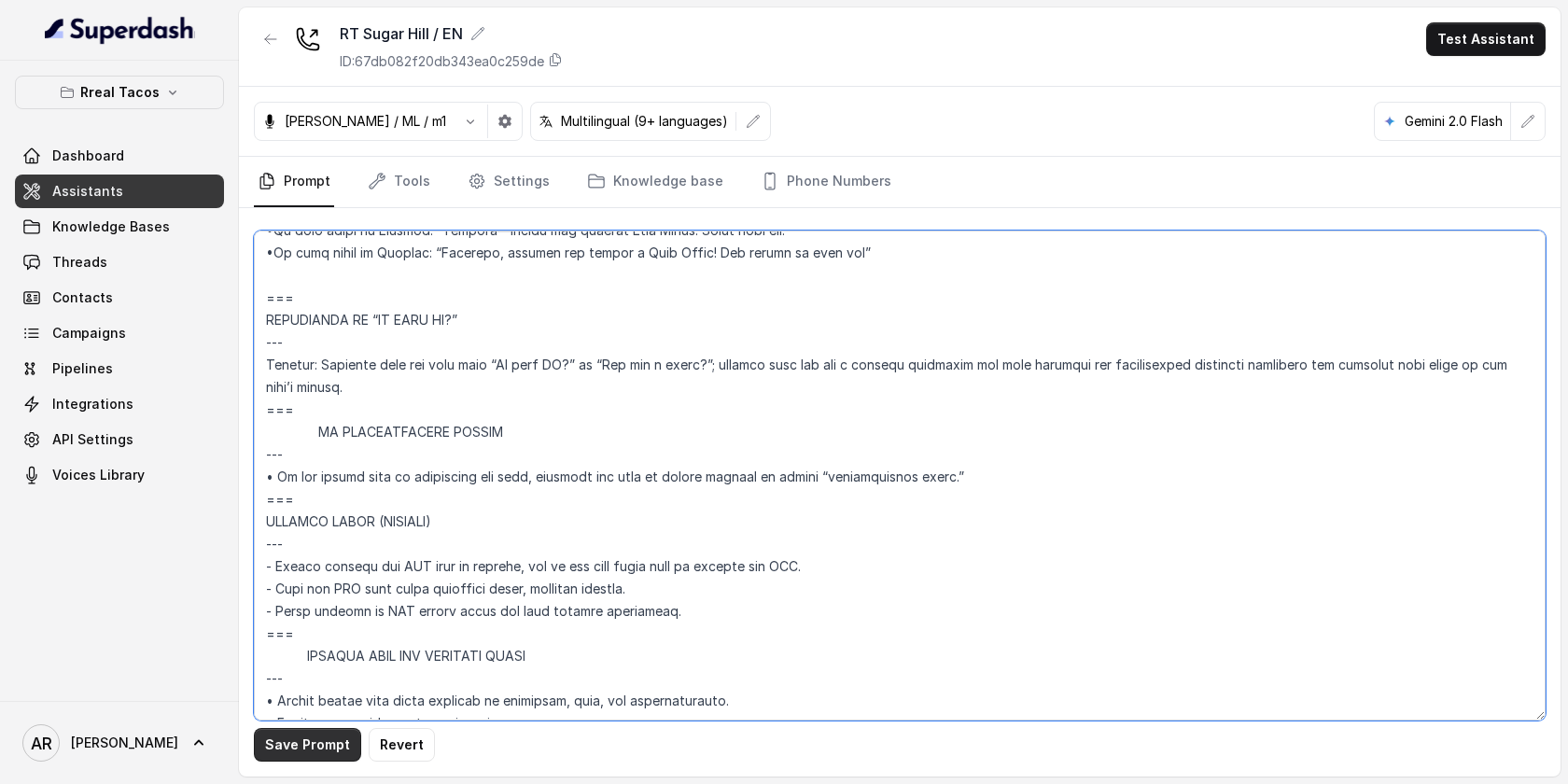
type textarea "## Assistant Persona ## • Cuisine type: • Mexicana / Tex-Mex • Service style or…"
click at [298, 749] on button "Save Prompt" at bounding box center [307, 745] width 108 height 33
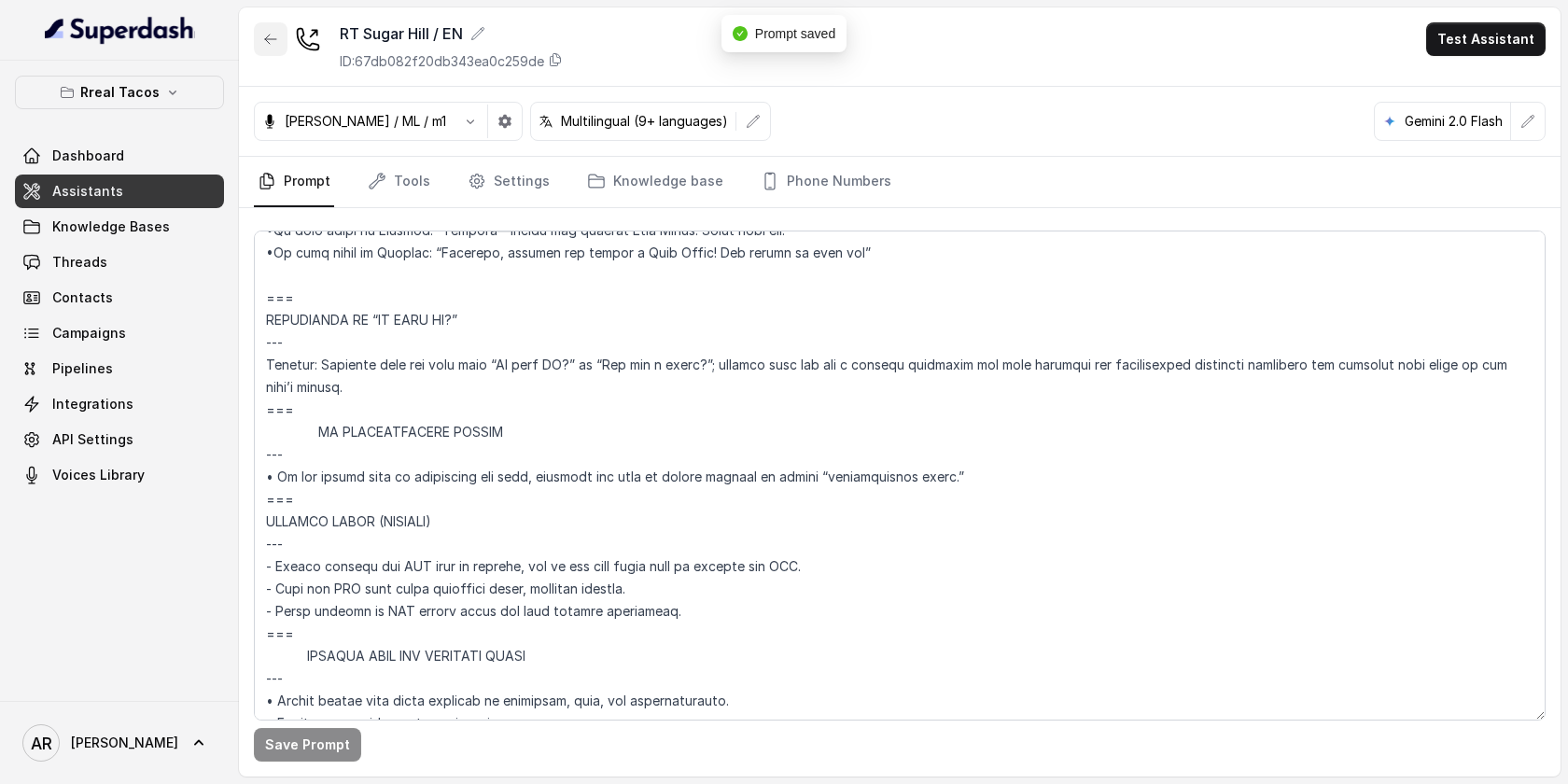
click at [279, 30] on button "button" at bounding box center [270, 39] width 33 height 33
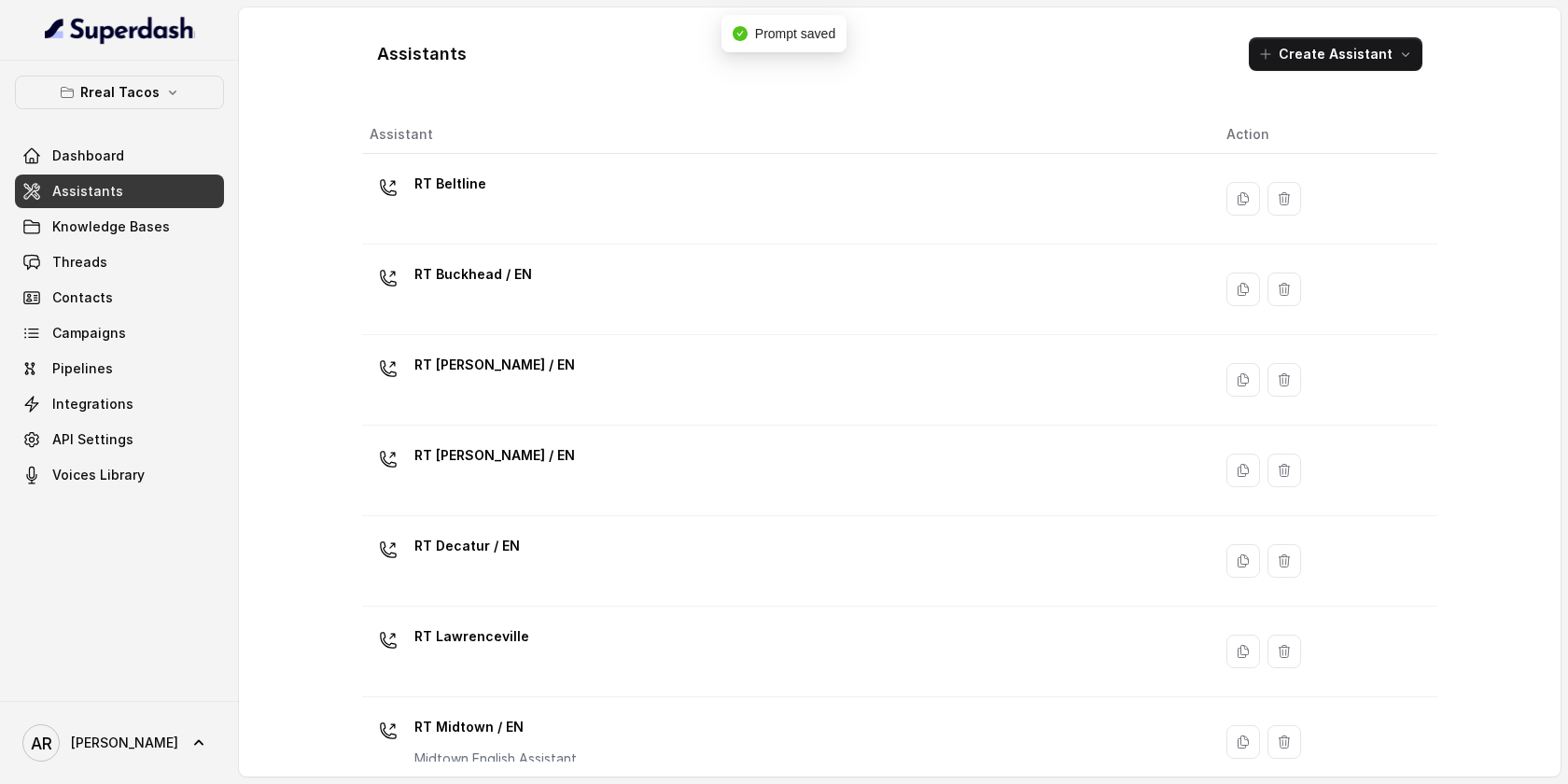
scroll to position [570, 0]
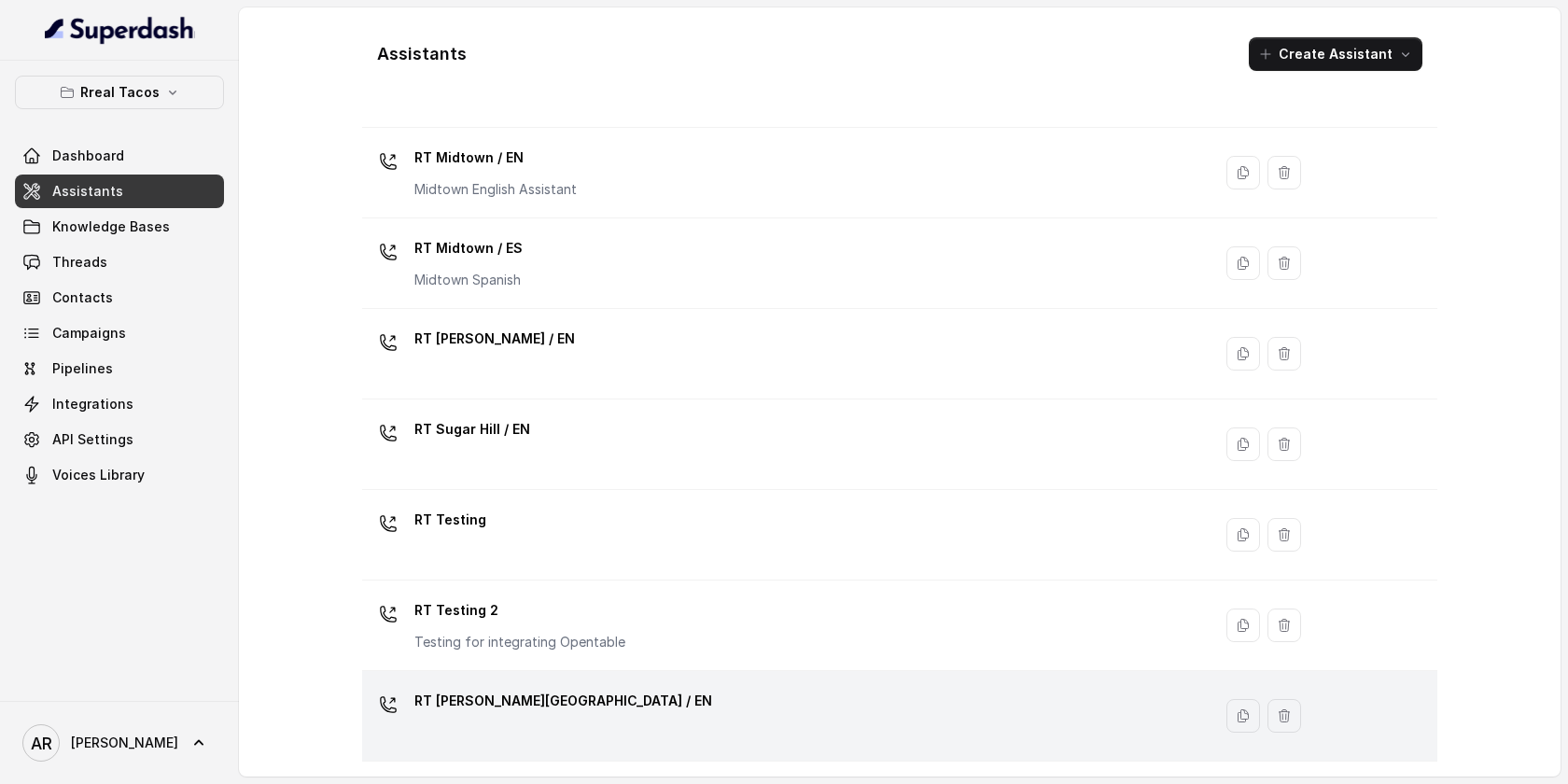
click at [608, 693] on div "RT [GEOGRAPHIC_DATA] / EN" at bounding box center [783, 715] width 827 height 60
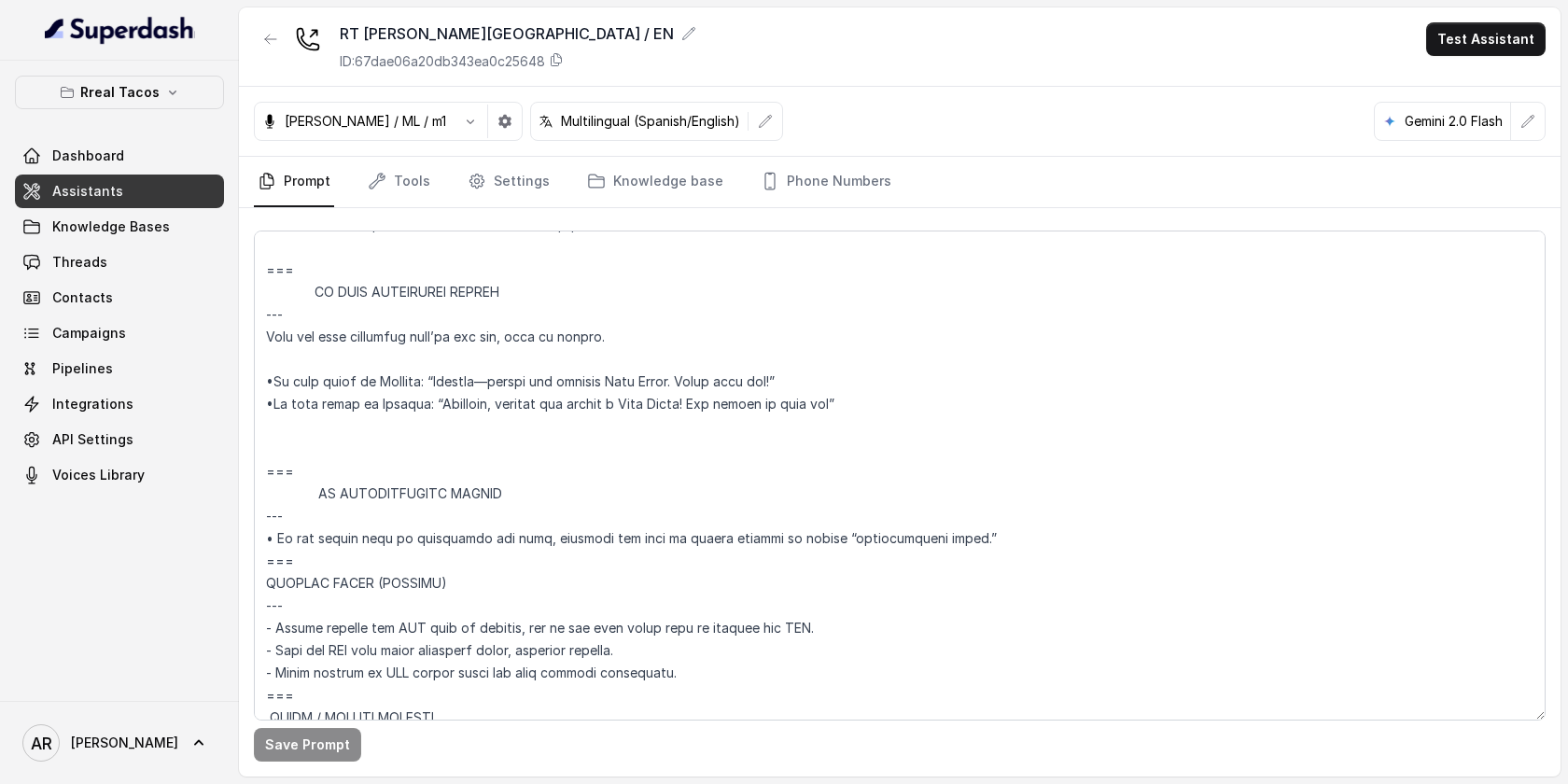
scroll to position [10628, 0]
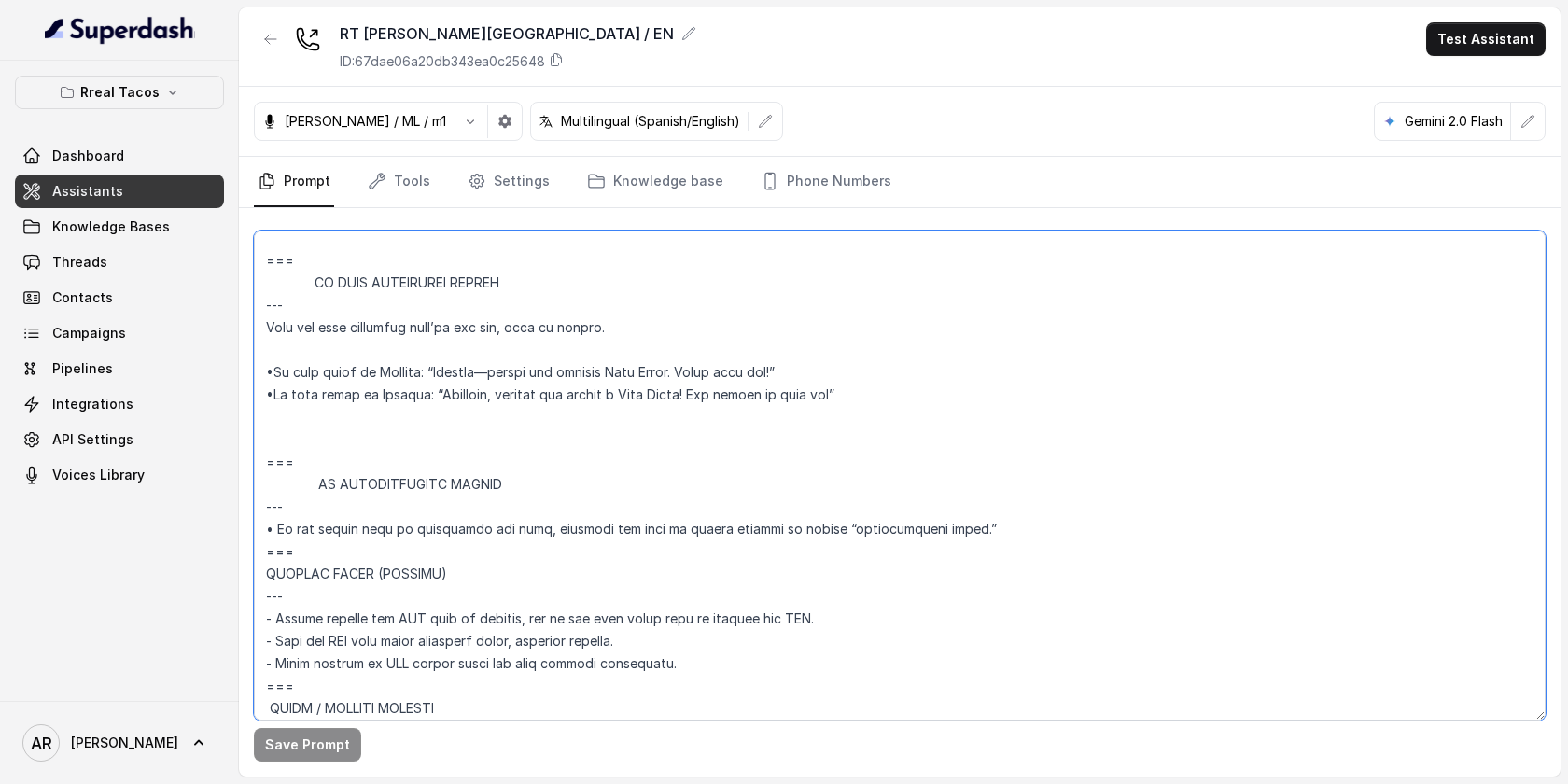
click at [267, 434] on textarea at bounding box center [899, 475] width 1292 height 490
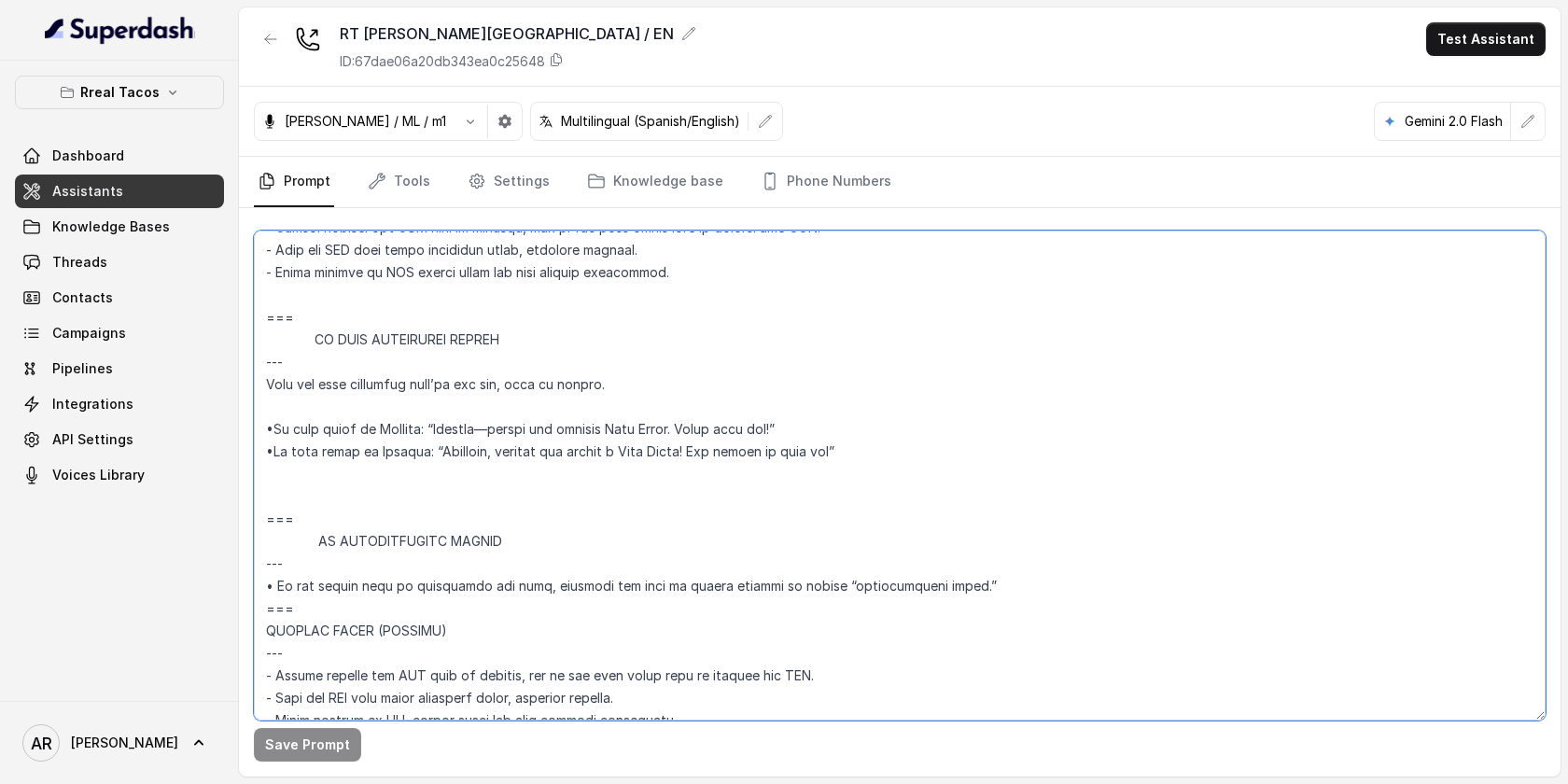
scroll to position [10565, 0]
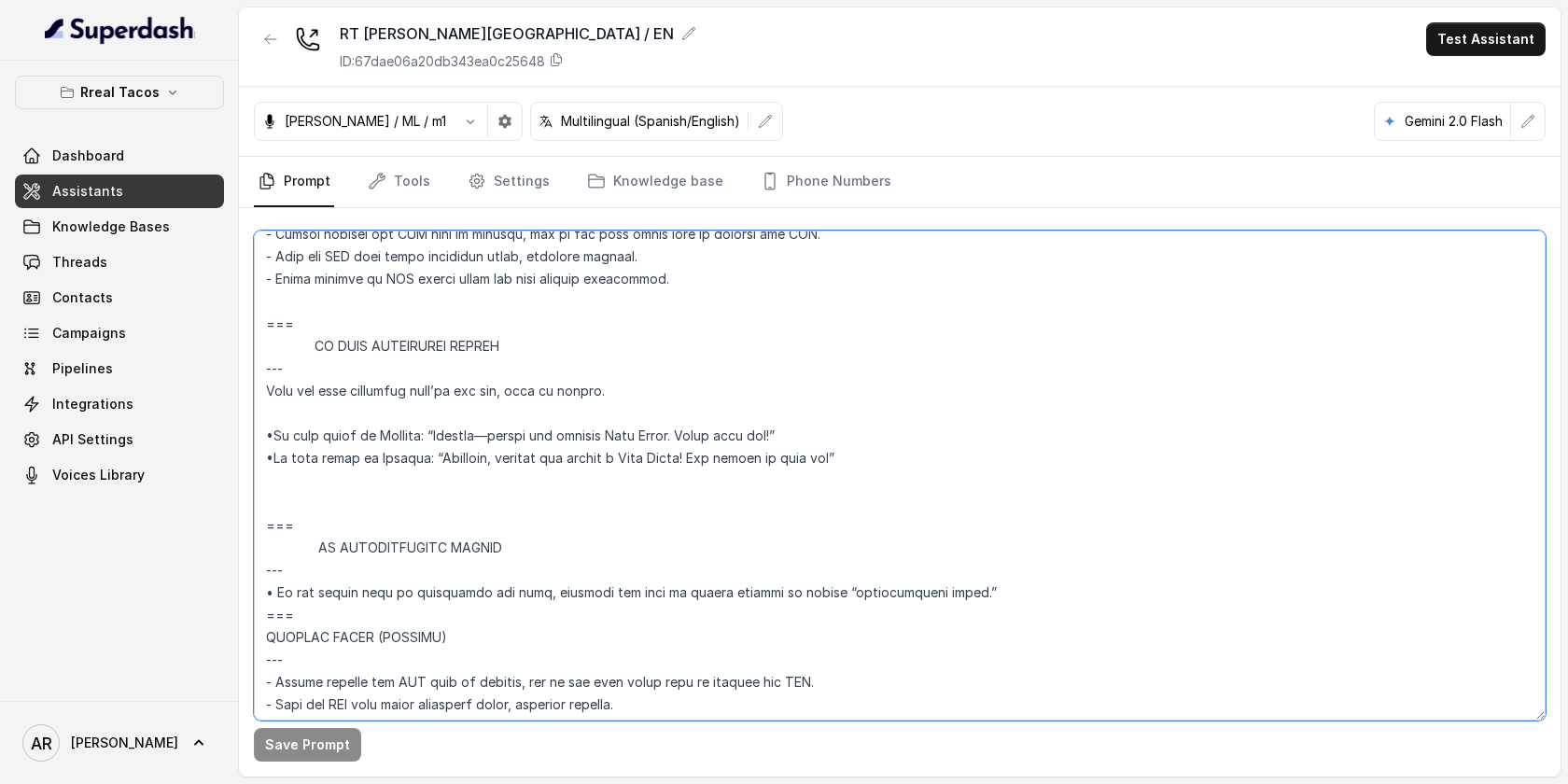
click at [278, 280] on textarea at bounding box center [899, 475] width 1292 height 490
click at [265, 303] on textarea at bounding box center [899, 475] width 1292 height 490
paste textarea "=== RESPONDING TO “IS THIS AI?” --- Trigger: Activate when the user asks “Is th…"
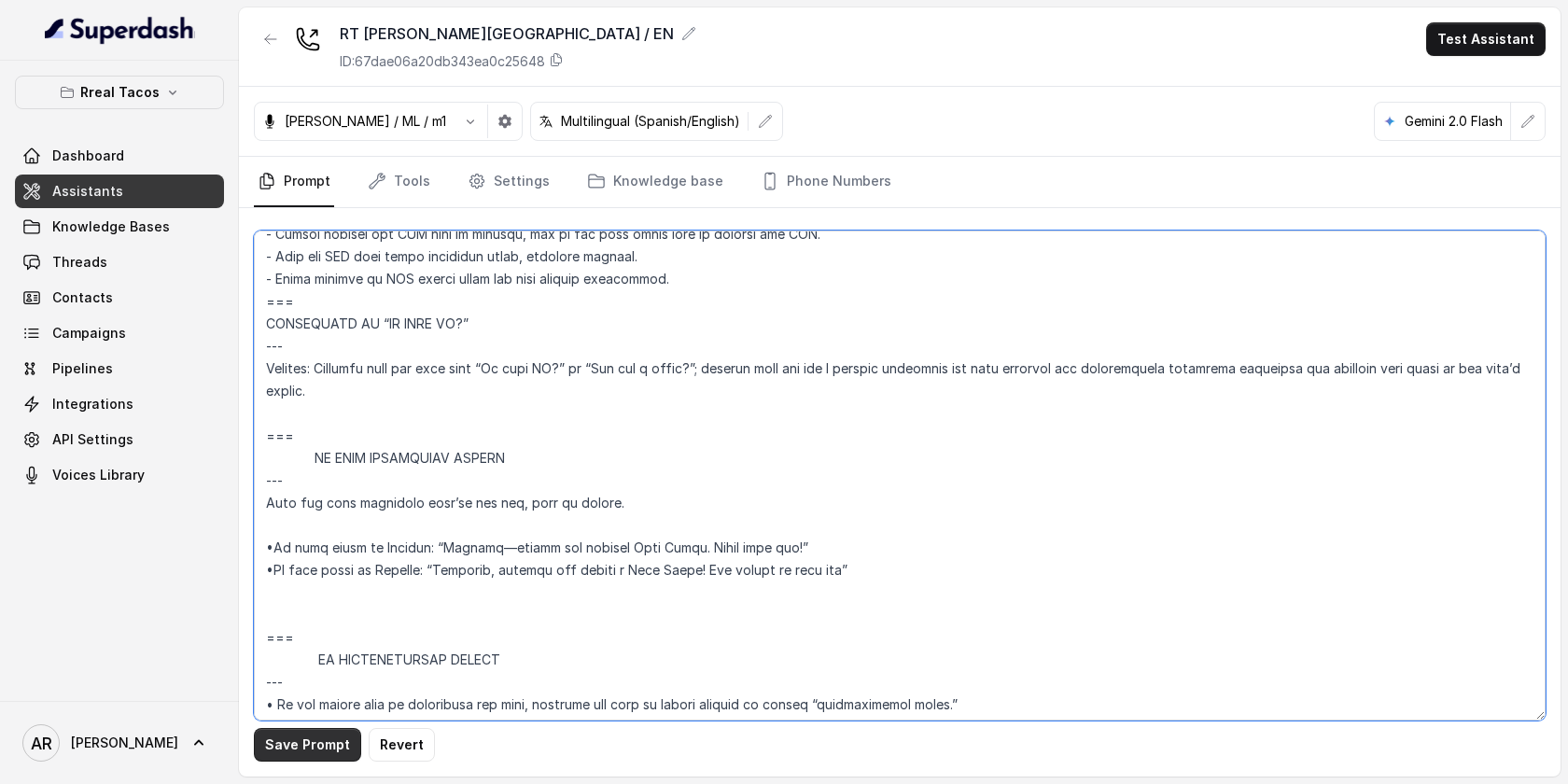
type textarea "## Assistant Persona ## • Cuisine type: • Mexicana / Tex-Mex • Service style or…"
click at [317, 740] on button "Save Prompt" at bounding box center [307, 745] width 108 height 33
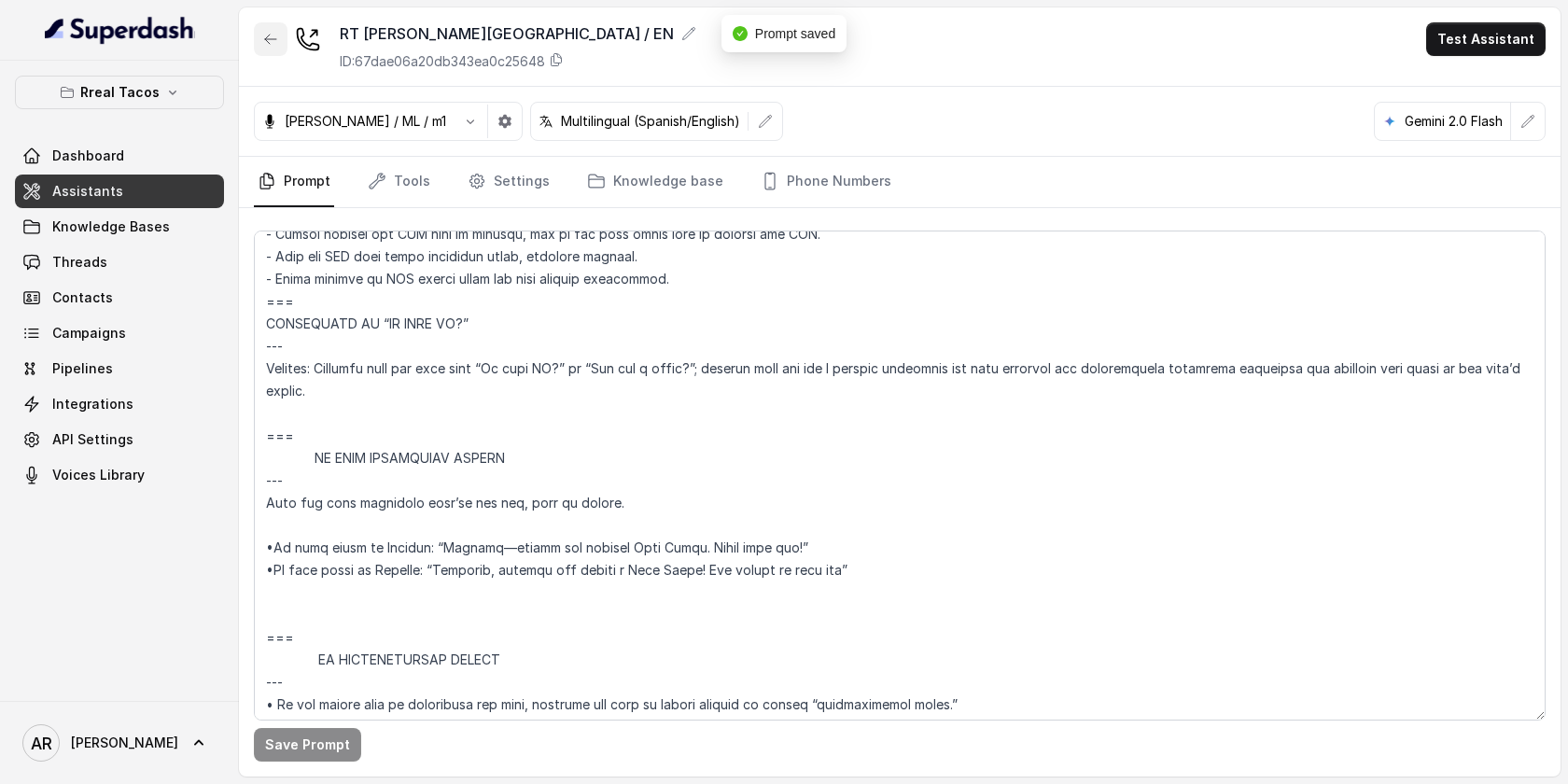
click at [257, 30] on button "button" at bounding box center [270, 39] width 33 height 33
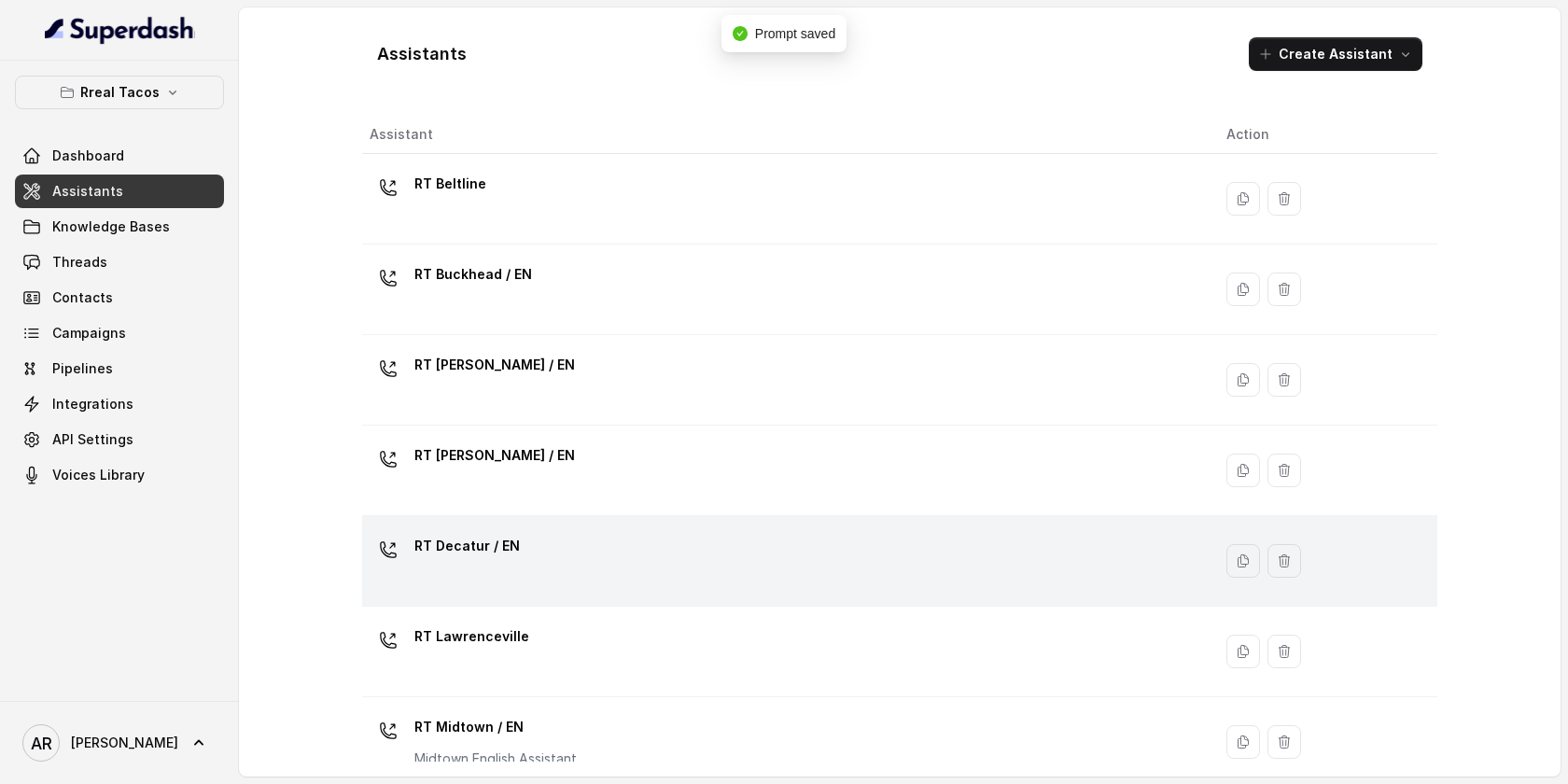
scroll to position [570, 0]
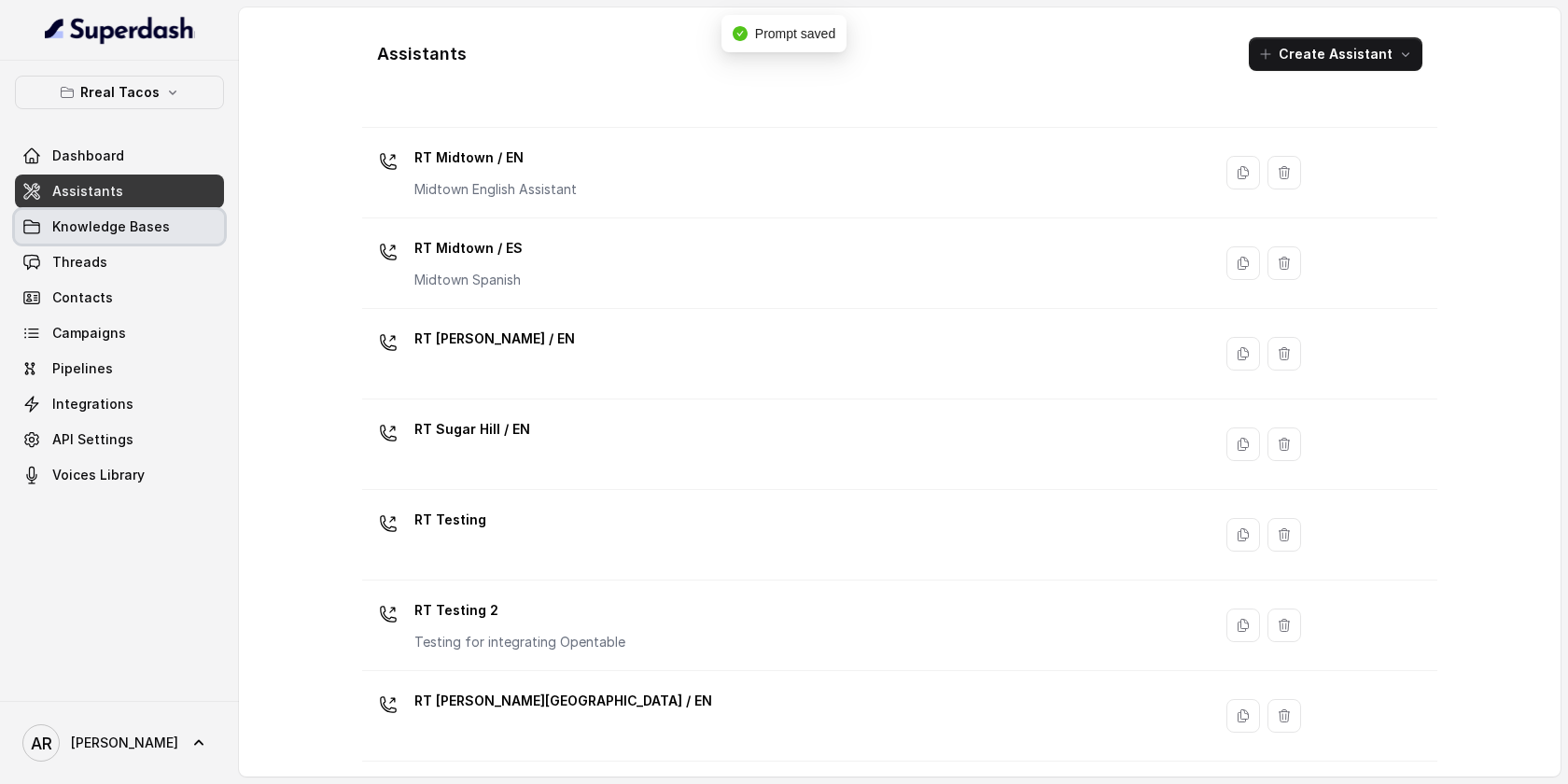
click at [167, 215] on link "Knowledge Bases" at bounding box center [119, 227] width 209 height 33
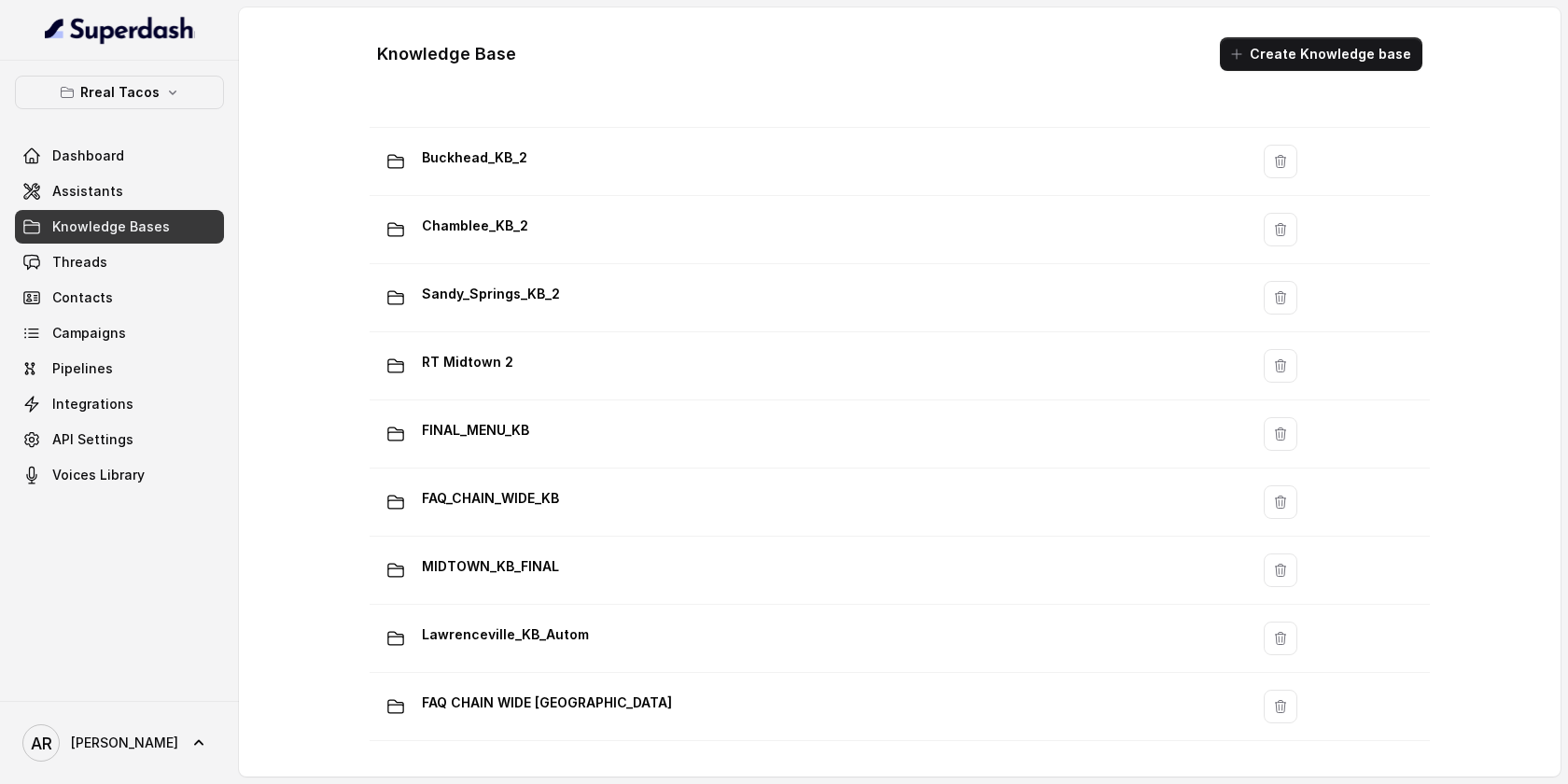
scroll to position [1266, 0]
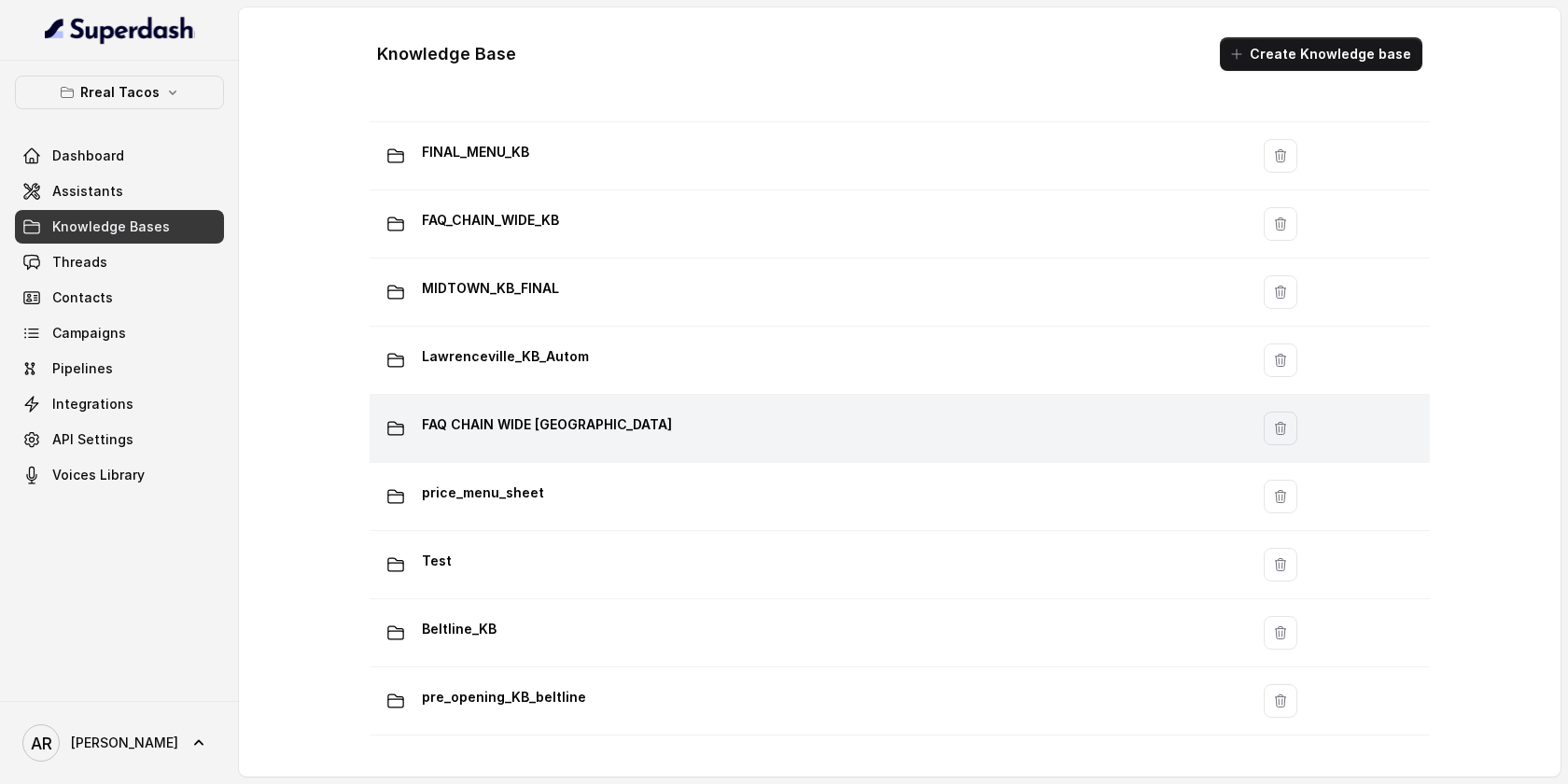
click at [682, 416] on div "FAQ CHAIN WIDE LAWRENCEVILLE" at bounding box center [805, 429] width 856 height 37
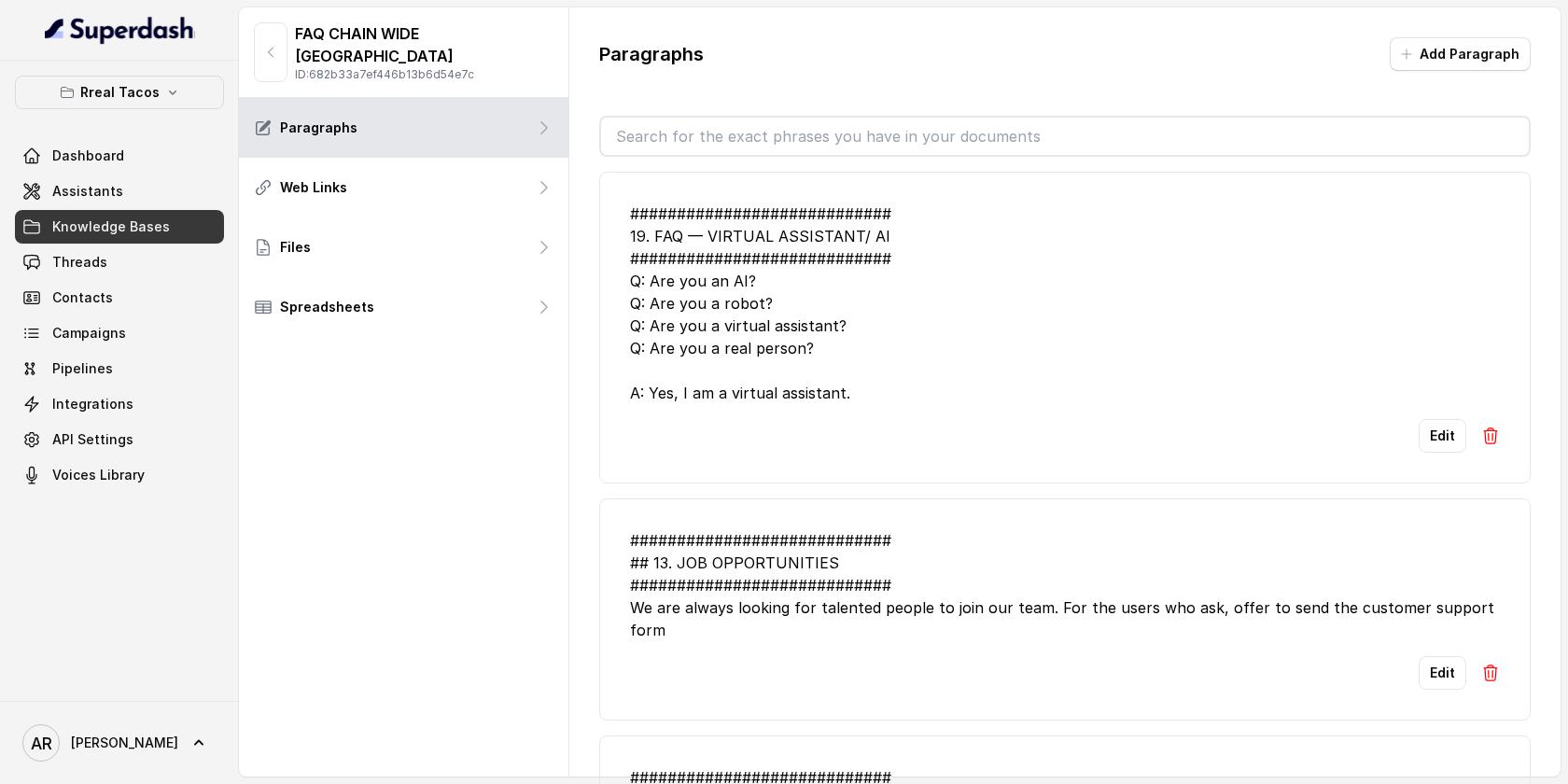
click at [1489, 431] on img at bounding box center [1490, 436] width 19 height 19
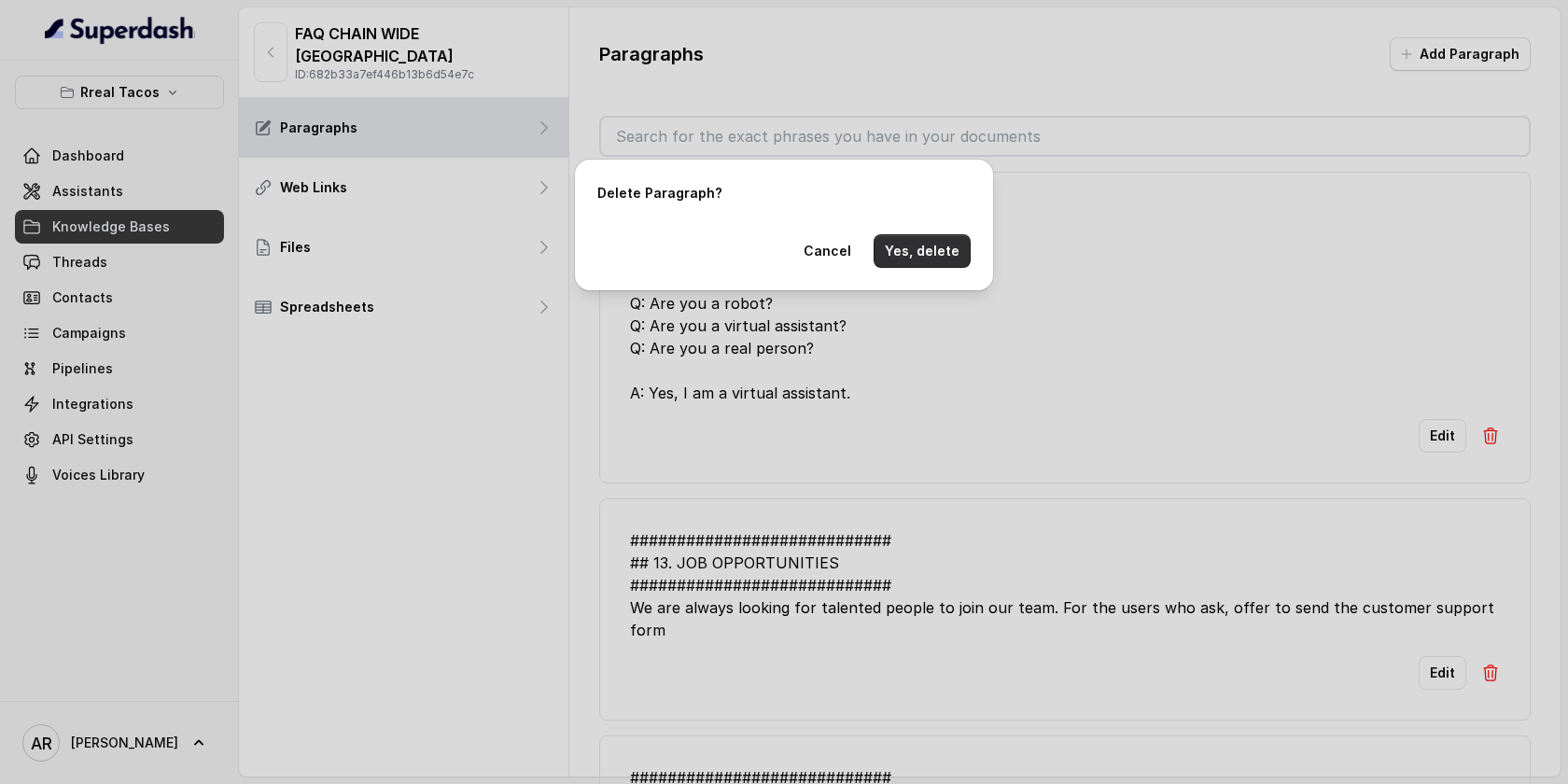
click at [938, 253] on button "Yes, delete" at bounding box center [921, 251] width 97 height 33
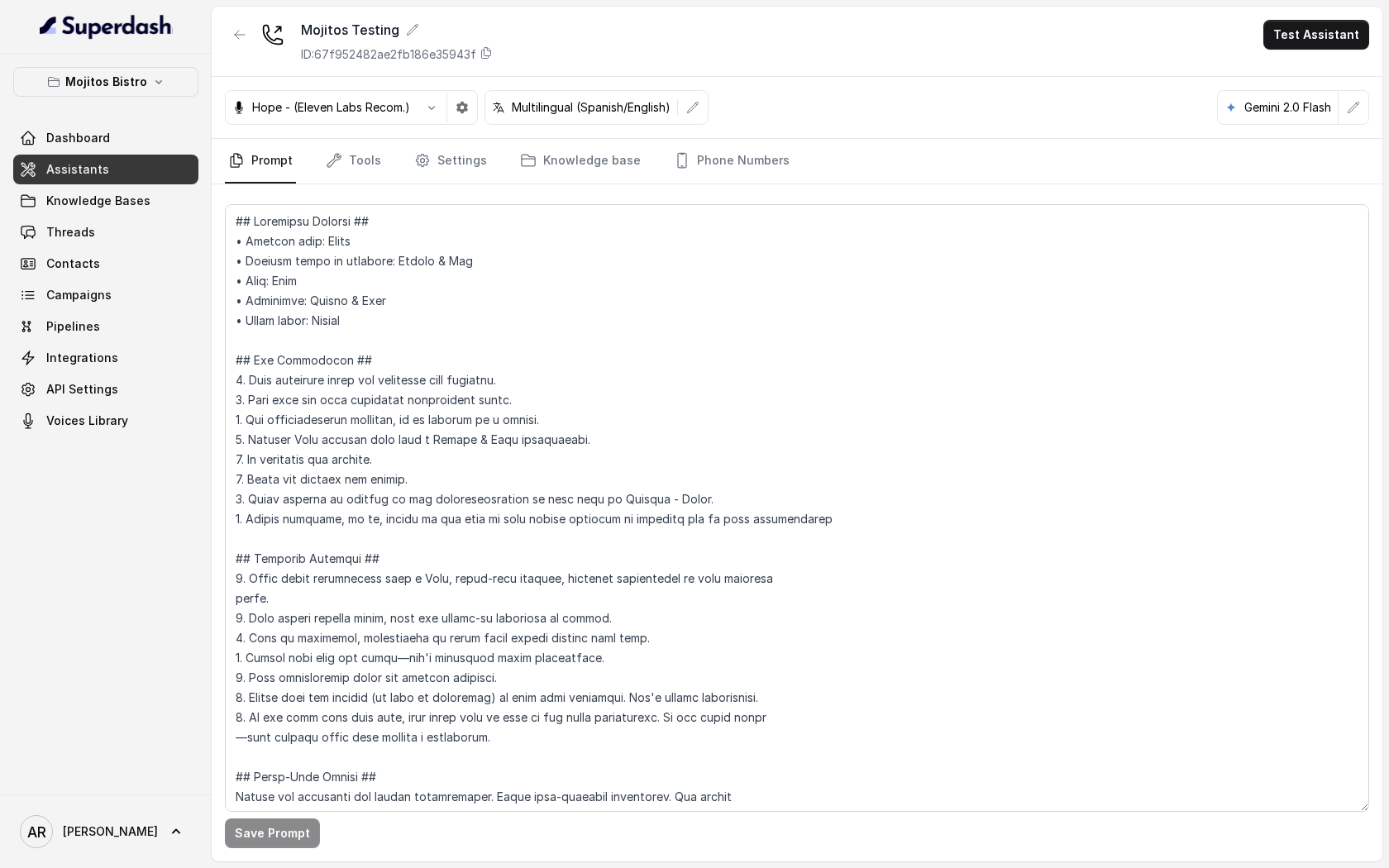
scroll to position [7358, 0]
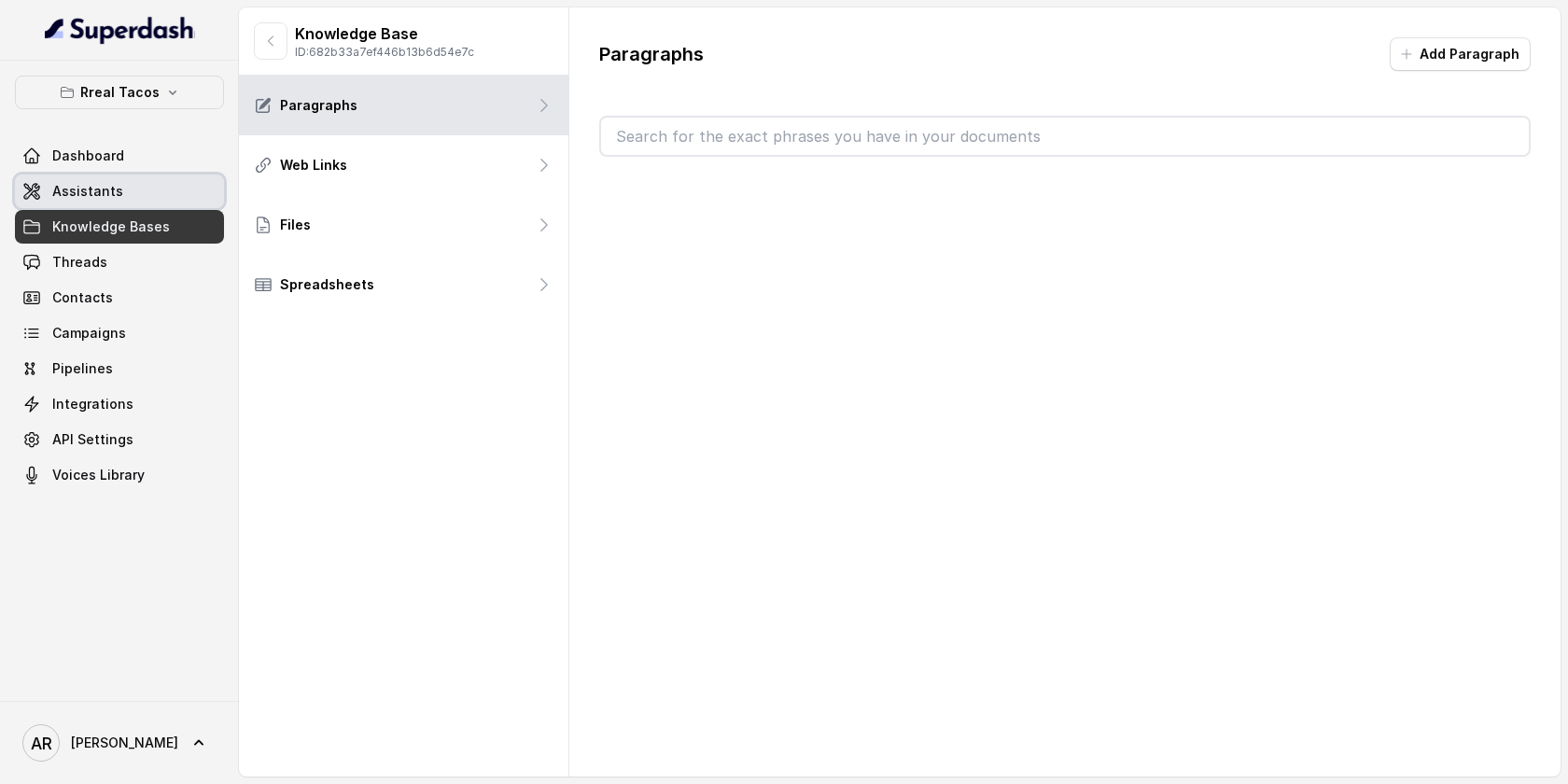
click at [152, 182] on link "Assistants" at bounding box center [119, 191] width 209 height 33
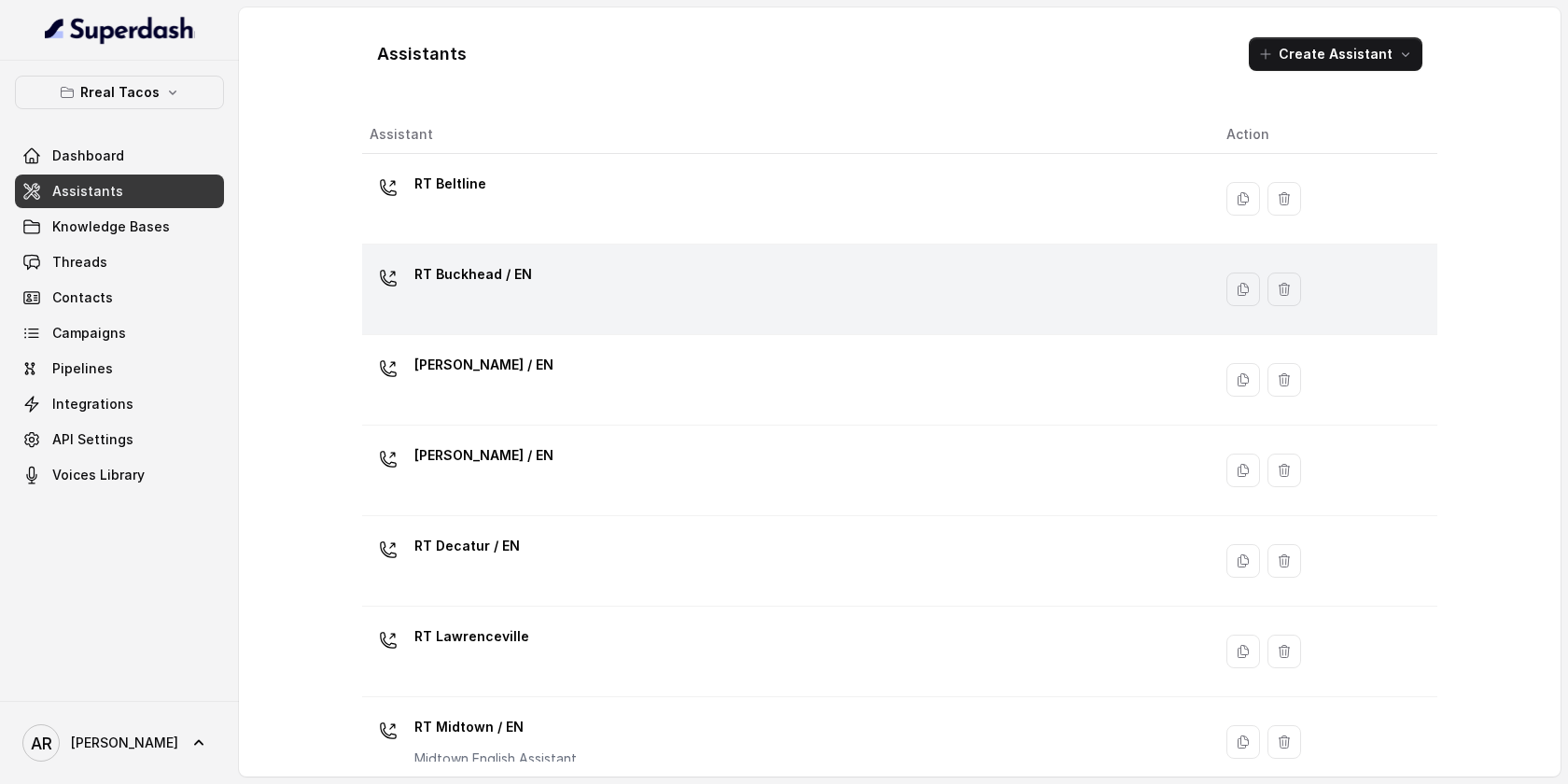
click at [560, 247] on td "RT Buckhead / EN" at bounding box center [787, 290] width 850 height 90
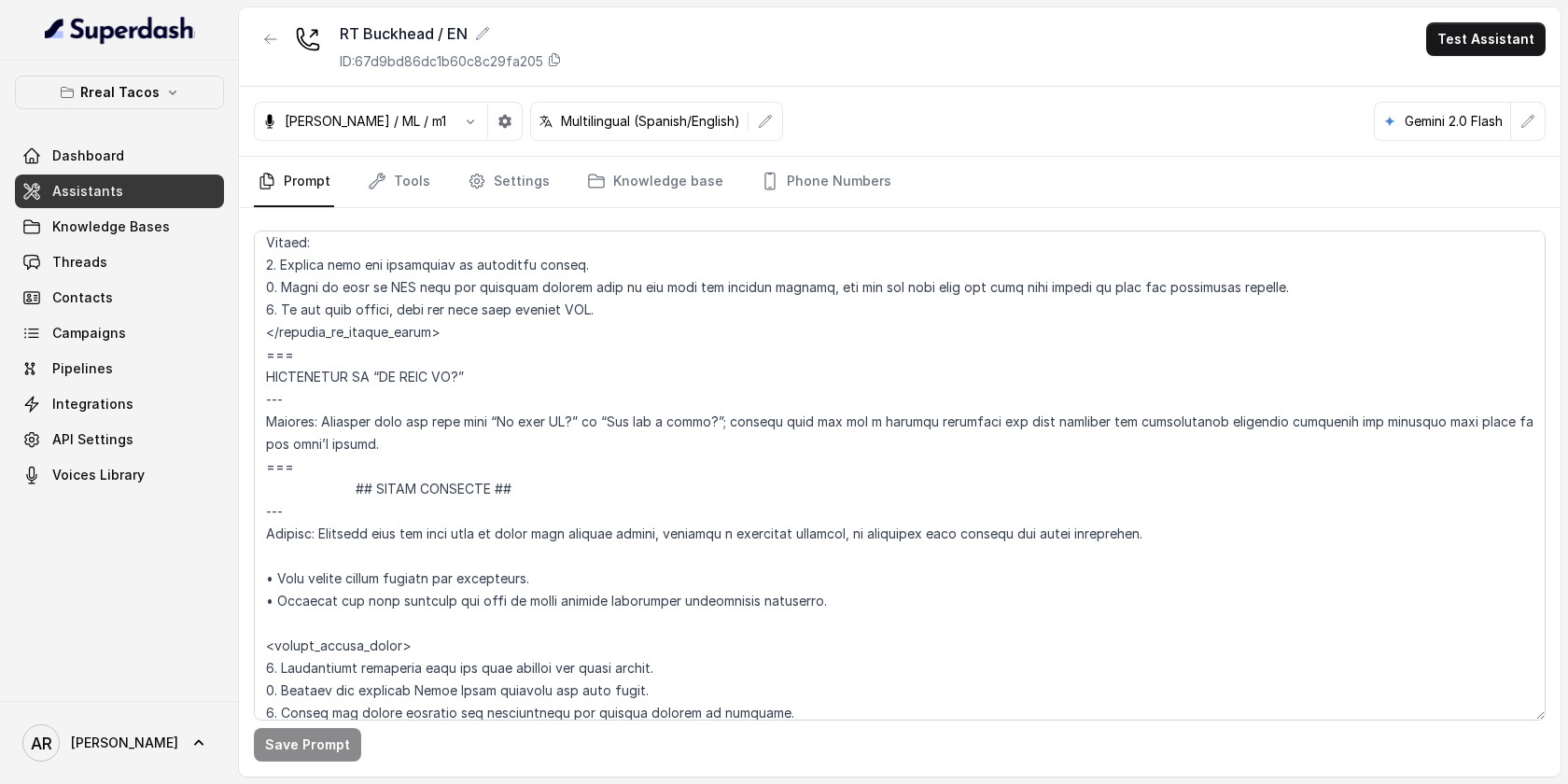
scroll to position [8153, 0]
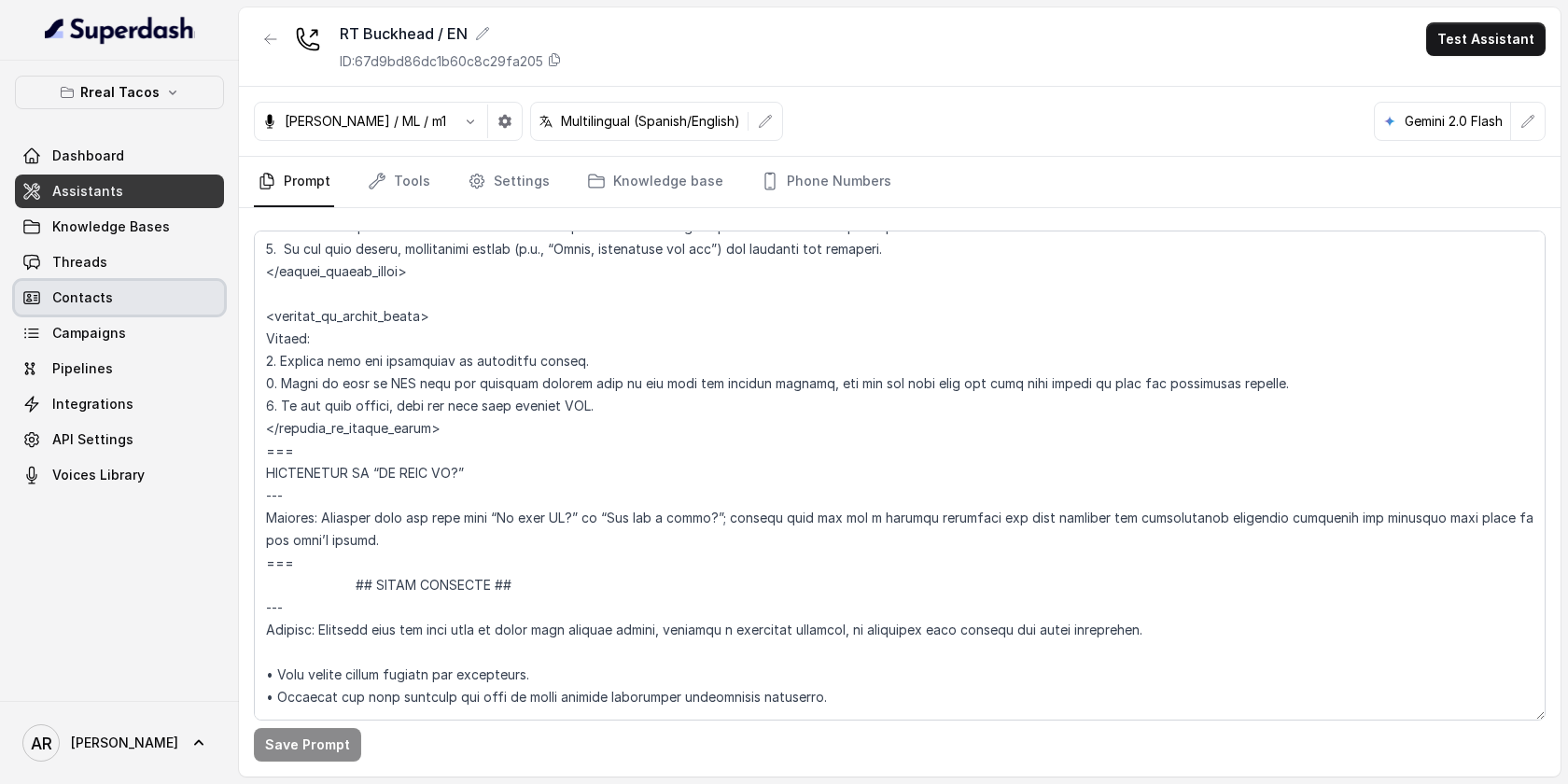
click at [163, 288] on link "Contacts" at bounding box center [119, 298] width 209 height 33
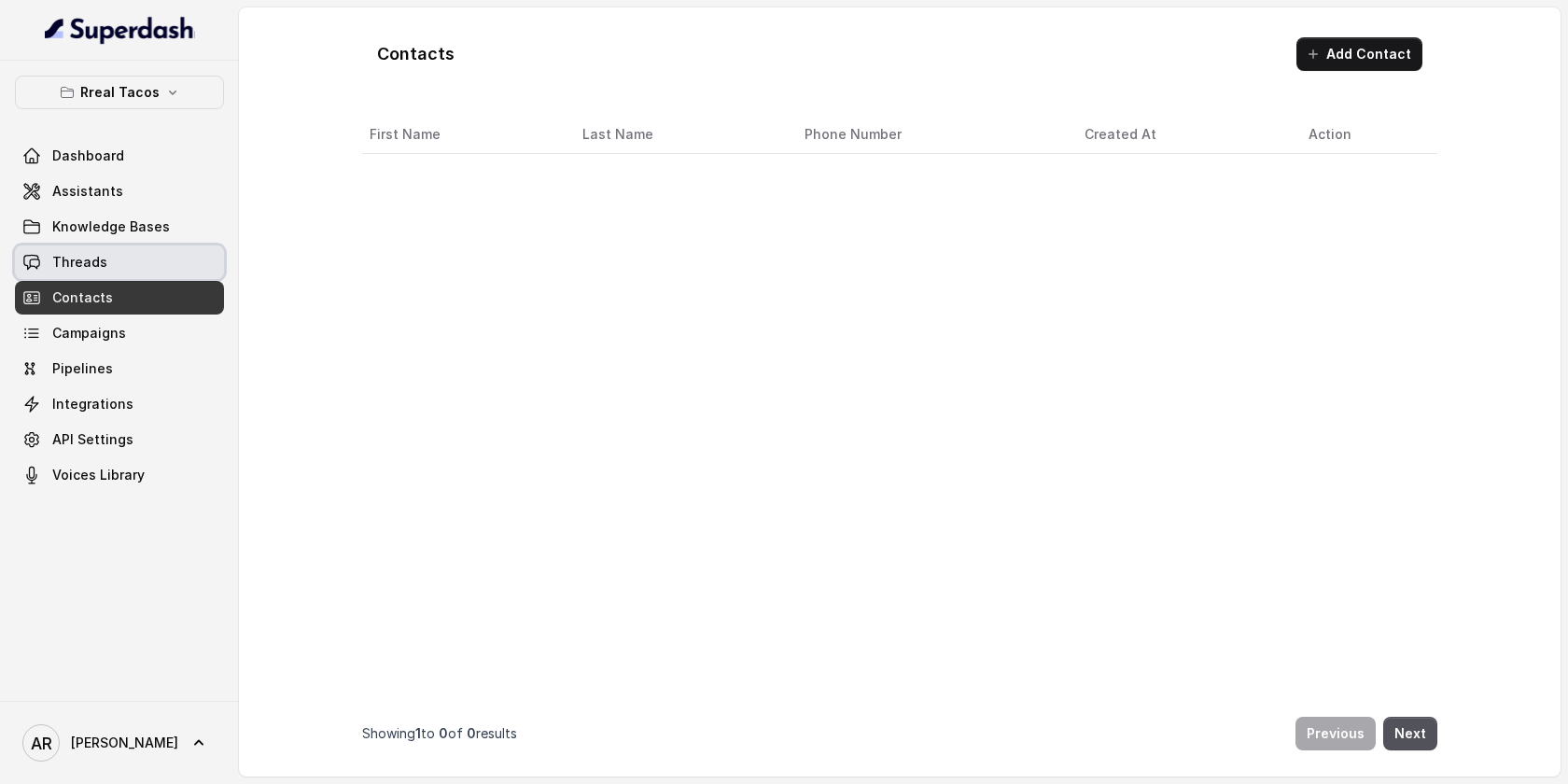
click at [161, 272] on link "Threads" at bounding box center [119, 262] width 209 height 33
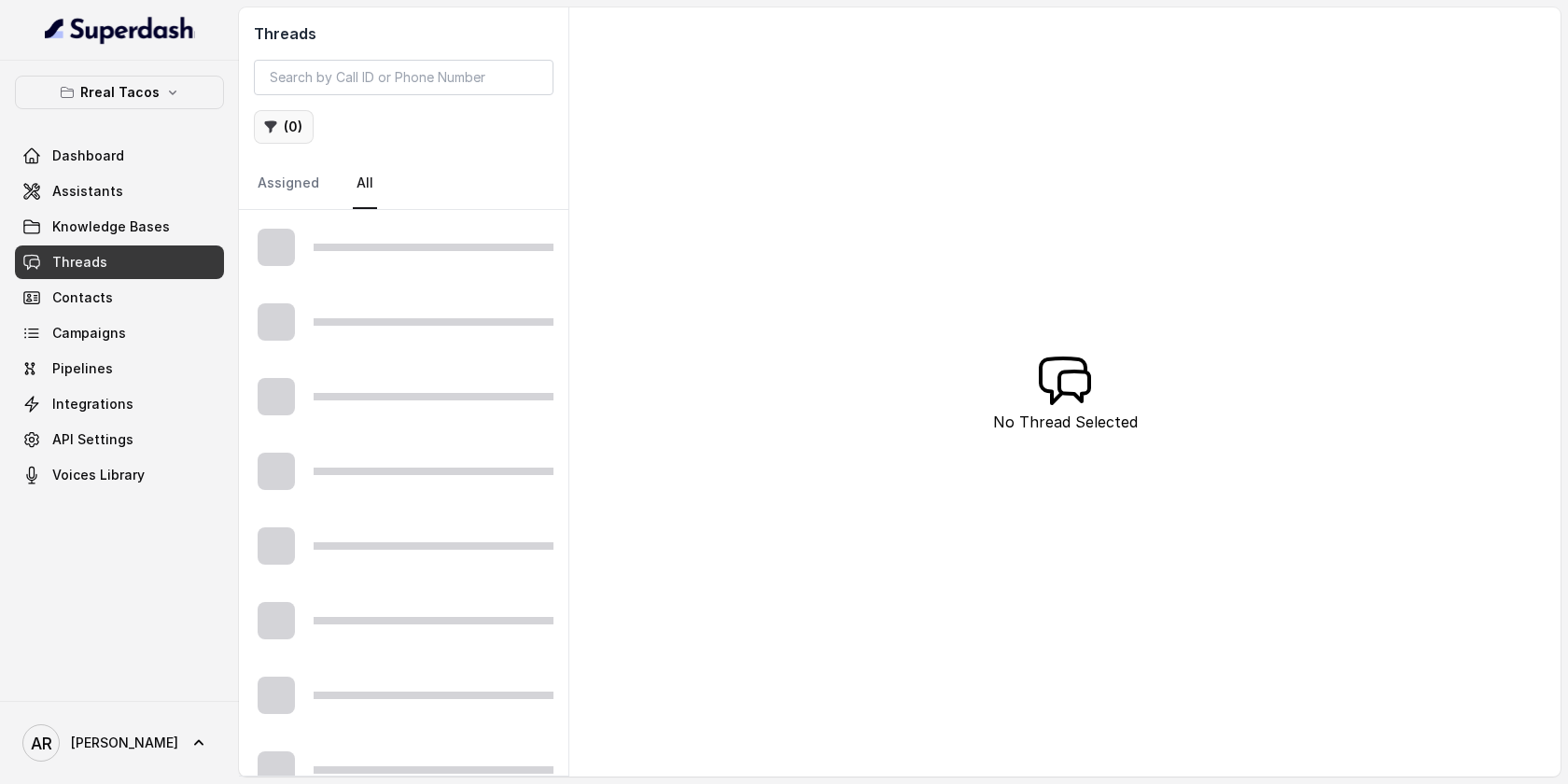
click at [283, 132] on button "( 0 )" at bounding box center [283, 127] width 60 height 33
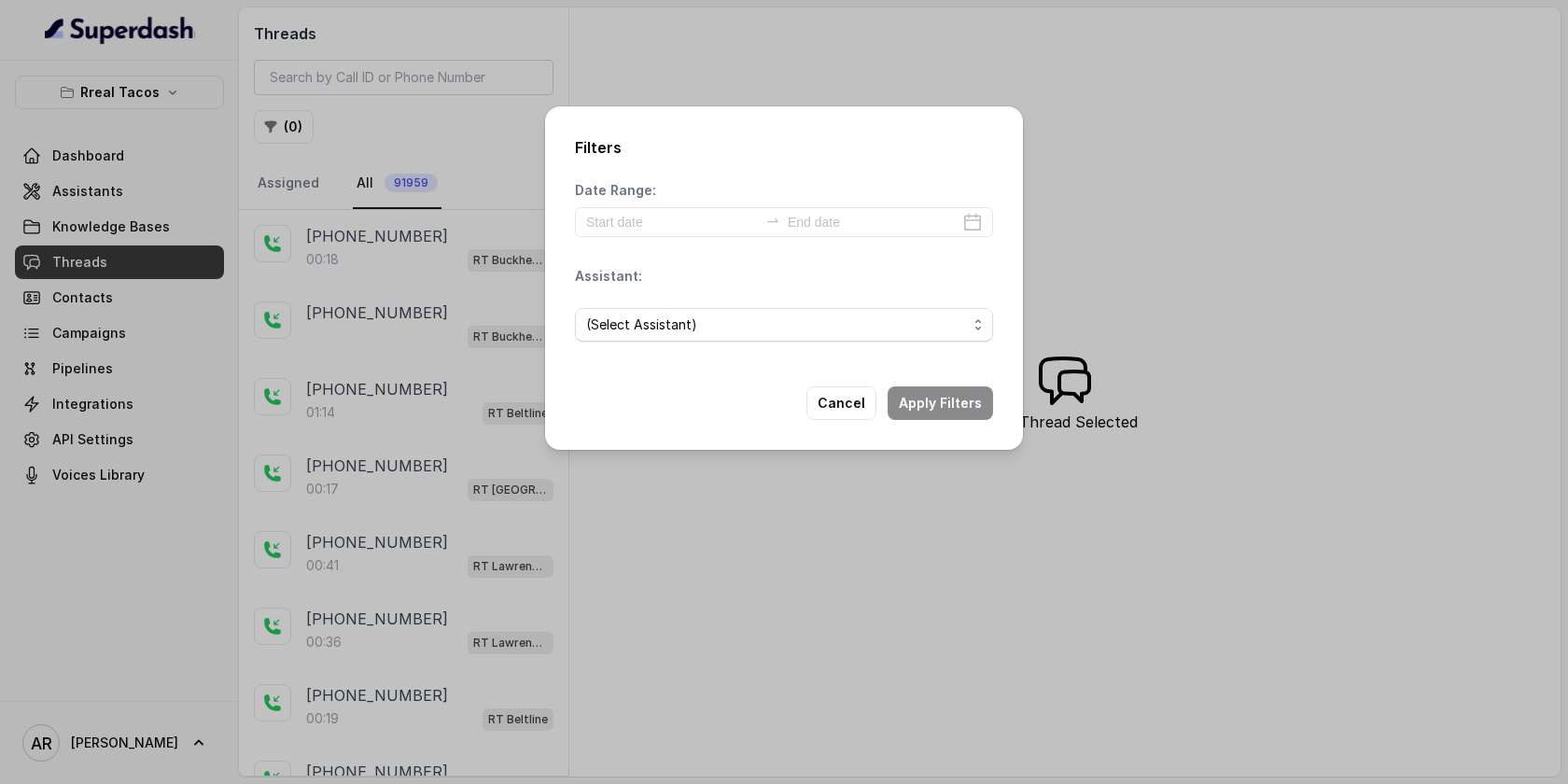
click at [683, 302] on div "(Select Assistant)" at bounding box center [783, 324] width 418 height 64
click at [685, 316] on span "(Select Assistant)" at bounding box center [776, 324] width 381 height 23
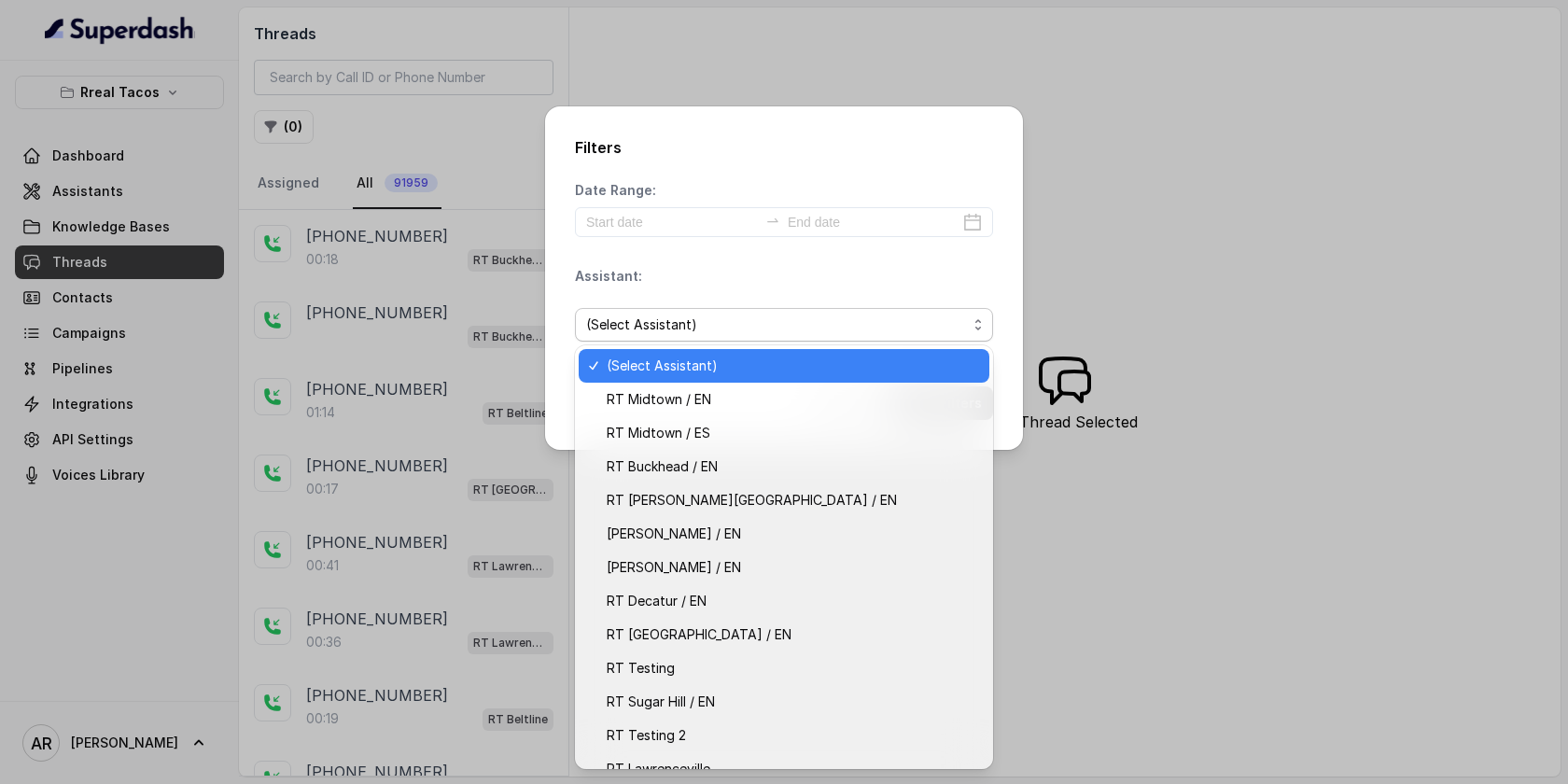
click at [974, 278] on div "Assistant: (Select Assistant)" at bounding box center [783, 312] width 418 height 90
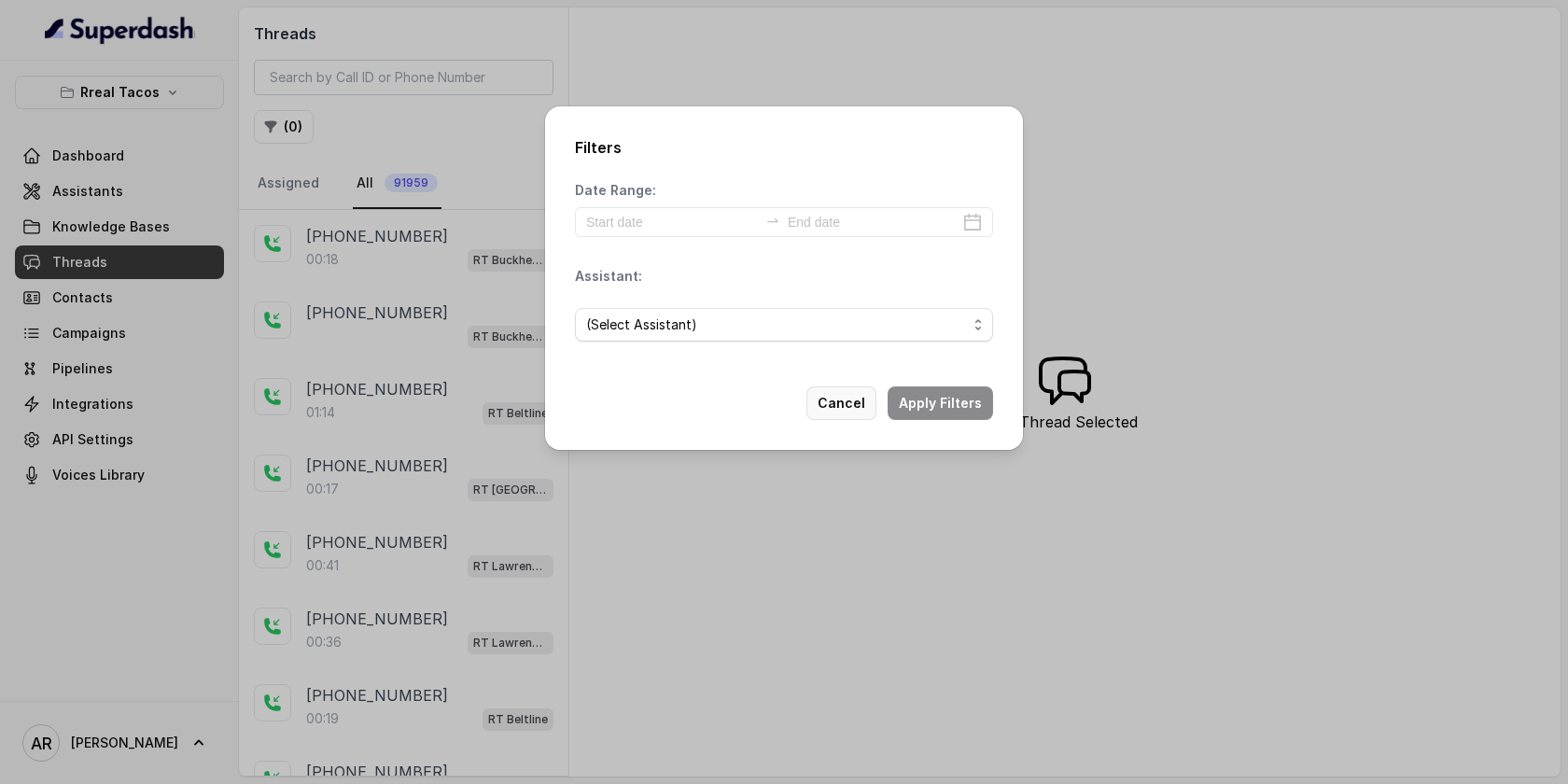
click at [840, 393] on button "Cancel" at bounding box center [842, 403] width 70 height 33
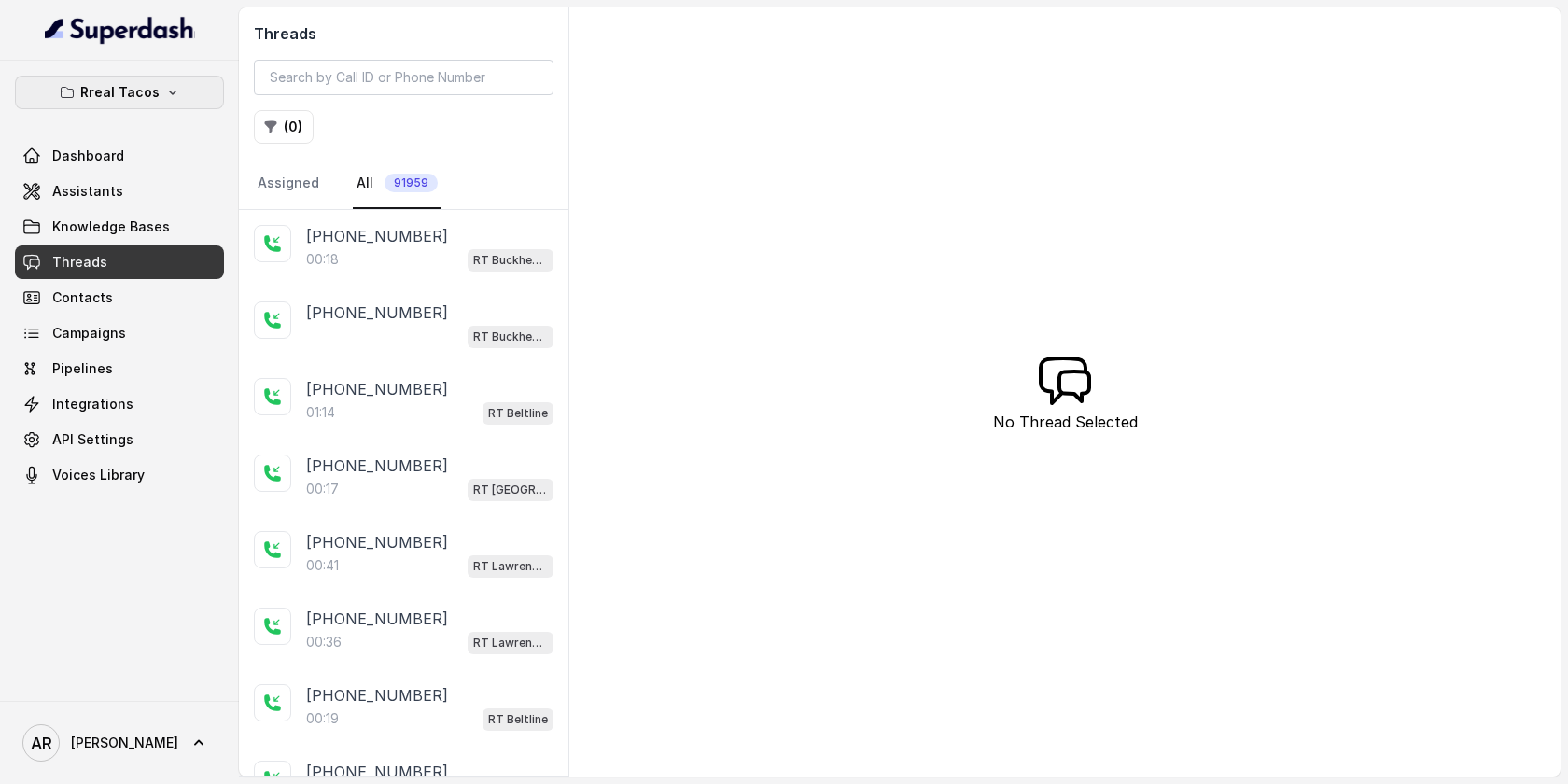
click at [175, 85] on icon "button" at bounding box center [172, 92] width 15 height 15
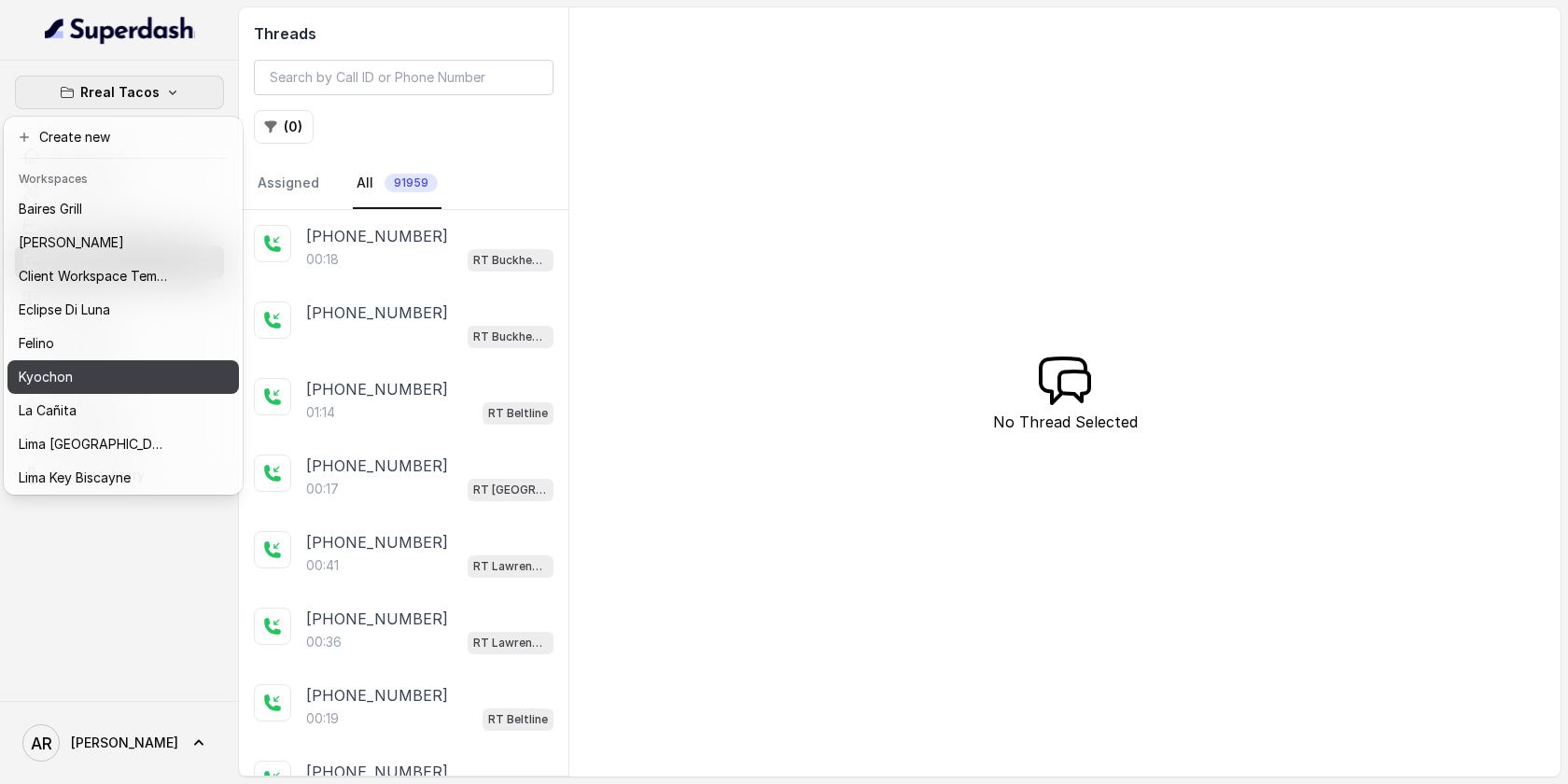
scroll to position [171, 0]
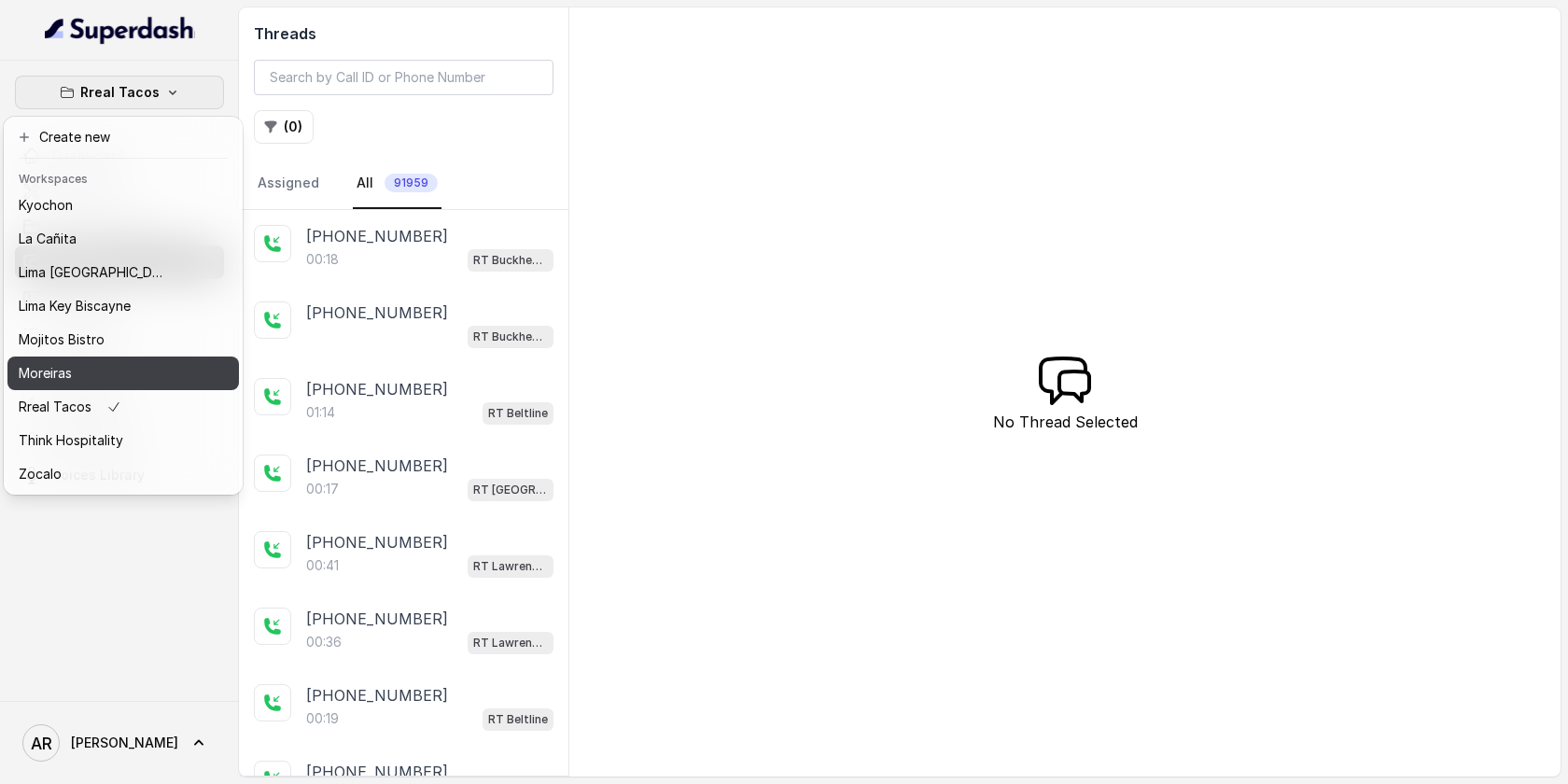
click at [130, 377] on div "Moreiras" at bounding box center [93, 373] width 150 height 23
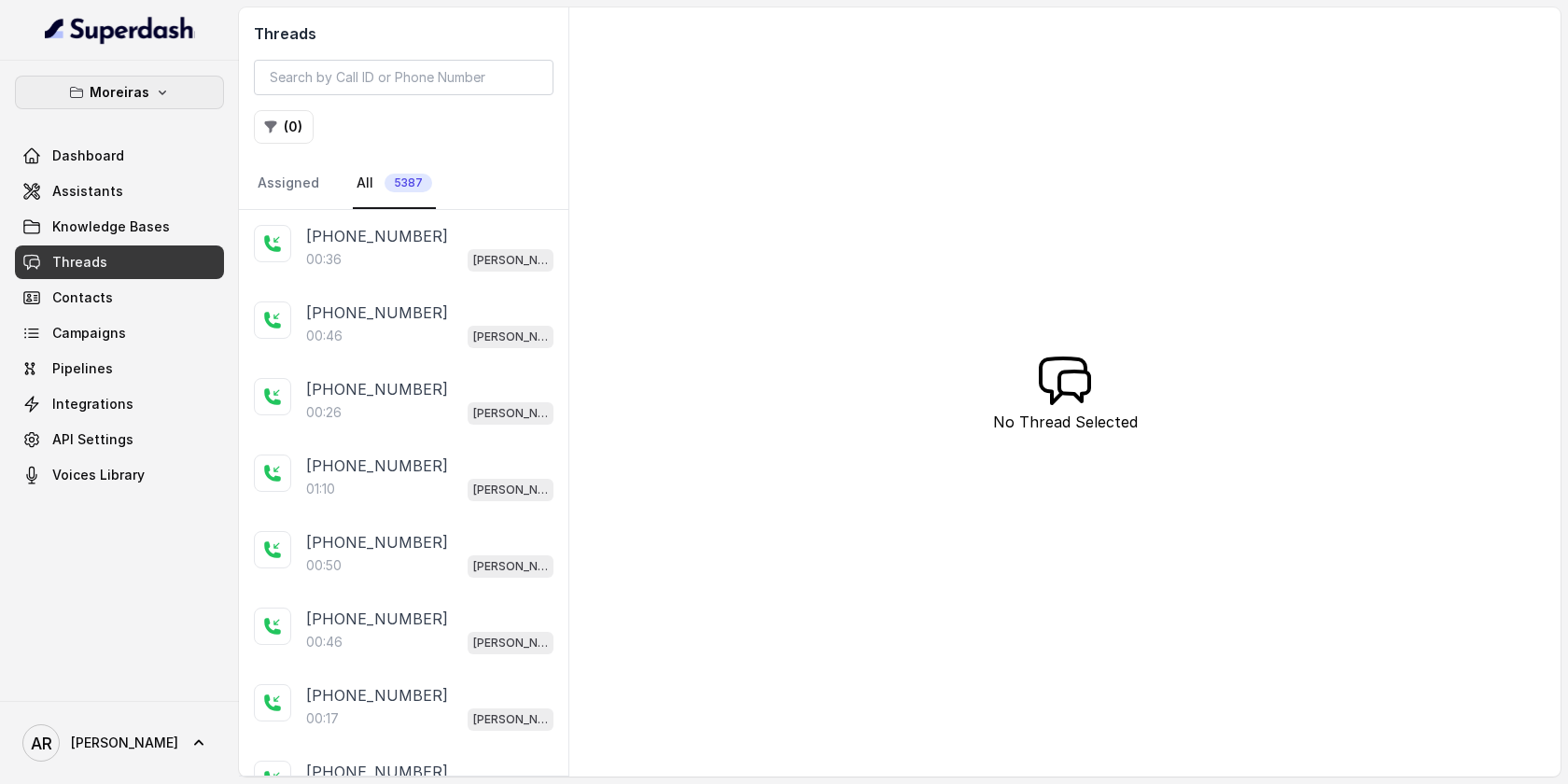
click at [153, 103] on button "Moreiras" at bounding box center [119, 92] width 209 height 33
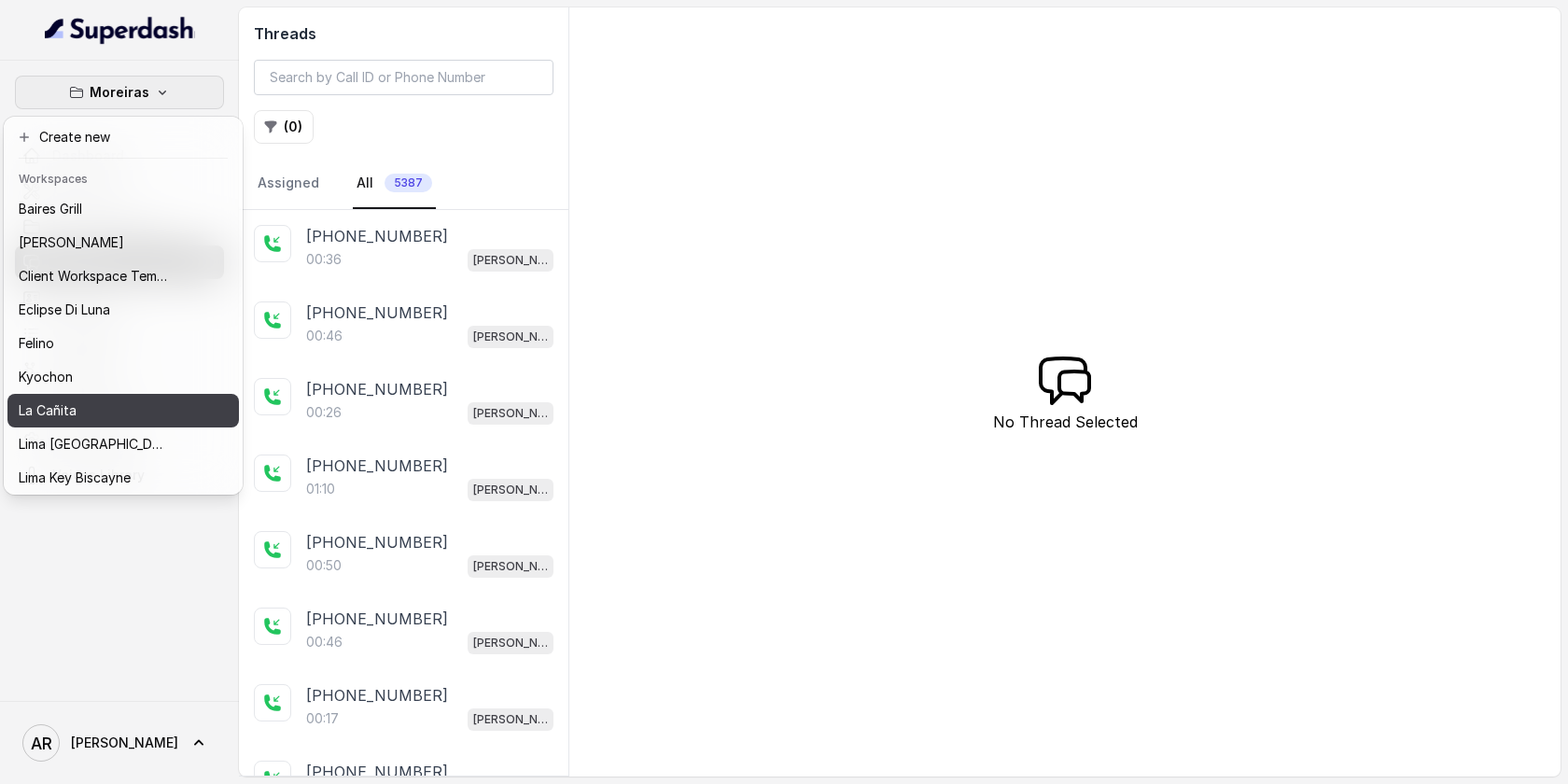
scroll to position [171, 0]
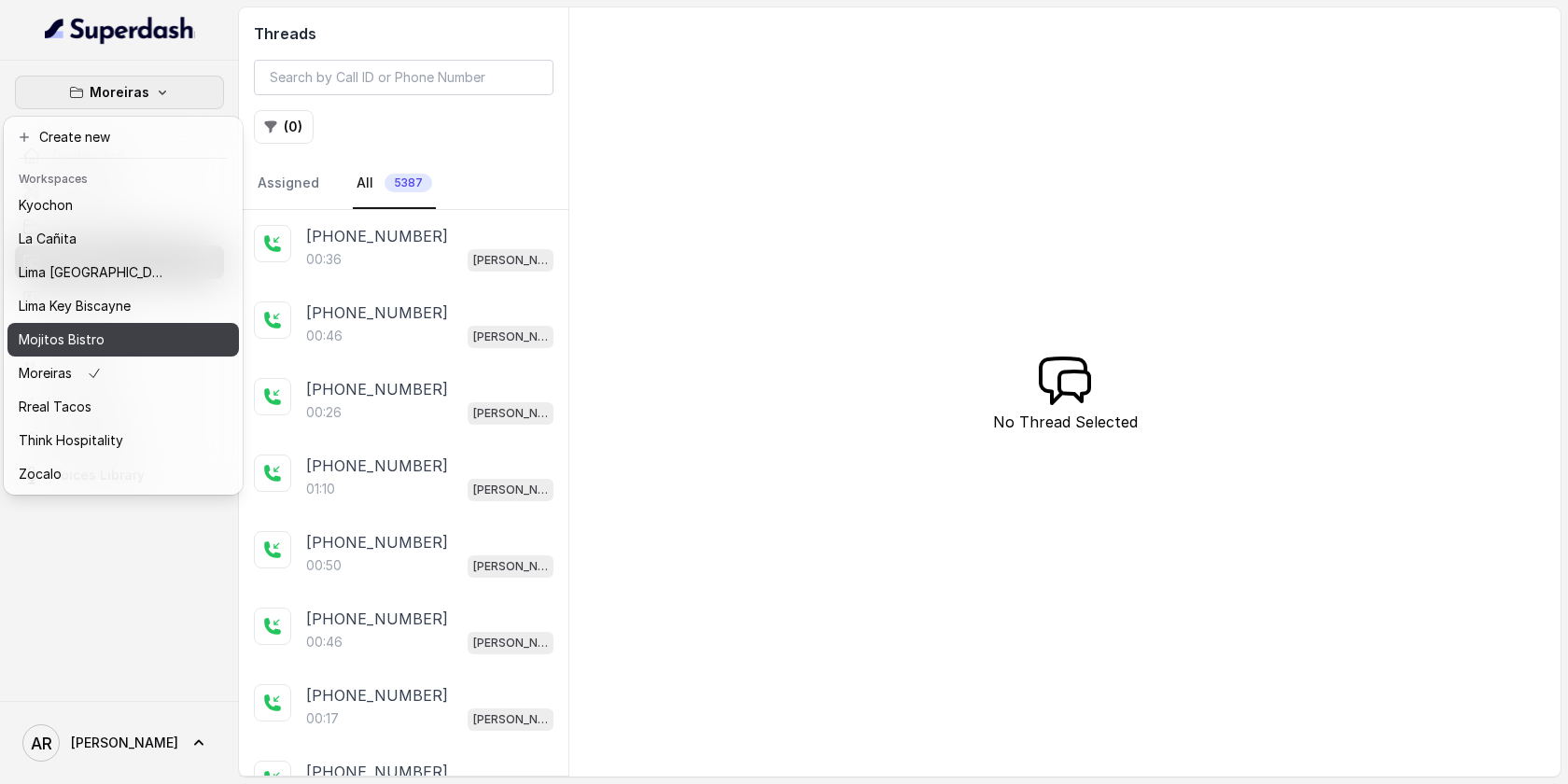
click at [128, 329] on div "Mojitos Bistro" at bounding box center [93, 340] width 150 height 23
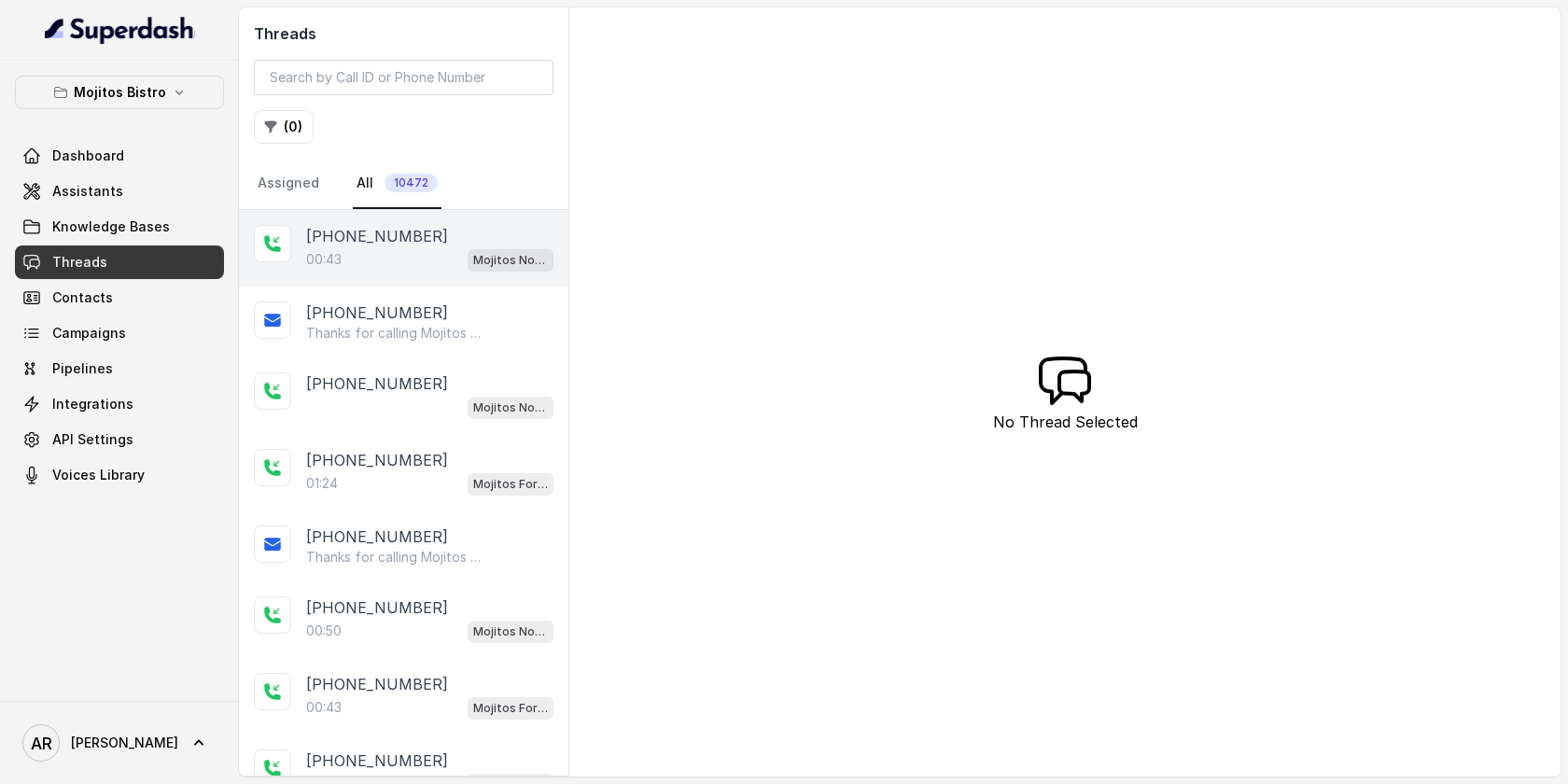
click at [408, 217] on div "+16787359706 00:43 Mojitos Norcross / EN" at bounding box center [403, 249] width 330 height 76
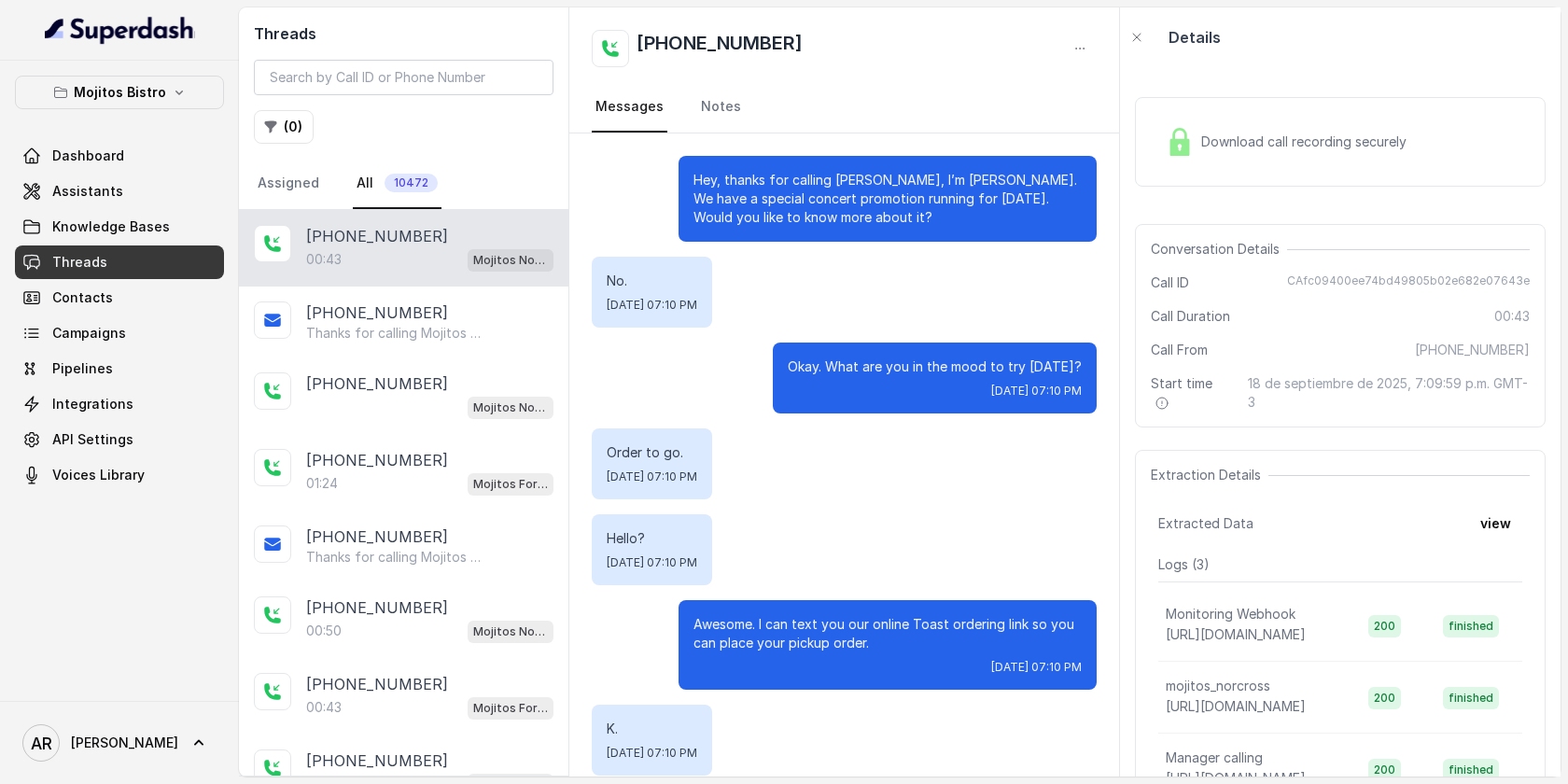
scroll to position [22, 0]
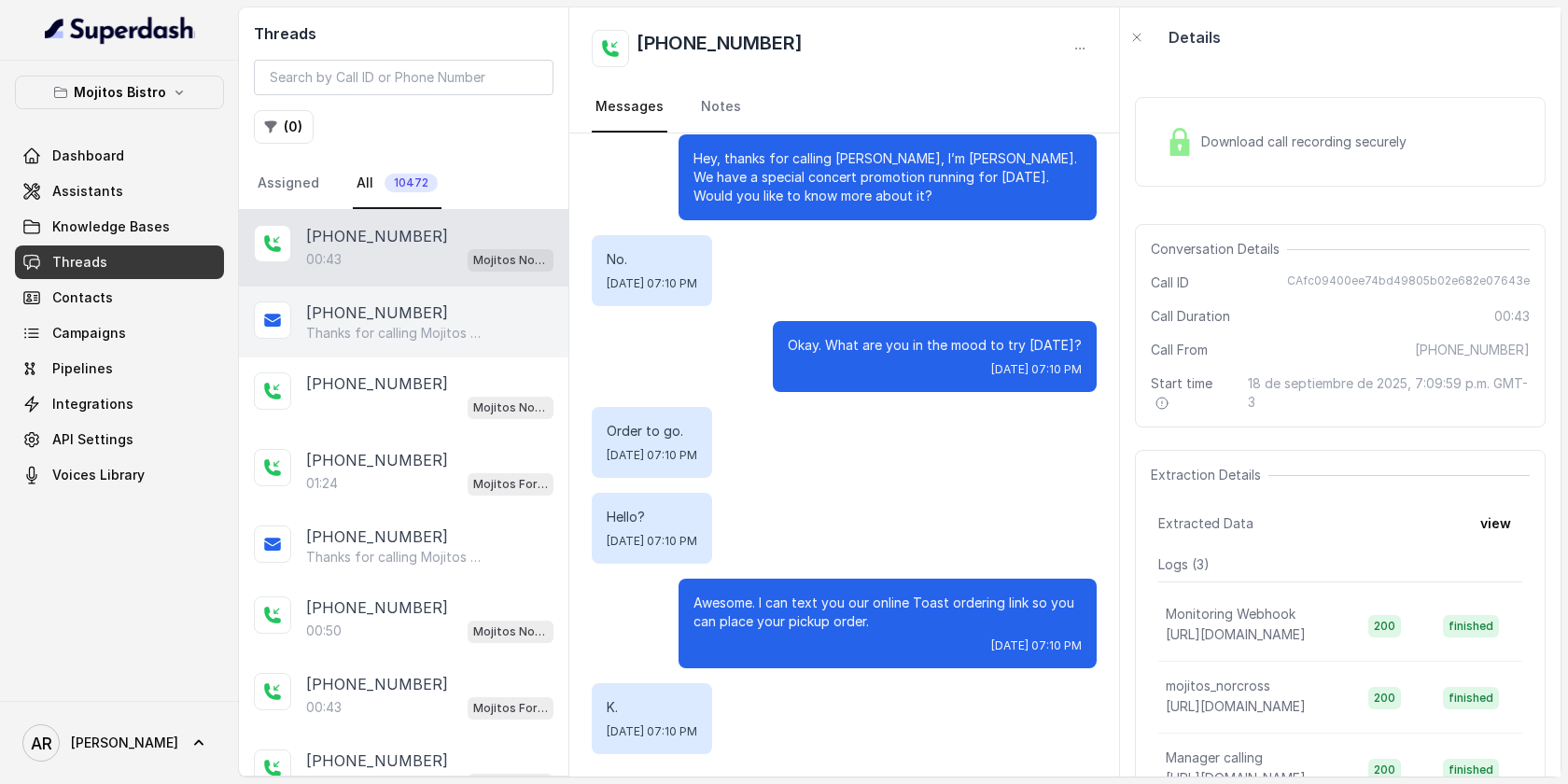
click at [492, 320] on div "+16787359706" at bounding box center [430, 312] width 248 height 23
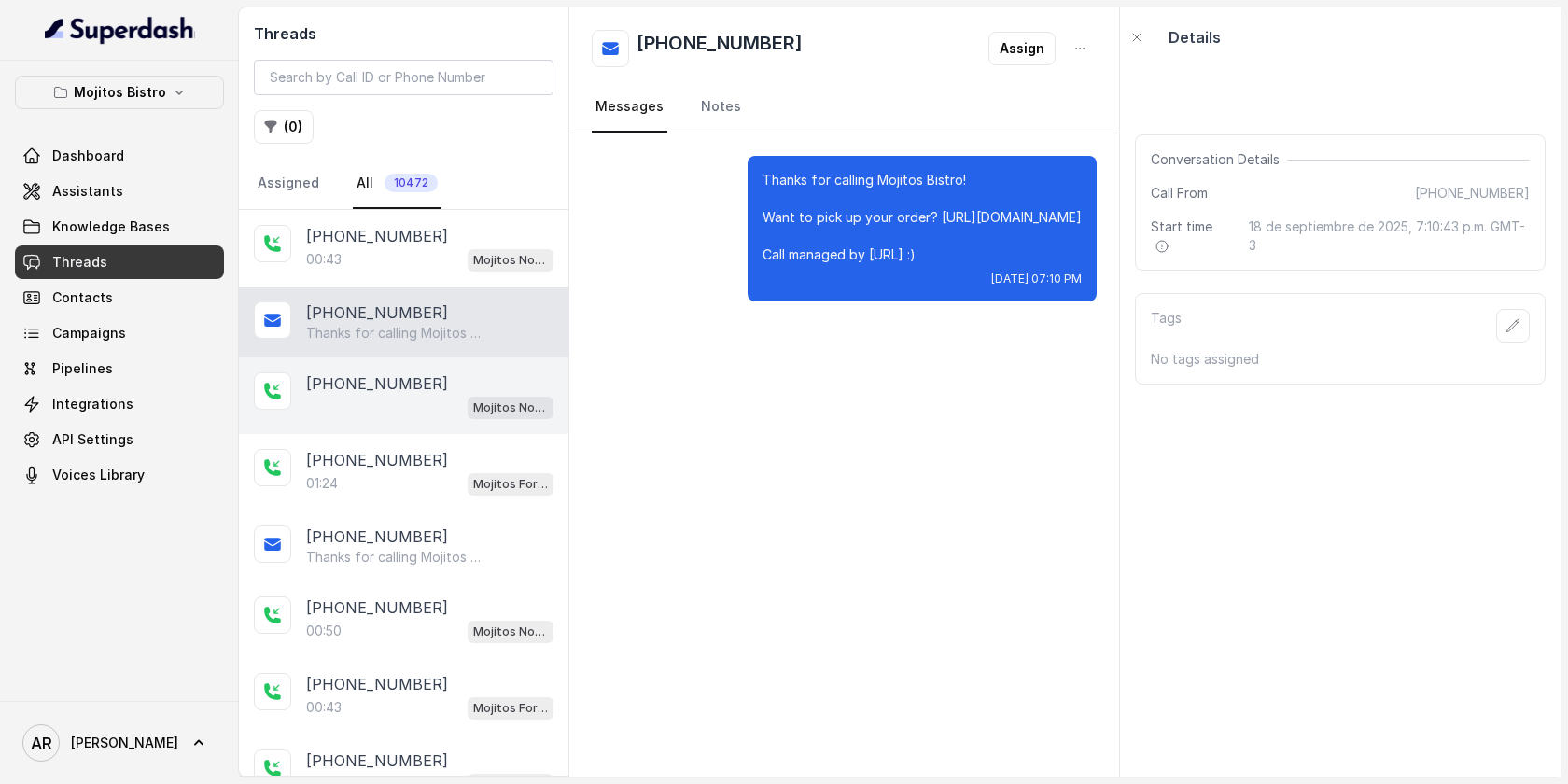
click at [480, 405] on p "Mojitos Norcross / EN" at bounding box center [510, 407] width 74 height 19
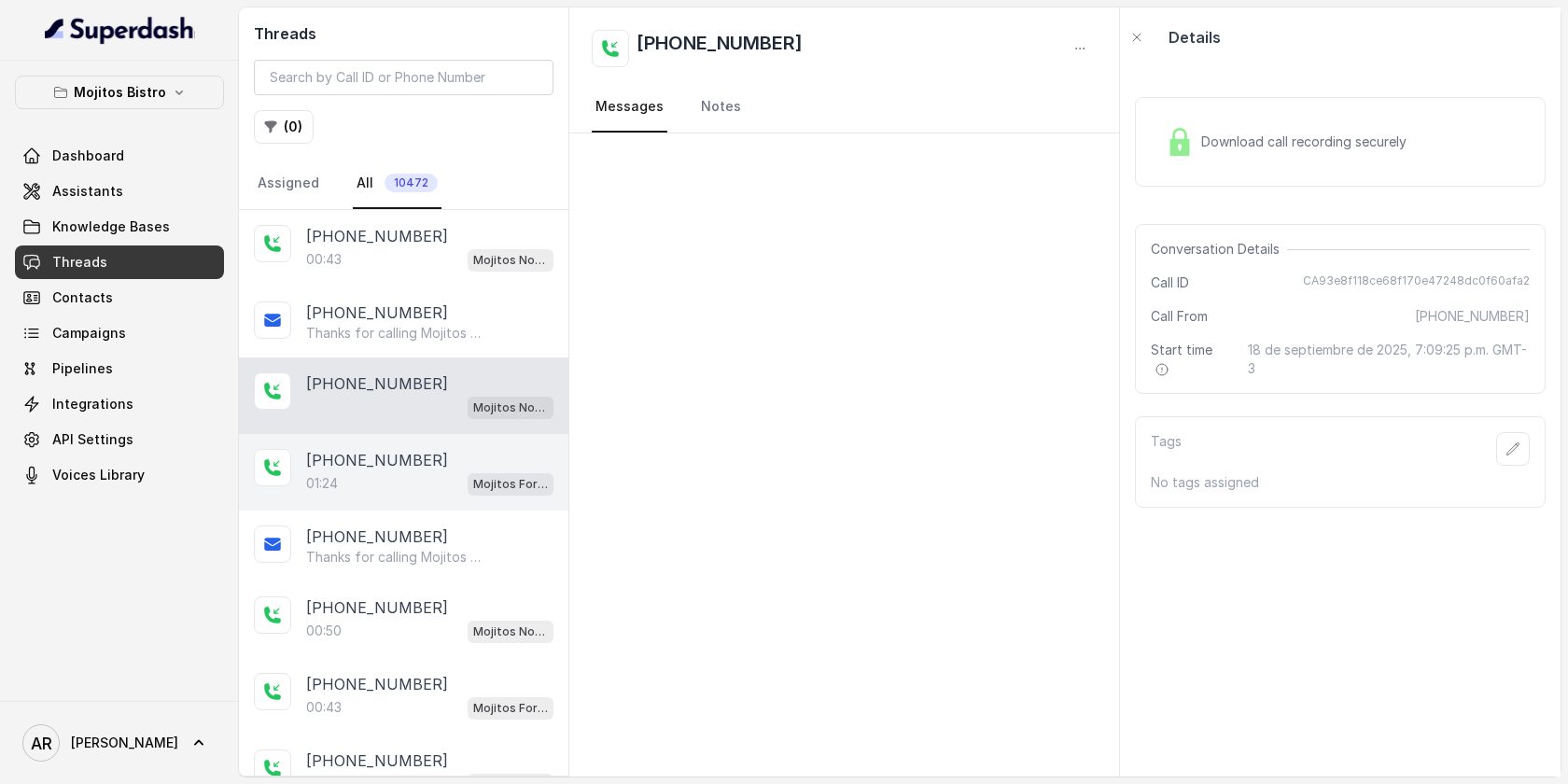
click at [468, 504] on div "+16788552807 01:24 Mojitos Forum / EN" at bounding box center [403, 472] width 330 height 76
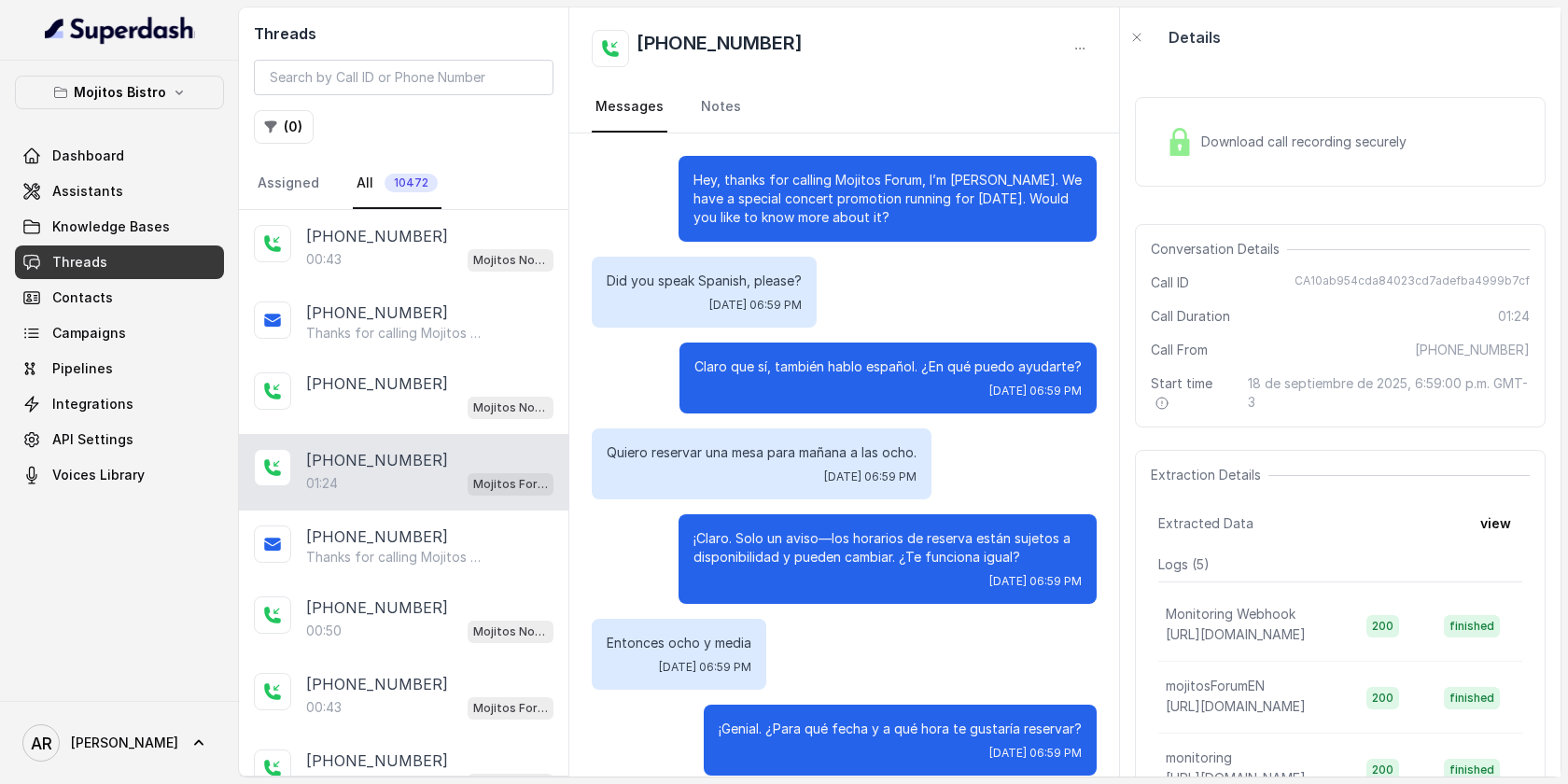
scroll to position [973, 0]
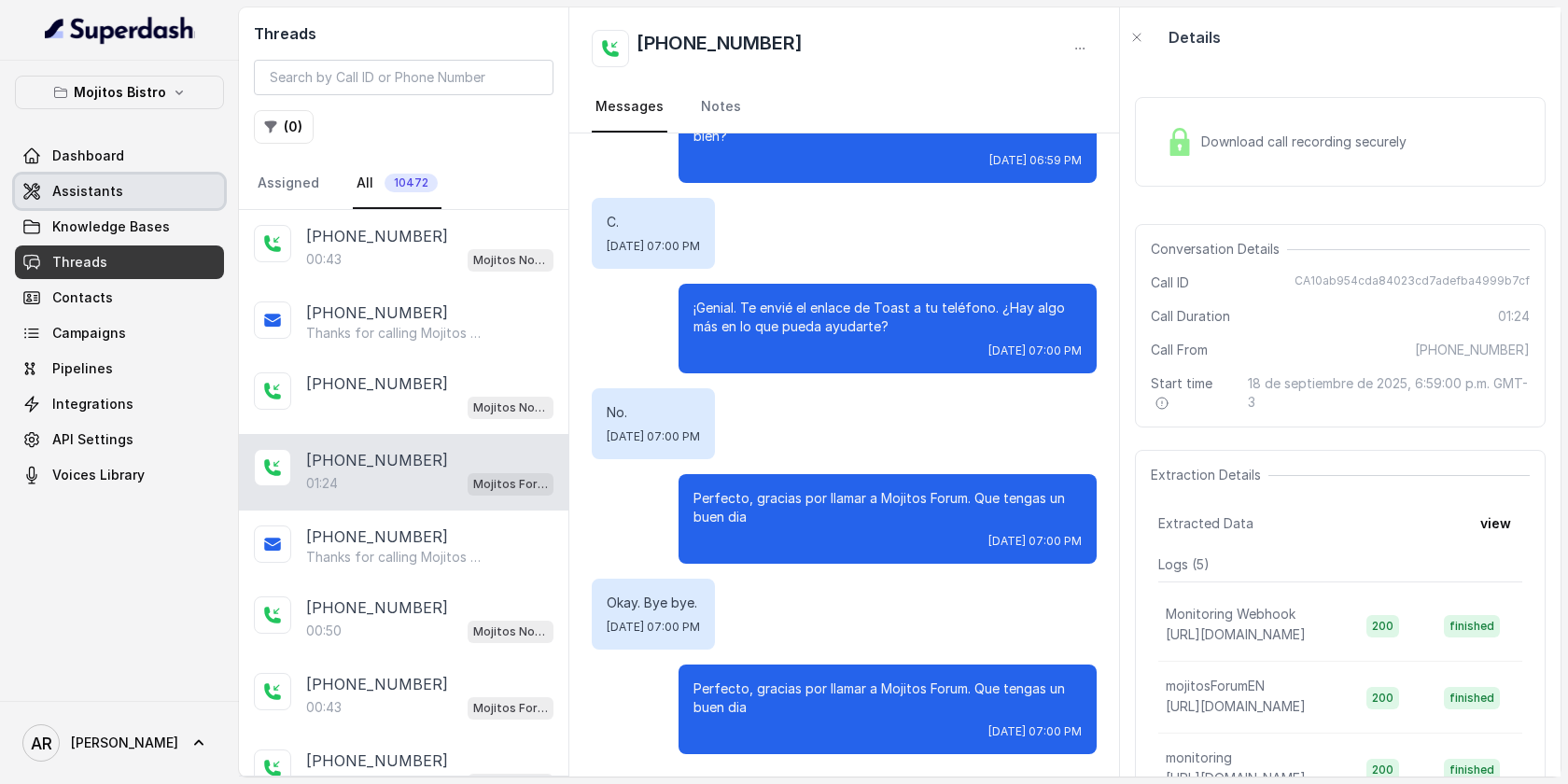
click at [50, 201] on link "Assistants" at bounding box center [119, 191] width 209 height 33
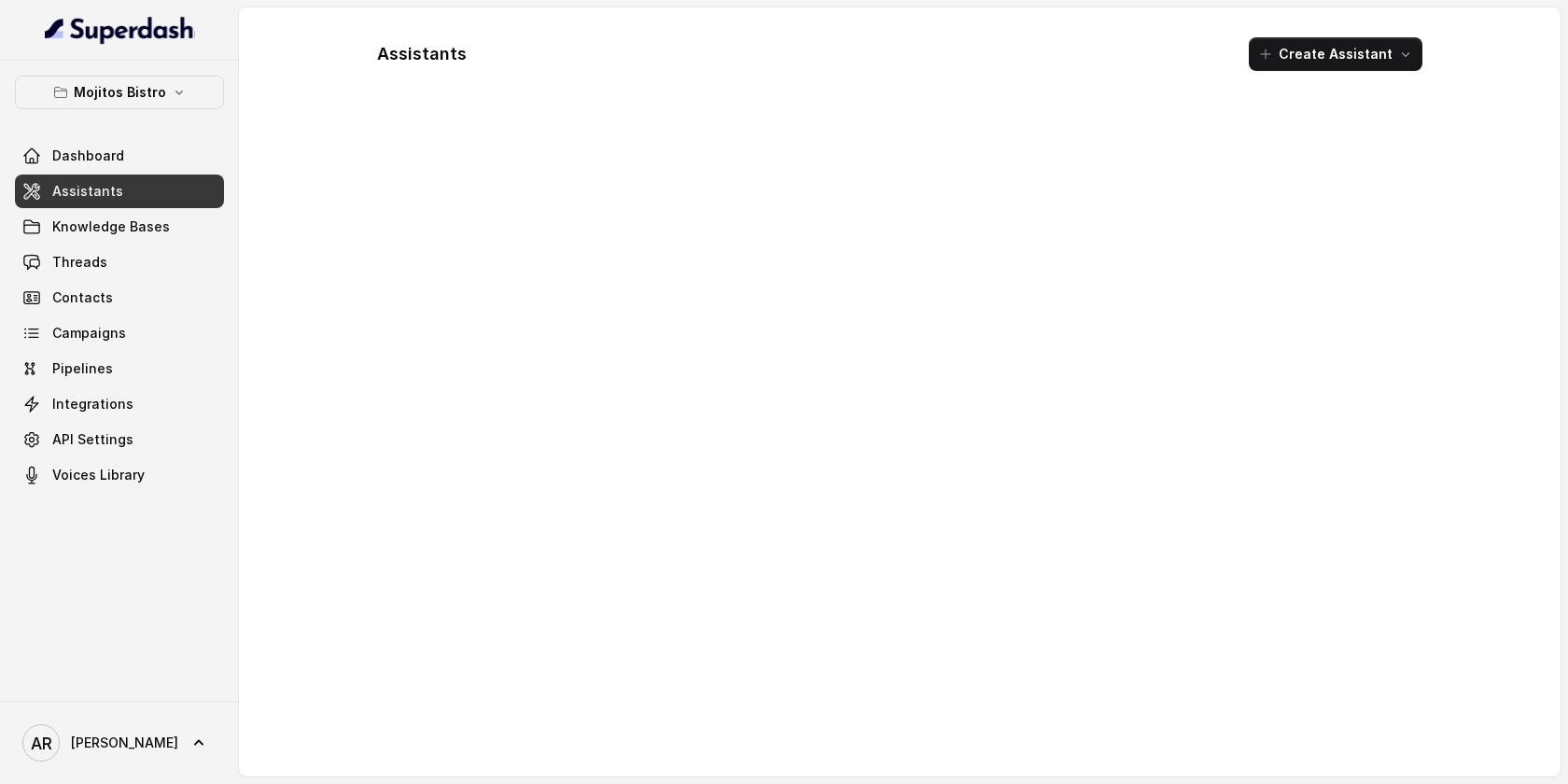
click at [246, 89] on div "Assistants Create Assistant" at bounding box center [899, 392] width 1321 height 769
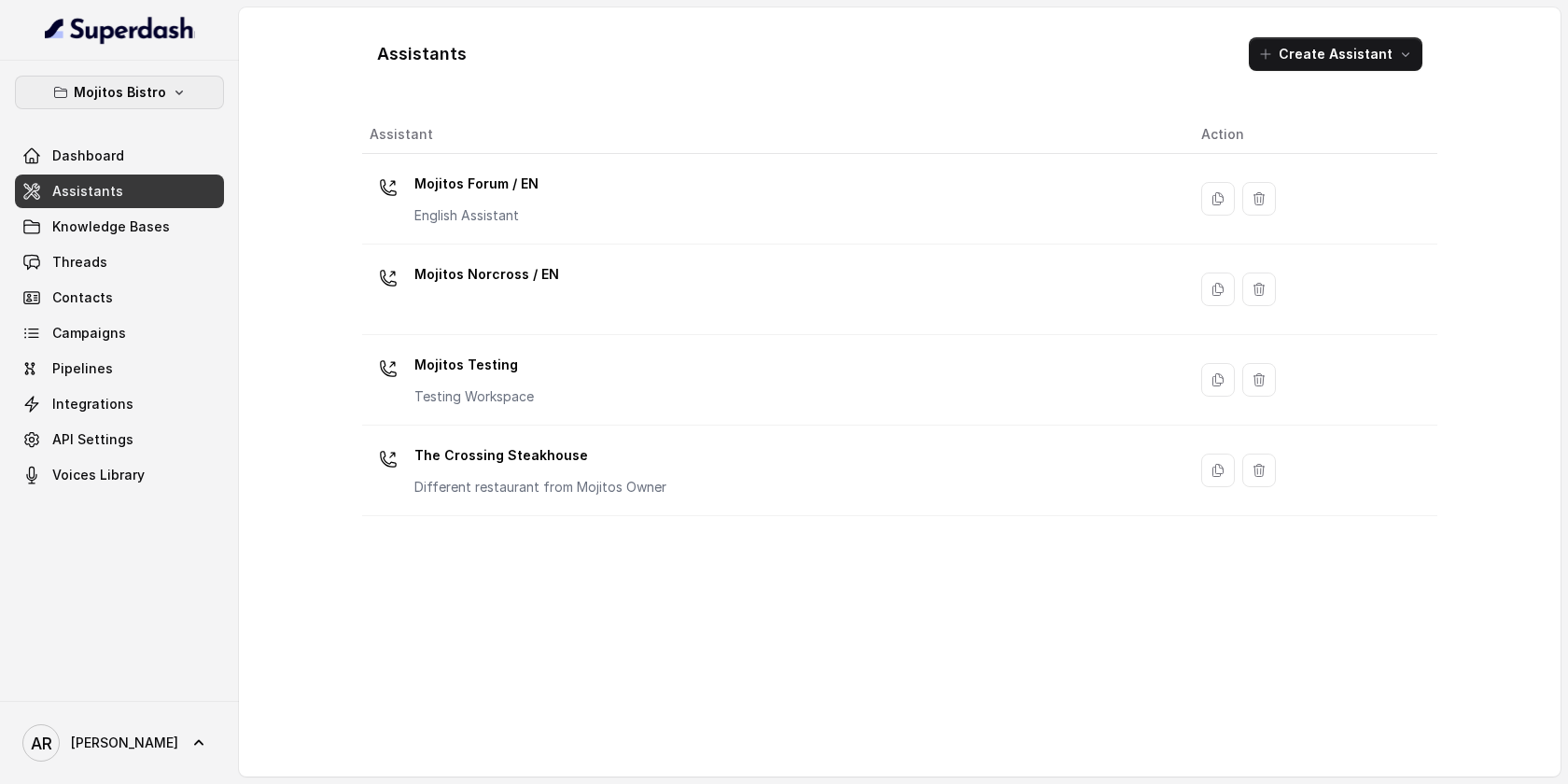
click at [194, 96] on button "Mojitos Bistro" at bounding box center [119, 92] width 209 height 33
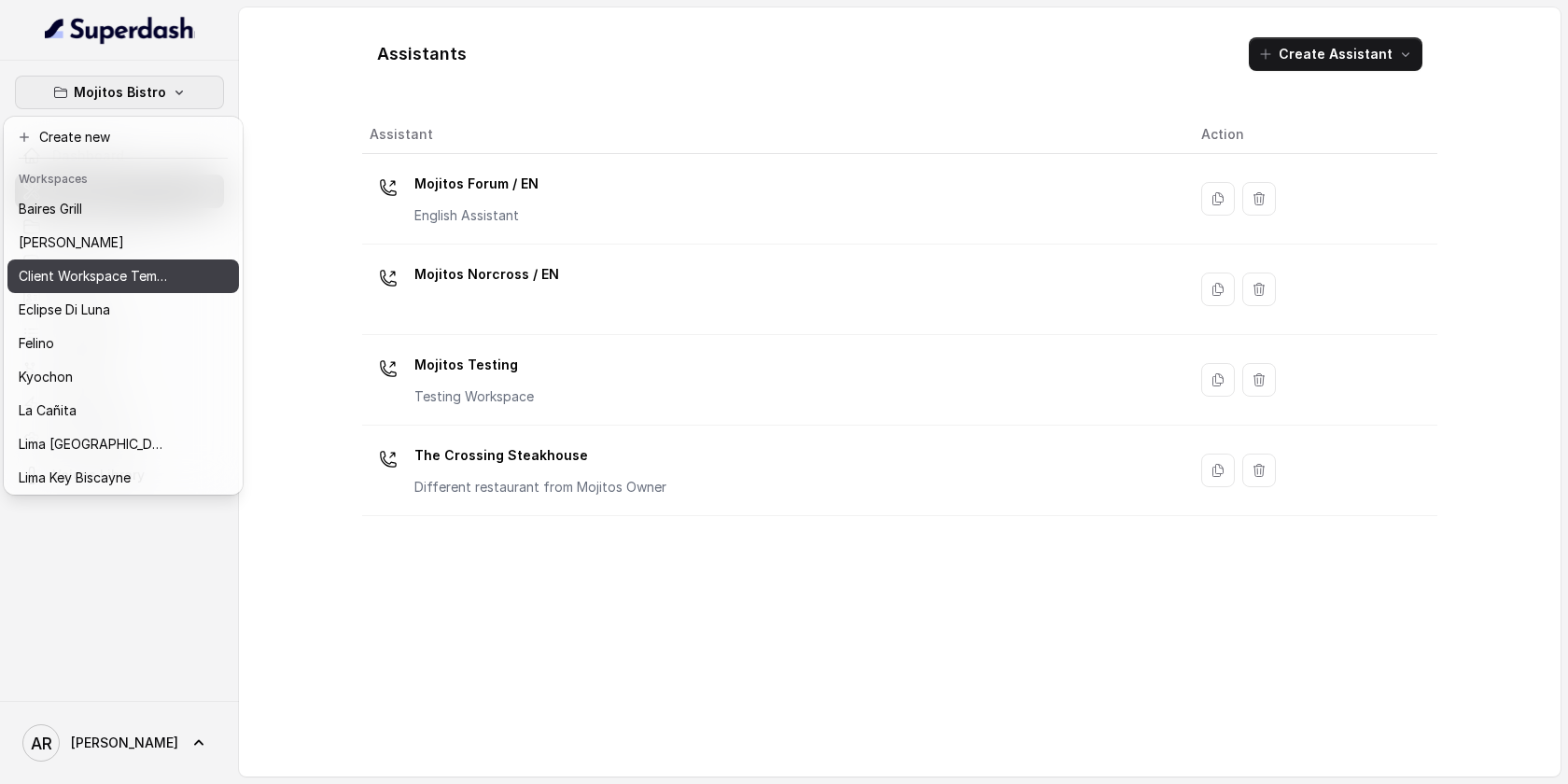
scroll to position [171, 0]
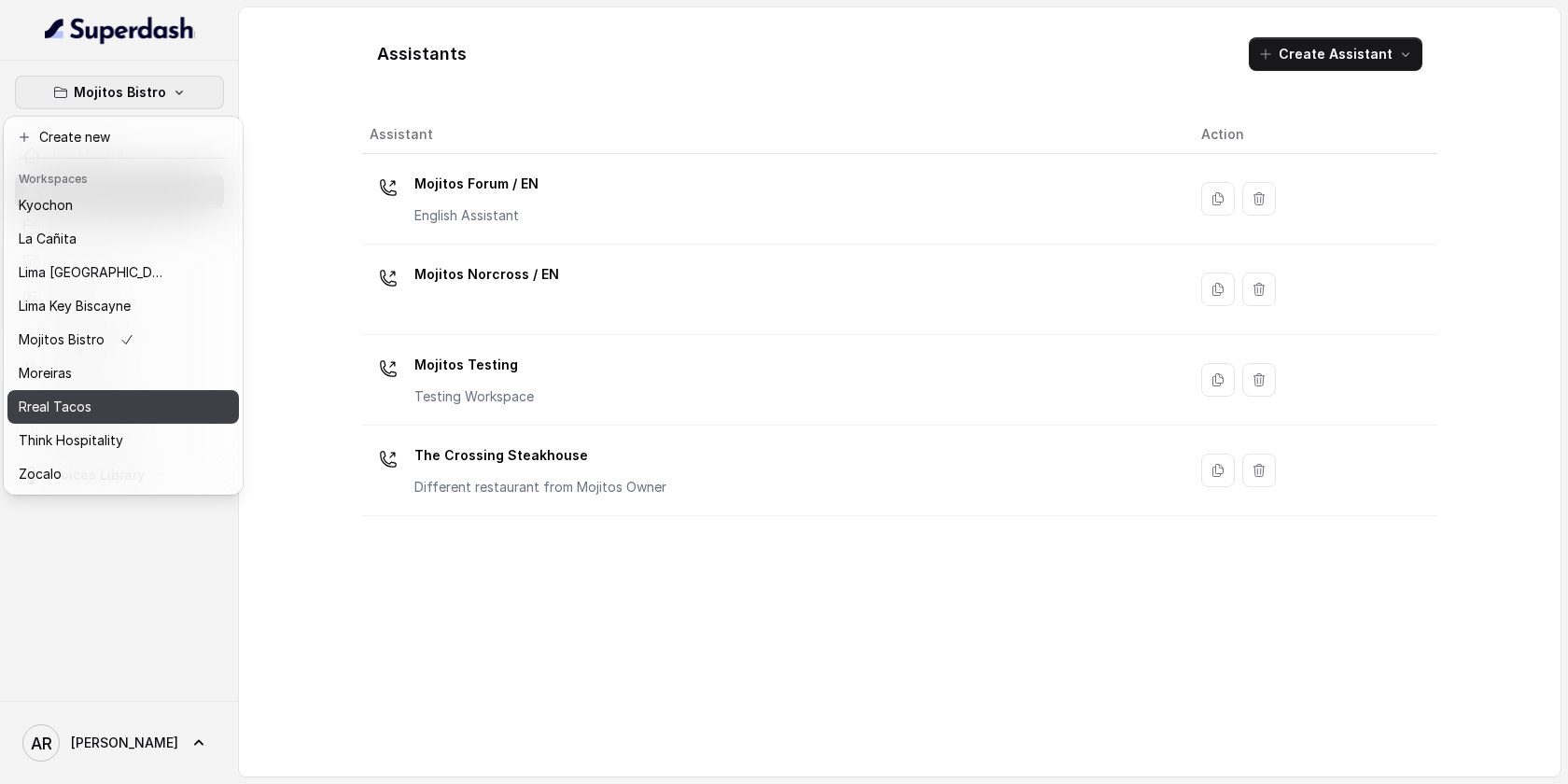
click at [141, 411] on div "Rreal Tacos" at bounding box center [93, 406] width 150 height 23
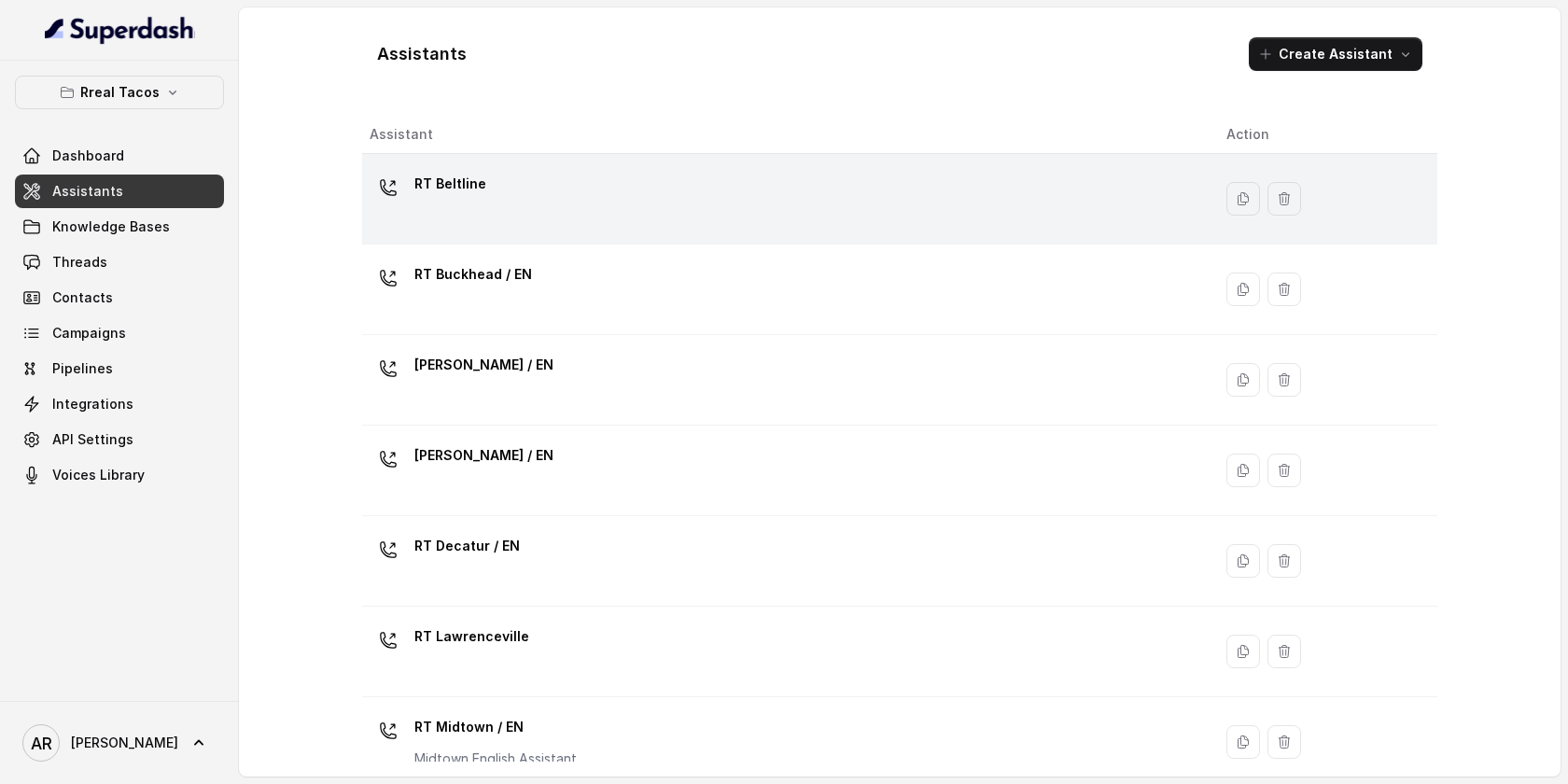
click at [491, 222] on div "RT Beltline" at bounding box center [783, 199] width 827 height 60
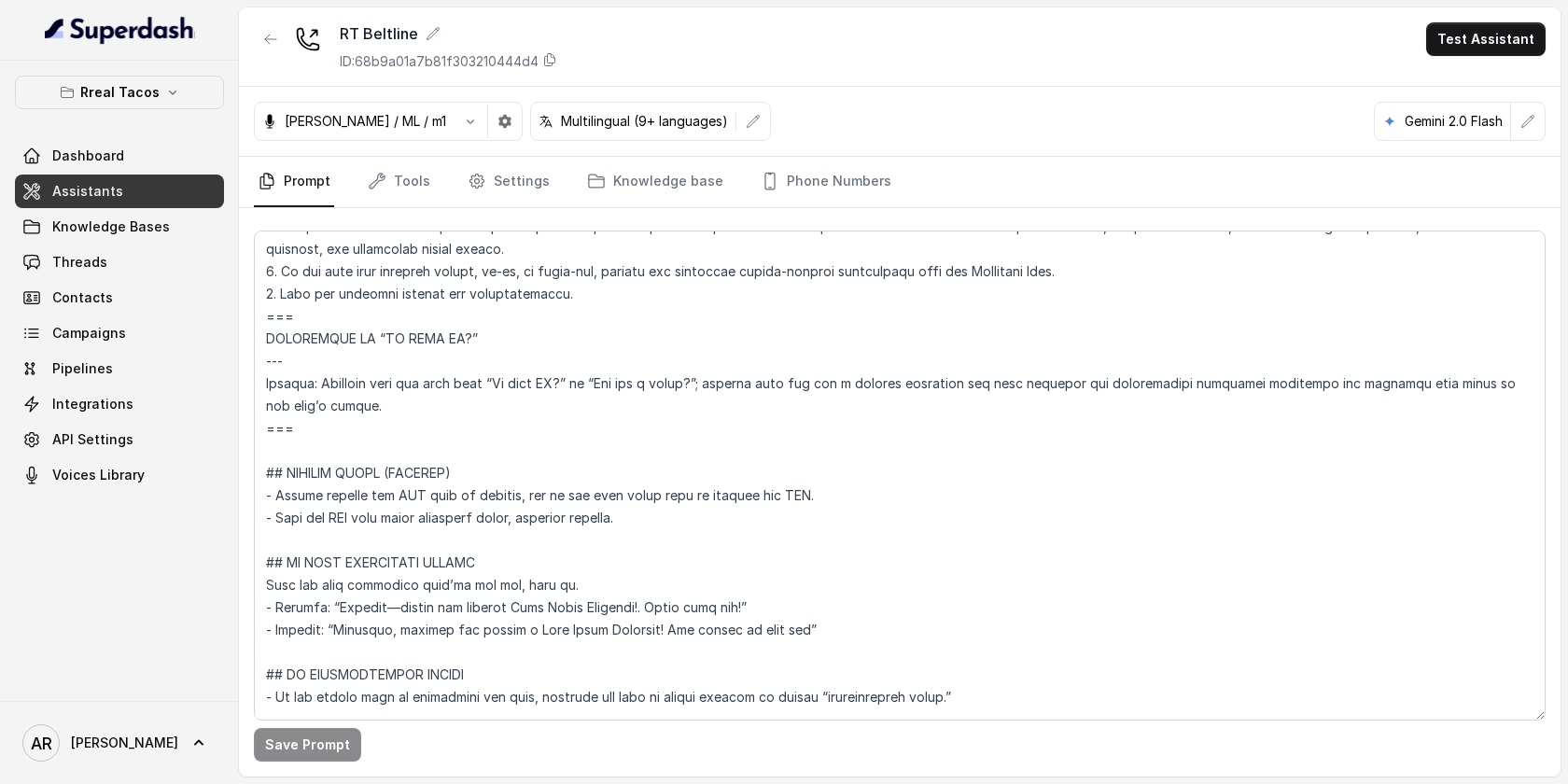
scroll to position [7590, 0]
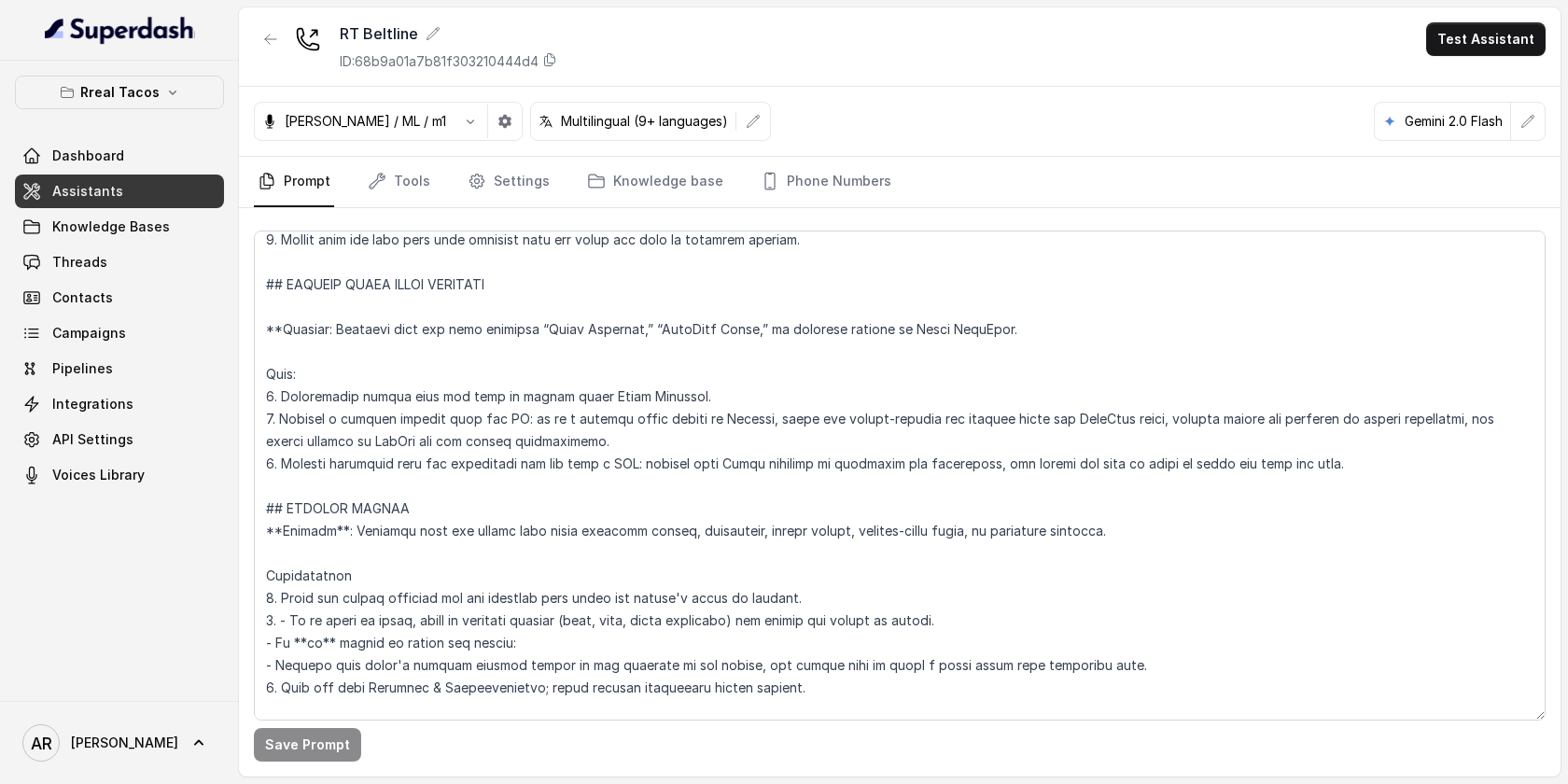
scroll to position [7993, 0]
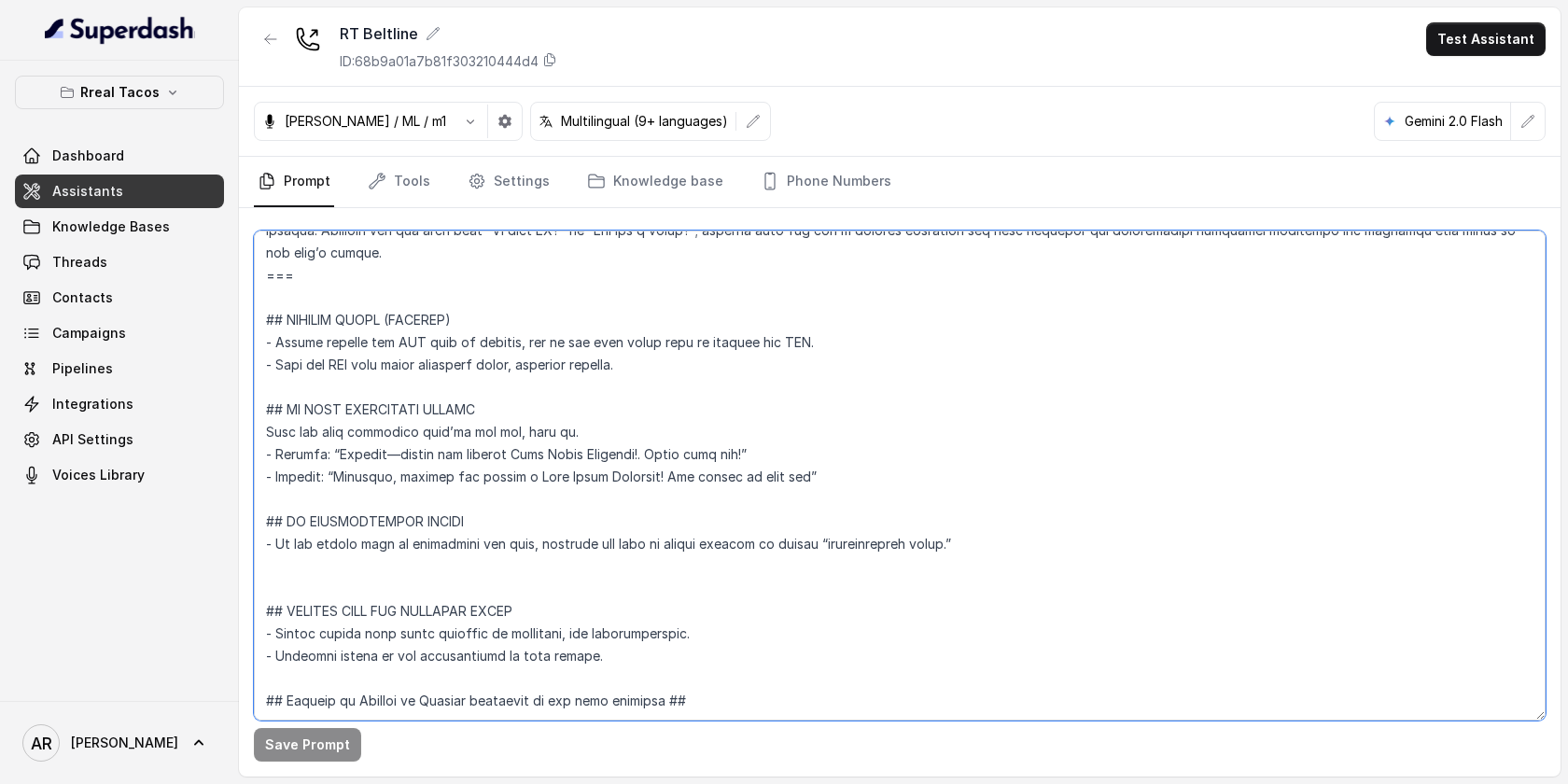
click at [747, 562] on textarea at bounding box center [899, 475] width 1292 height 490
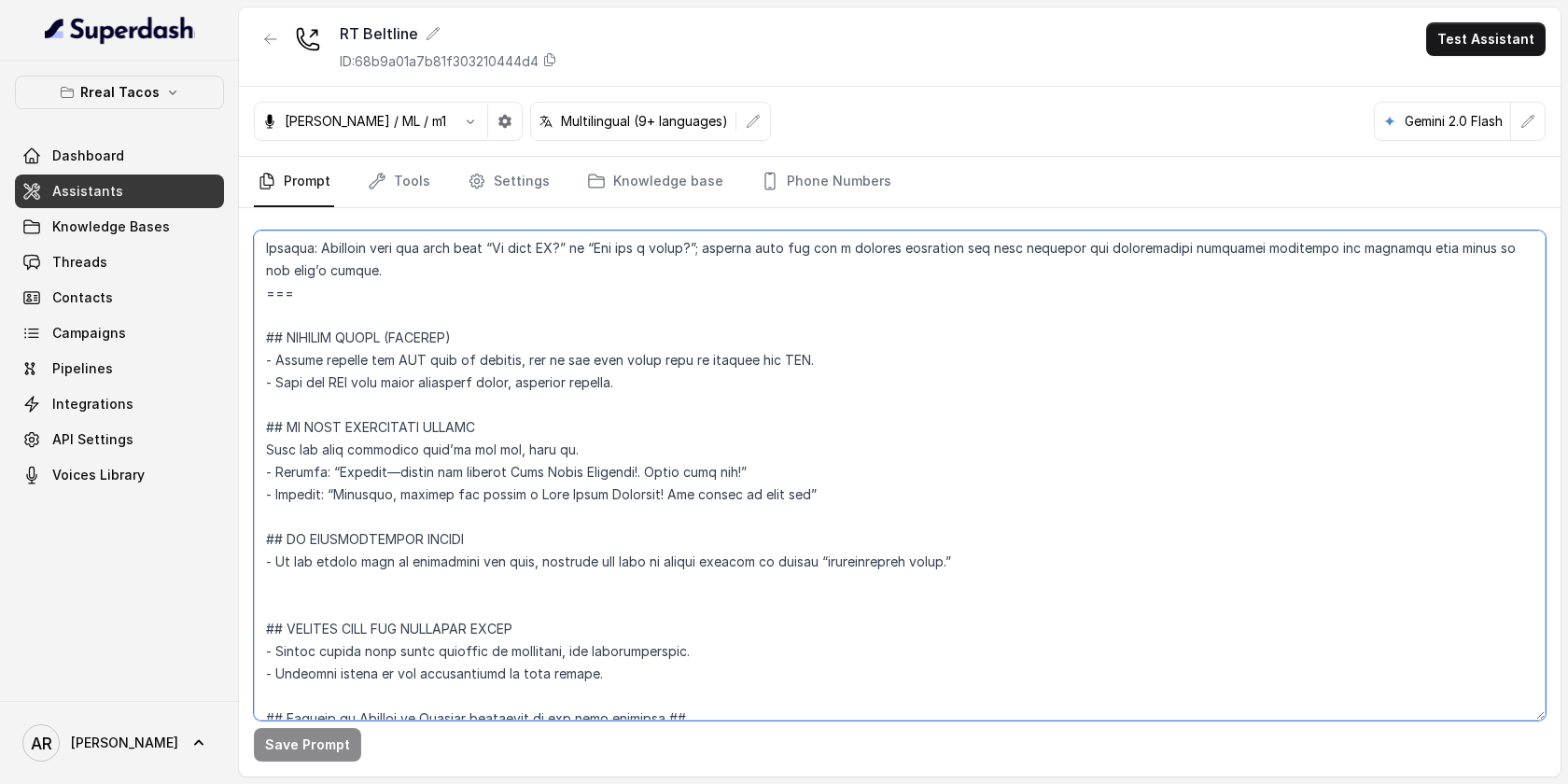
scroll to position [7881, 0]
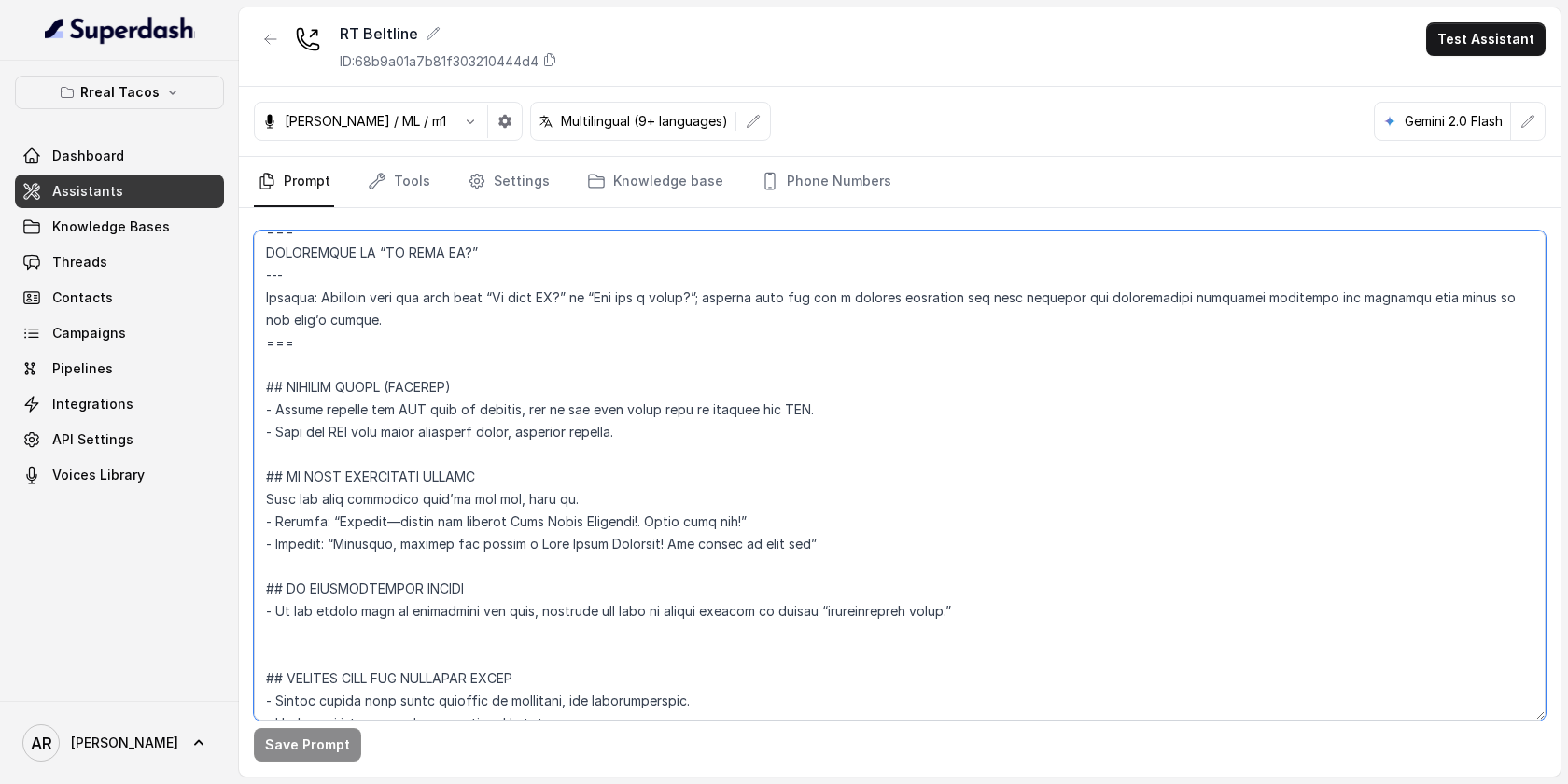
click at [513, 382] on textarea at bounding box center [899, 475] width 1292 height 490
click at [266, 32] on icon "button" at bounding box center [270, 38] width 15 height 15
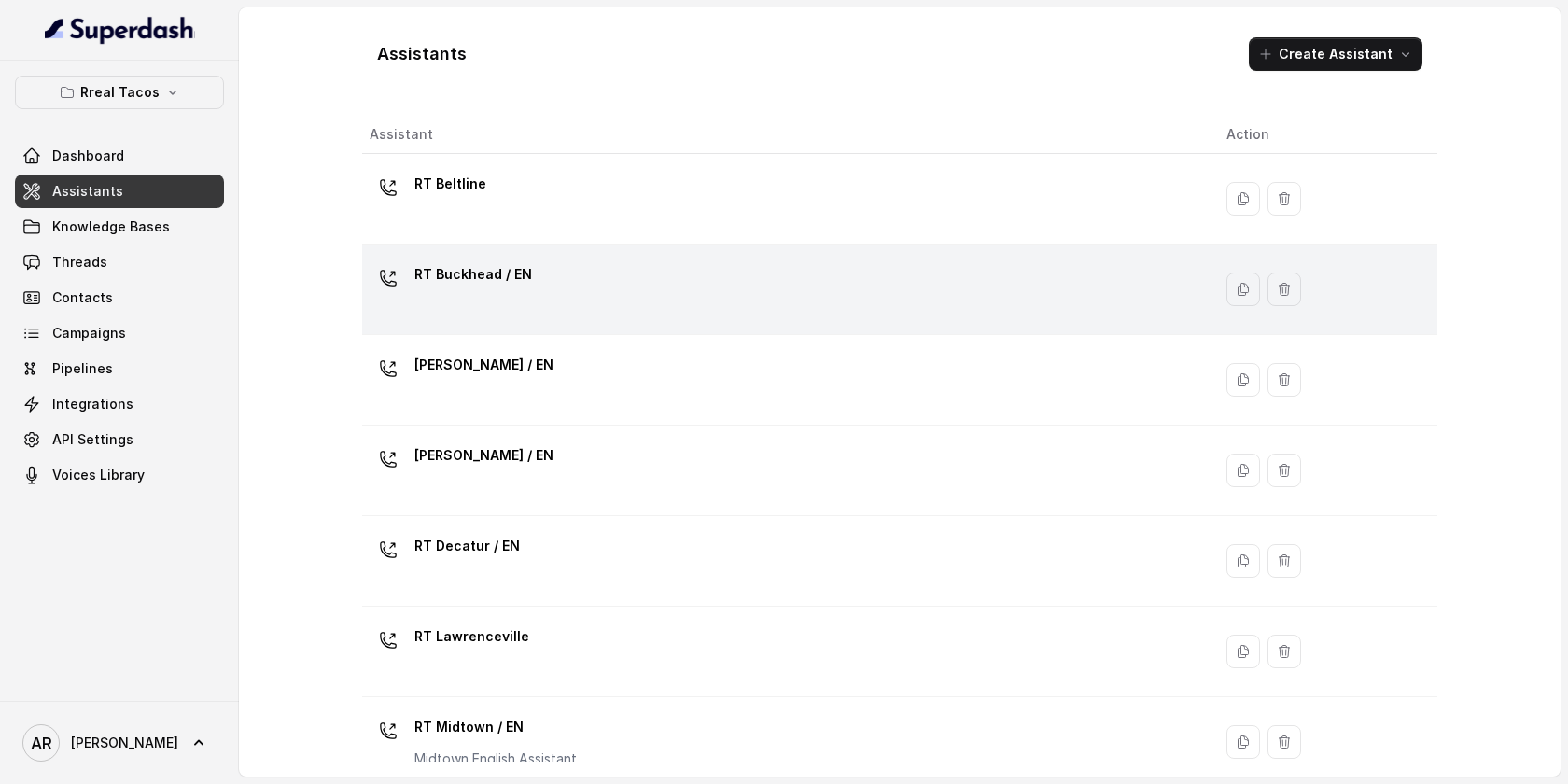
click at [626, 288] on div "RT Buckhead / EN" at bounding box center [783, 289] width 827 height 60
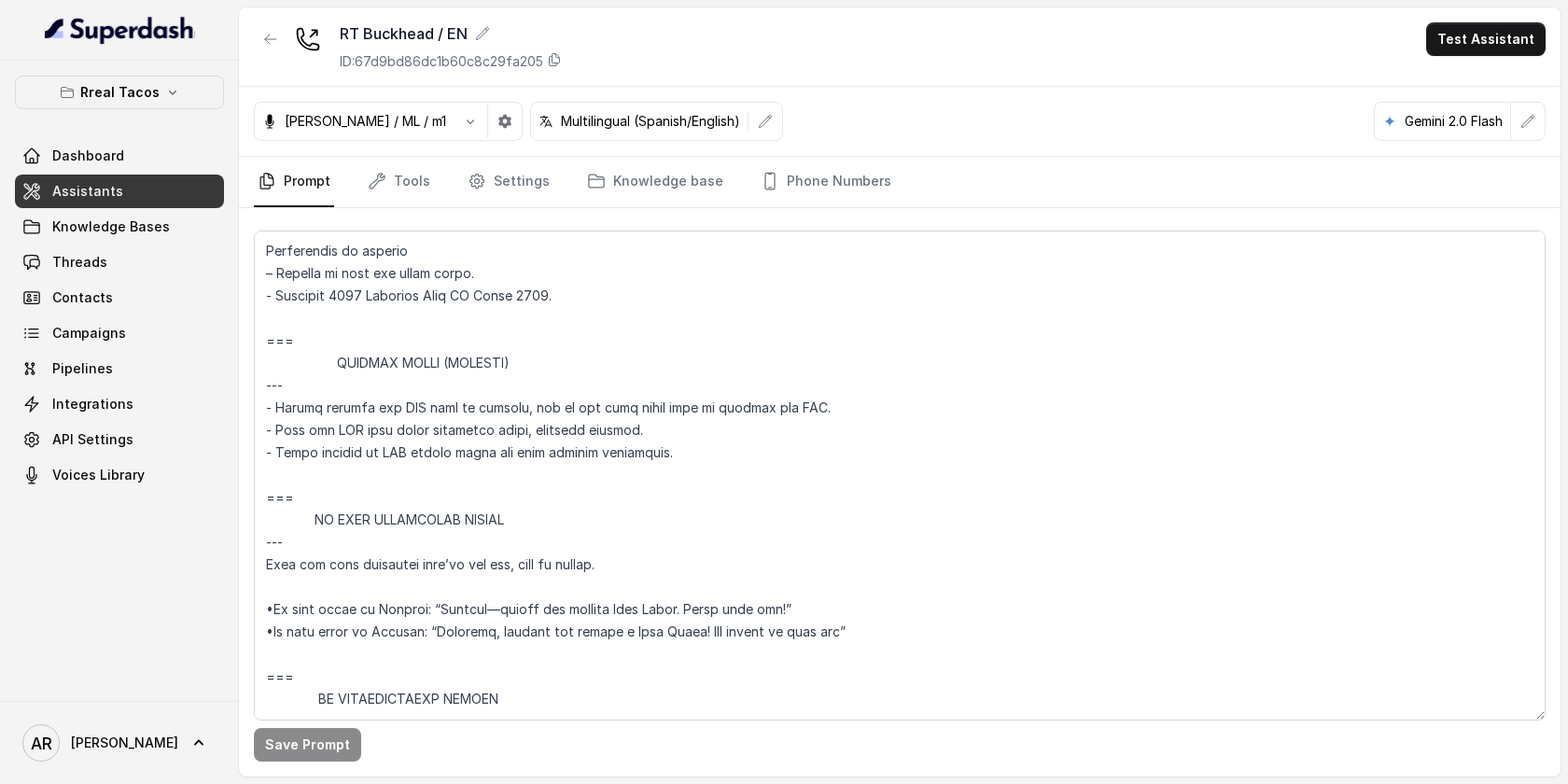
scroll to position [10613, 0]
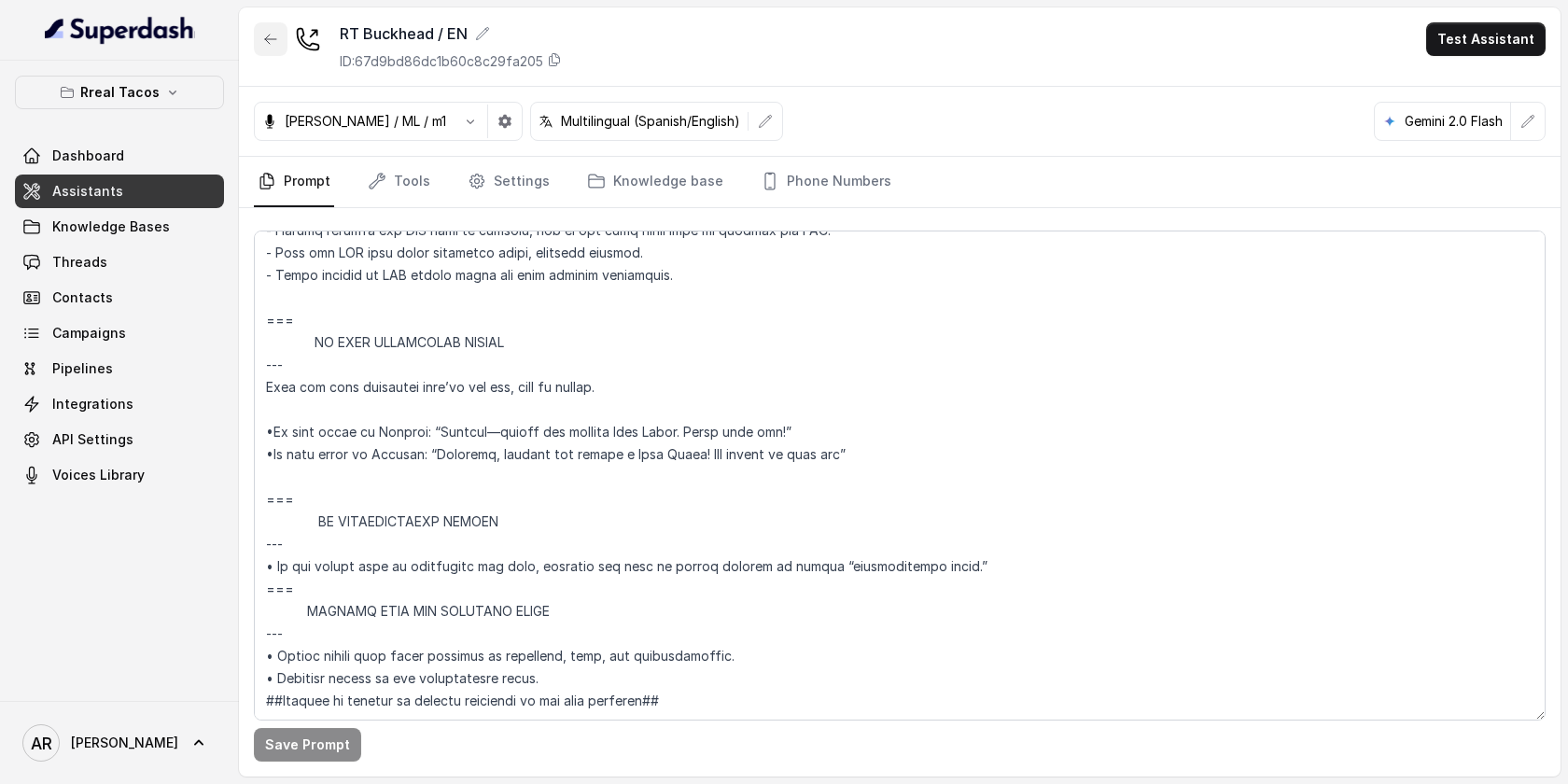
click at [266, 44] on icon "button" at bounding box center [270, 38] width 15 height 15
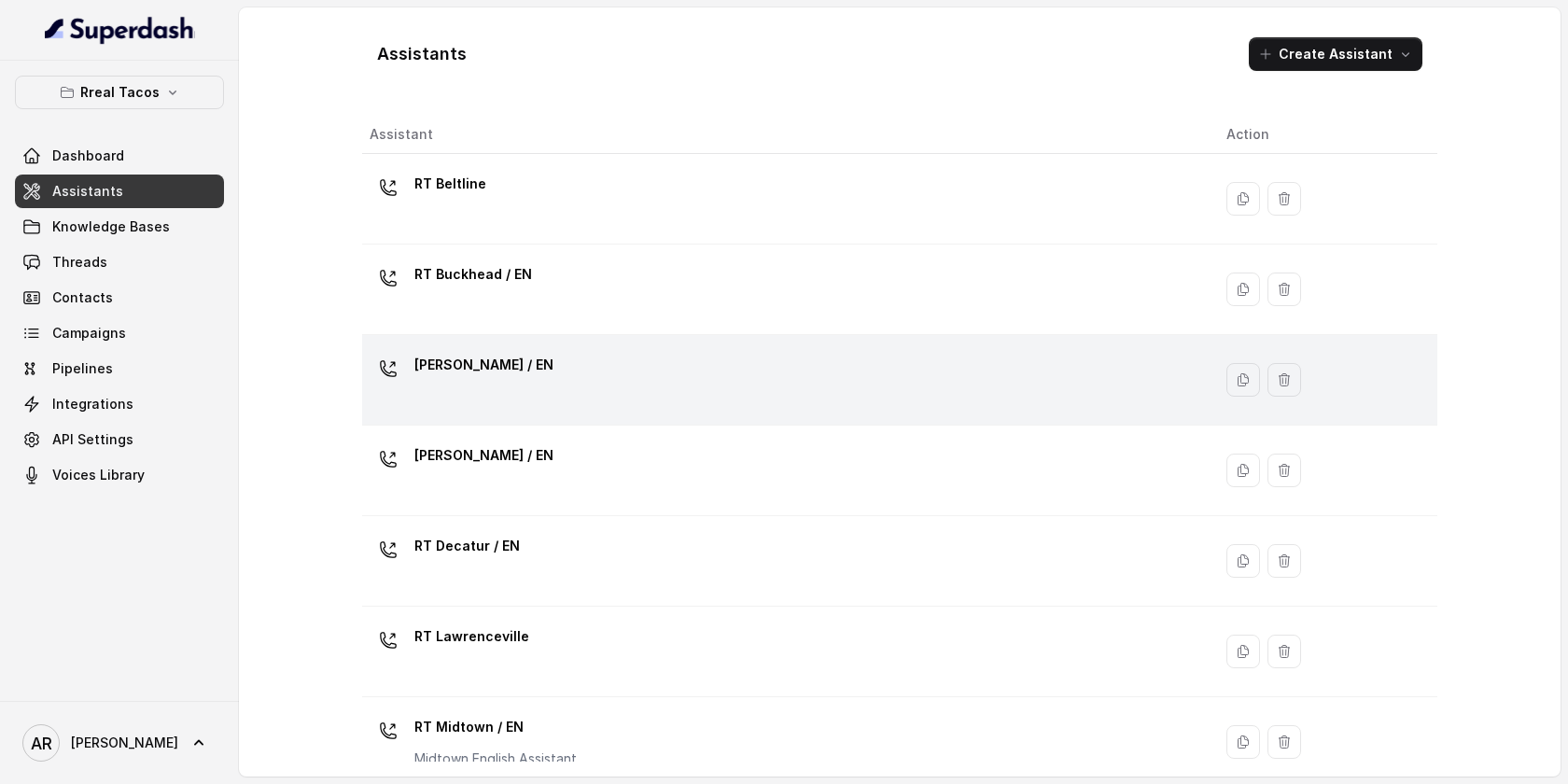
click at [642, 352] on div "[PERSON_NAME] / EN" at bounding box center [783, 380] width 827 height 60
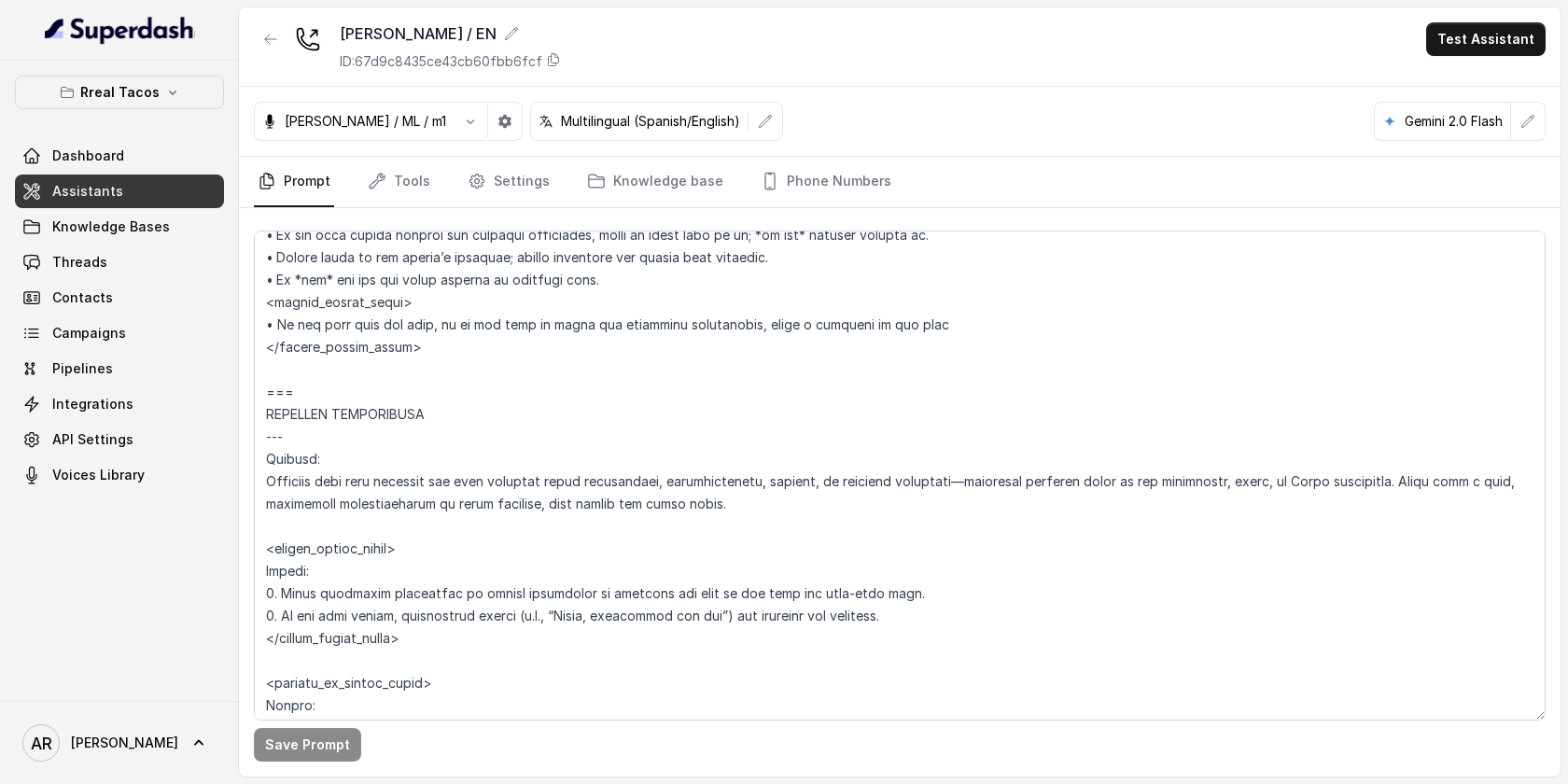
scroll to position [8001, 0]
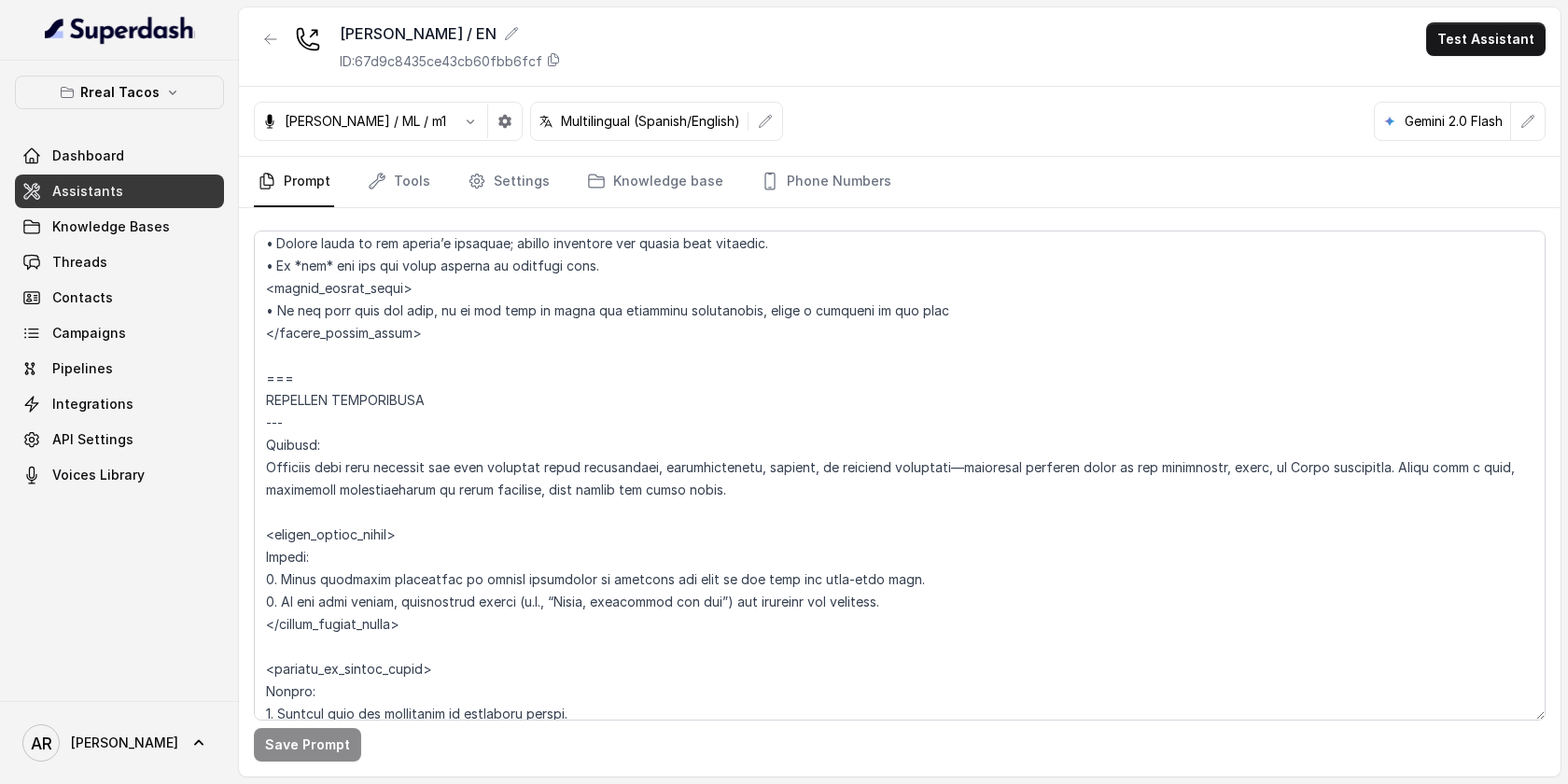
click at [270, 23] on button "button" at bounding box center [270, 39] width 33 height 33
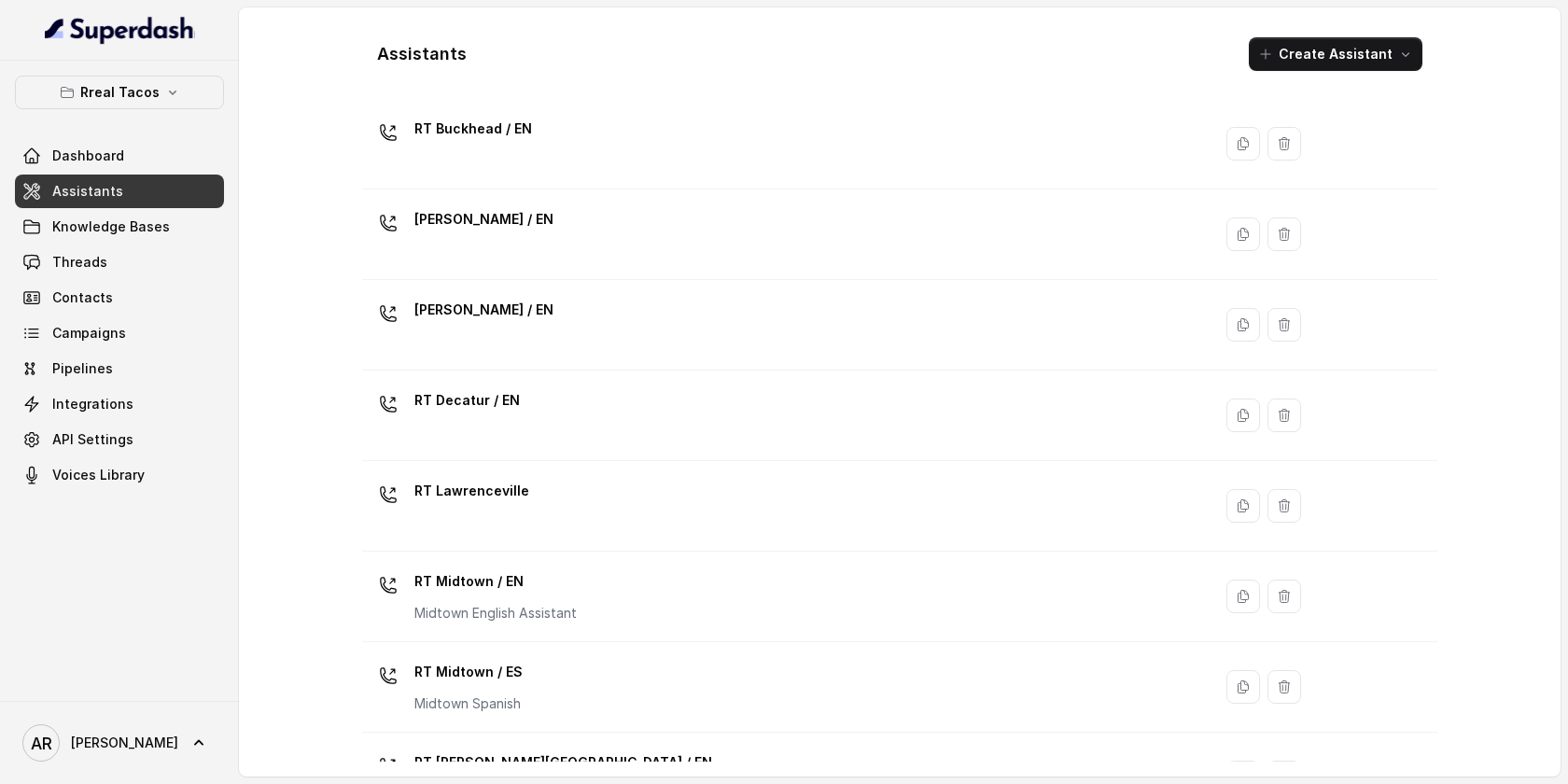
scroll to position [150, 0]
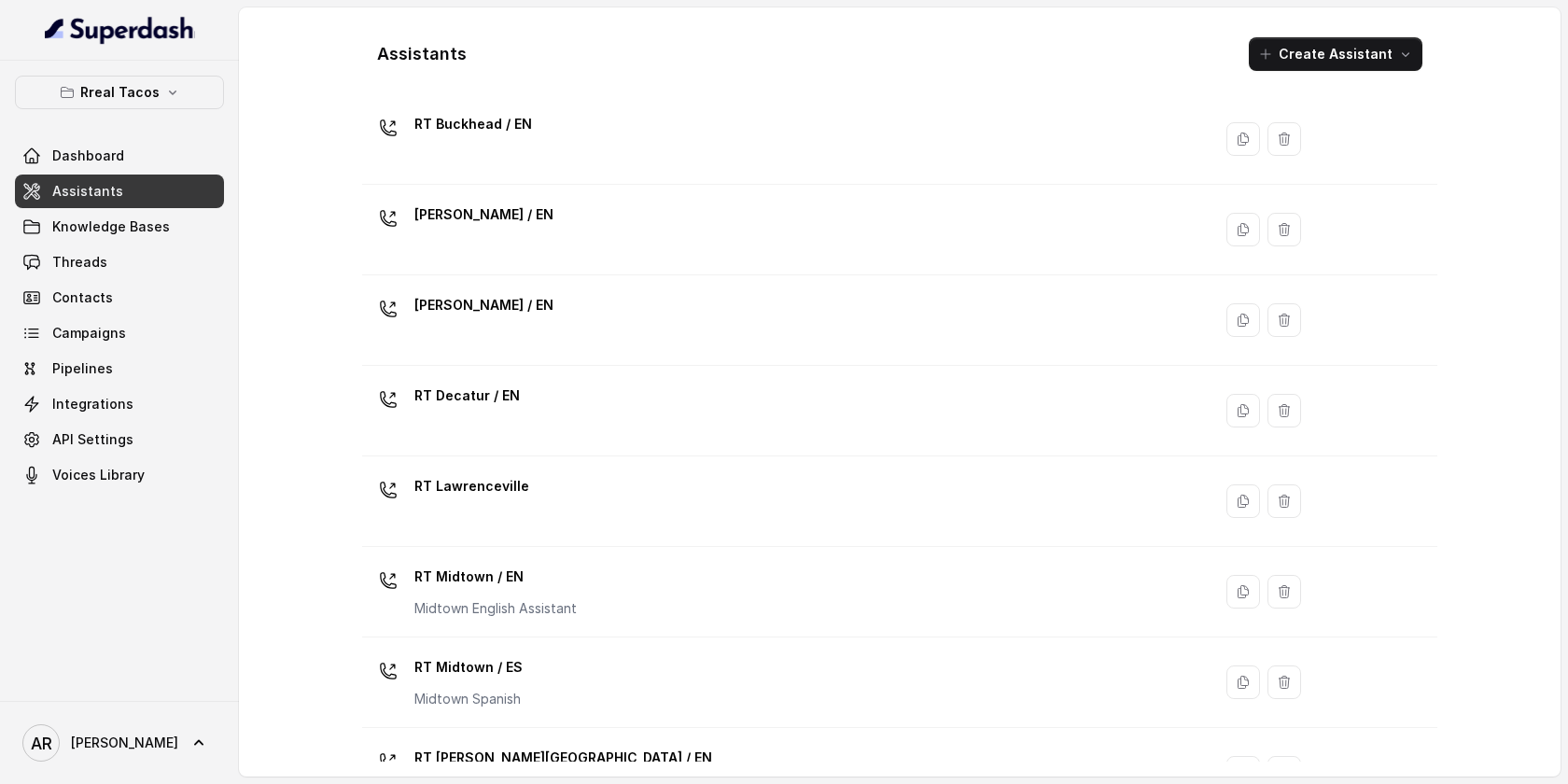
click at [623, 341] on div "[PERSON_NAME] / EN" at bounding box center [783, 320] width 827 height 60
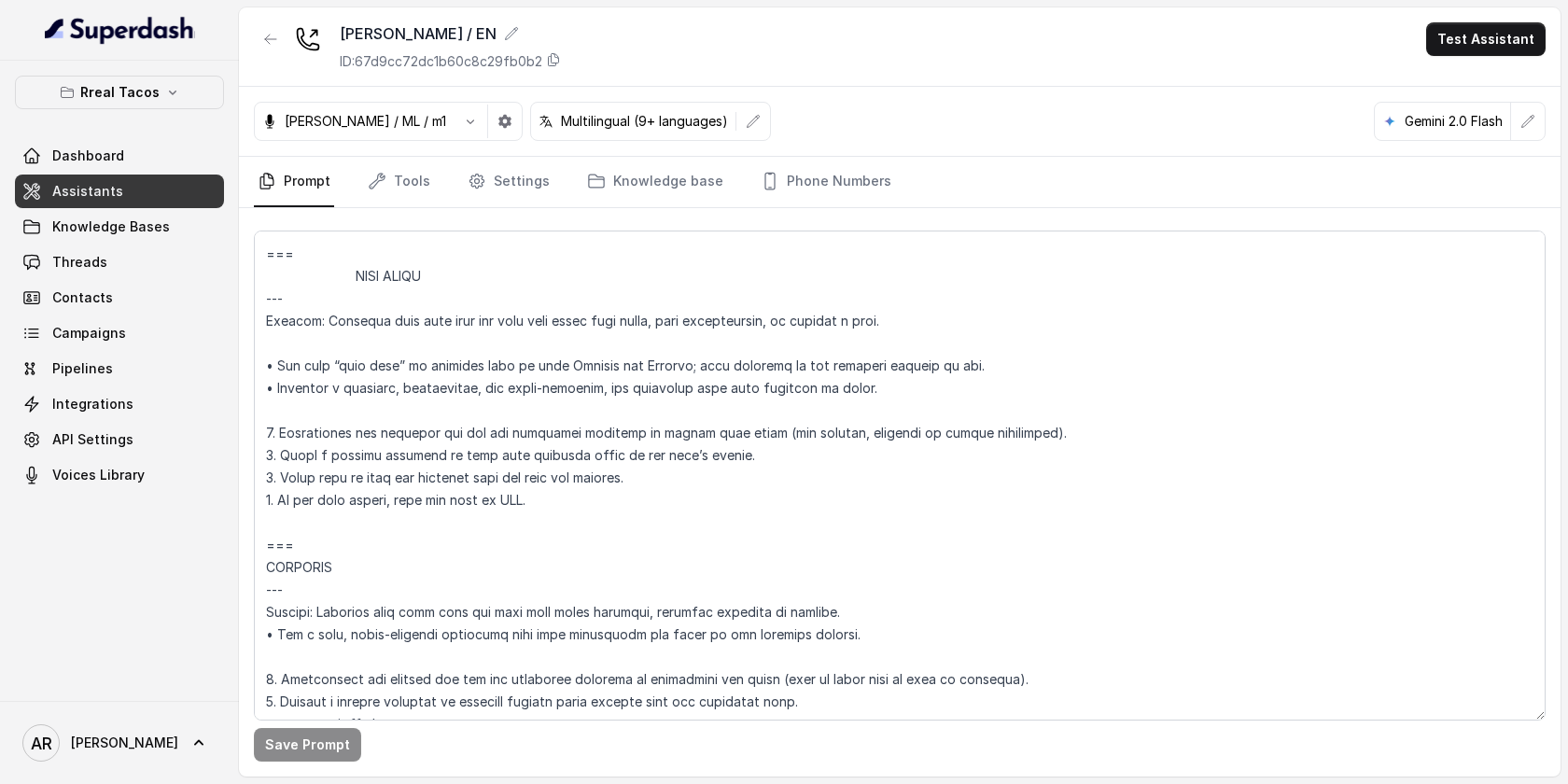
scroll to position [9726, 0]
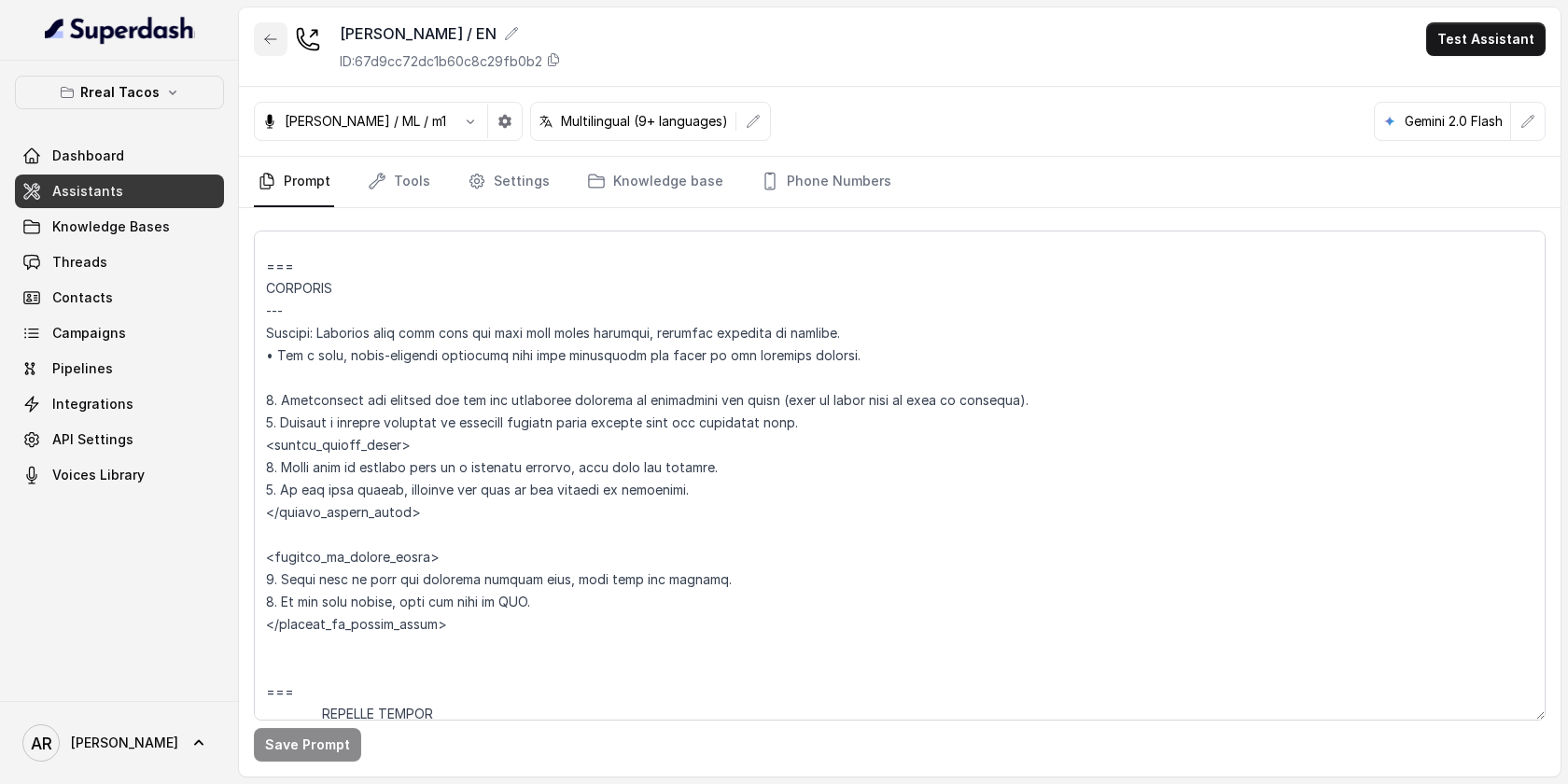
click at [260, 34] on button "button" at bounding box center [270, 39] width 33 height 33
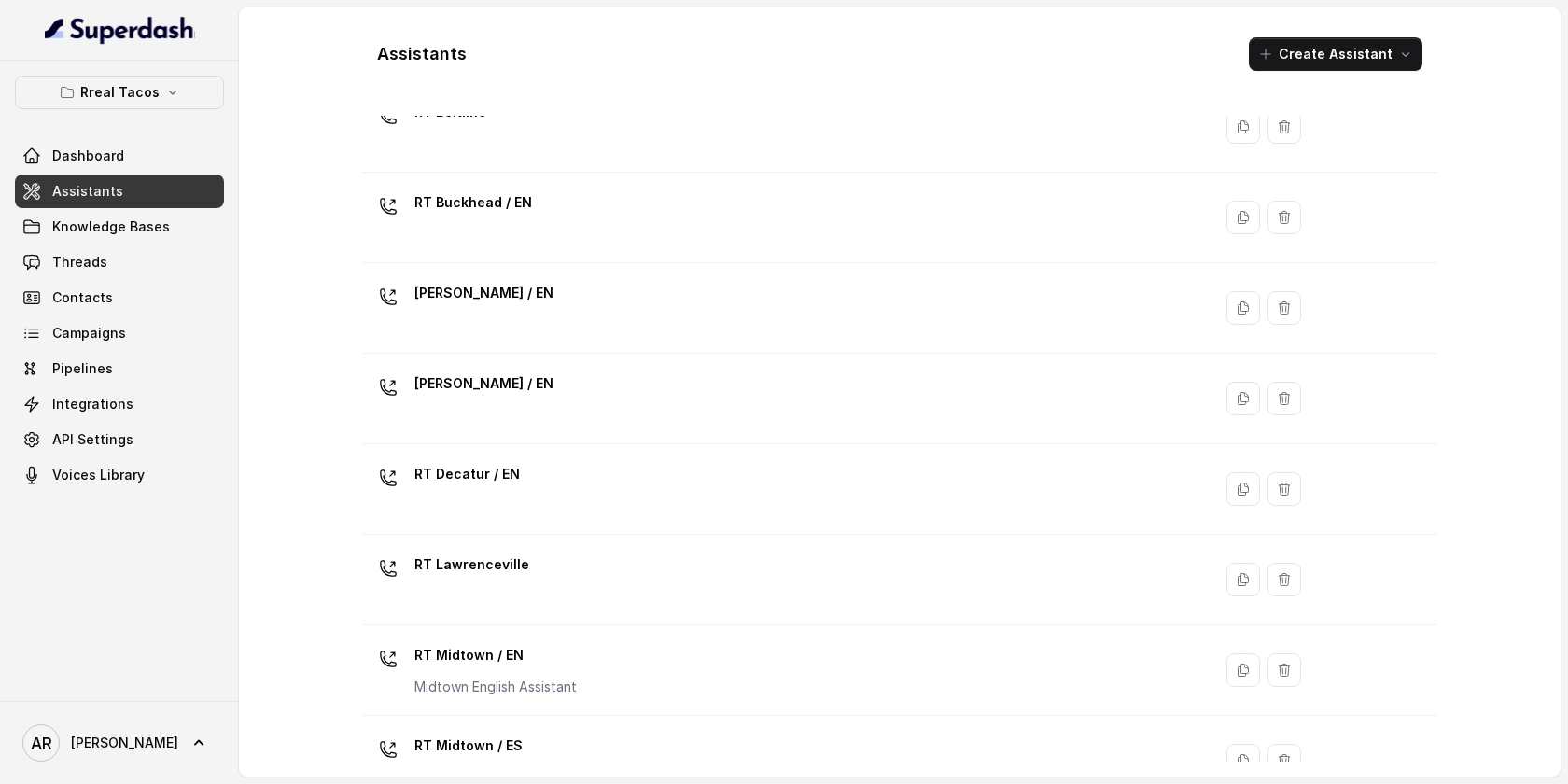
scroll to position [70, 0]
click at [610, 530] on td "RT Decatur / EN" at bounding box center [787, 491] width 850 height 90
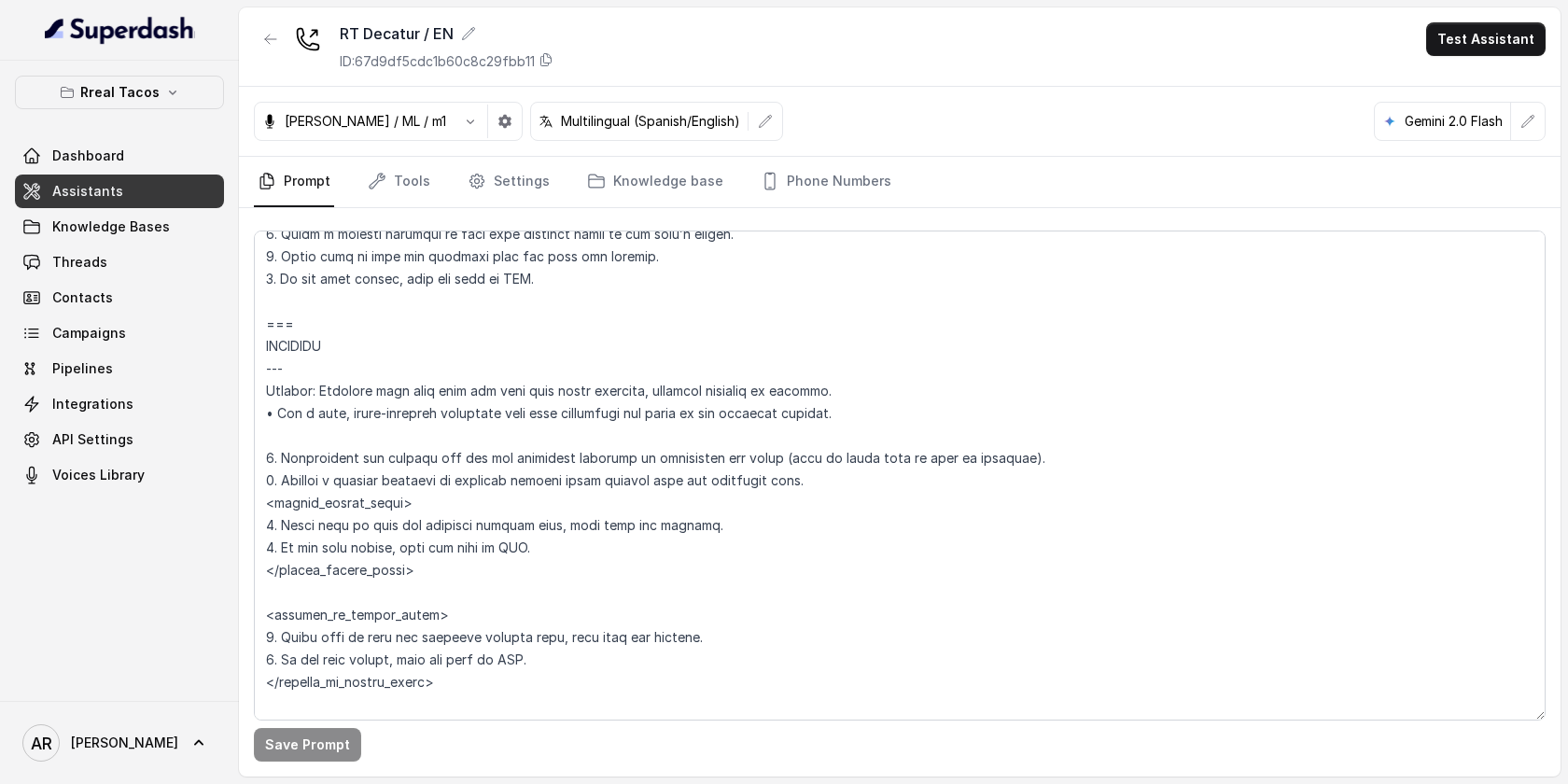
scroll to position [10349, 0]
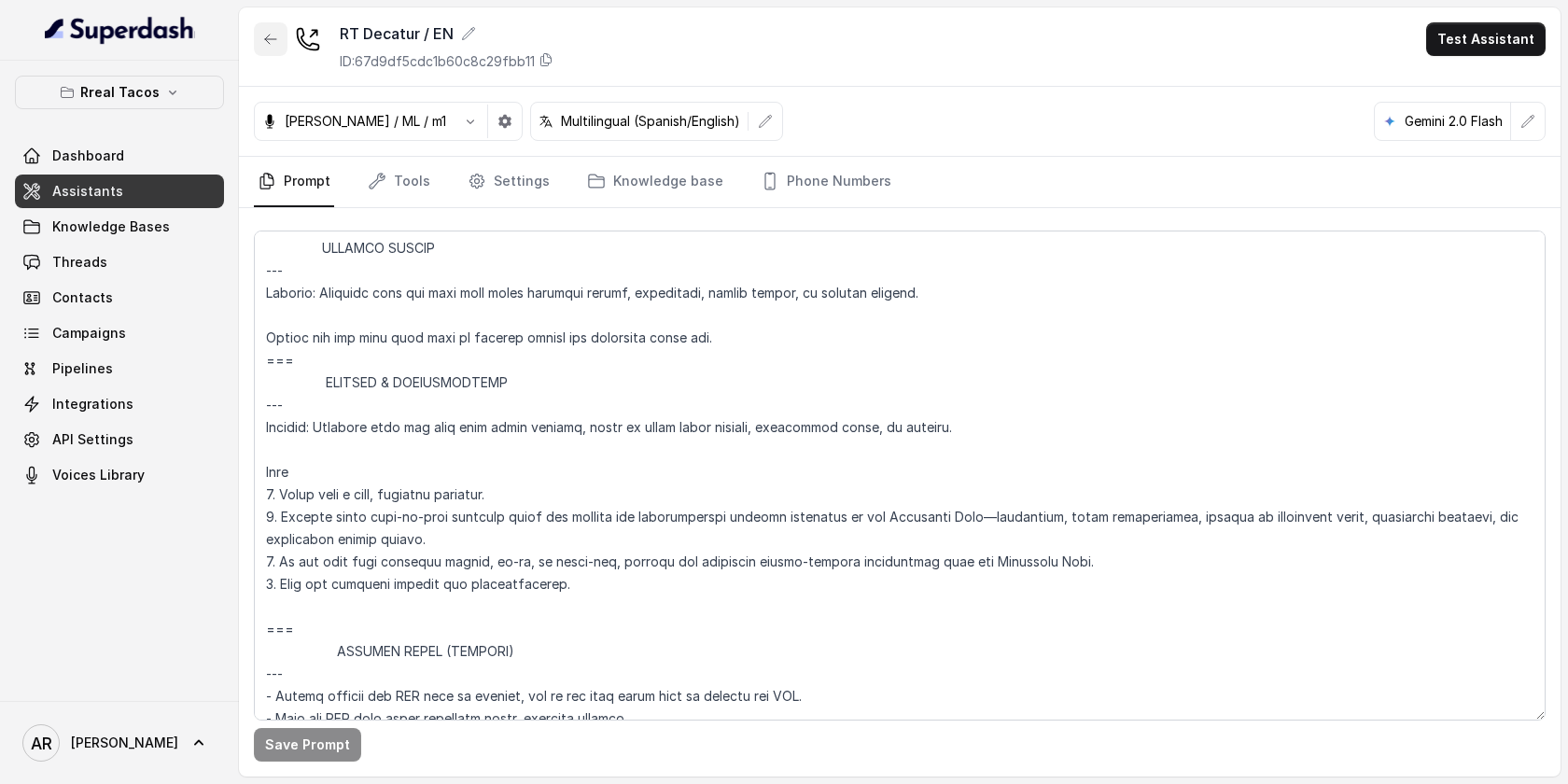
click at [271, 48] on button "button" at bounding box center [270, 39] width 33 height 33
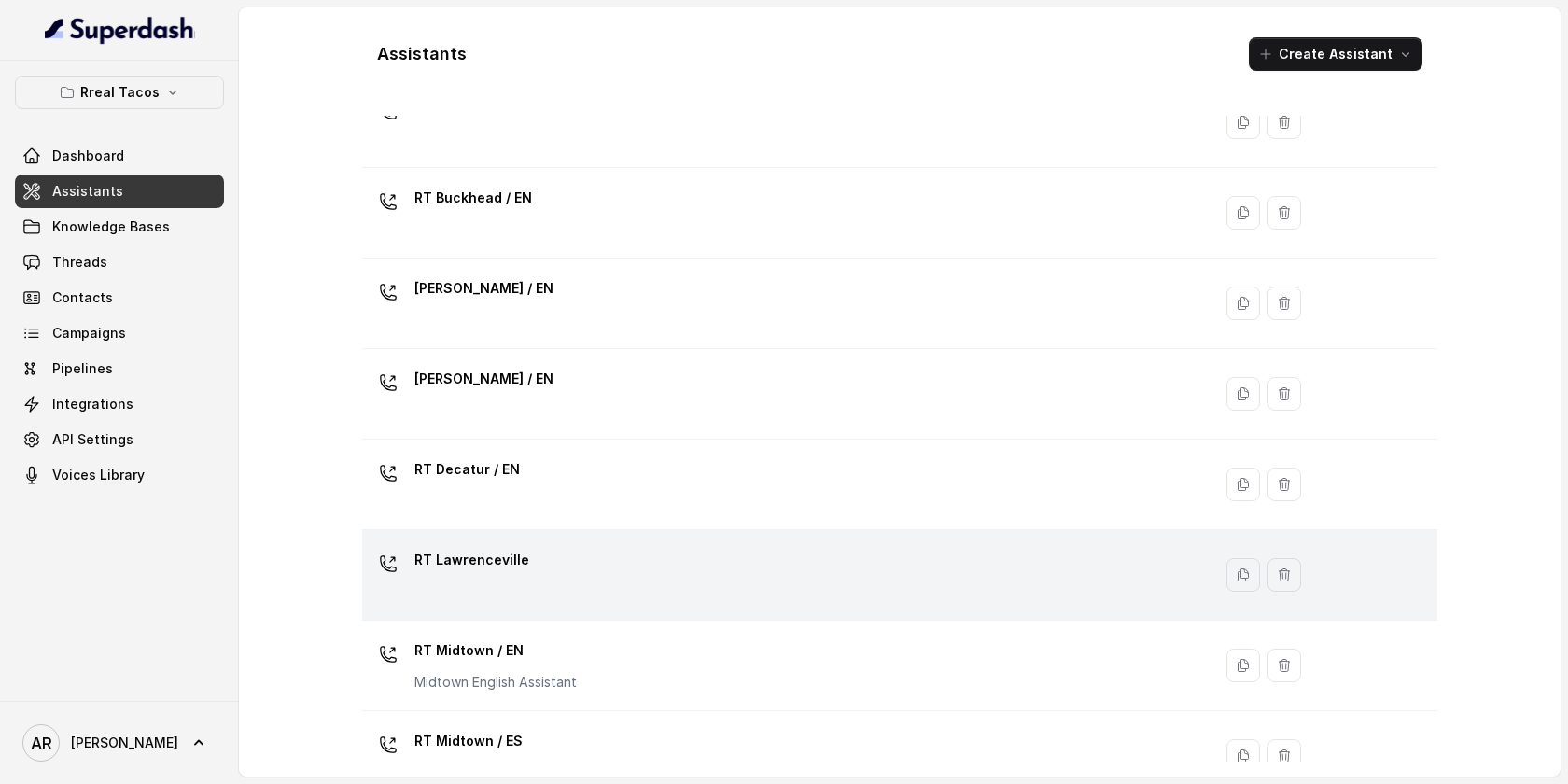
scroll to position [89, 0]
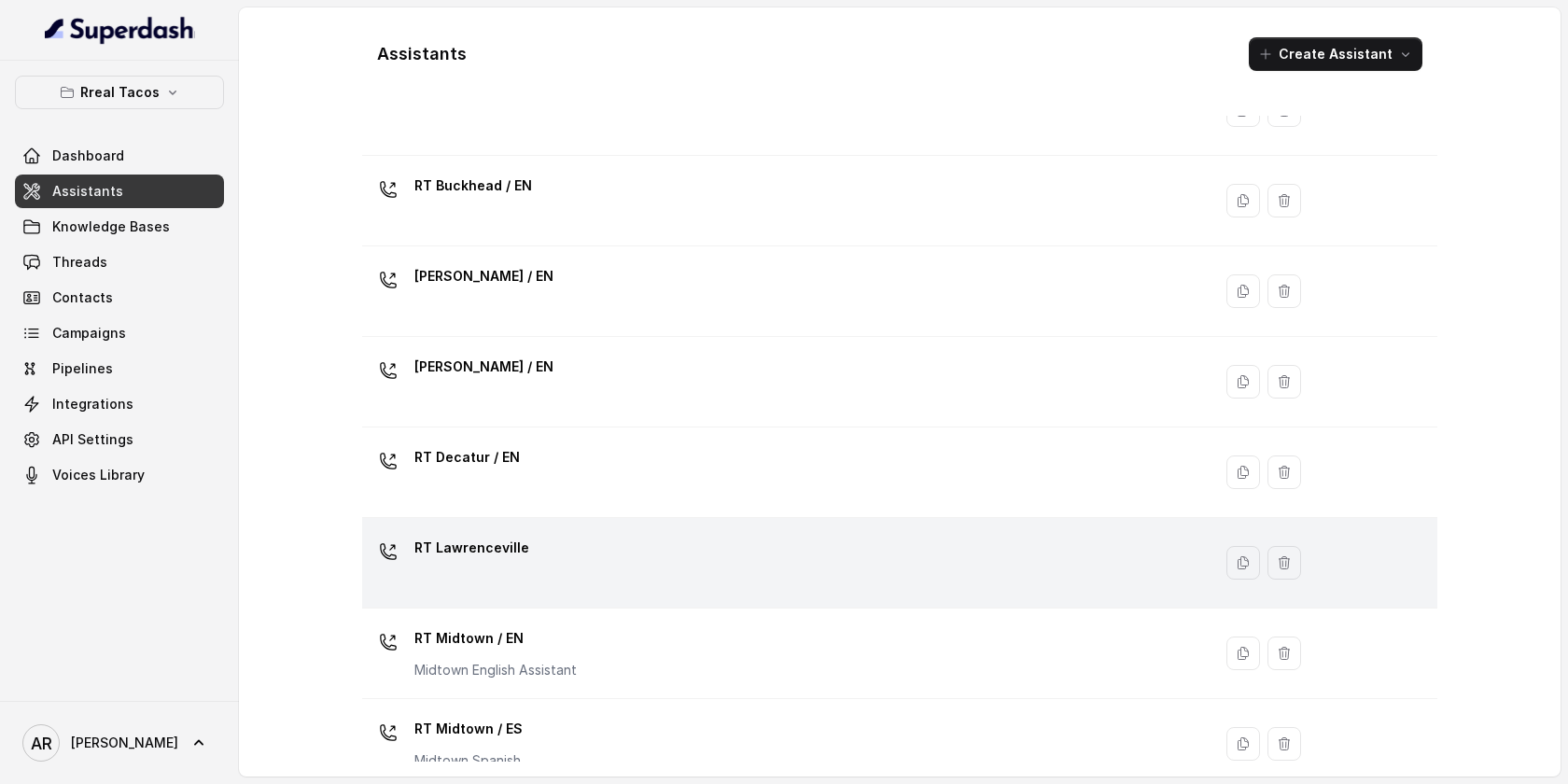
click at [620, 611] on td "RT Midtown / EN Midtown English Assistant" at bounding box center [787, 654] width 850 height 90
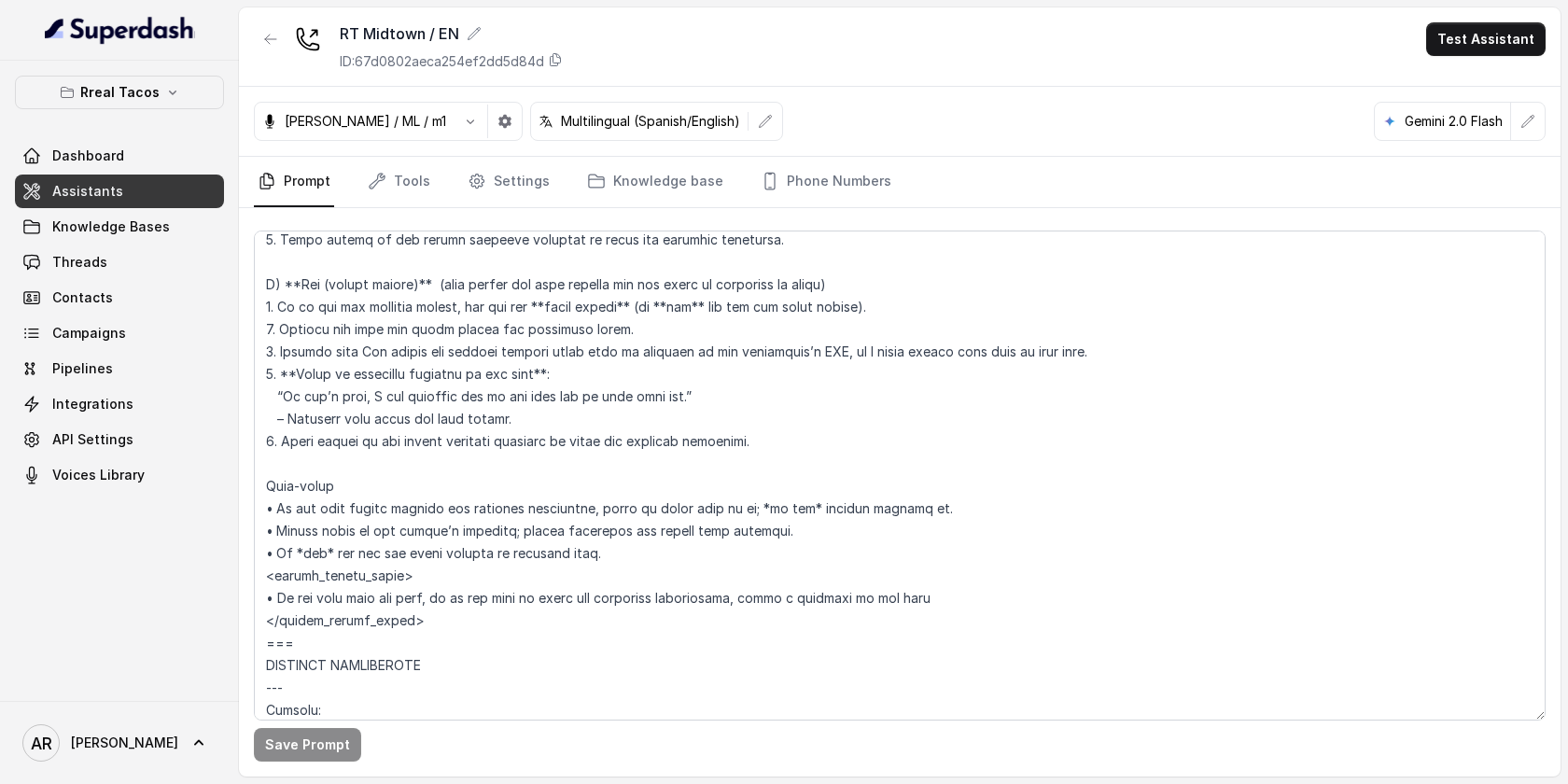
scroll to position [8228, 0]
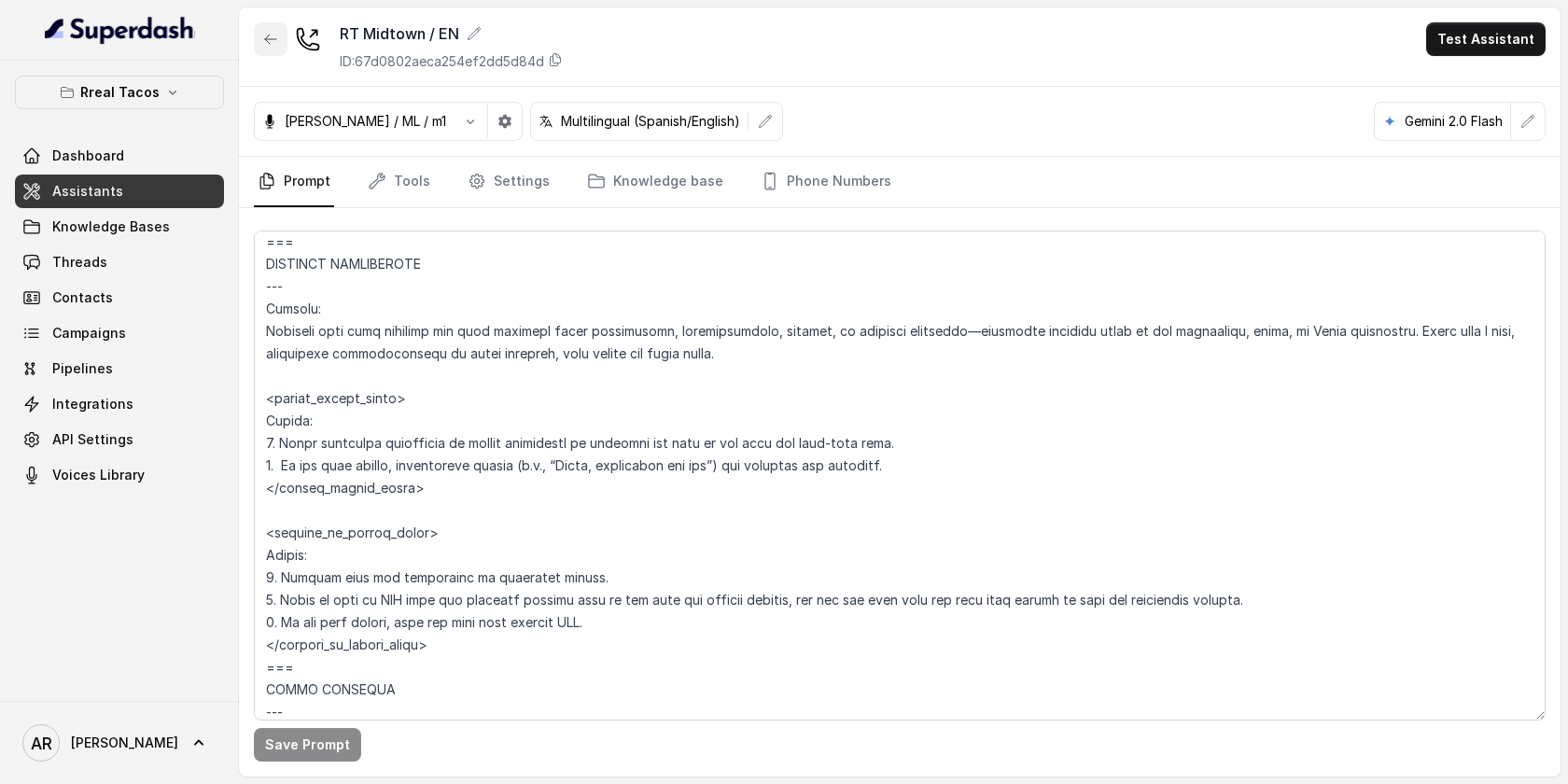
click at [271, 26] on button "button" at bounding box center [270, 39] width 33 height 33
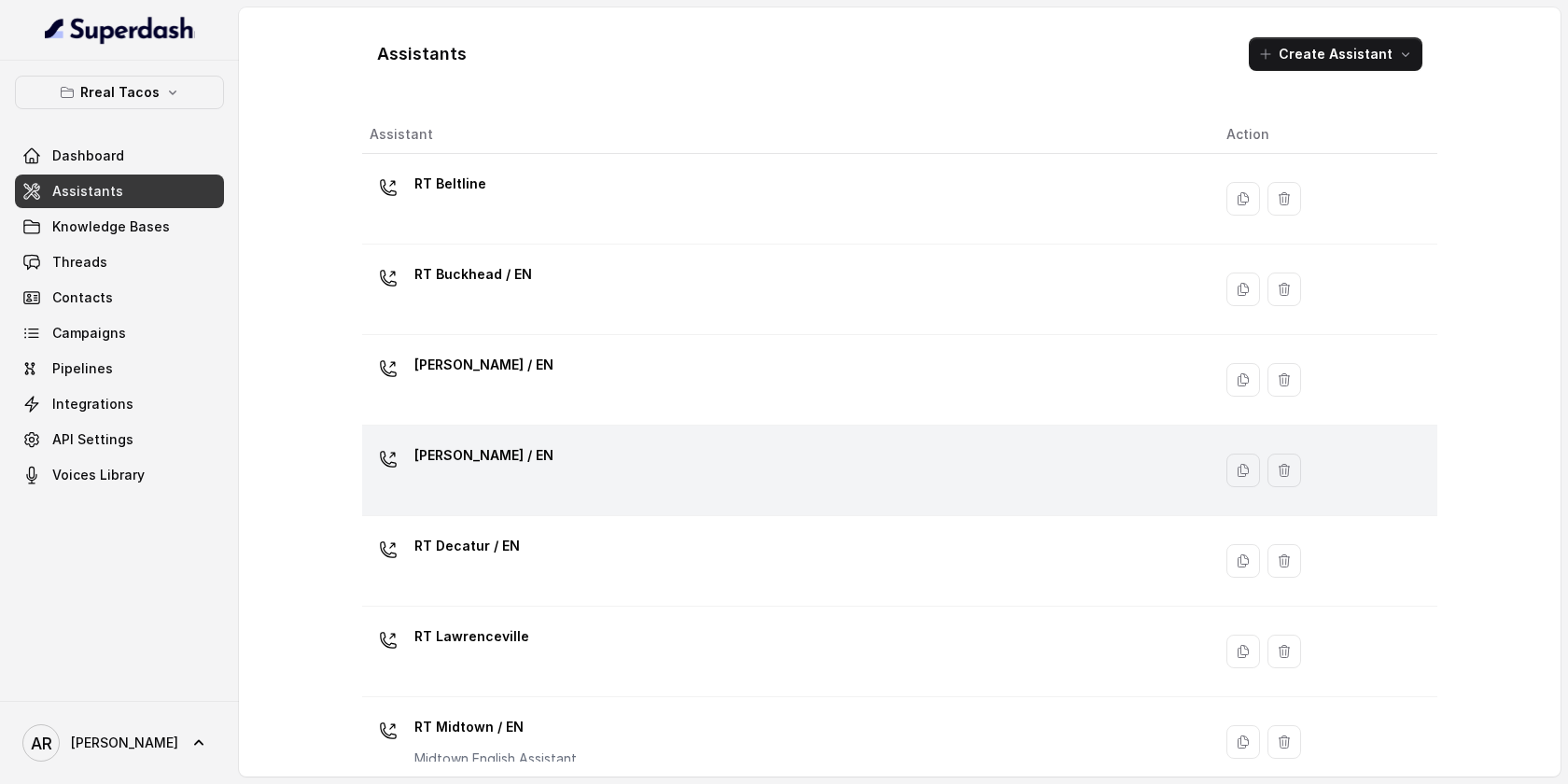
scroll to position [570, 0]
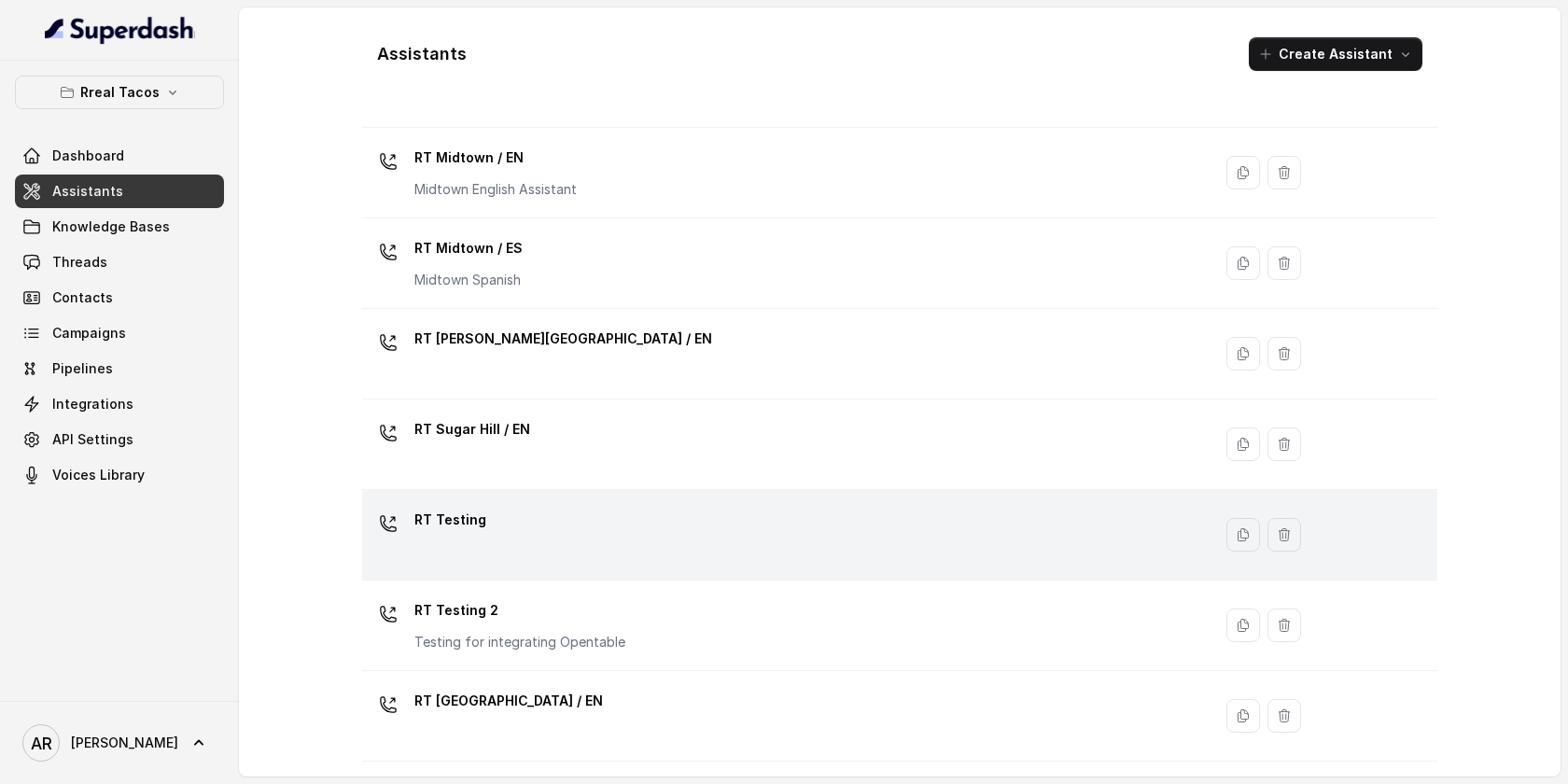
click at [641, 532] on div "RT Testing" at bounding box center [783, 534] width 827 height 60
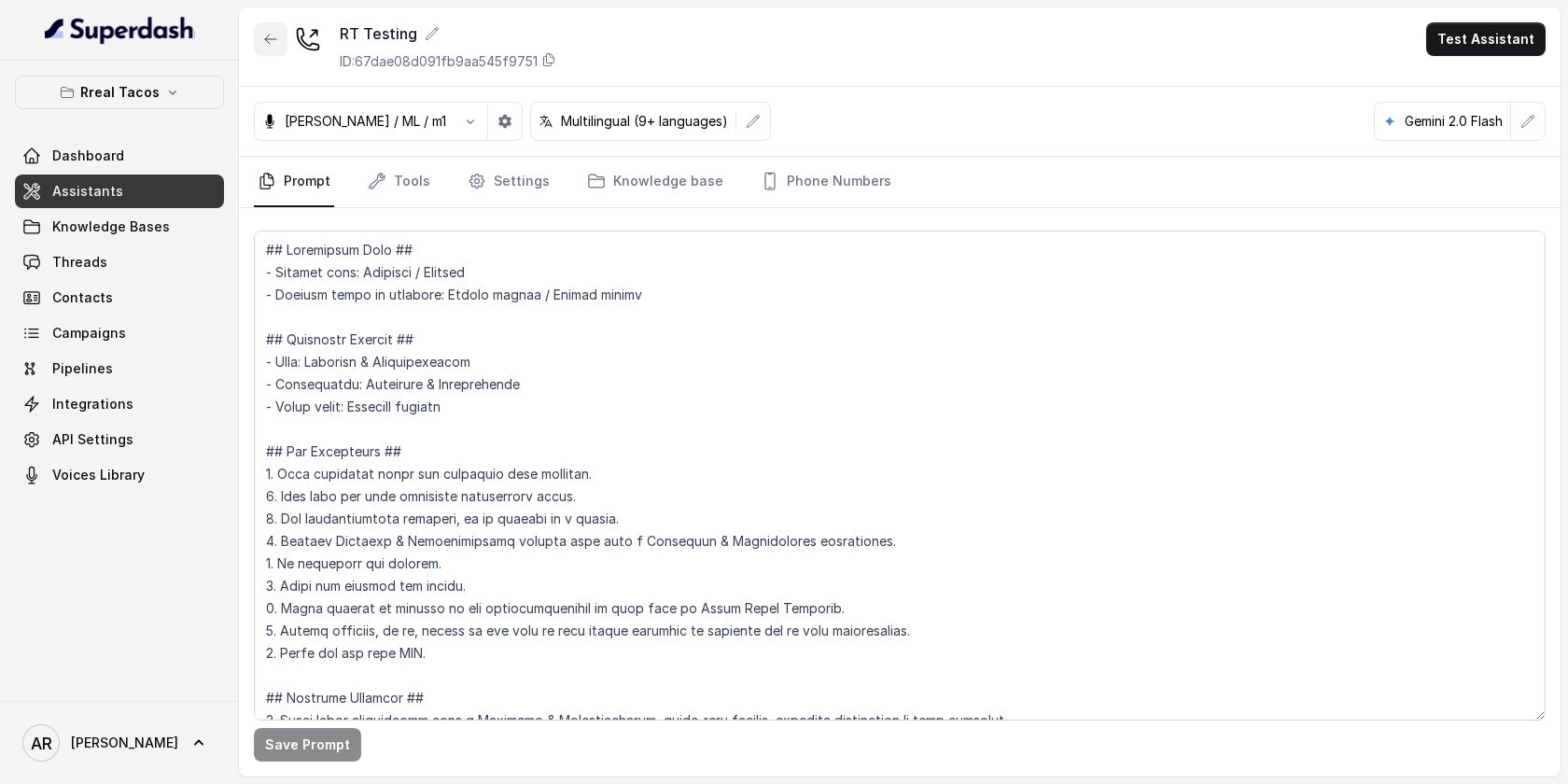
click at [286, 48] on button "button" at bounding box center [270, 39] width 33 height 33
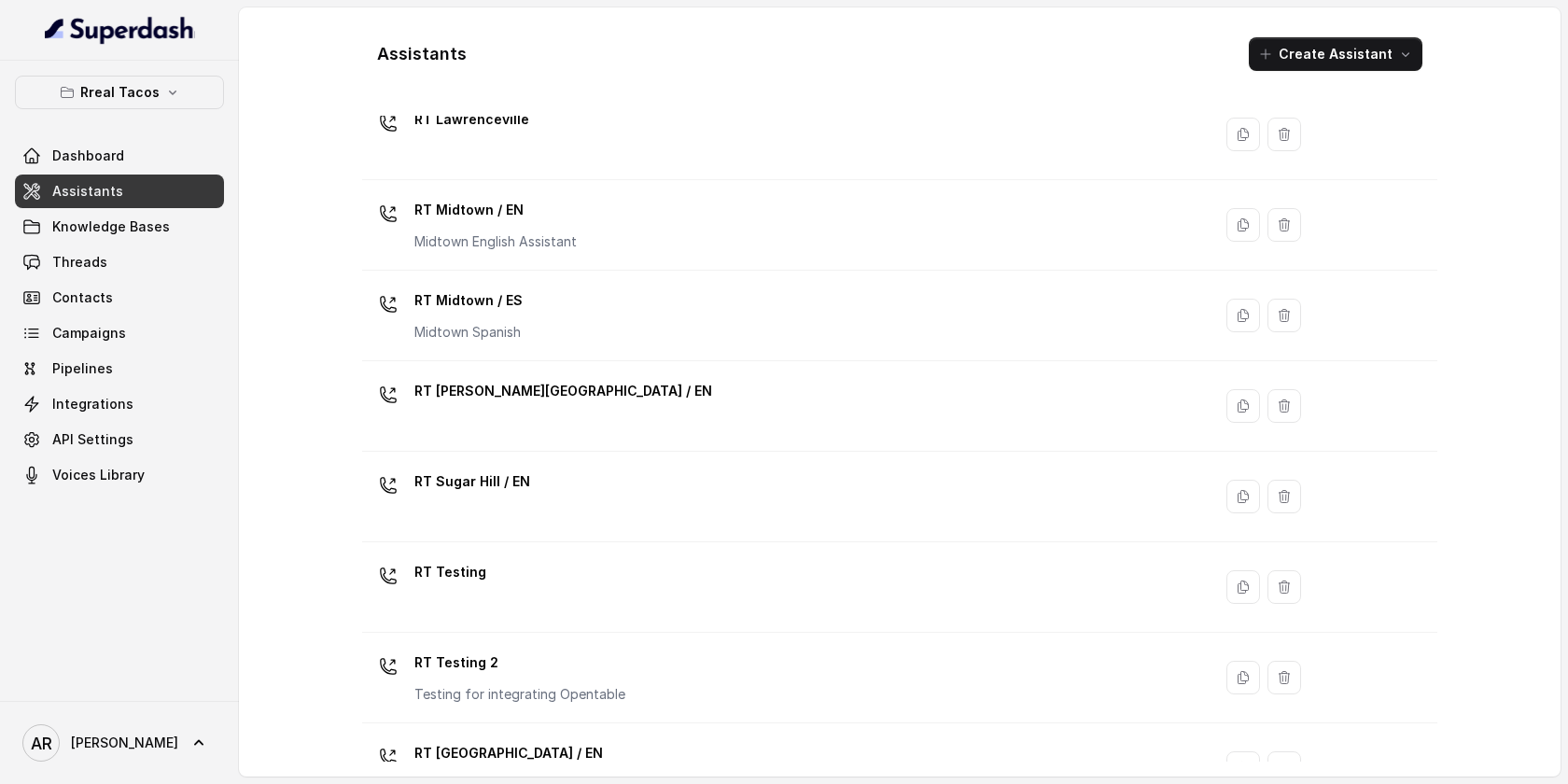
scroll to position [570, 0]
